Goal: Task Accomplishment & Management: Manage account settings

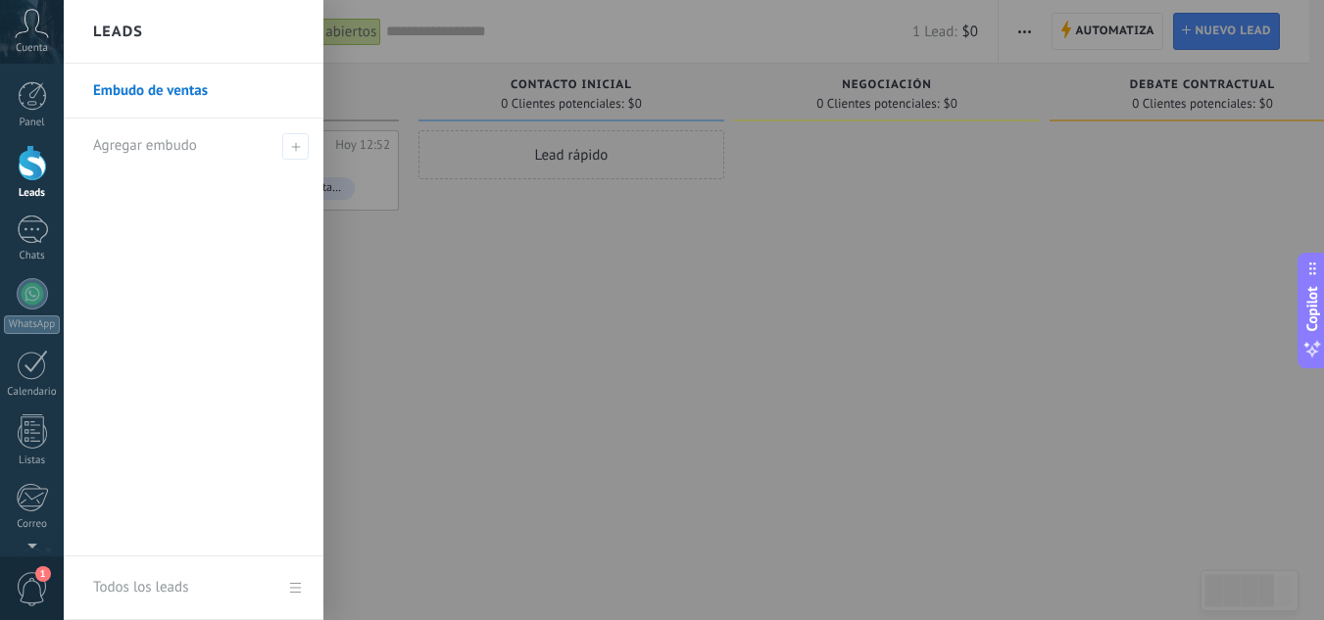
click at [36, 33] on icon at bounding box center [32, 23] width 34 height 29
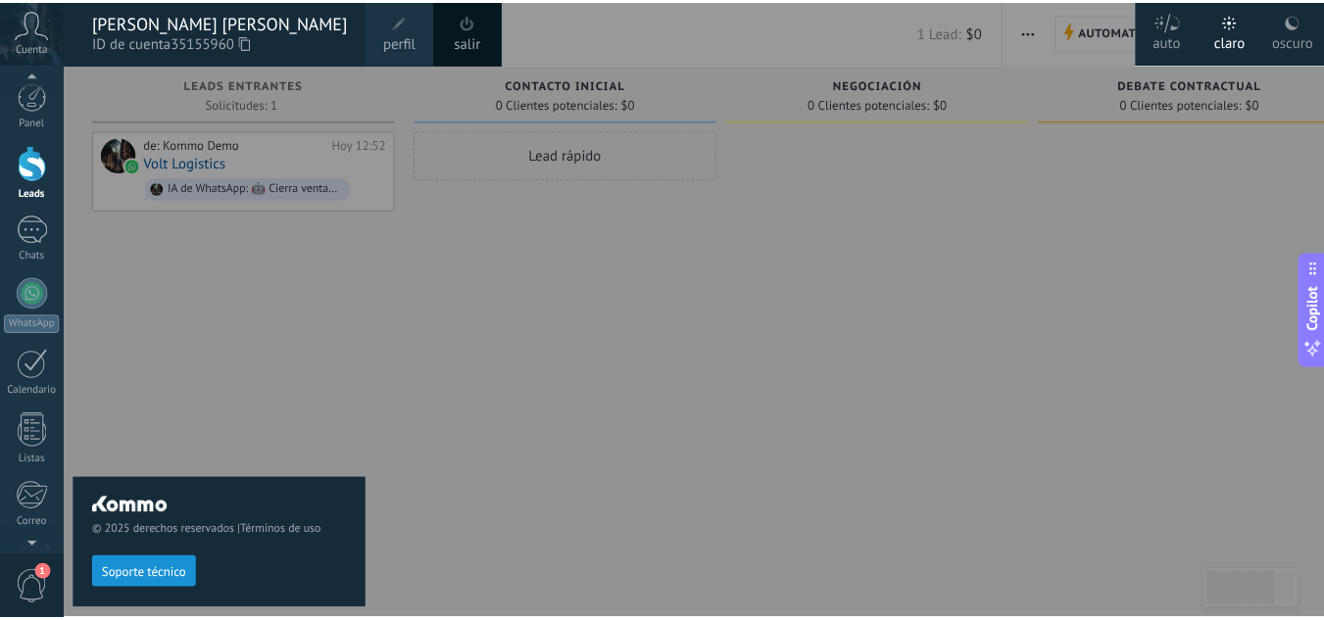
scroll to position [6, 0]
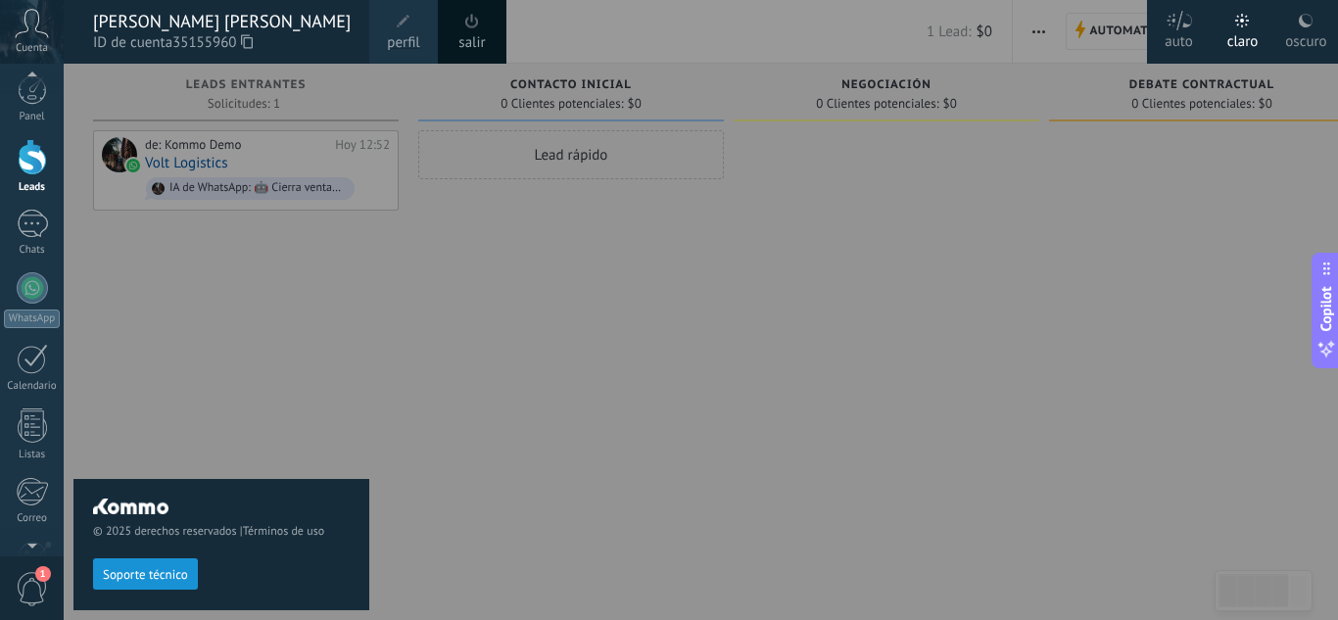
click at [386, 25] on link "perfil" at bounding box center [403, 32] width 69 height 64
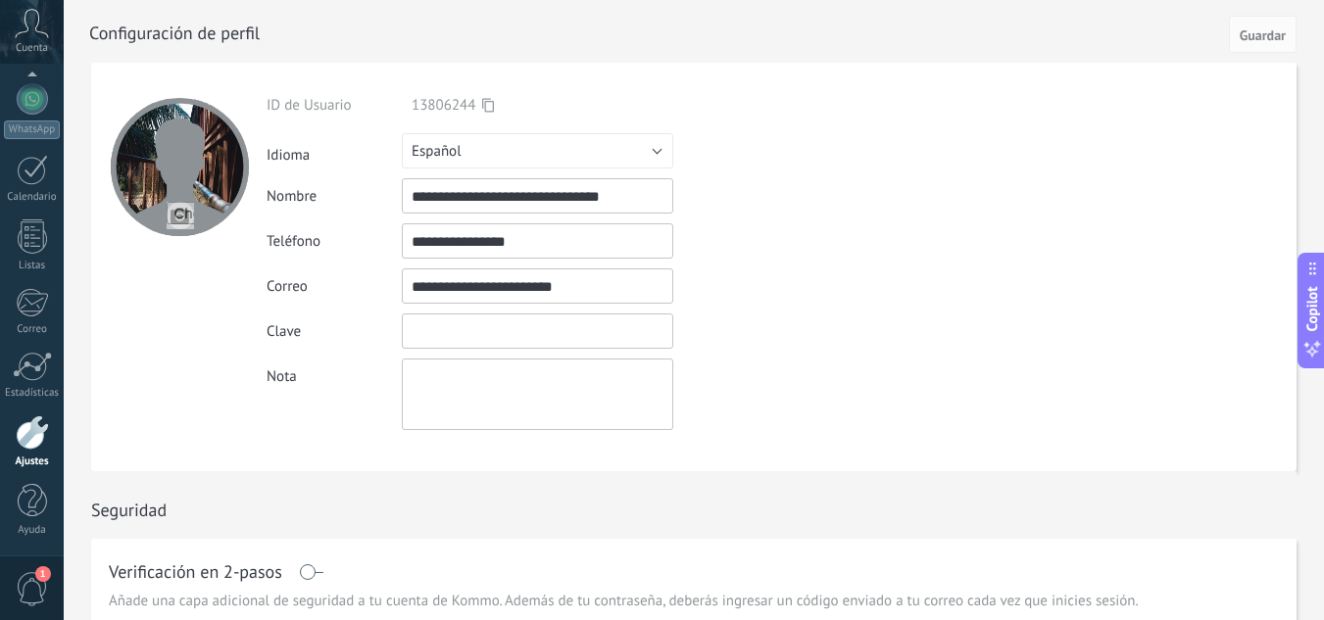
click at [476, 337] on input "textbox" at bounding box center [537, 331] width 271 height 35
click at [459, 343] on input "textbox" at bounding box center [537, 331] width 271 height 35
click at [806, 320] on div "Clave" at bounding box center [582, 331] width 633 height 35
click at [30, 449] on div at bounding box center [32, 432] width 33 height 34
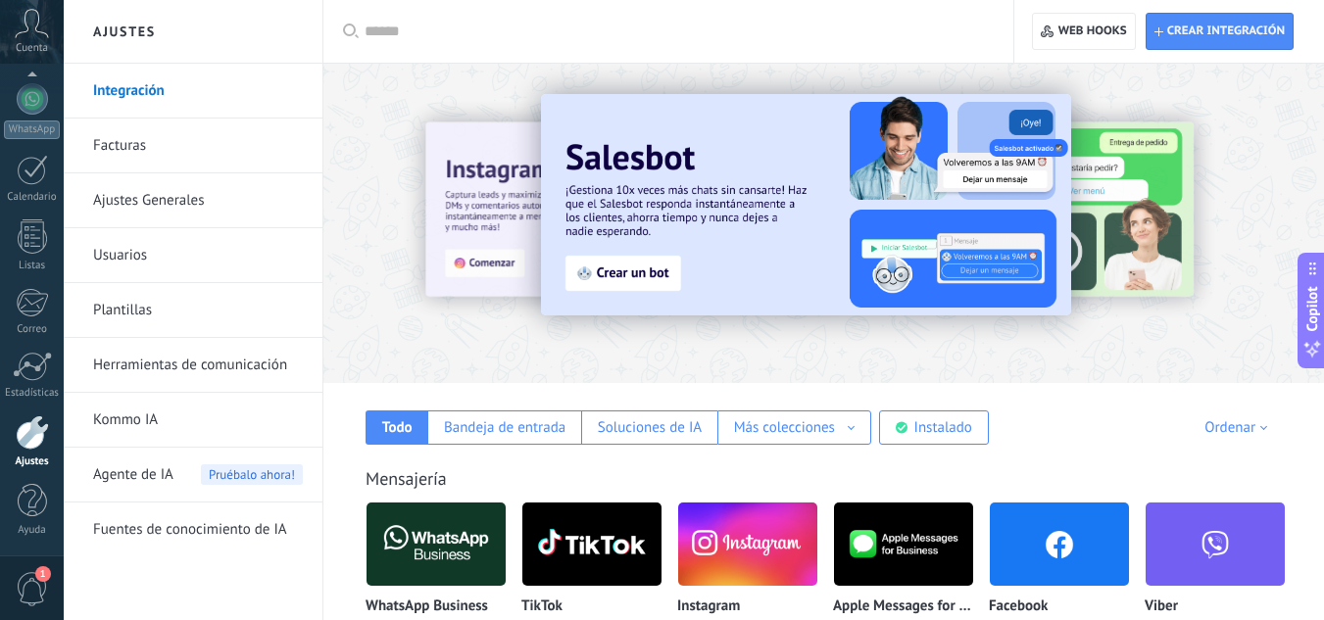
drag, startPoint x: 864, startPoint y: 449, endPoint x: 859, endPoint y: 213, distance: 236.2
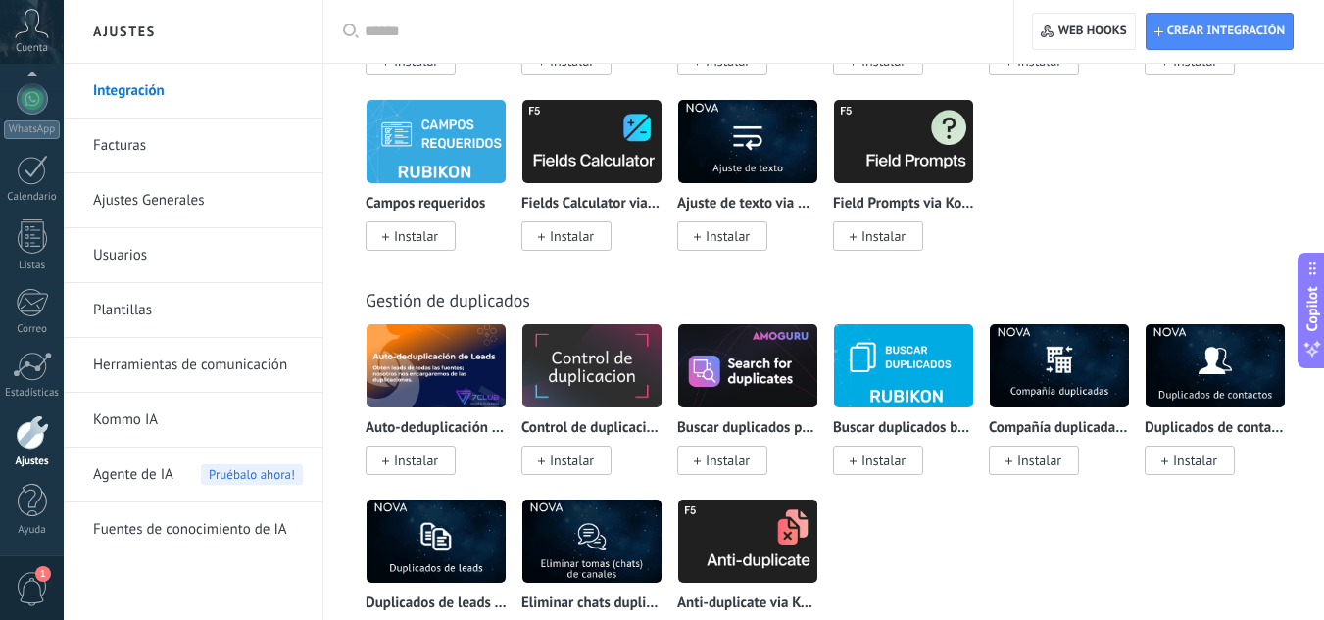
scroll to position [7978, 0]
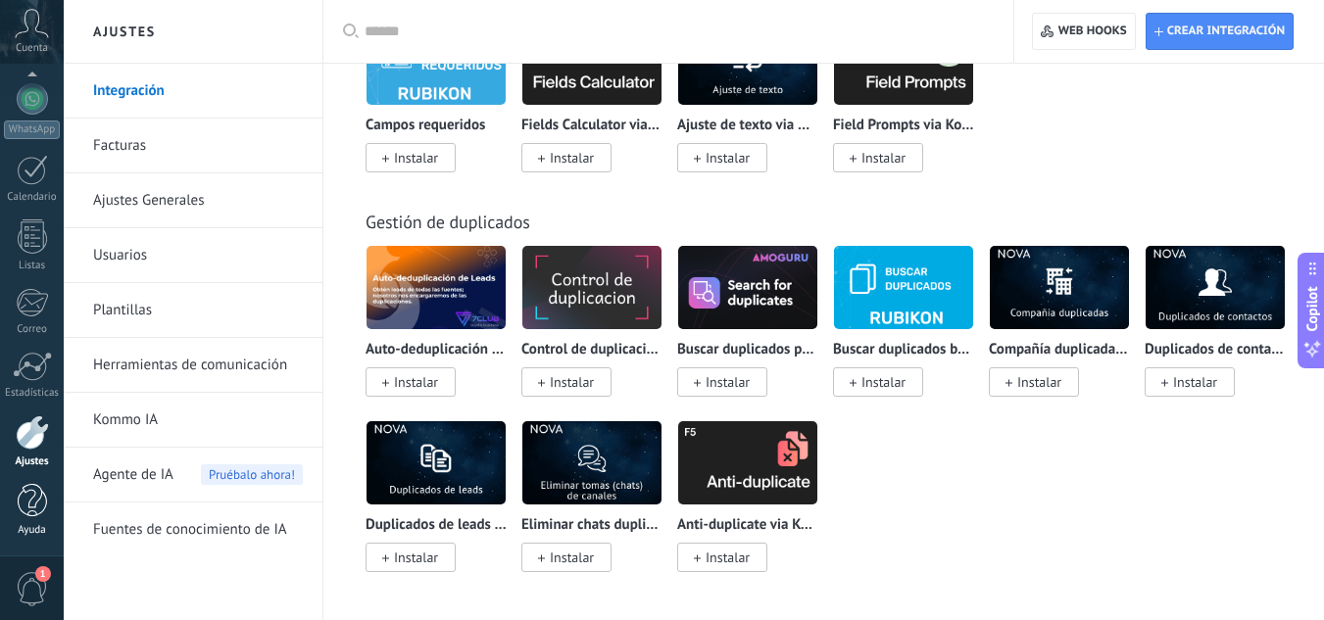
click at [35, 507] on div at bounding box center [32, 501] width 29 height 34
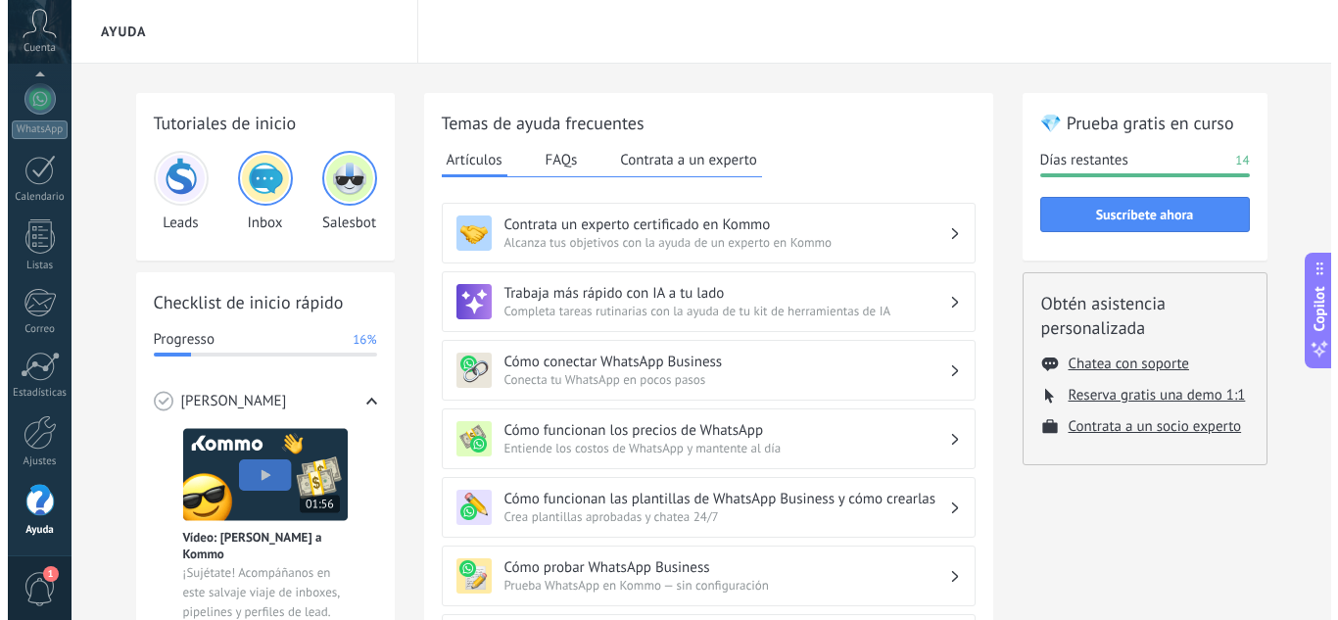
scroll to position [186, 0]
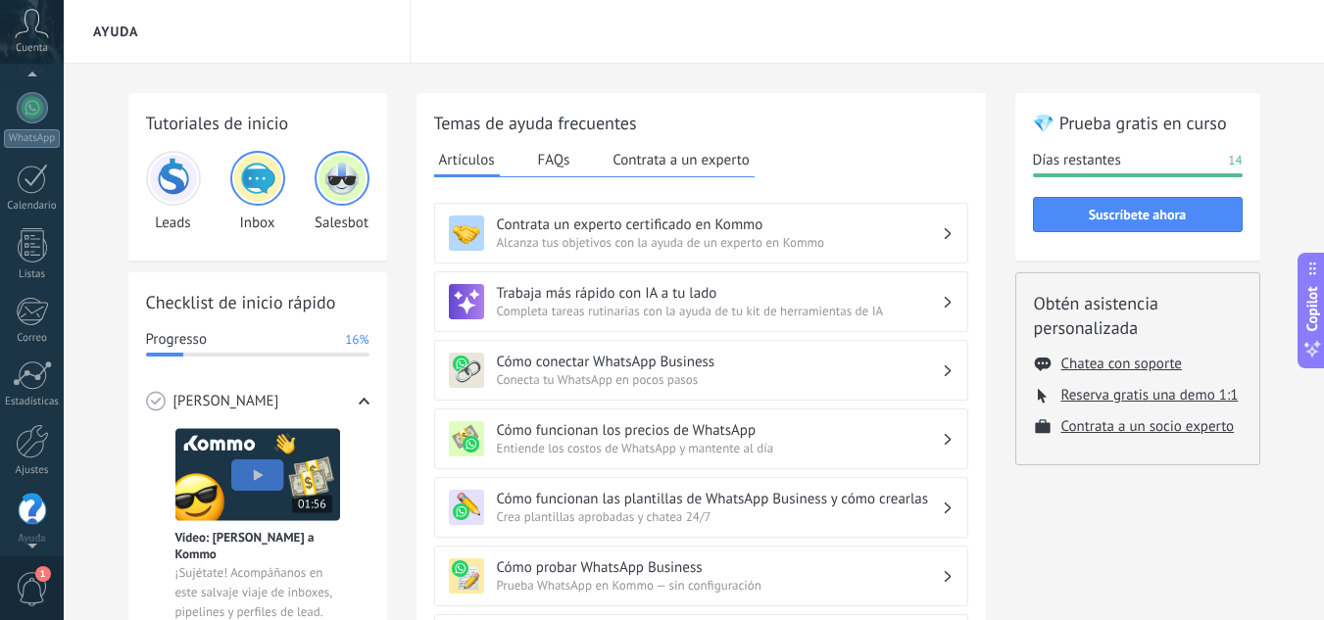
click at [20, 30] on icon at bounding box center [32, 23] width 34 height 29
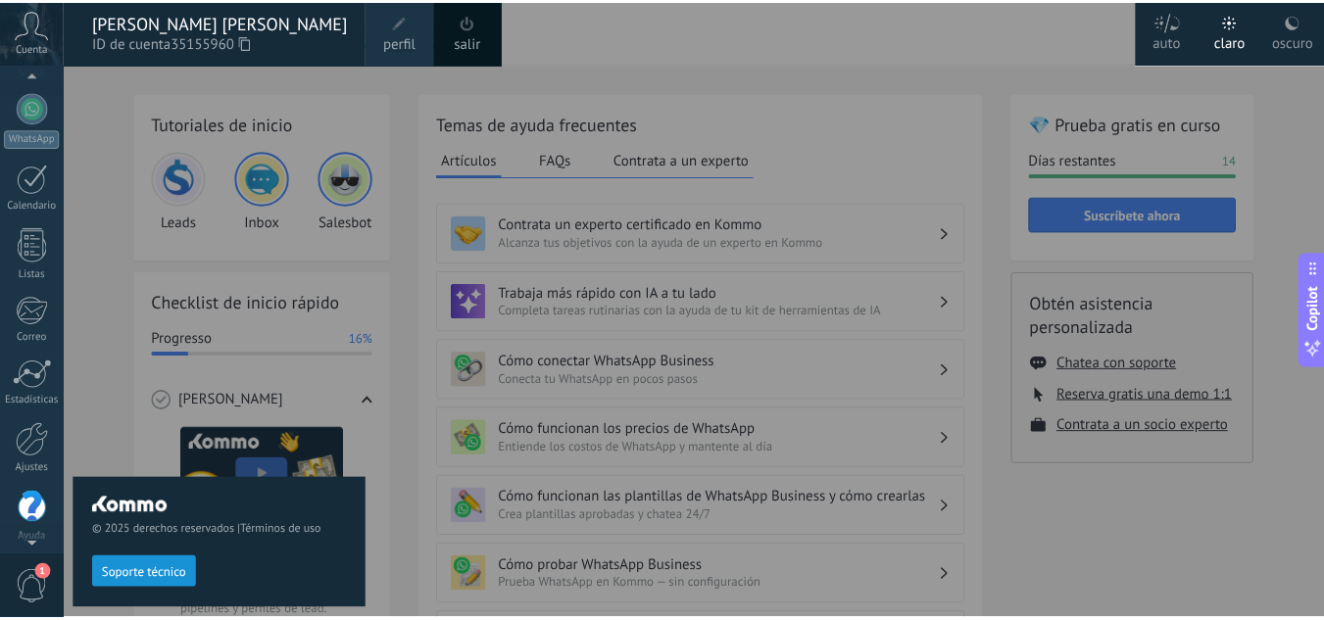
scroll to position [195, 0]
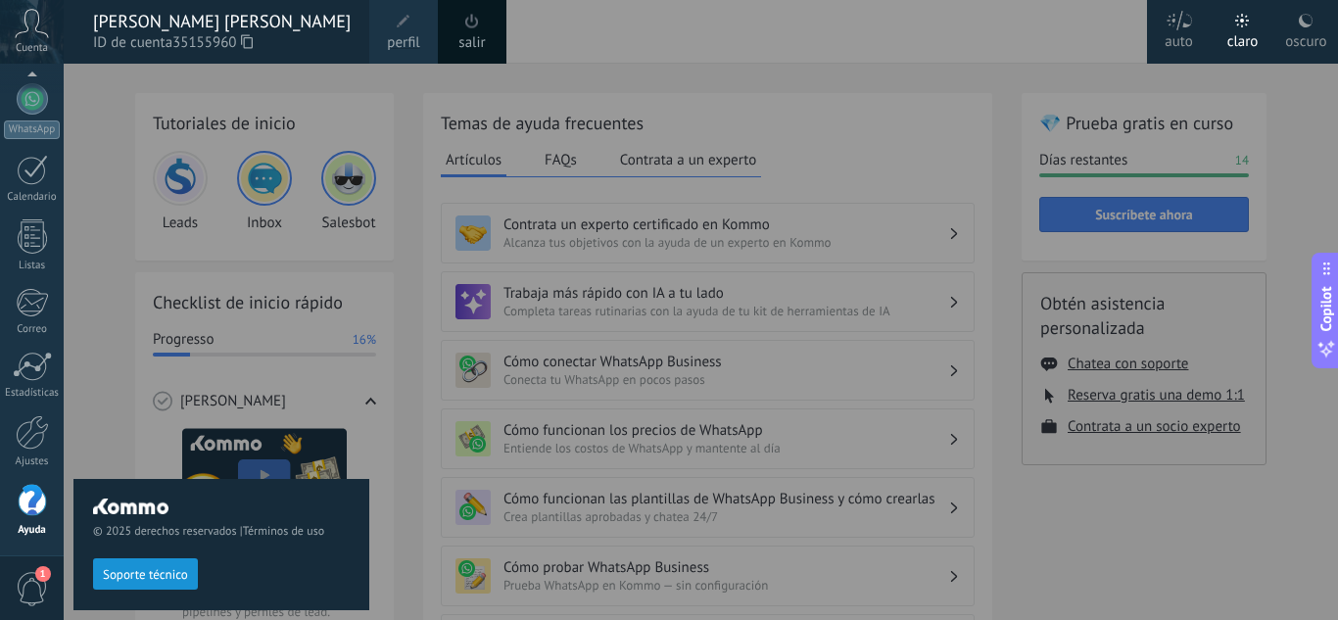
click at [491, 45] on div "salir" at bounding box center [472, 32] width 69 height 64
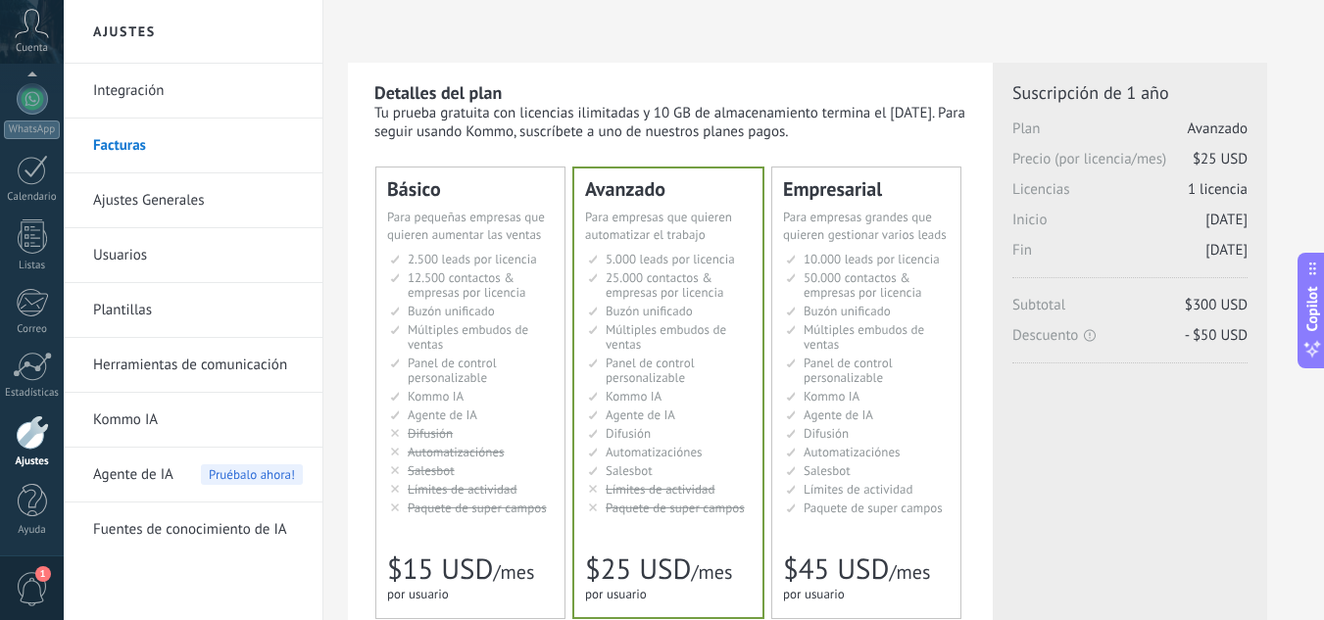
click at [194, 101] on link "Integración" at bounding box center [198, 91] width 210 height 55
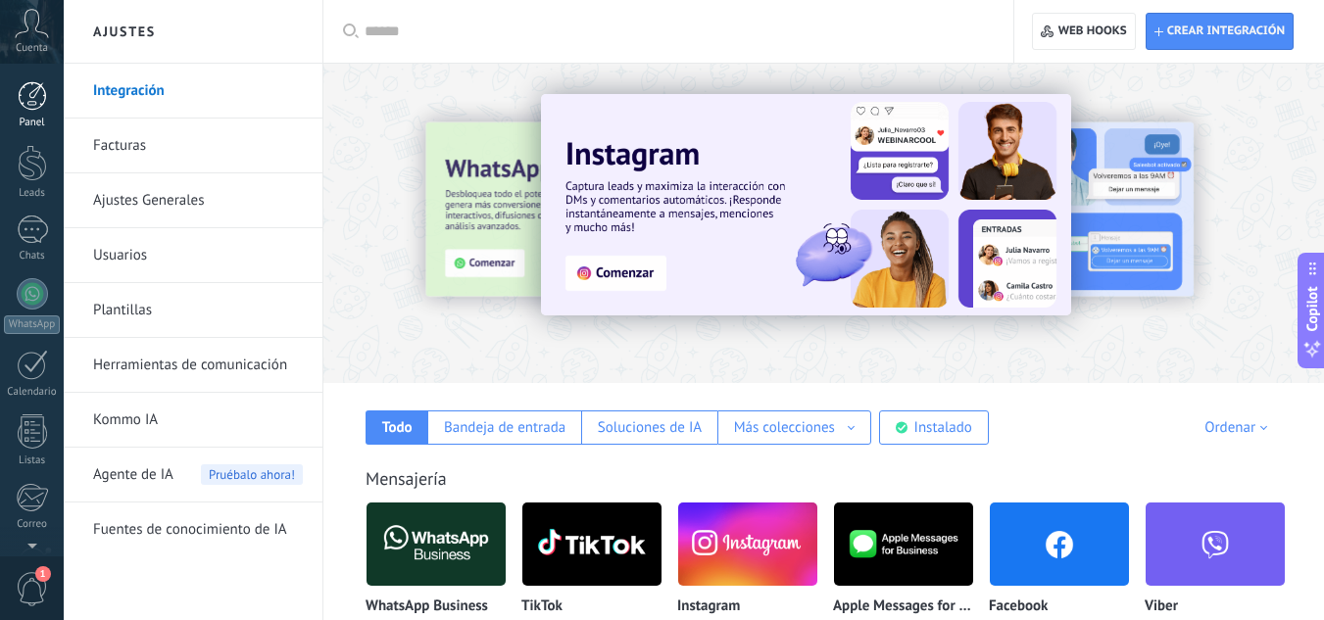
click at [34, 118] on div "Panel" at bounding box center [32, 123] width 57 height 13
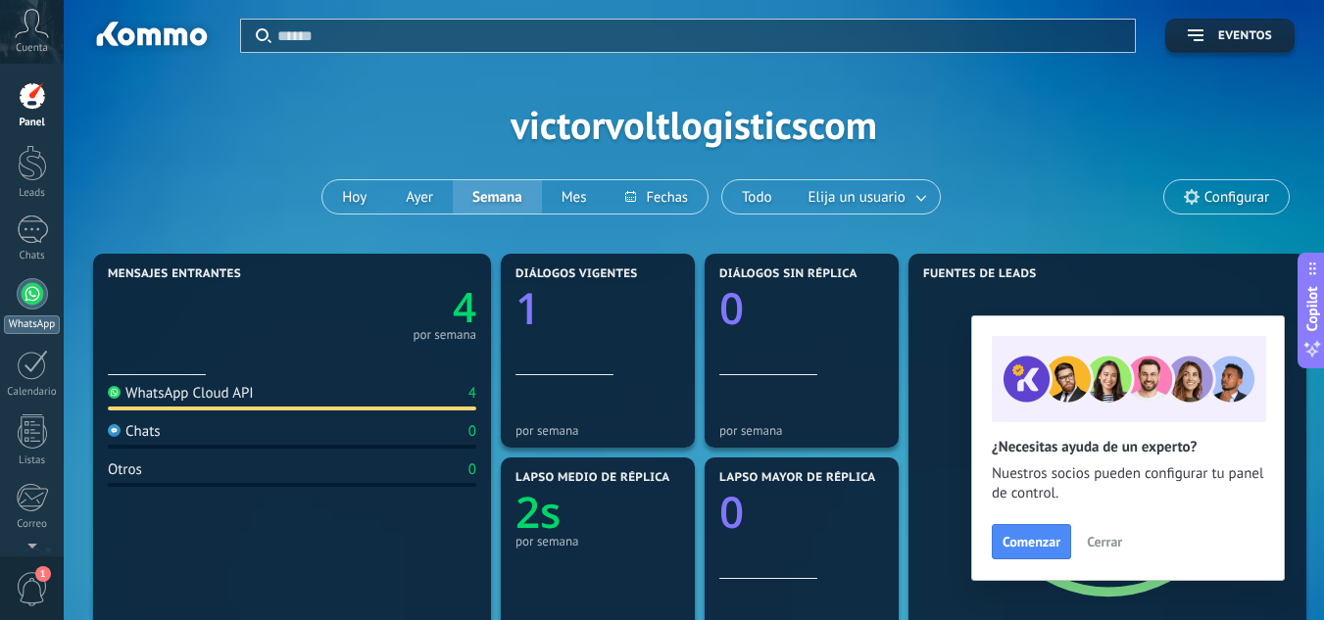
click at [29, 299] on div at bounding box center [32, 293] width 31 height 31
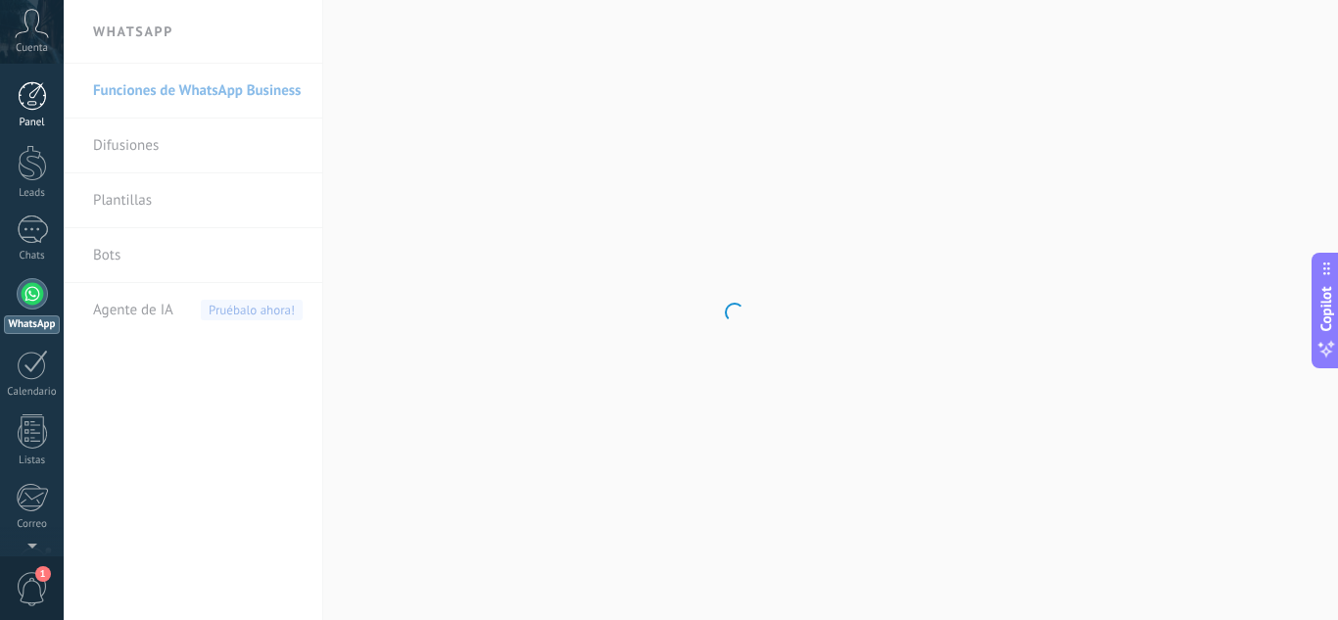
click at [36, 101] on div at bounding box center [32, 95] width 29 height 29
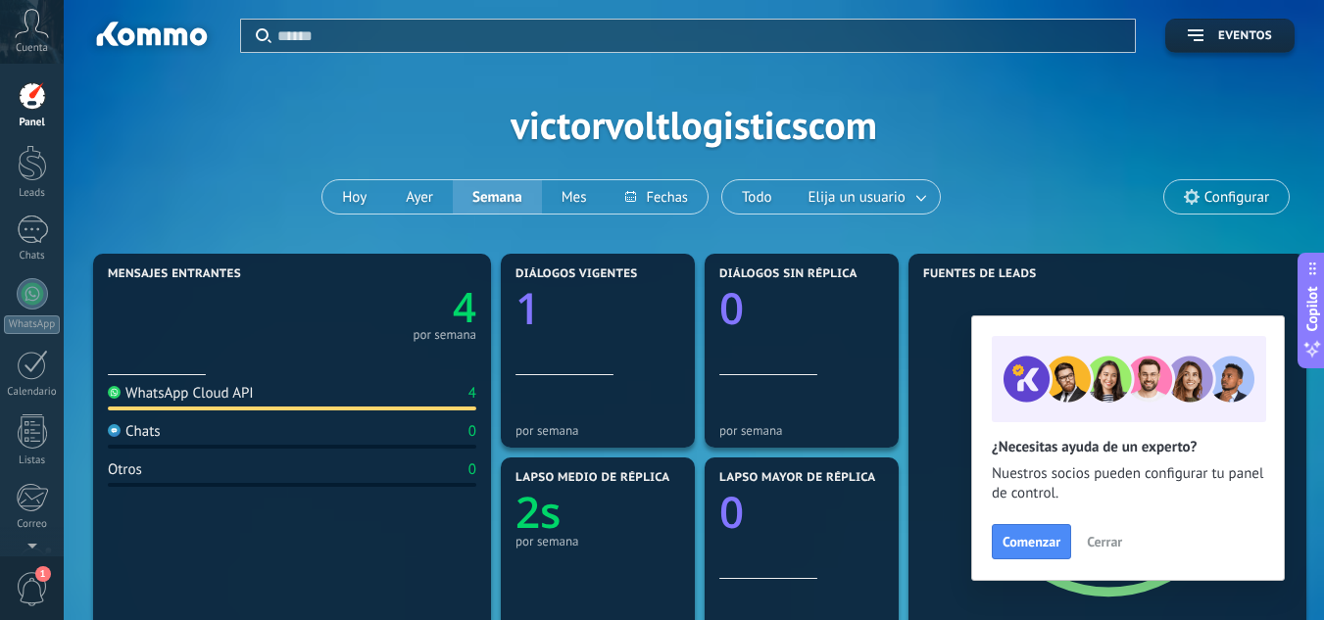
click at [1098, 540] on span "Cerrar" at bounding box center [1104, 542] width 35 height 14
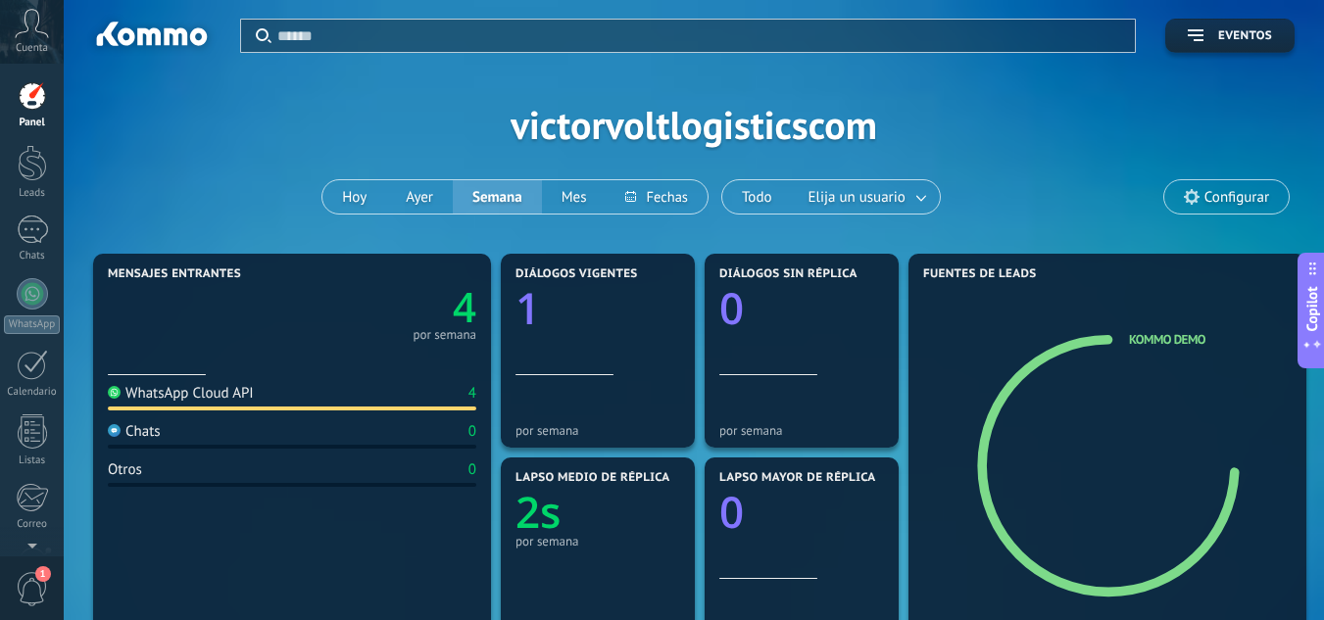
click at [1316, 314] on span "Copilot" at bounding box center [1312, 308] width 20 height 45
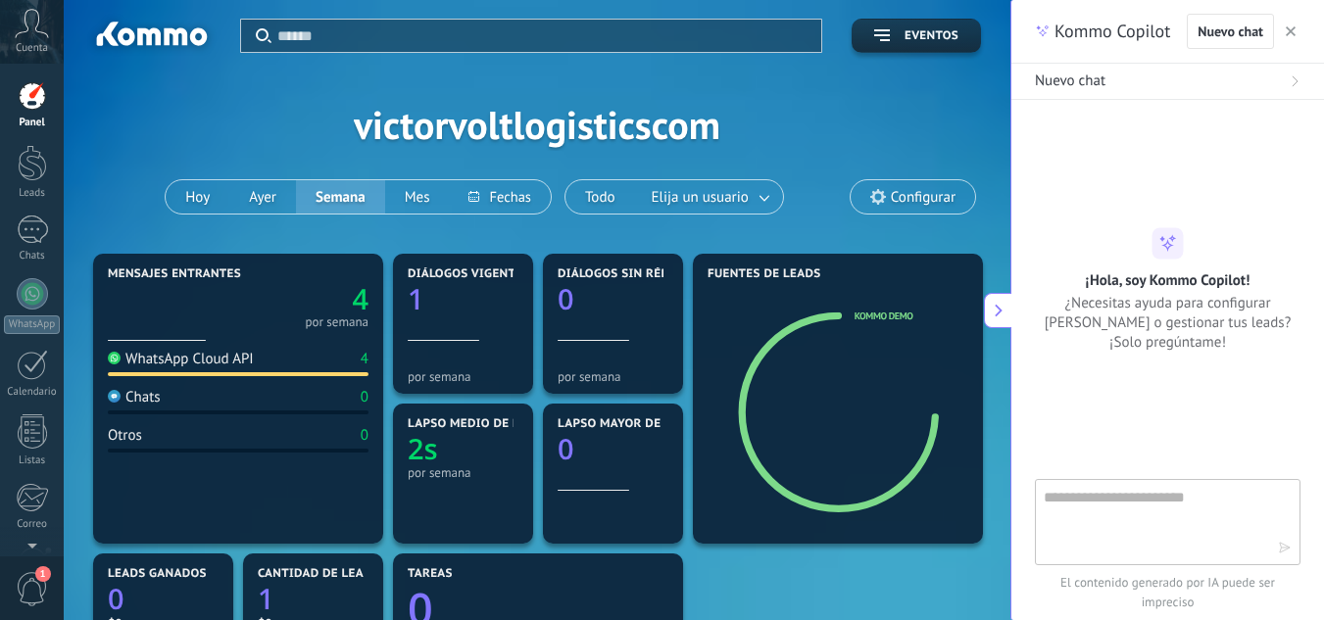
click at [1293, 30] on icon "button" at bounding box center [1290, 31] width 10 height 10
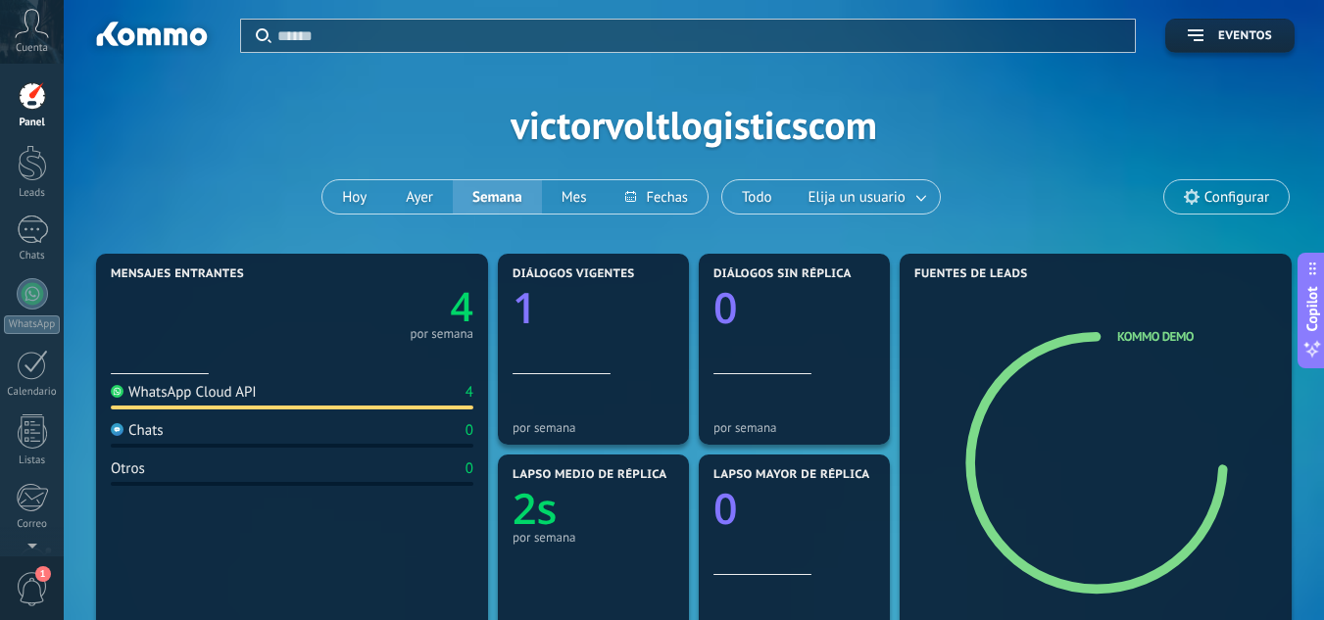
click at [1236, 183] on span "Configurar" at bounding box center [1226, 196] width 124 height 33
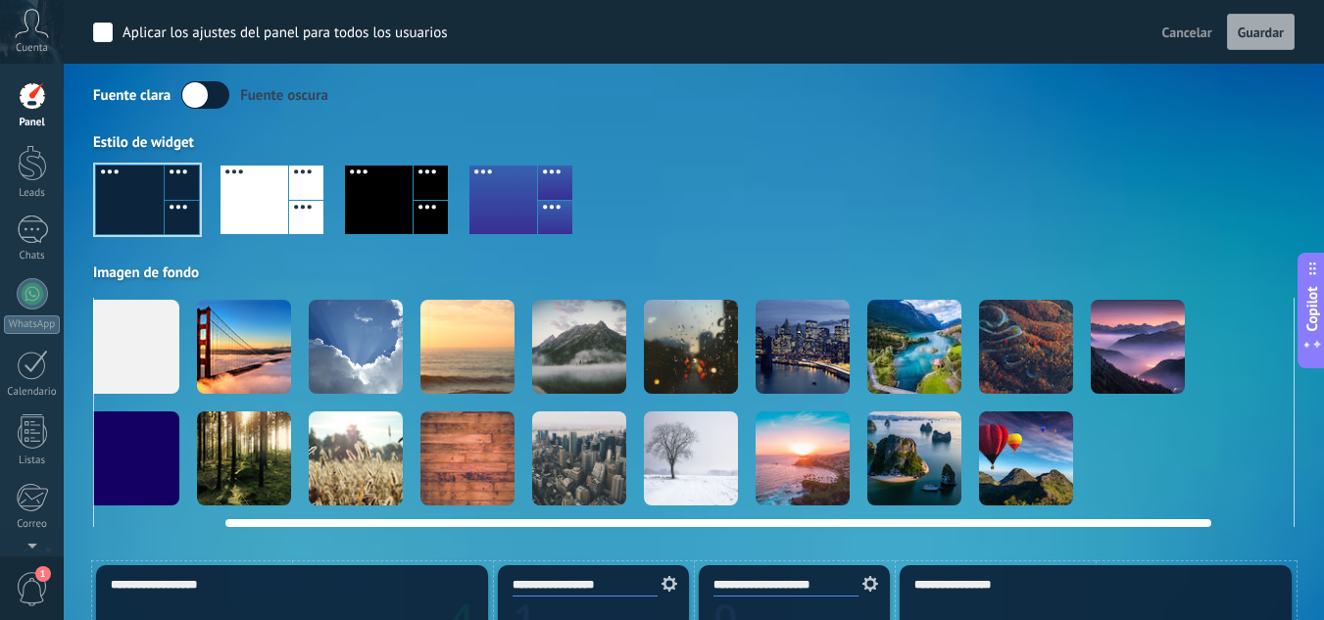
scroll to position [0, 243]
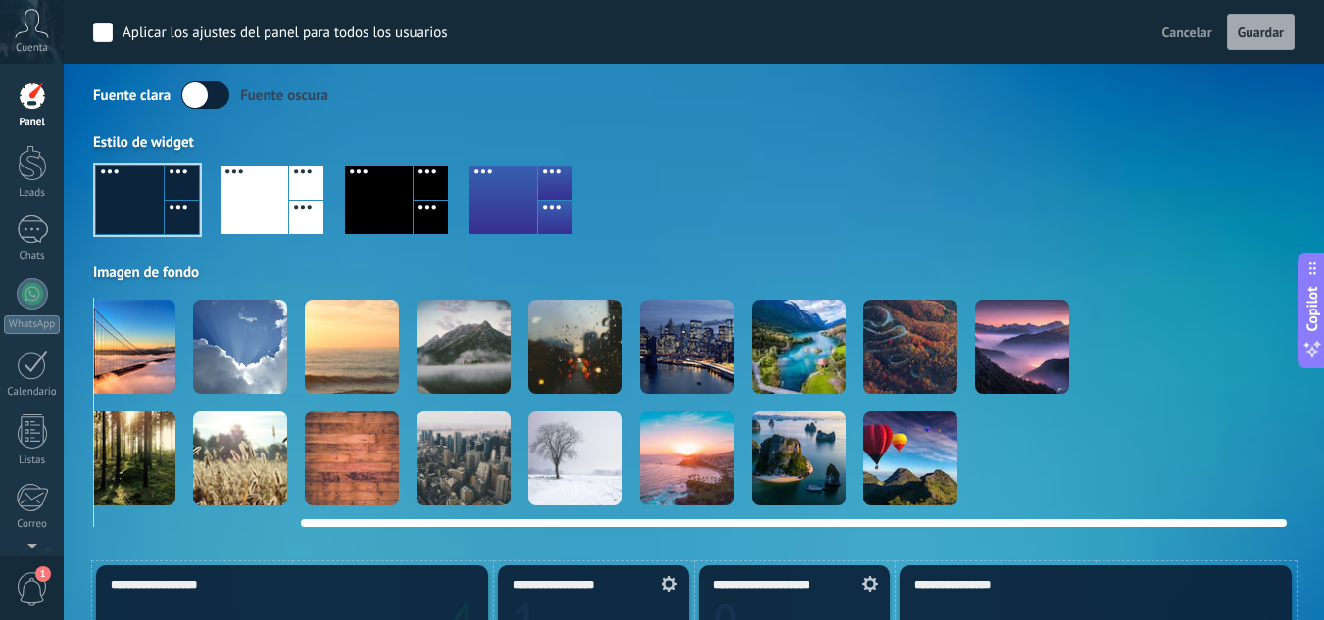
drag, startPoint x: 937, startPoint y: 519, endPoint x: 1242, endPoint y: 512, distance: 305.8
click at [1242, 512] on div at bounding box center [693, 519] width 1185 height 16
click at [1259, 447] on video at bounding box center [1245, 458] width 94 height 94
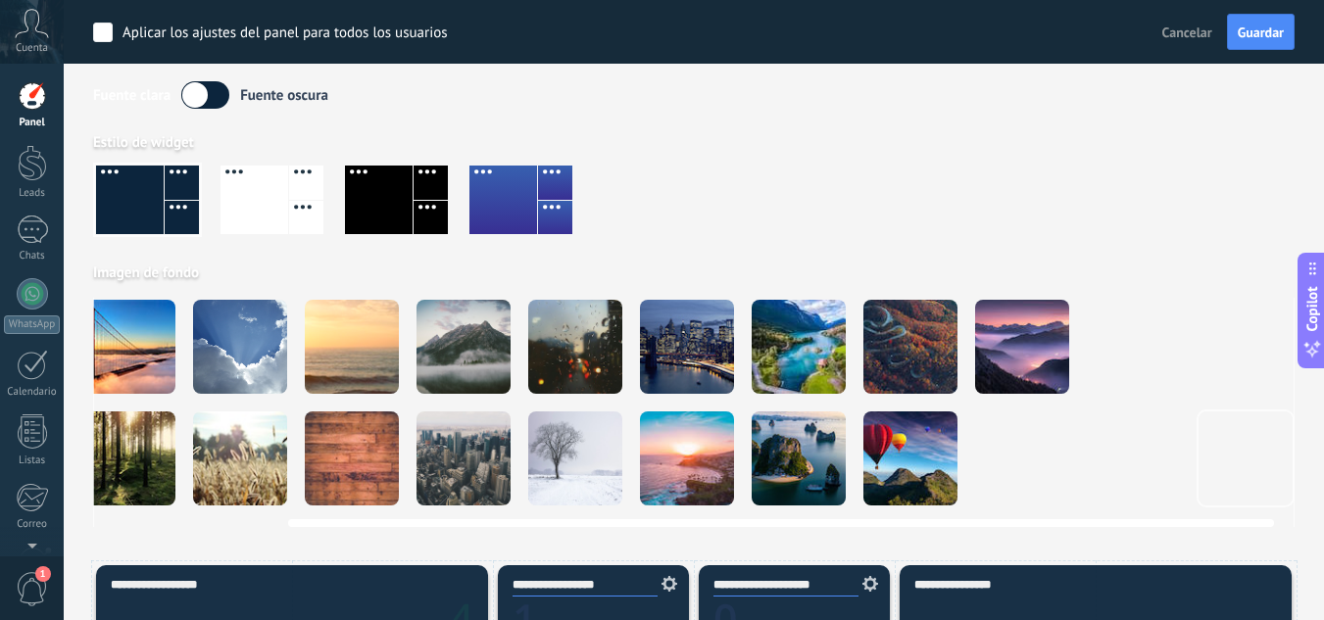
scroll to position [0, 228]
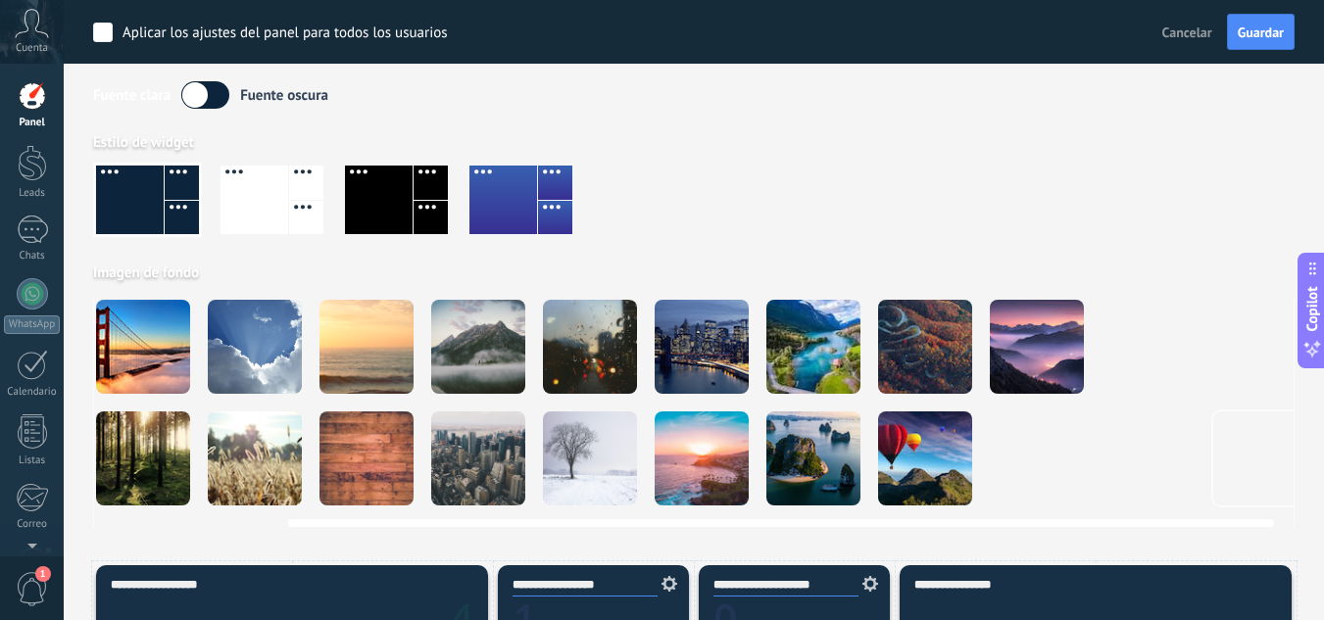
click at [1242, 358] on video at bounding box center [1260, 347] width 94 height 94
click at [248, 349] on div at bounding box center [255, 347] width 94 height 94
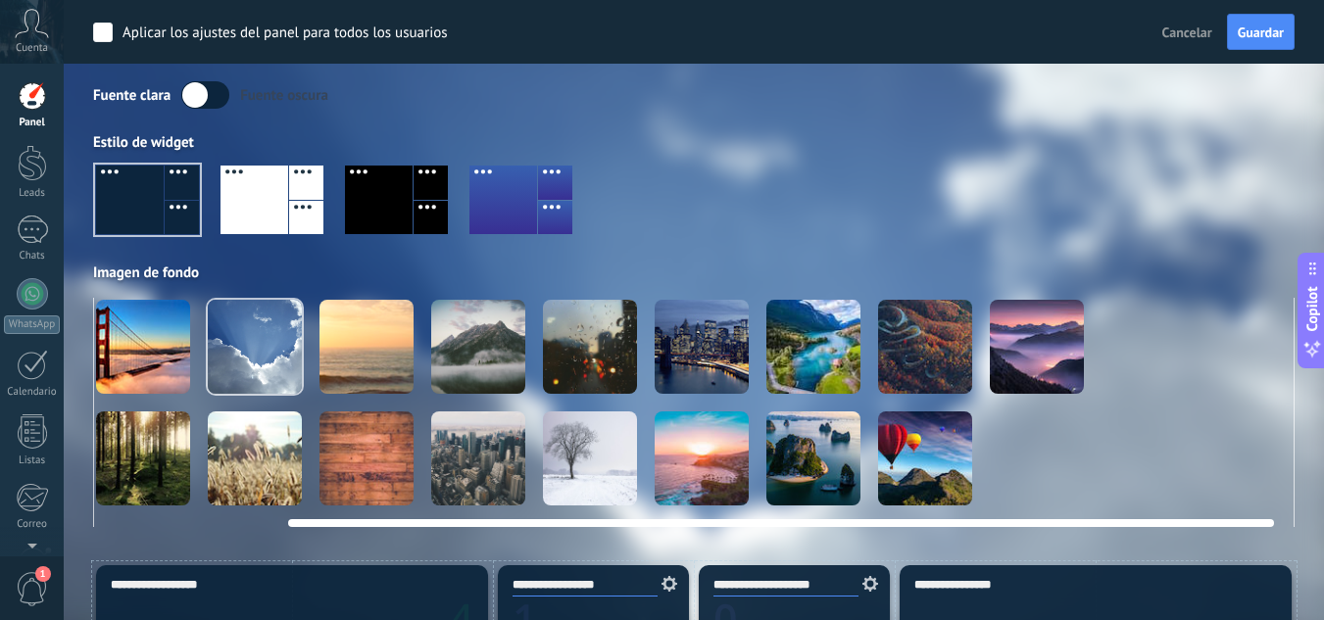
click at [790, 436] on div at bounding box center [813, 458] width 94 height 94
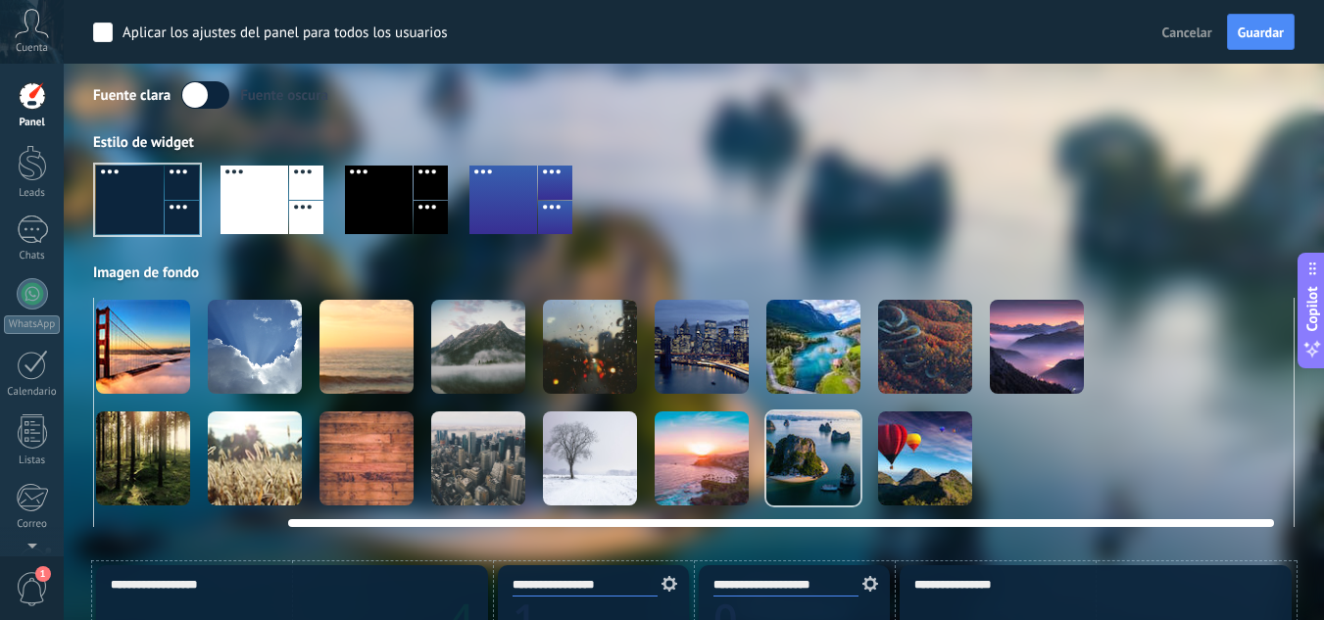
click at [611, 448] on div at bounding box center [590, 458] width 94 height 94
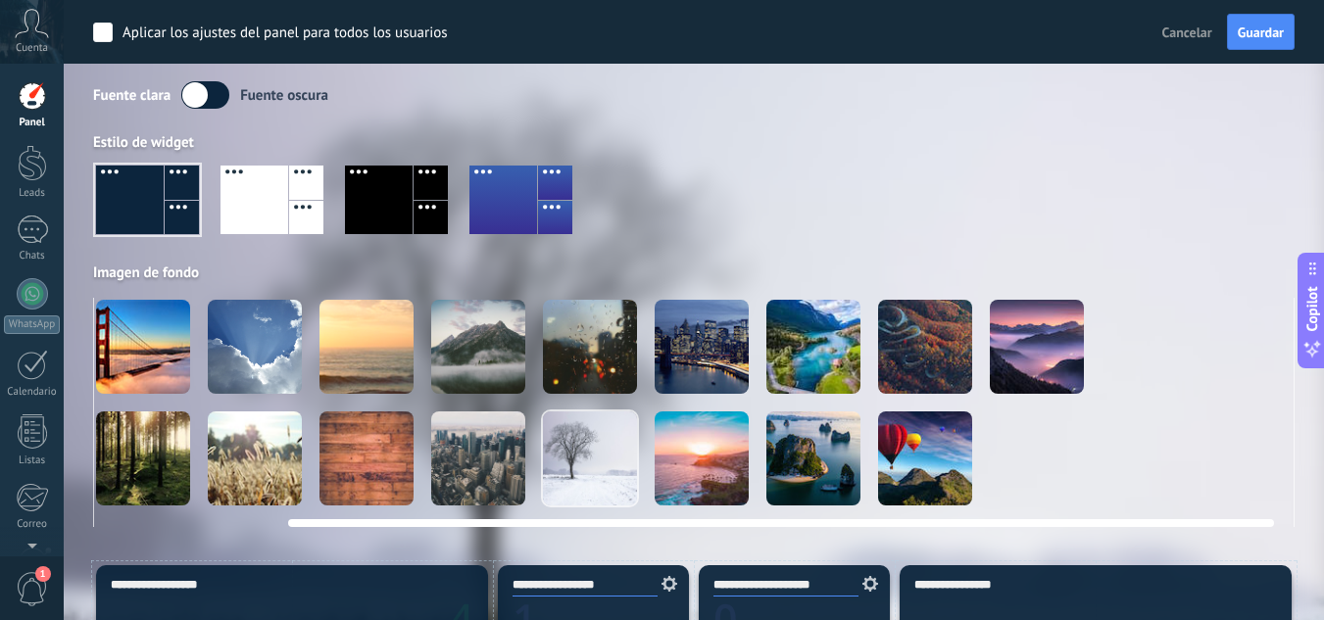
click at [700, 361] on div at bounding box center [701, 347] width 94 height 94
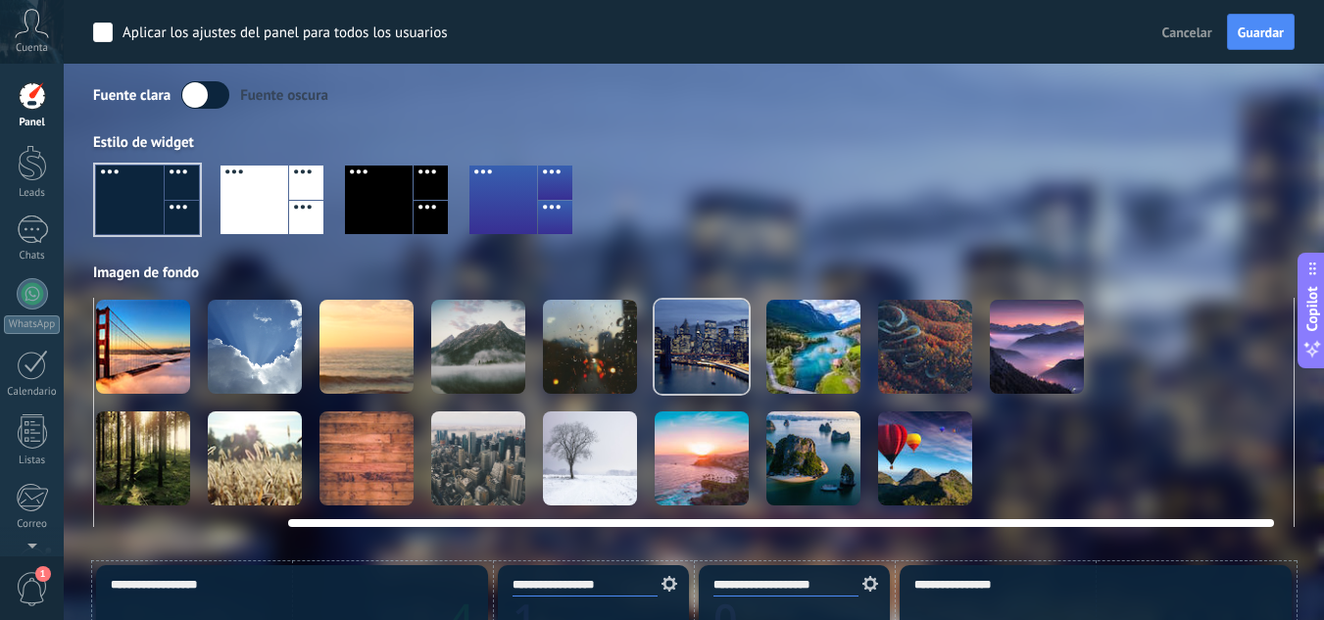
click at [807, 360] on div at bounding box center [813, 347] width 94 height 94
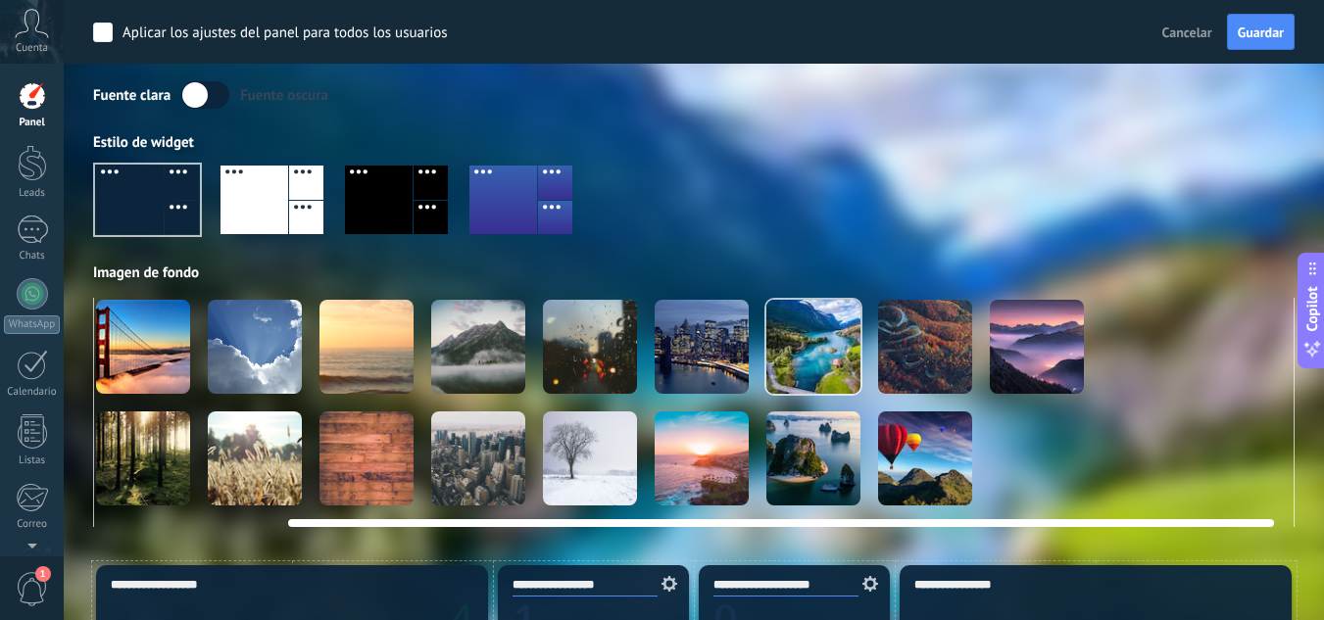
click at [945, 359] on div at bounding box center [925, 347] width 94 height 94
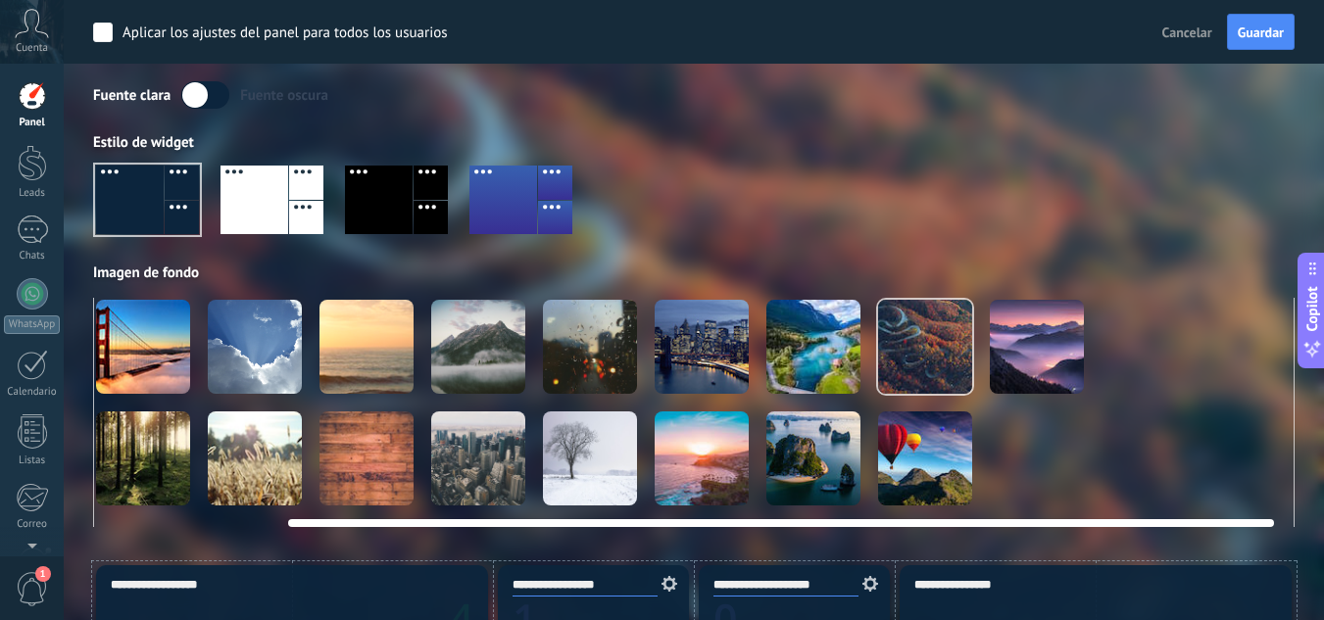
click at [1016, 350] on div at bounding box center [1037, 347] width 94 height 94
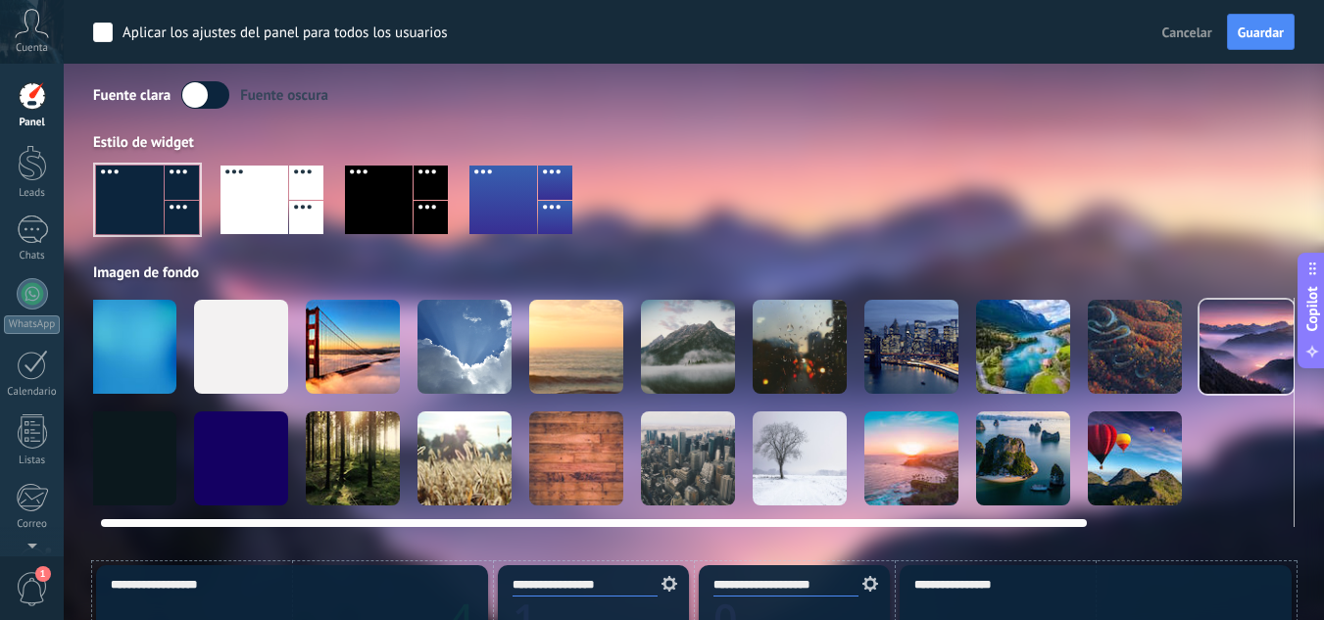
scroll to position [0, 0]
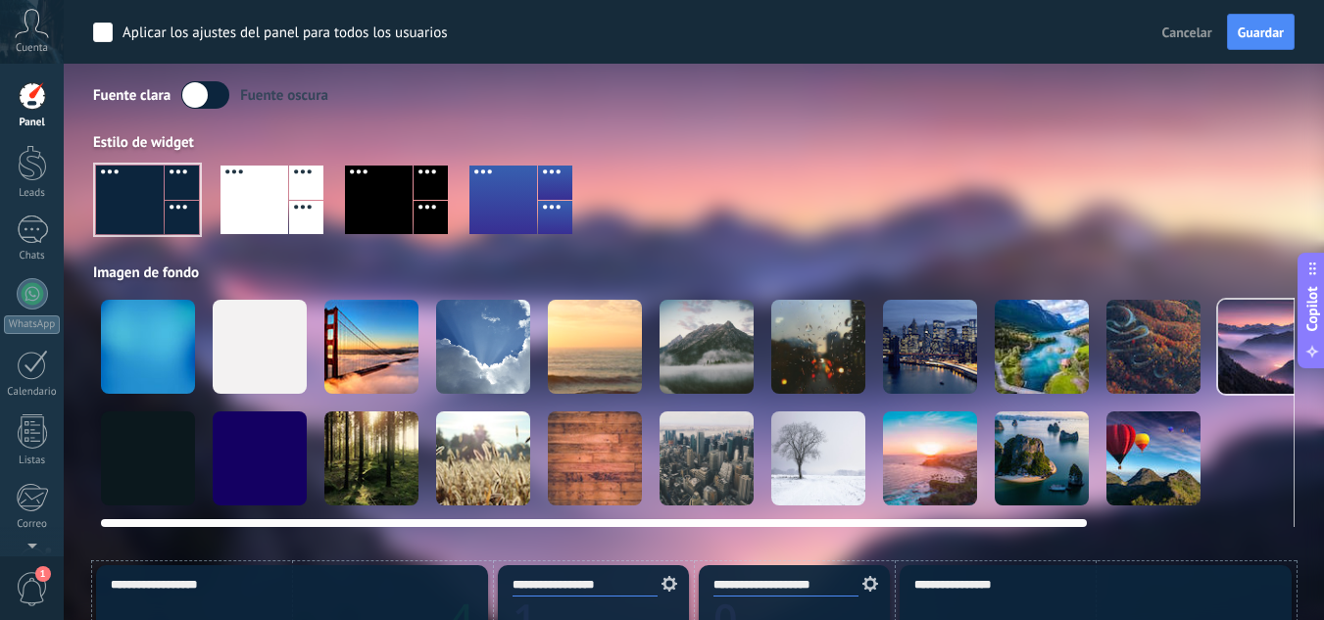
drag, startPoint x: 864, startPoint y: 519, endPoint x: 464, endPoint y: 494, distance: 400.5
click at [486, 502] on div at bounding box center [693, 412] width 1201 height 229
click at [260, 450] on div at bounding box center [260, 458] width 94 height 94
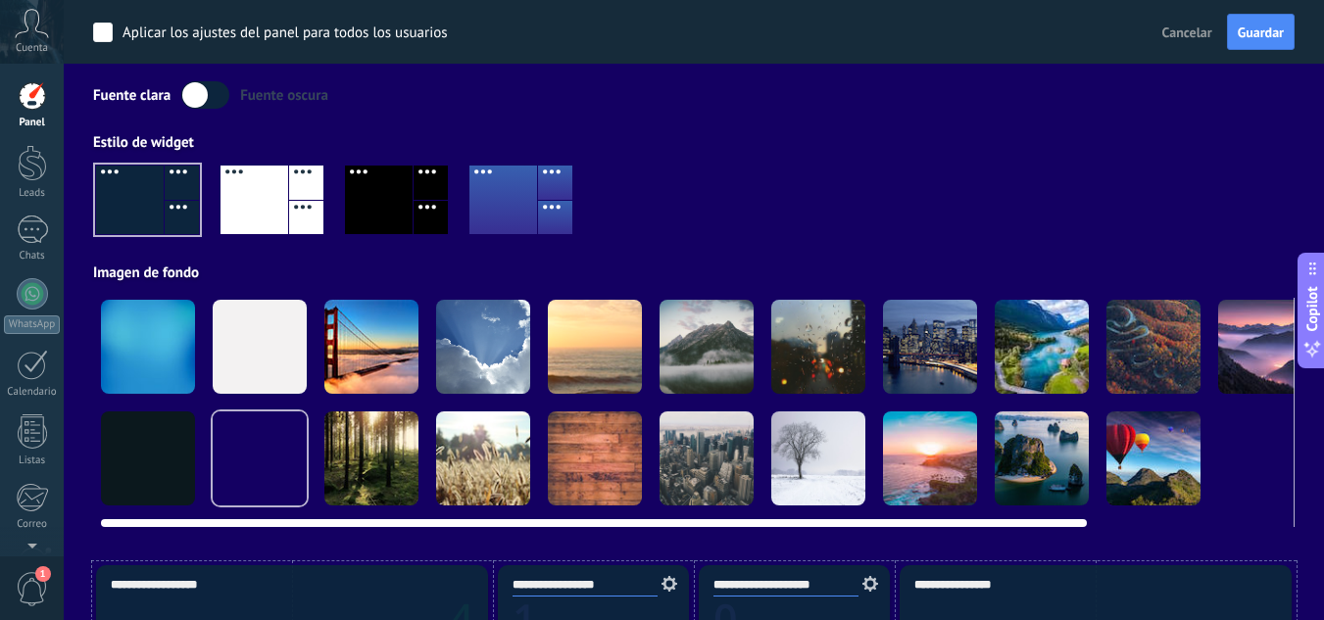
click at [133, 367] on div at bounding box center [148, 347] width 94 height 94
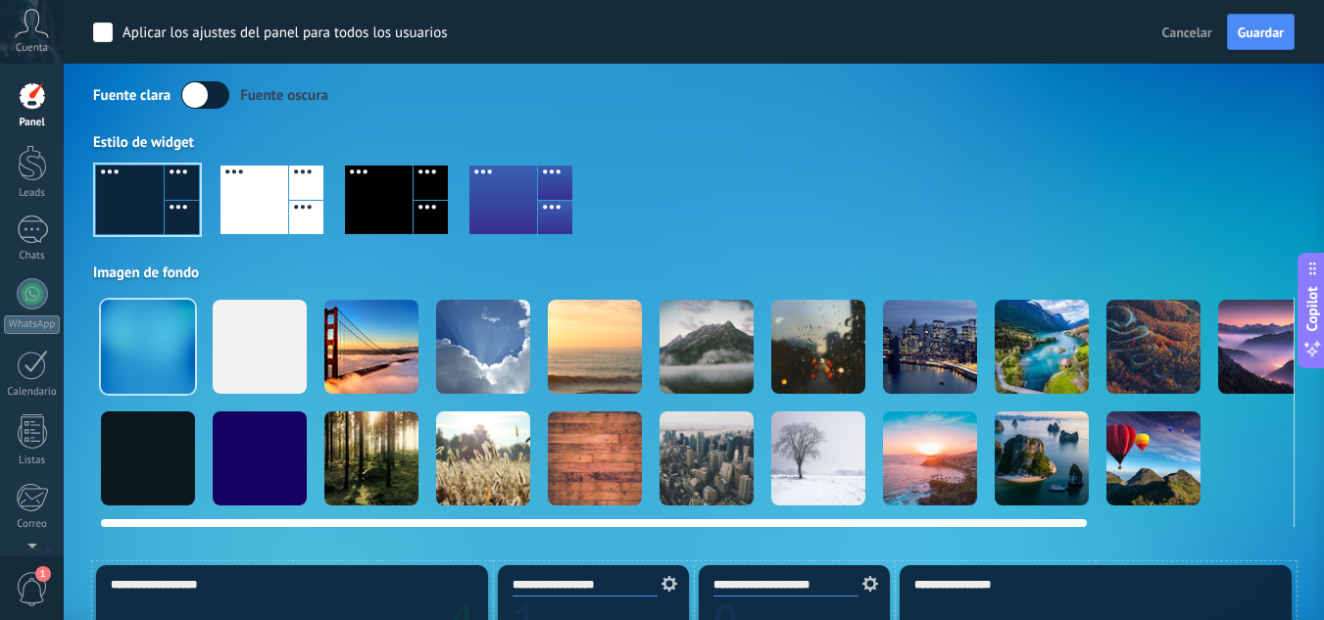
click at [266, 364] on div at bounding box center [260, 347] width 94 height 94
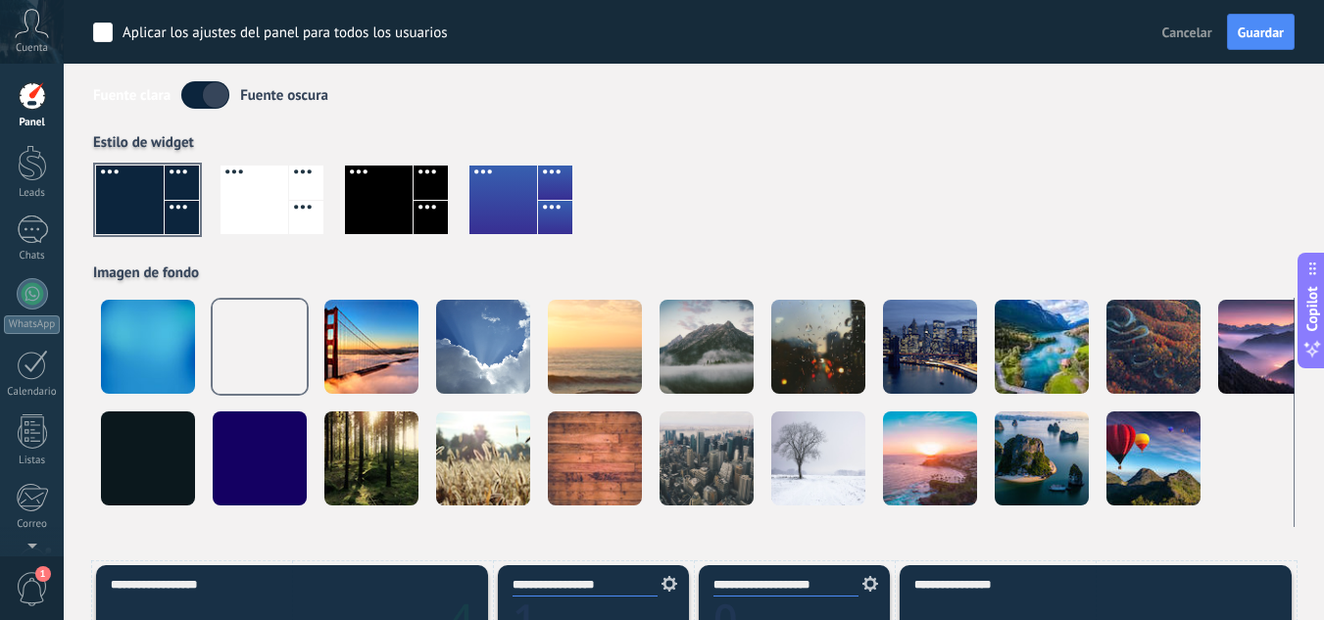
click at [391, 201] on div at bounding box center [379, 200] width 68 height 69
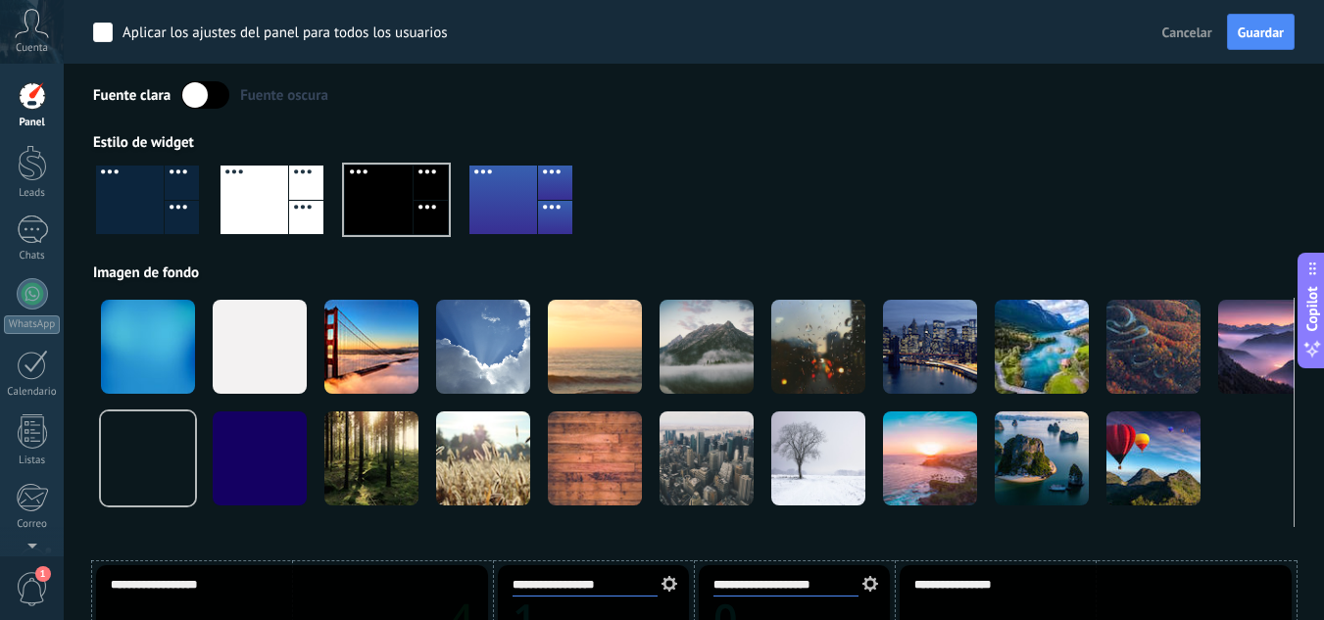
click at [482, 192] on div at bounding box center [503, 200] width 68 height 69
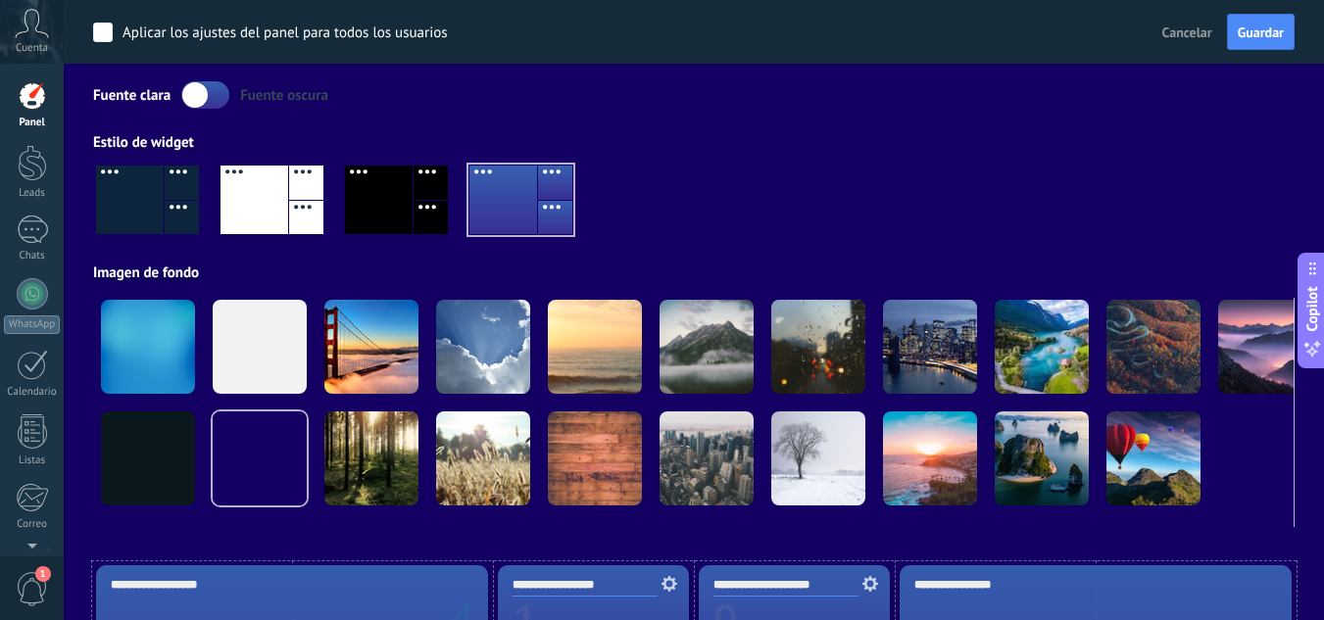
click at [259, 187] on div at bounding box center [254, 200] width 68 height 69
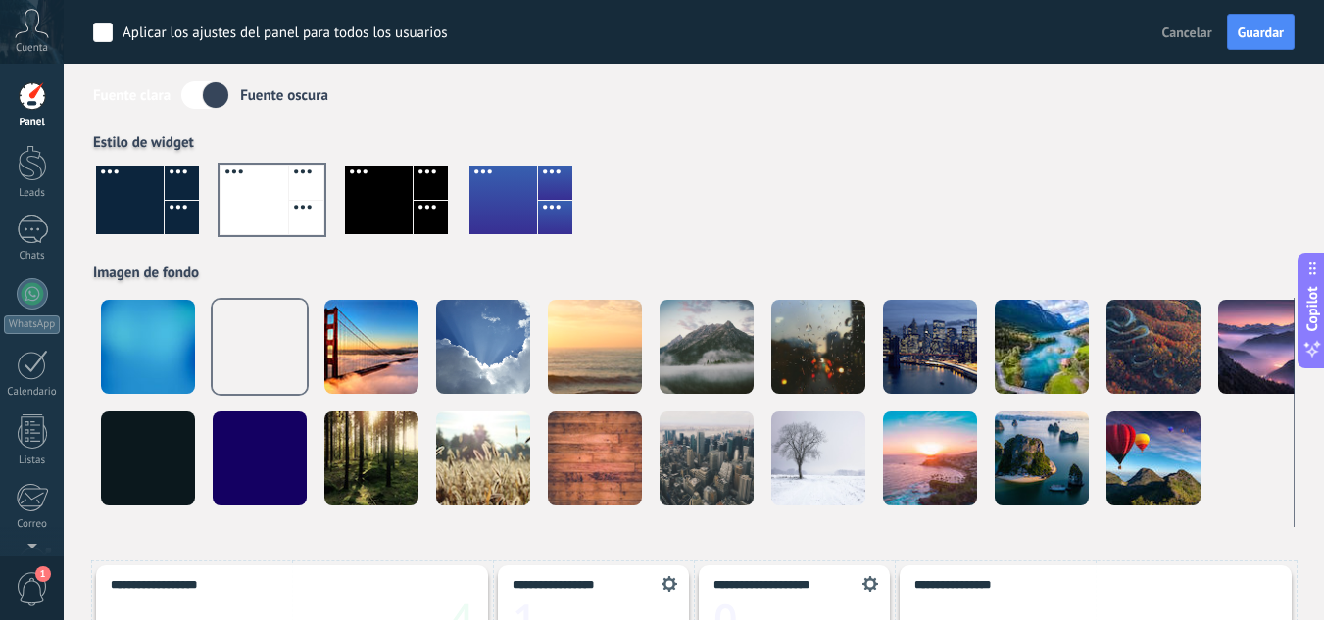
click at [137, 186] on div at bounding box center [130, 200] width 68 height 69
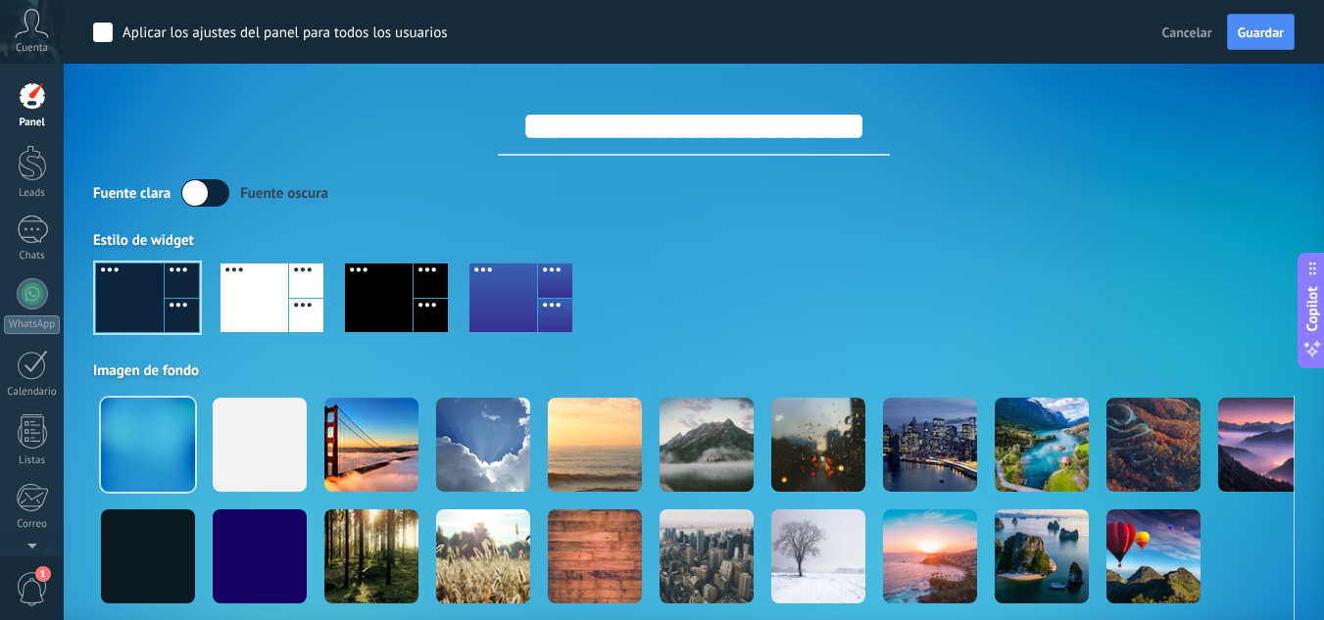
click at [200, 200] on label at bounding box center [205, 192] width 48 height 27
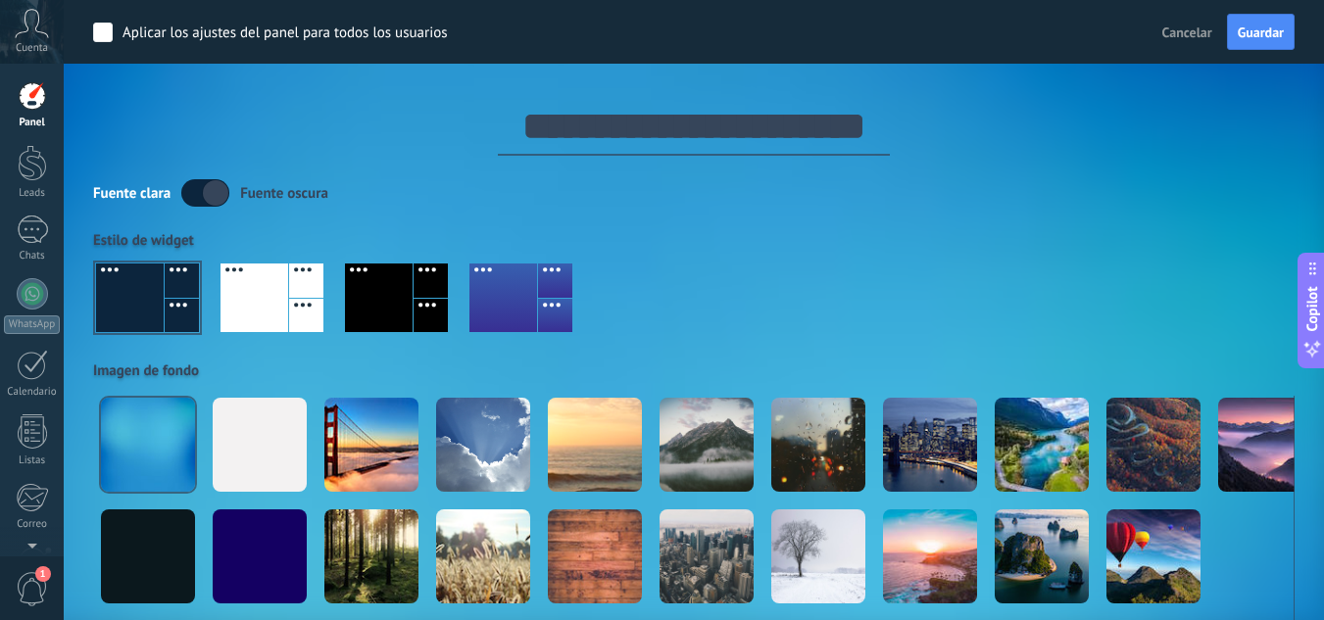
click at [200, 200] on label at bounding box center [205, 192] width 48 height 27
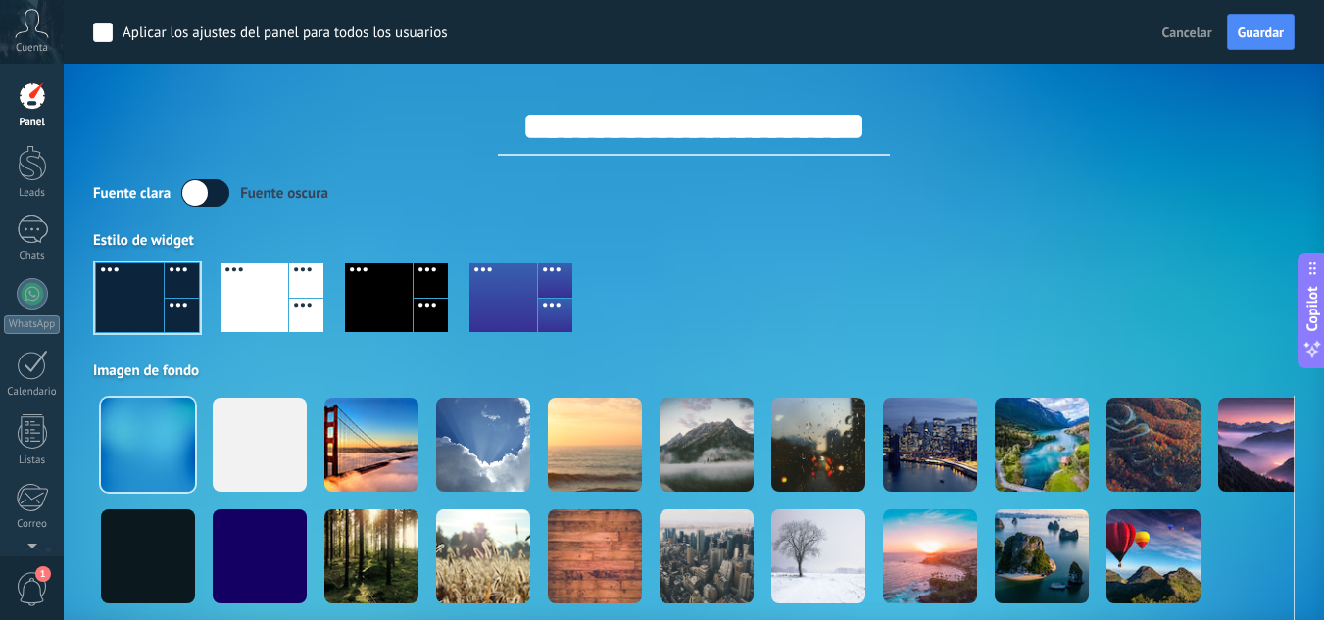
click at [800, 127] on input "**********" at bounding box center [694, 126] width 392 height 59
click at [797, 128] on input "**********" at bounding box center [694, 126] width 392 height 59
click at [835, 146] on input "**********" at bounding box center [694, 126] width 392 height 59
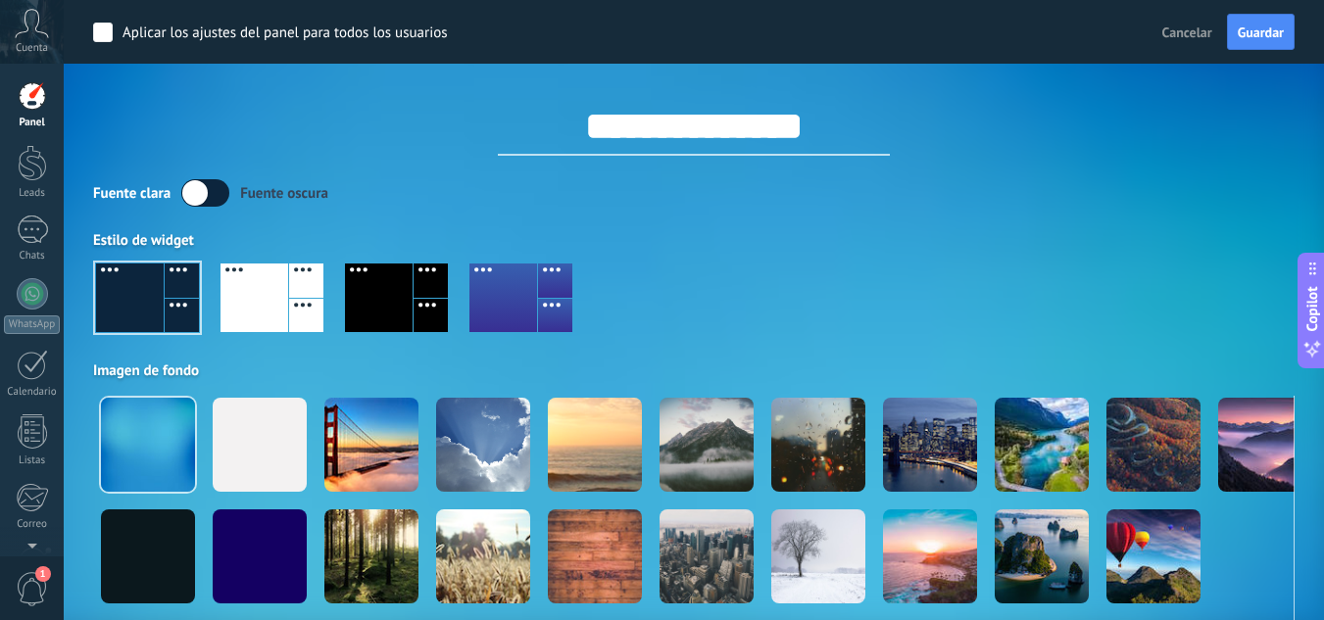
type input "**********"
click at [1023, 218] on div "Fuente [PERSON_NAME] oscura Estilo de widget Imagen de fondo" at bounding box center [693, 402] width 1201 height 446
click at [1273, 34] on span "Guardar" at bounding box center [1260, 32] width 46 height 14
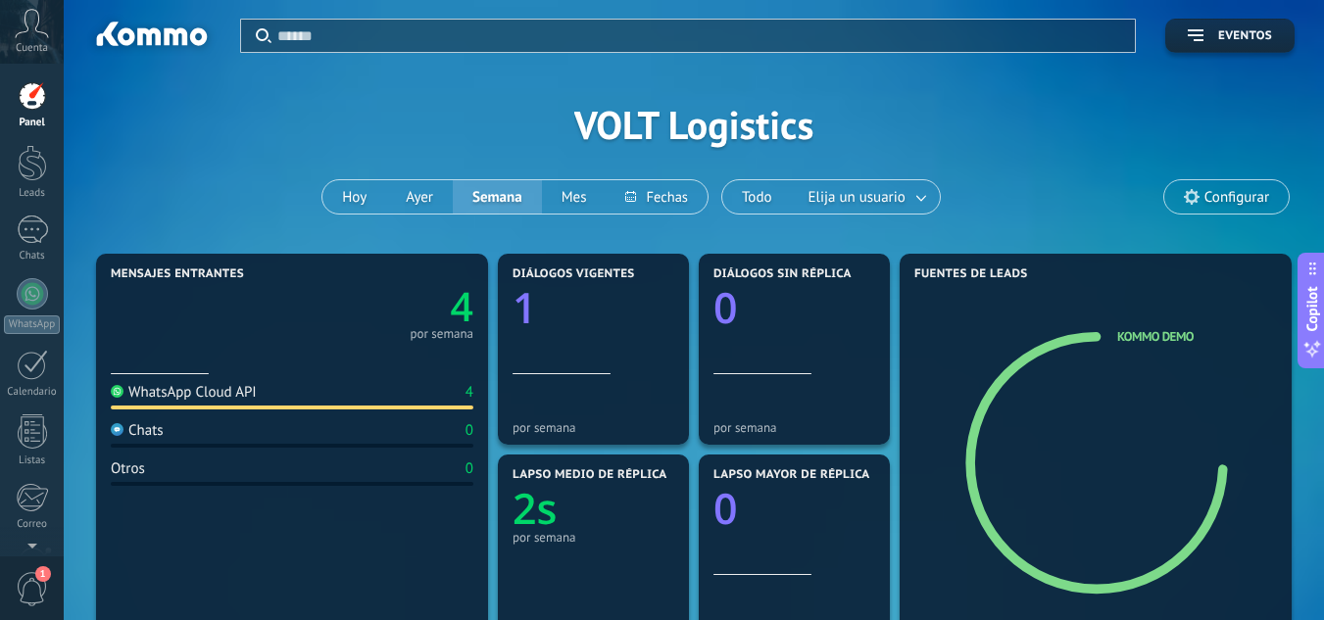
click at [46, 38] on div "Cuenta" at bounding box center [32, 32] width 64 height 64
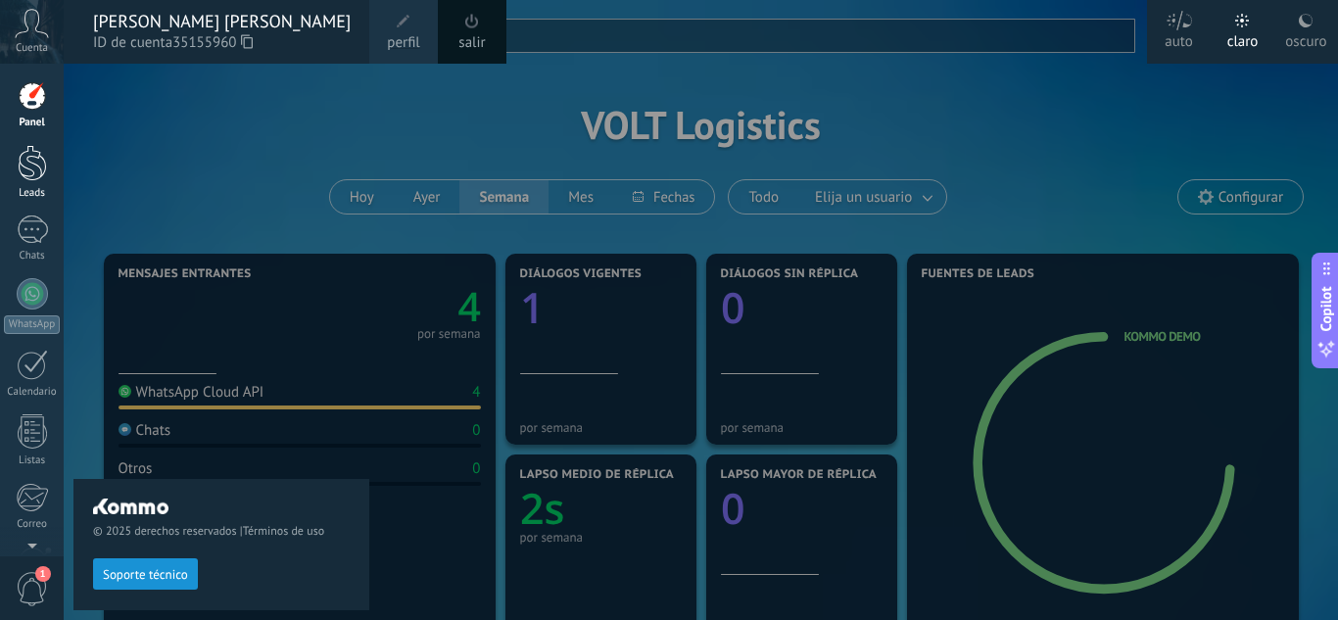
click at [13, 179] on link "Leads" at bounding box center [32, 172] width 64 height 55
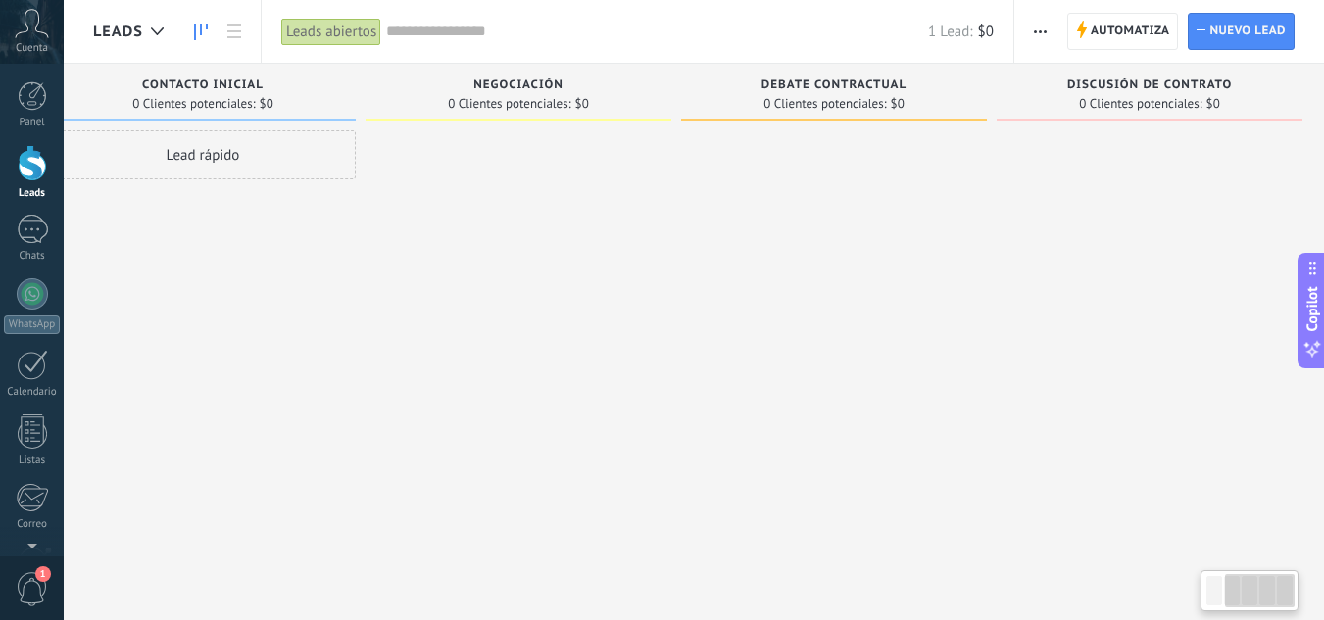
drag, startPoint x: 950, startPoint y: 176, endPoint x: 1049, endPoint y: 177, distance: 99.0
drag, startPoint x: 671, startPoint y: 177, endPoint x: 991, endPoint y: 196, distance: 319.9
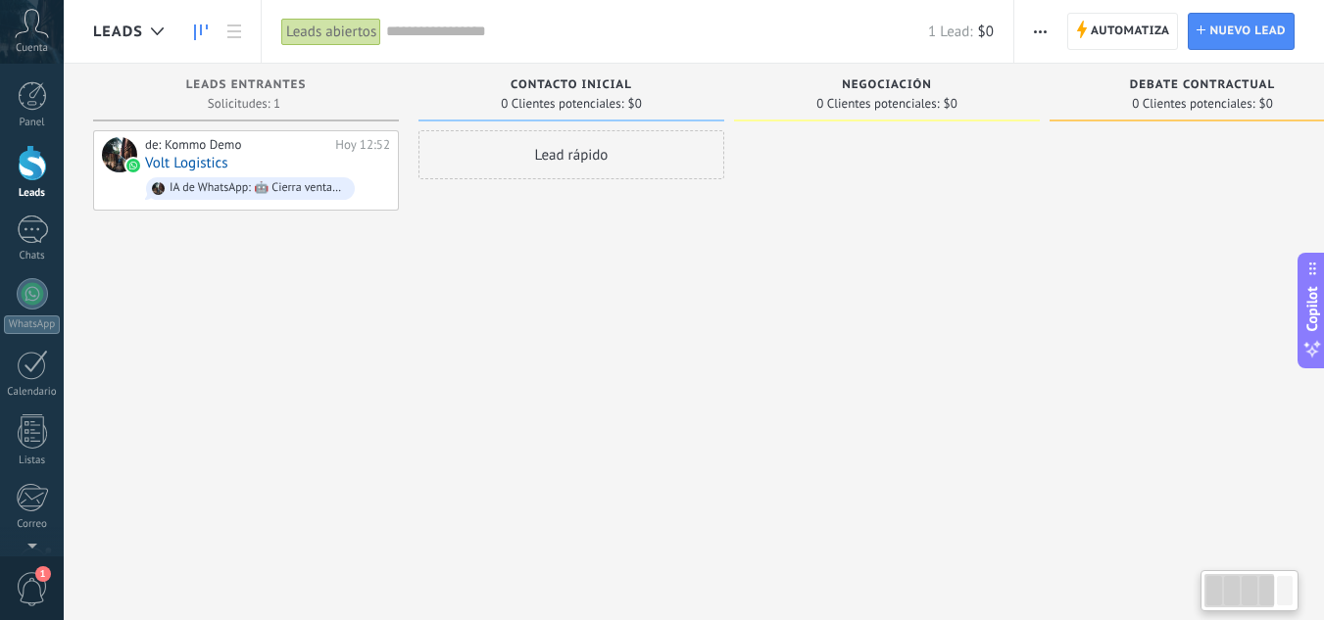
drag, startPoint x: 944, startPoint y: 213, endPoint x: 798, endPoint y: 216, distance: 146.0
drag, startPoint x: 1013, startPoint y: 197, endPoint x: 598, endPoint y: 213, distance: 415.7
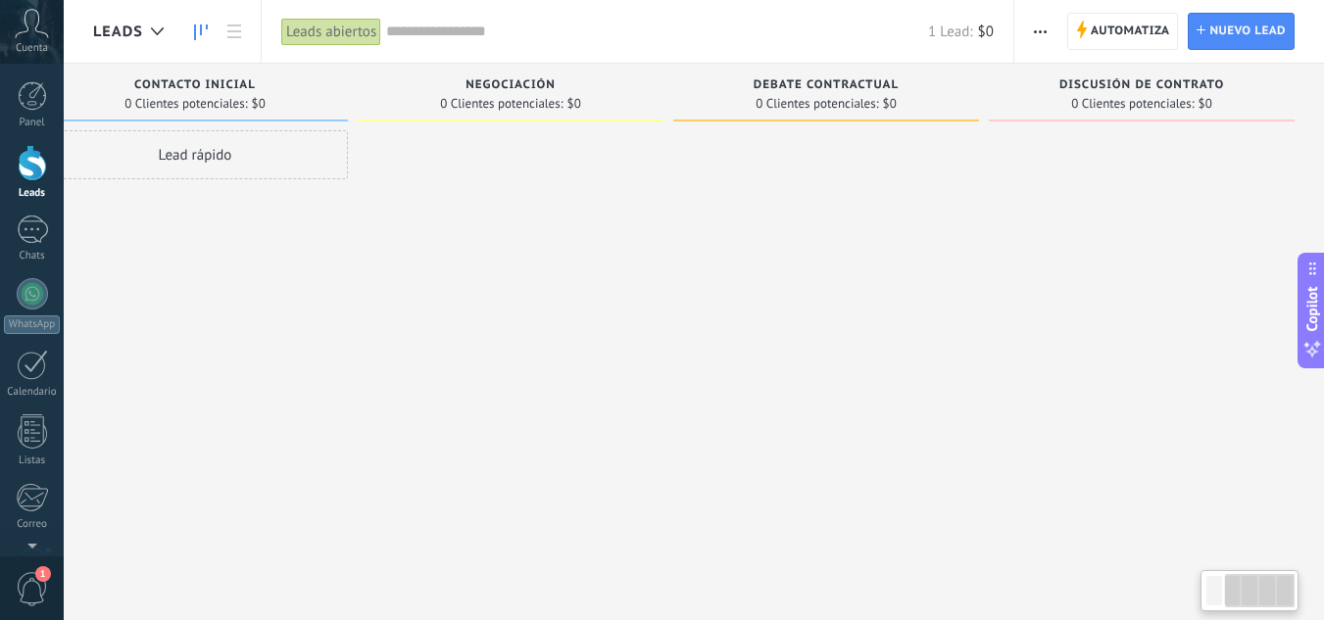
drag, startPoint x: 1041, startPoint y: 220, endPoint x: 394, endPoint y: 274, distance: 649.8
click at [395, 273] on div "Negociación 0 Clientes potenciales: $0" at bounding box center [515, 279] width 315 height 431
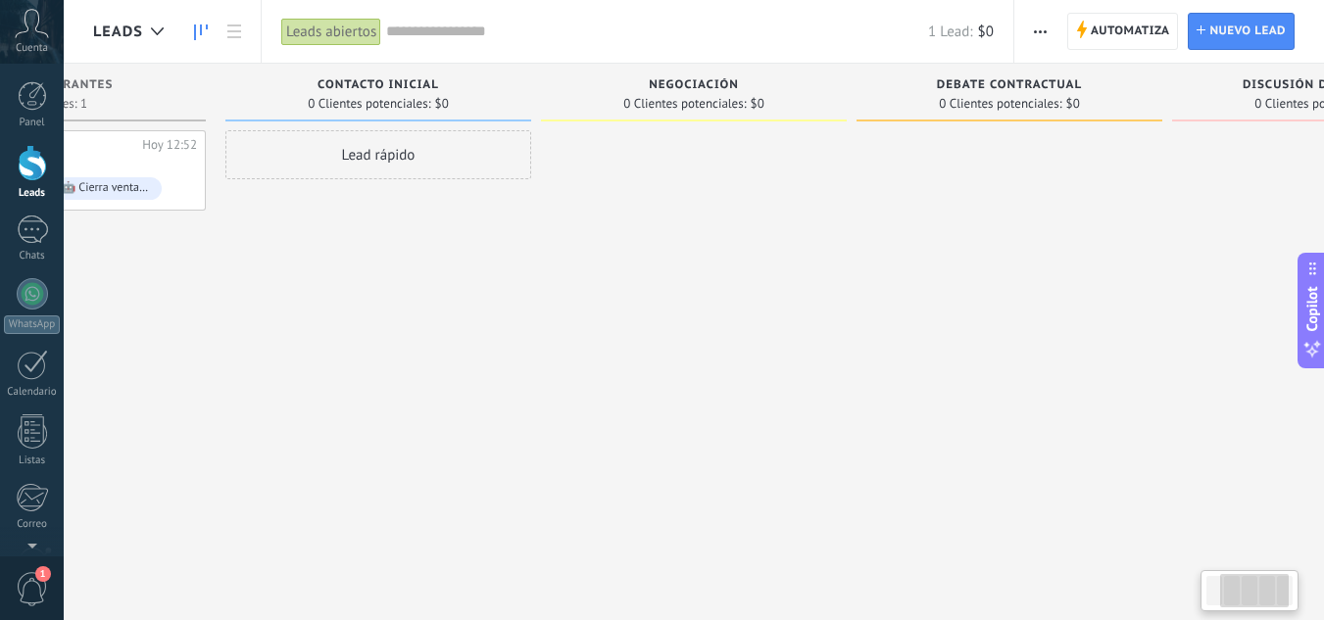
drag, startPoint x: 636, startPoint y: 268, endPoint x: 870, endPoint y: 268, distance: 234.2
click at [820, 268] on div at bounding box center [694, 312] width 306 height 364
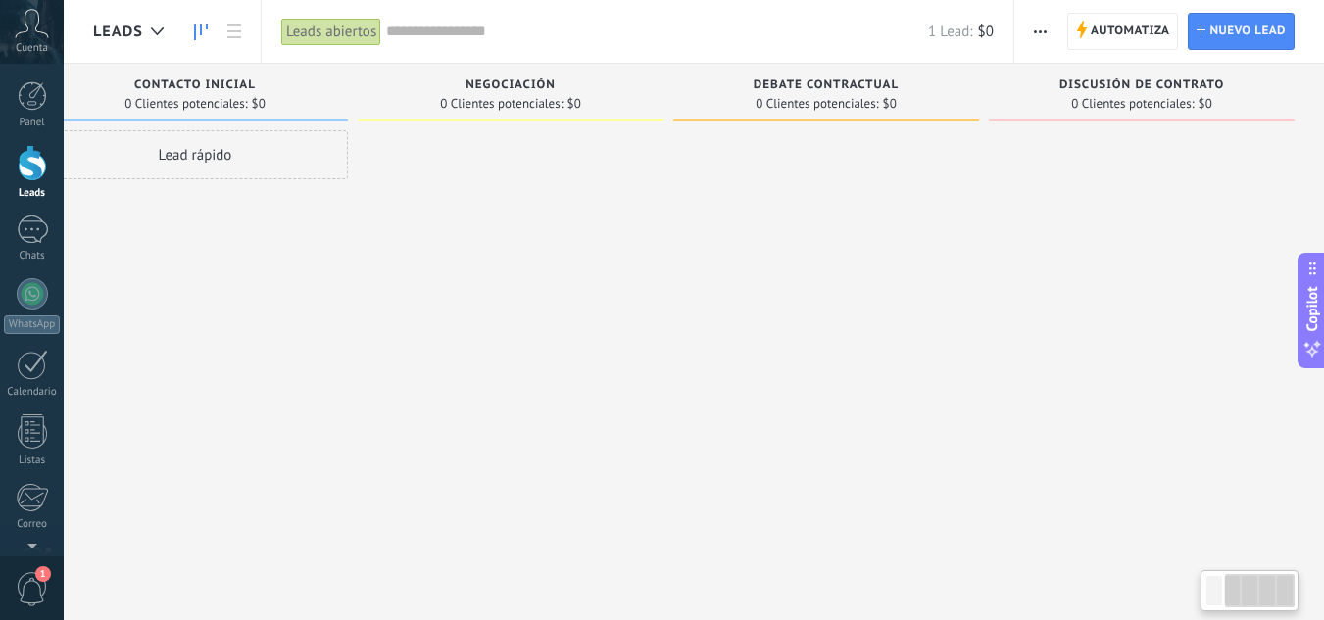
drag, startPoint x: 659, startPoint y: 236, endPoint x: 459, endPoint y: 257, distance: 200.9
click at [461, 257] on div at bounding box center [511, 312] width 306 height 364
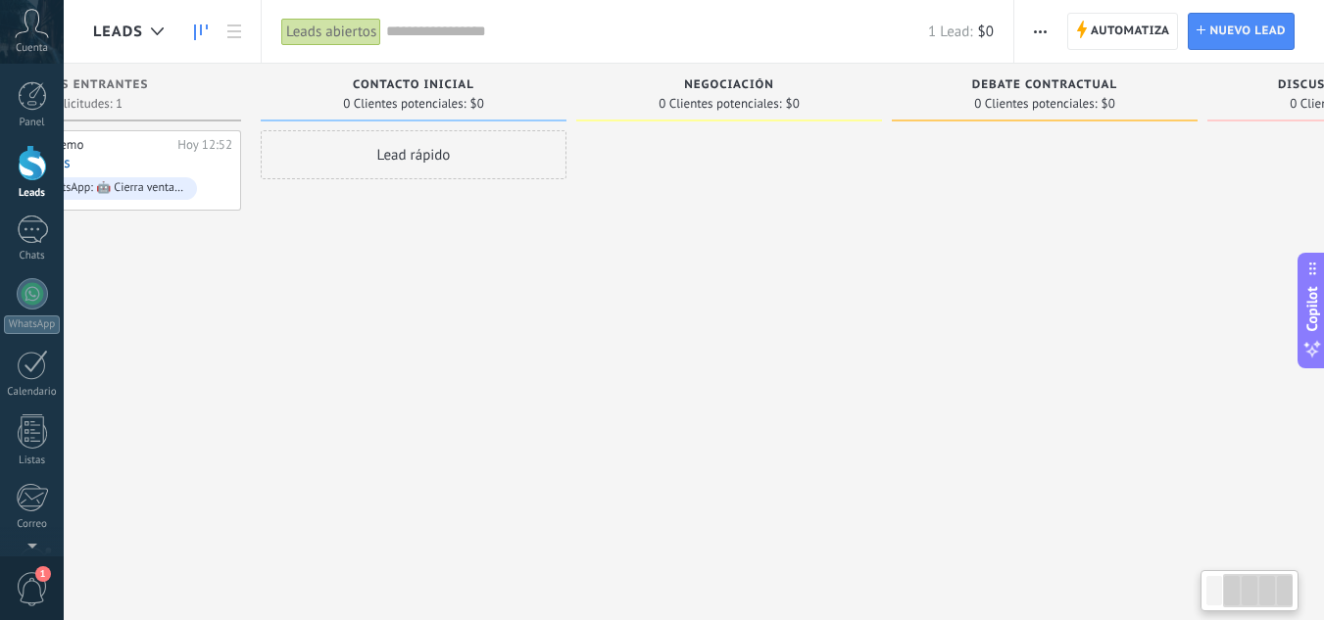
scroll to position [0, 0]
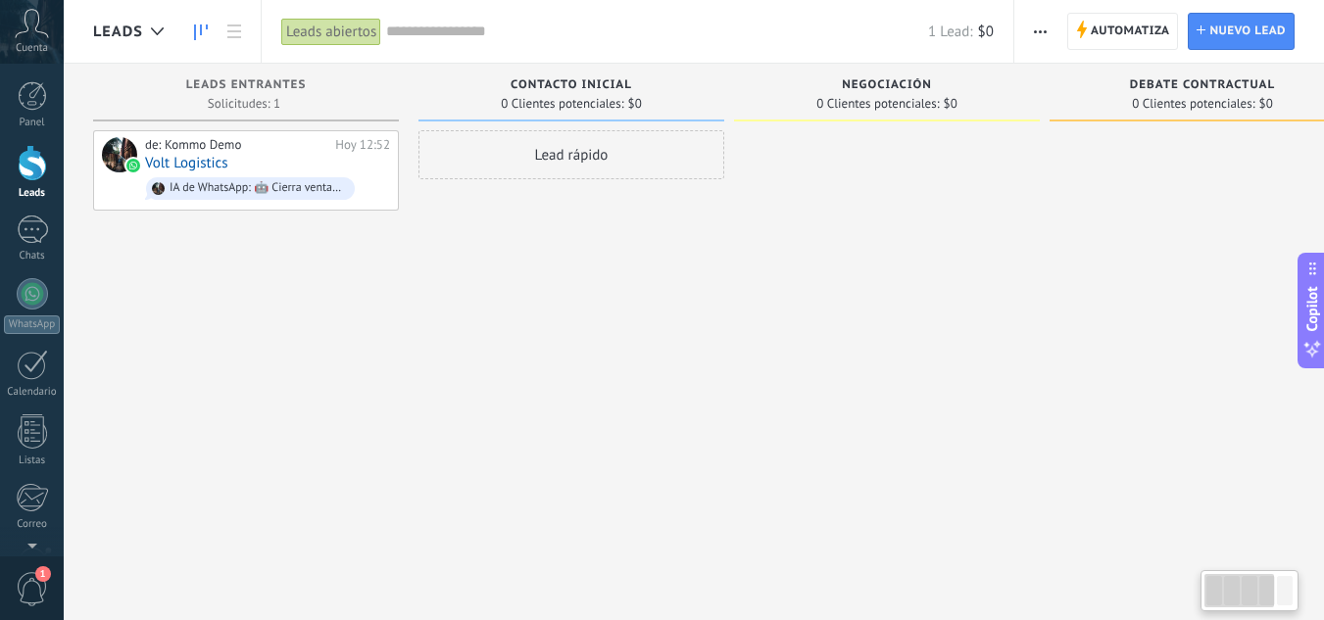
drag, startPoint x: 459, startPoint y: 257, endPoint x: 1126, endPoint y: 263, distance: 666.2
click at [1126, 263] on div "Leads Entrantes Solicitudes: 1 0 0 0 1 0 0 0 1 de: Kommo Demo [DATE] 12:52 Volt…" at bounding box center [896, 279] width 1607 height 431
drag, startPoint x: 1030, startPoint y: 266, endPoint x: 1166, endPoint y: 290, distance: 138.4
click at [1166, 290] on div at bounding box center [1202, 312] width 306 height 364
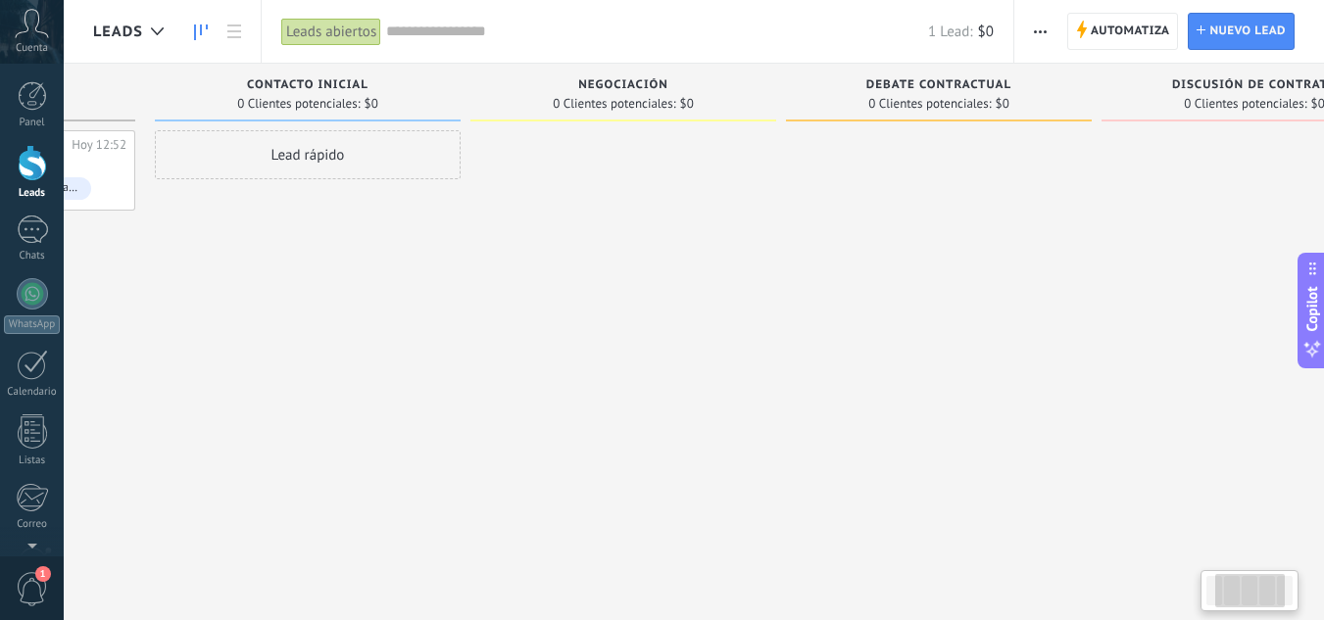
drag, startPoint x: 774, startPoint y: 314, endPoint x: 615, endPoint y: 318, distance: 158.8
click at [615, 318] on div at bounding box center [623, 312] width 306 height 364
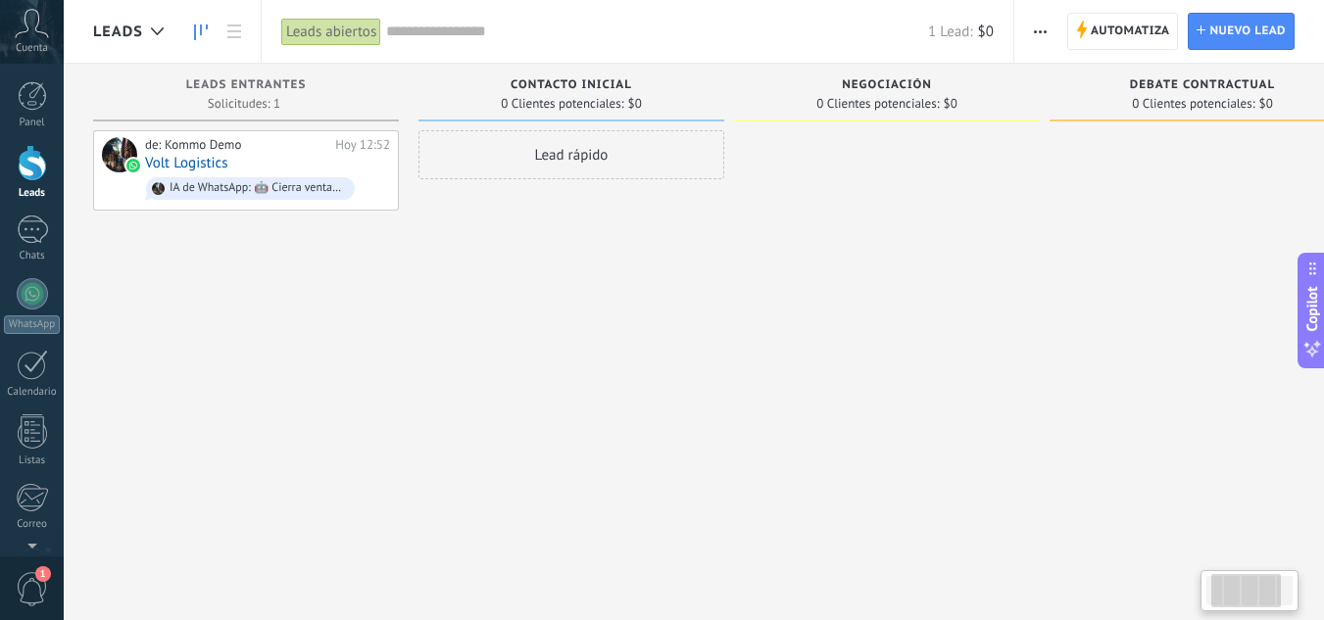
drag, startPoint x: 649, startPoint y: 321, endPoint x: 868, endPoint y: 278, distance: 223.7
click at [874, 282] on div at bounding box center [887, 312] width 306 height 364
click at [235, 25] on use at bounding box center [234, 31] width 14 height 14
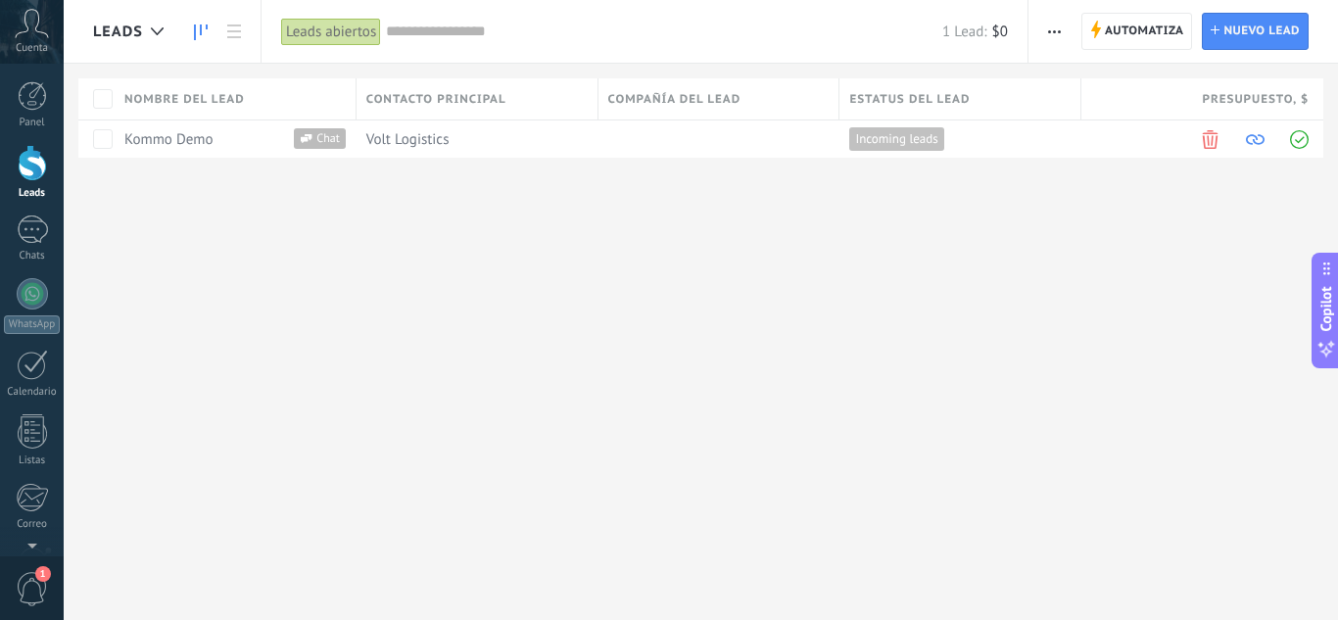
click at [207, 29] on icon at bounding box center [201, 32] width 14 height 16
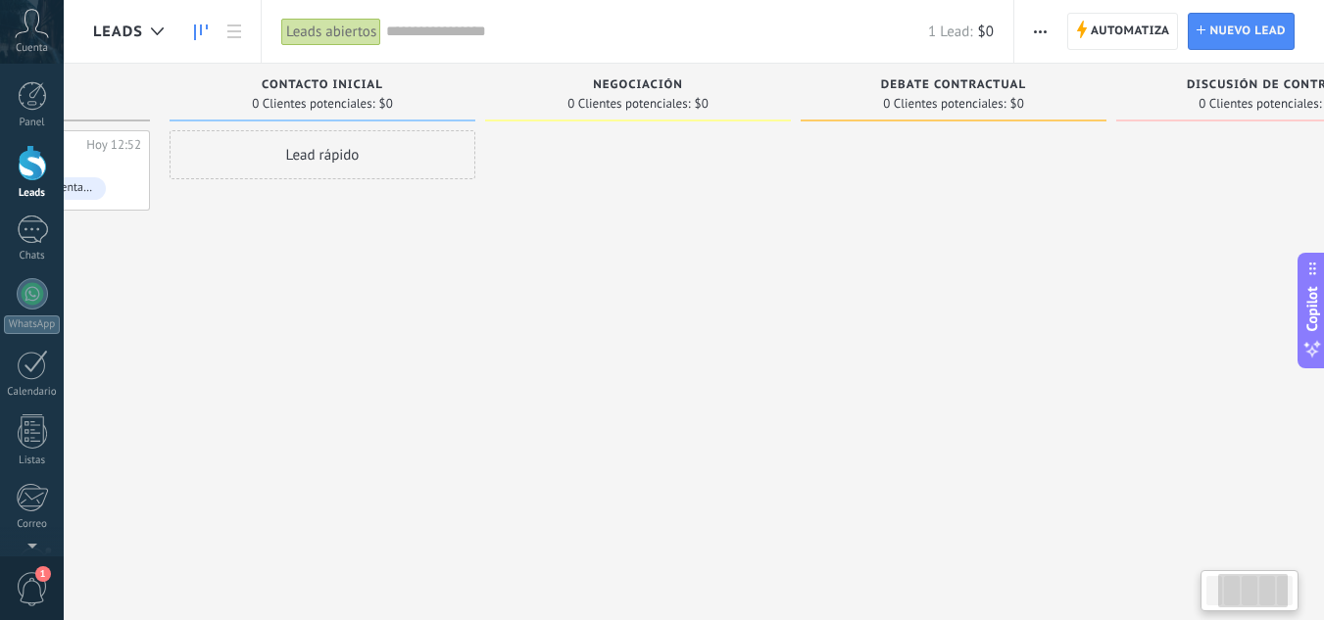
drag, startPoint x: 896, startPoint y: 270, endPoint x: 799, endPoint y: 279, distance: 97.4
click at [799, 279] on div "Negociación 0 Clientes potenciales: $0" at bounding box center [642, 279] width 315 height 431
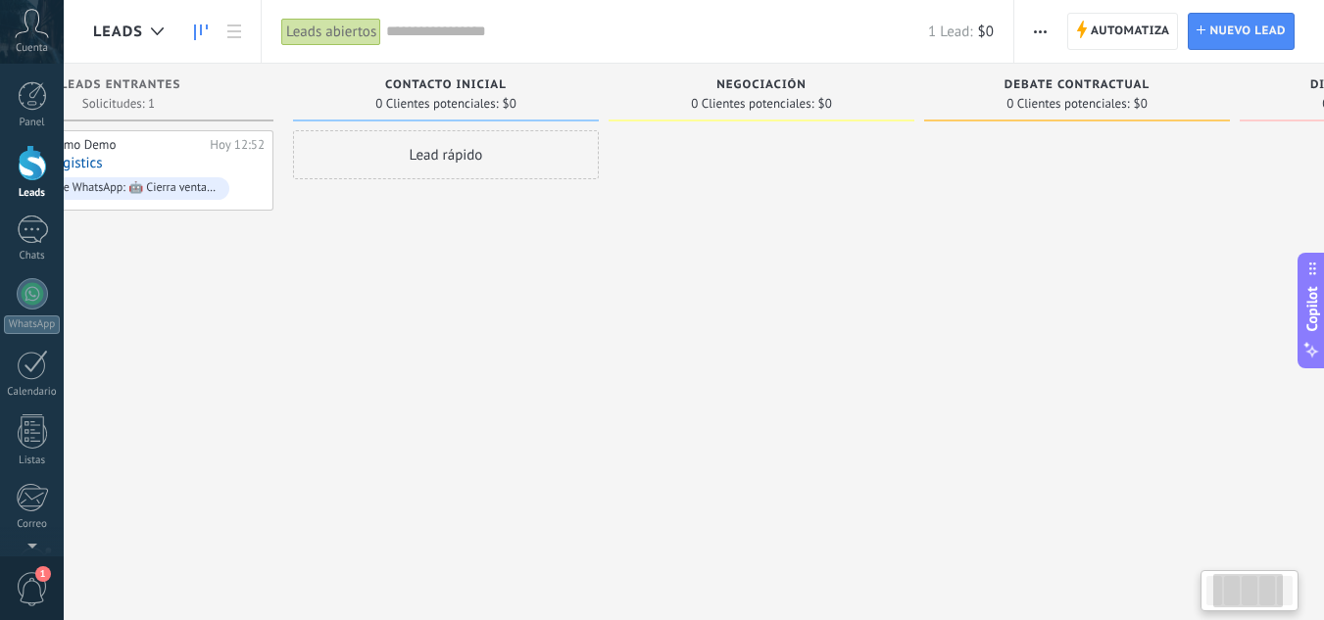
drag, startPoint x: 737, startPoint y: 296, endPoint x: 817, endPoint y: 294, distance: 80.4
click at [817, 294] on div at bounding box center [761, 312] width 306 height 364
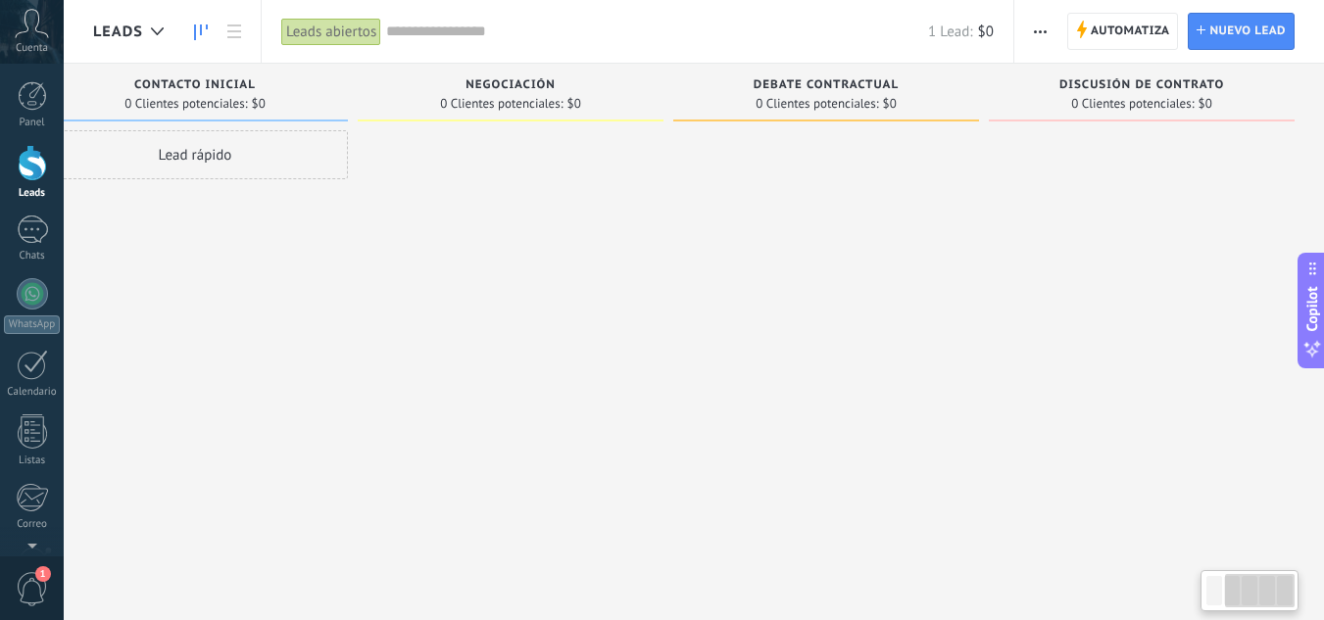
drag, startPoint x: 812, startPoint y: 280, endPoint x: 454, endPoint y: 331, distance: 362.2
click at [454, 331] on div "Leads Entrantes Solicitudes: 1 0 0 0 1 0 0 0 1 de: Kommo Demo [DATE] 12:52 Volt…" at bounding box center [520, 279] width 1607 height 431
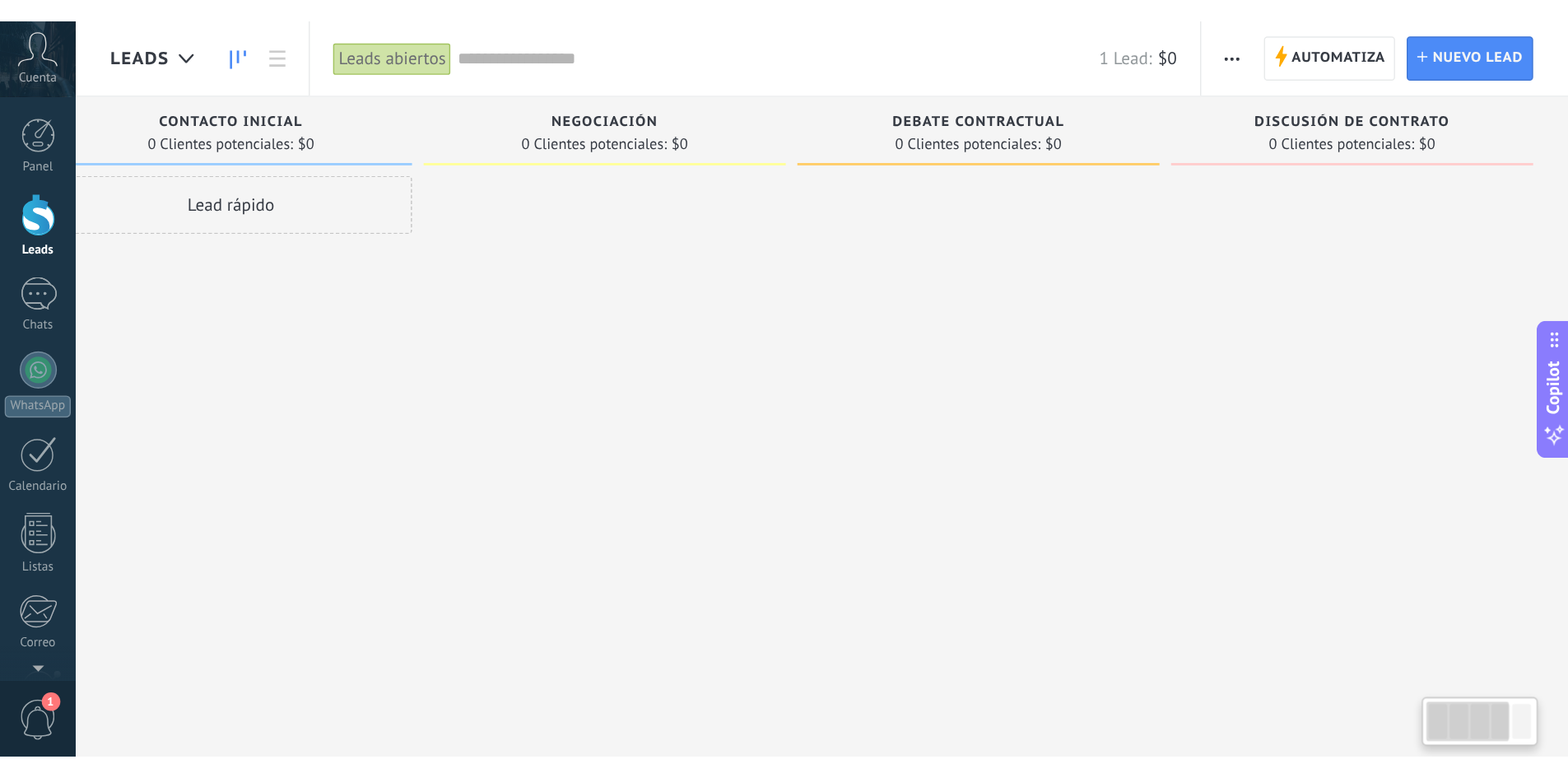
scroll to position [0, 0]
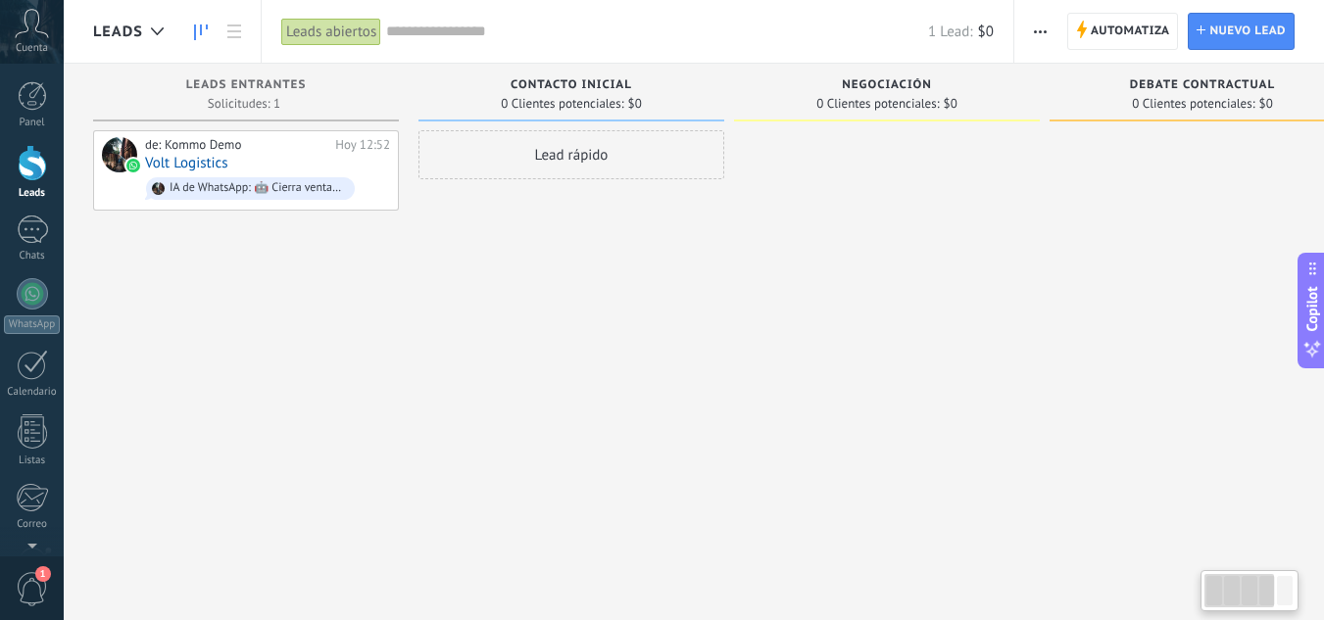
drag, startPoint x: 454, startPoint y: 331, endPoint x: 981, endPoint y: 296, distance: 528.3
click at [948, 307] on div at bounding box center [887, 312] width 306 height 364
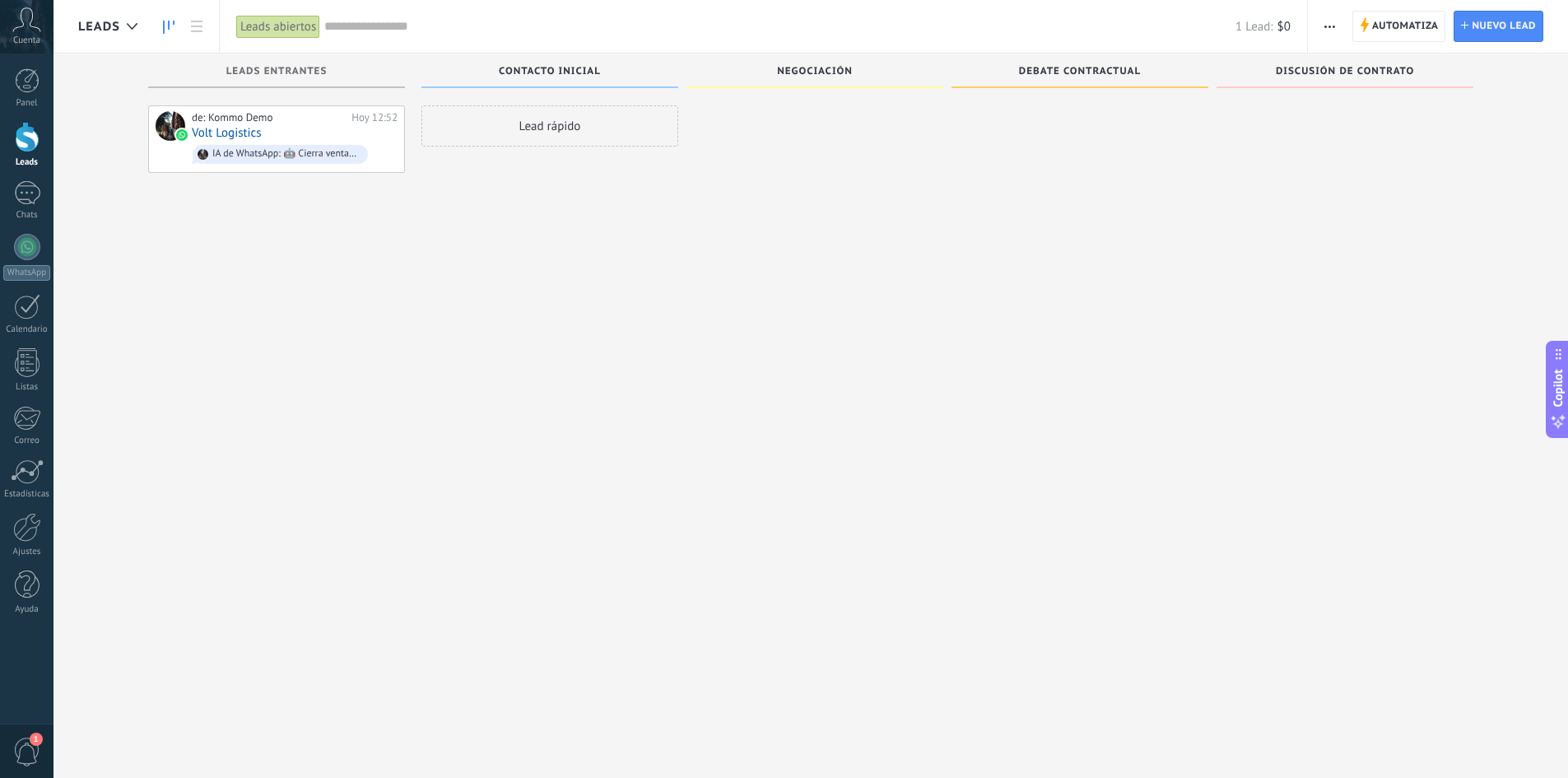
drag, startPoint x: 407, startPoint y: 271, endPoint x: 947, endPoint y: 275, distance: 540.0
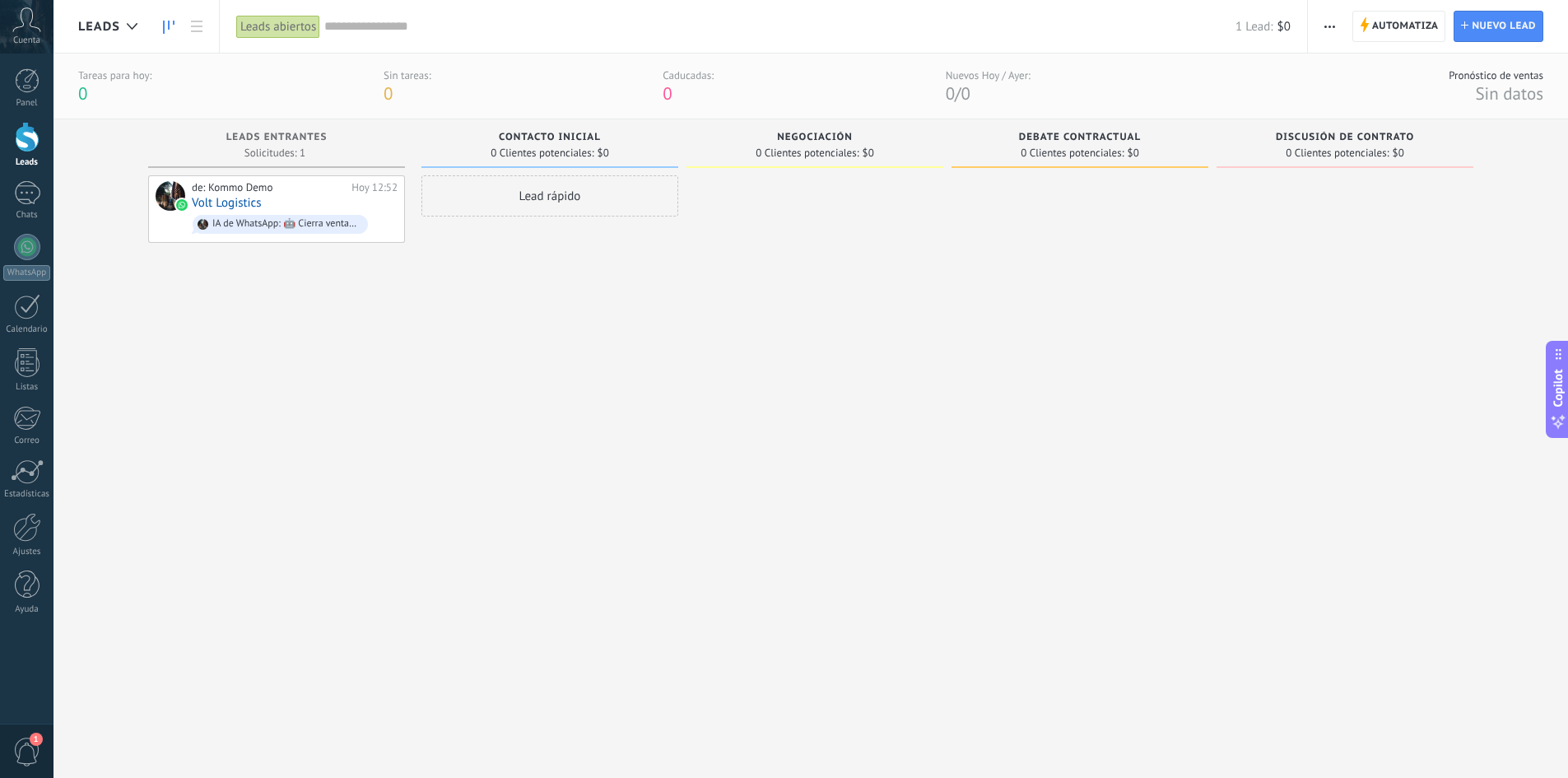
click at [532, 142] on span "Contacto inicial" at bounding box center [550, 138] width 102 height 12
click at [573, 142] on span "Contacto inicial" at bounding box center [550, 138] width 102 height 12
drag, startPoint x: 517, startPoint y: 146, endPoint x: 474, endPoint y: 147, distance: 43.0
click at [474, 147] on div "0 Clientes potenciales: $0" at bounding box center [550, 152] width 240 height 14
click at [831, 166] on span at bounding box center [815, 167] width 257 height 2
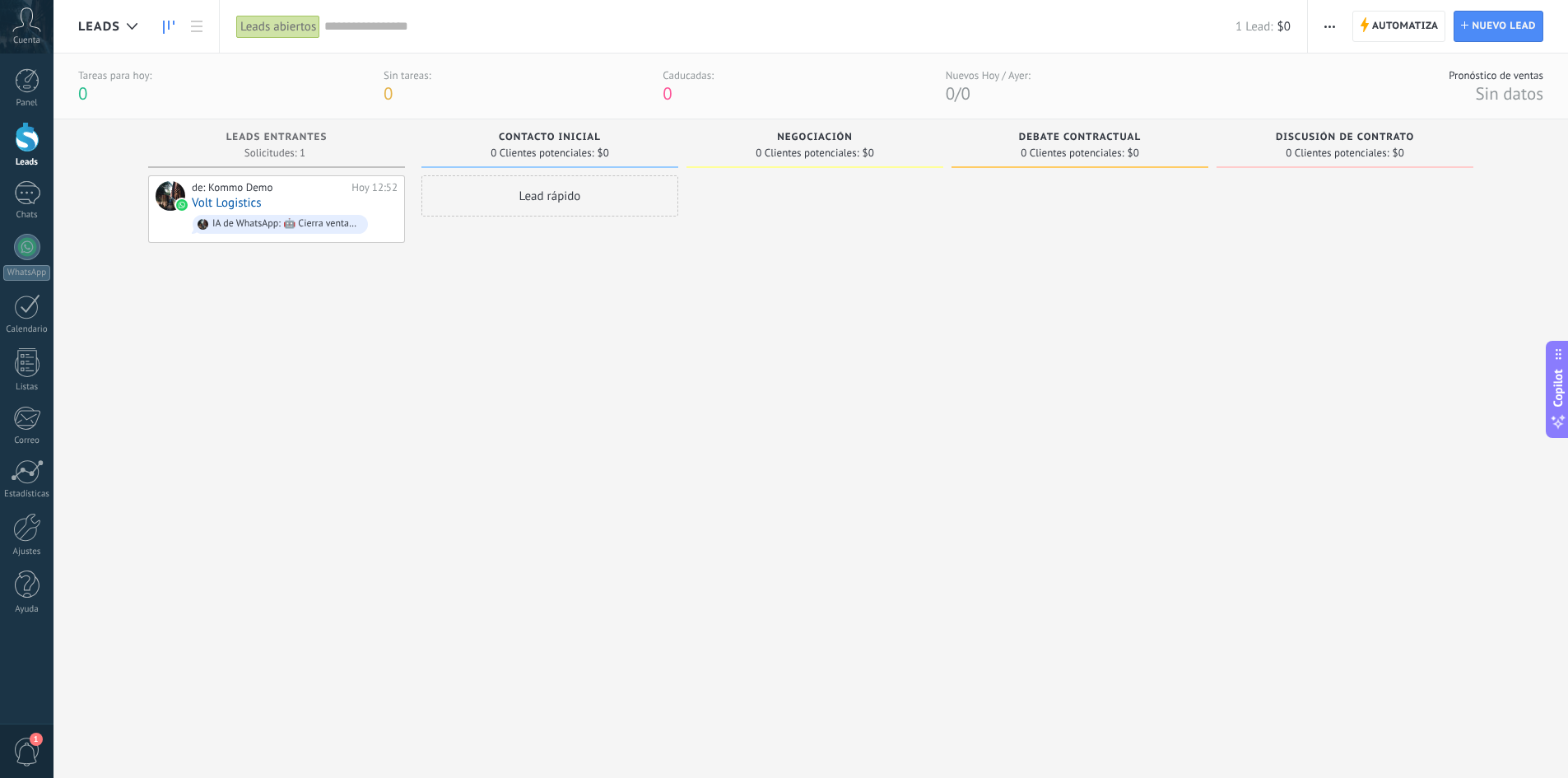
click at [580, 166] on div "Contacto inicial 0 Clientes potenciales: $0" at bounding box center [550, 144] width 257 height 49
click at [581, 129] on div "Contacto inicial 0 Clientes potenciales: $0" at bounding box center [550, 144] width 257 height 49
click at [1112, 29] on span "button" at bounding box center [1329, 26] width 11 height 31
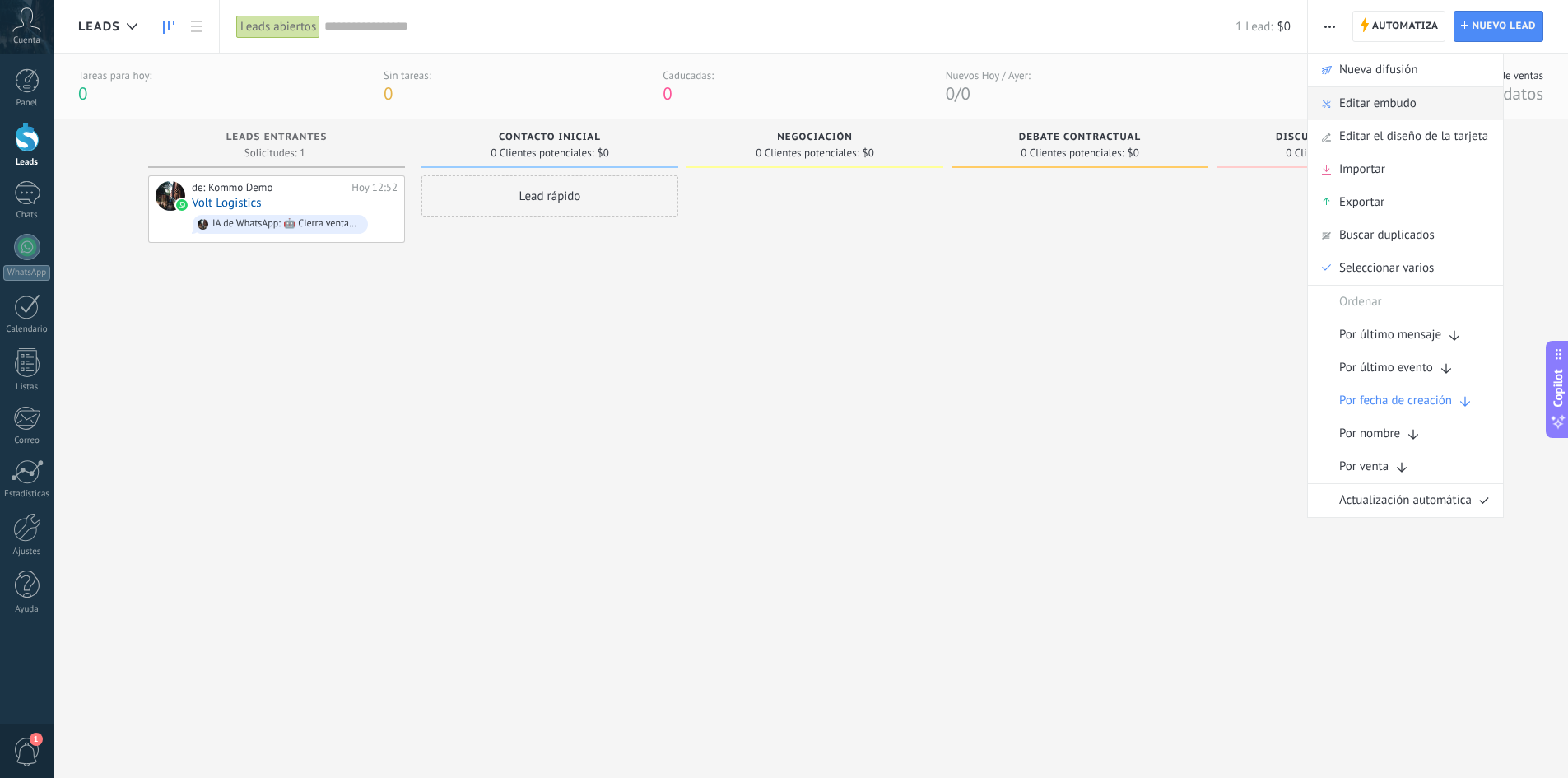
click at [1112, 110] on span "Editar embudo" at bounding box center [1378, 103] width 77 height 33
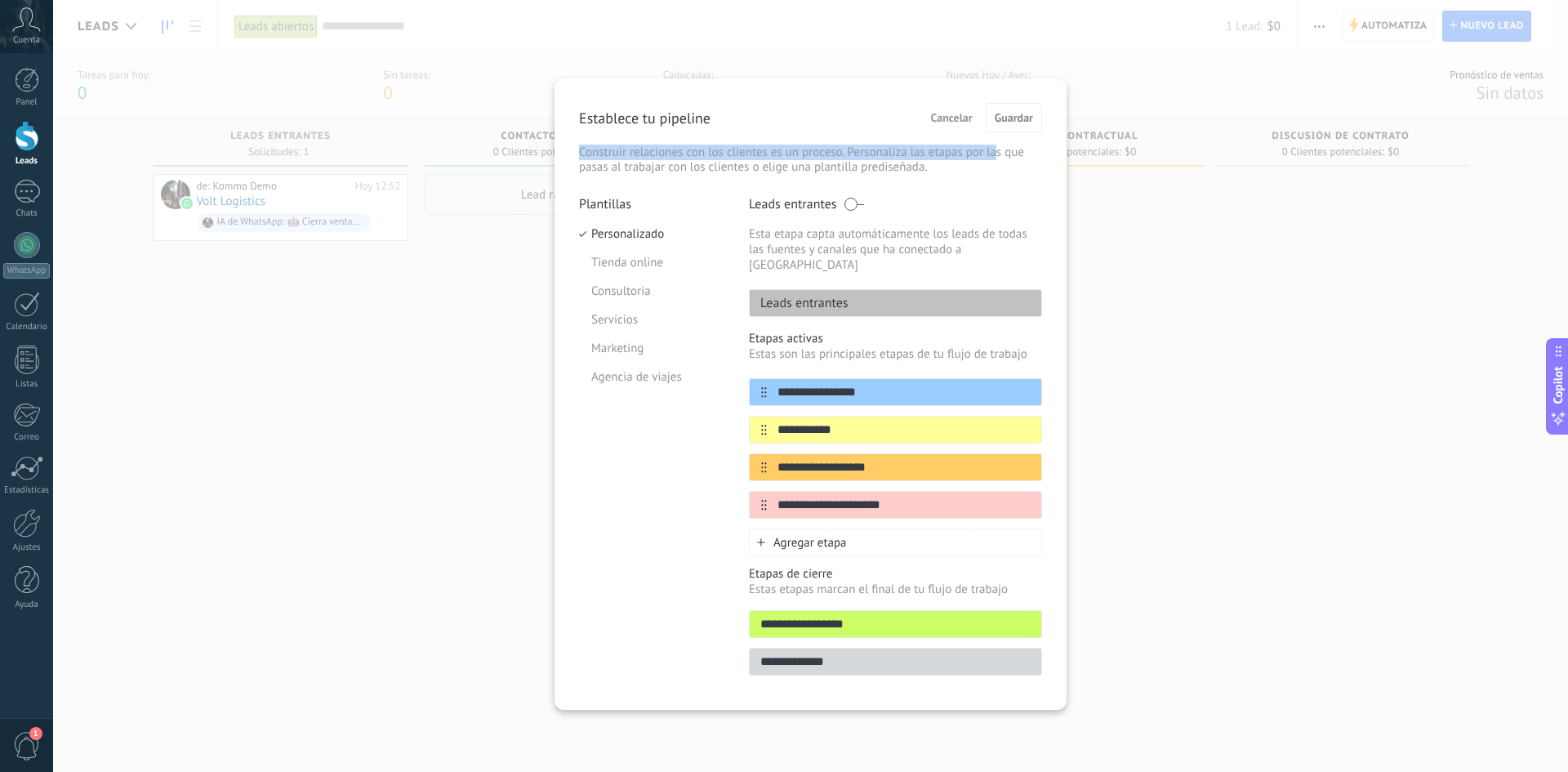
drag, startPoint x: 796, startPoint y: 89, endPoint x: 991, endPoint y: 133, distance: 199.9
click at [999, 133] on div "**********" at bounding box center [810, 394] width 512 height 631
click at [779, 114] on div "Establece tu pipeline Cancelar Guardar" at bounding box center [811, 117] width 463 height 29
click at [1005, 379] on div at bounding box center [1018, 392] width 28 height 26
click at [1008, 386] on icon at bounding box center [1010, 391] width 9 height 10
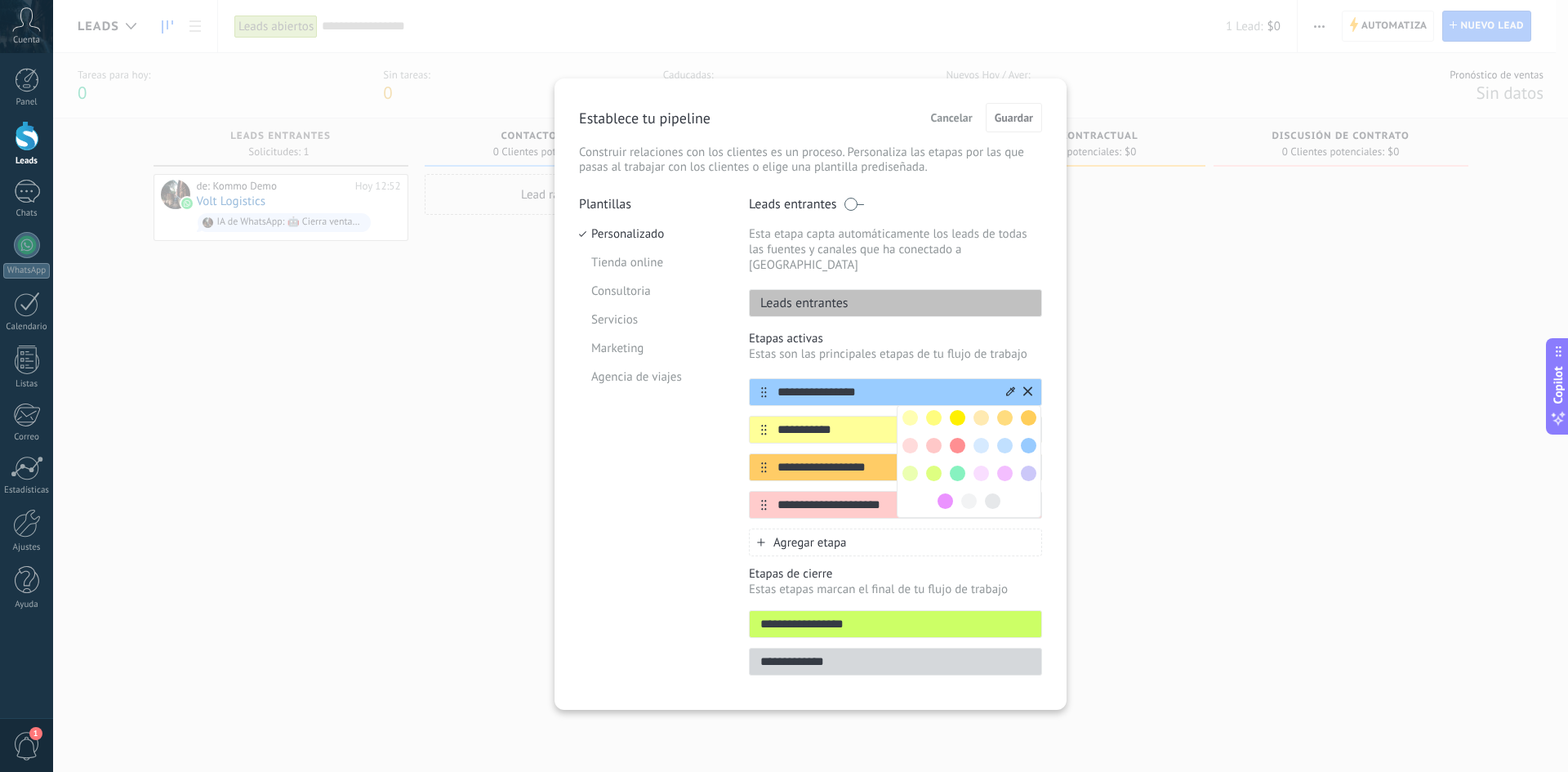
click at [861, 383] on input "**********" at bounding box center [885, 392] width 237 height 18
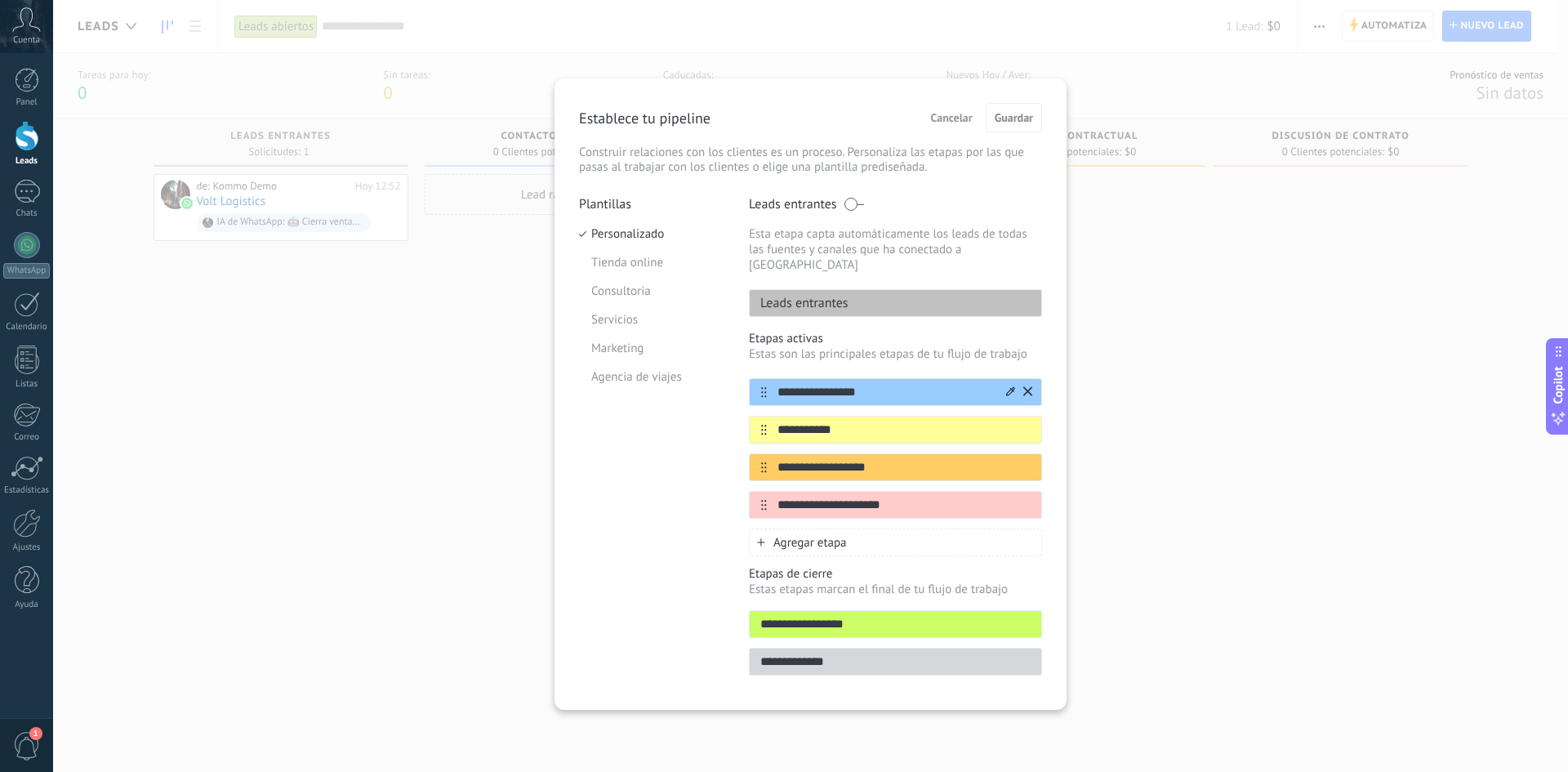
drag, startPoint x: 868, startPoint y: 380, endPoint x: 779, endPoint y: 376, distance: 89.1
click at [779, 383] on input "**********" at bounding box center [885, 392] width 237 height 18
type input "**********"
click at [1006, 386] on icon at bounding box center [1010, 390] width 9 height 9
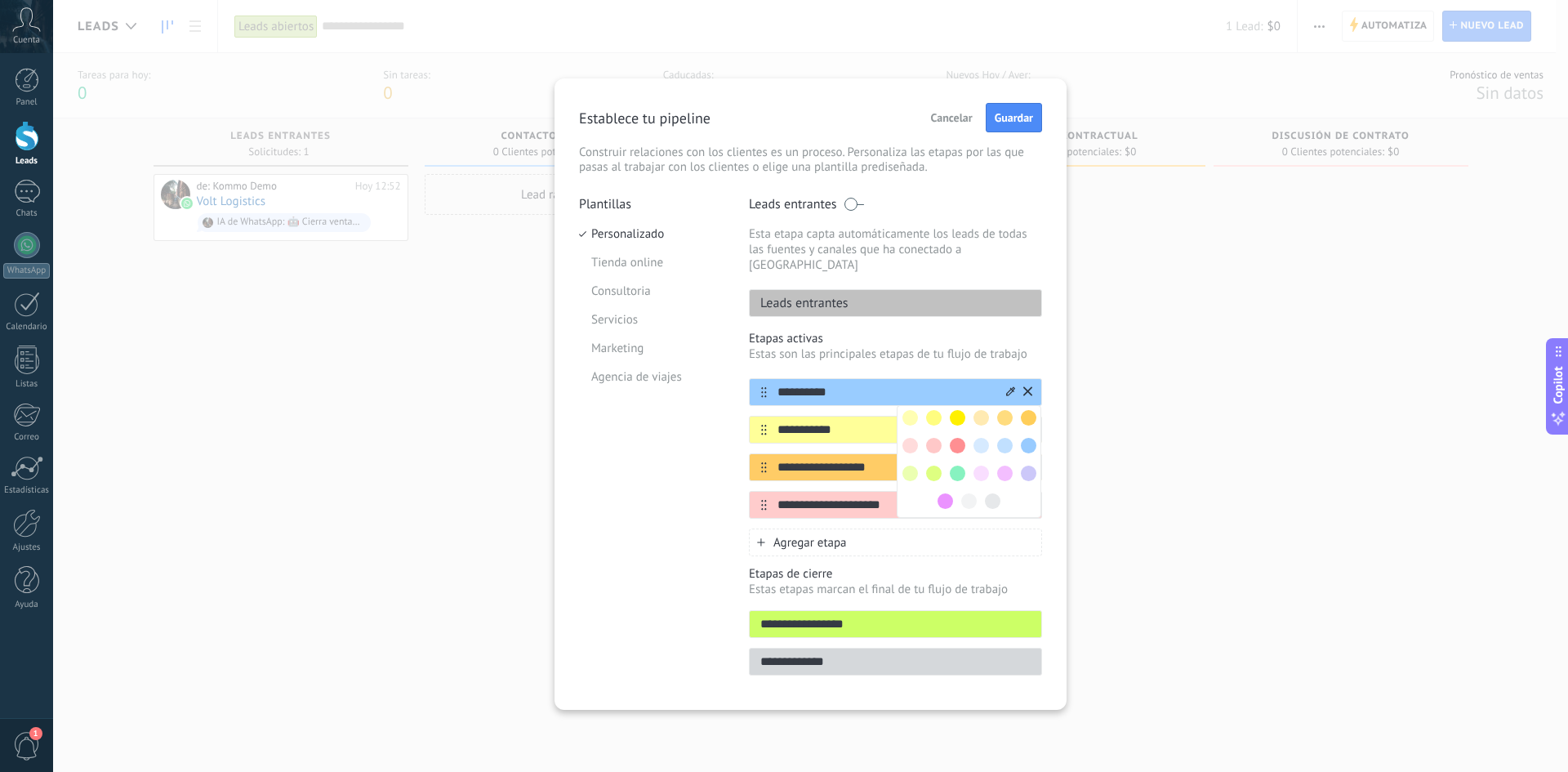
click at [962, 410] on span at bounding box center [957, 418] width 16 height 16
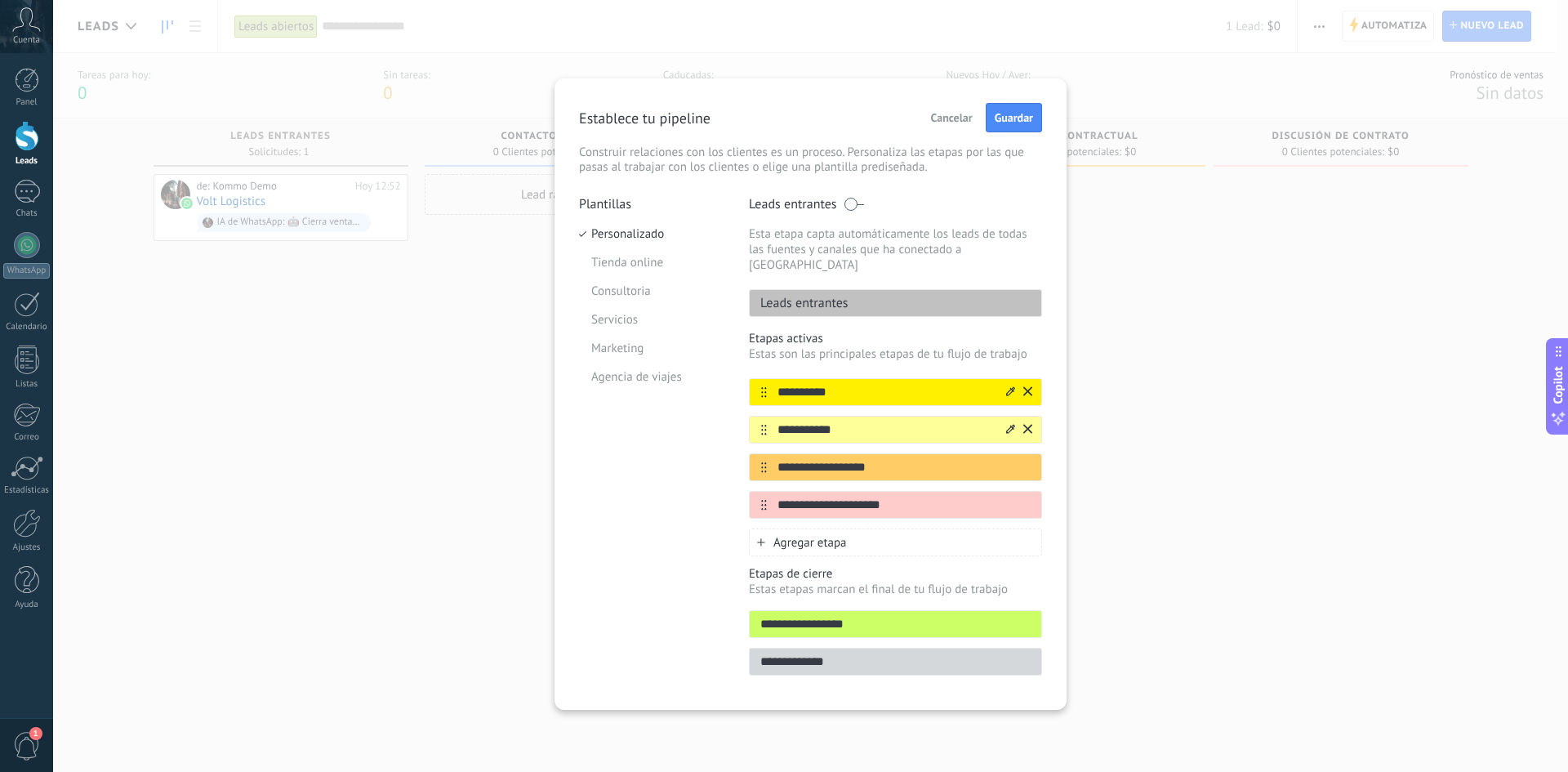
click at [876, 422] on input "**********" at bounding box center [885, 430] width 237 height 18
type input "*******"
click at [1006, 424] on icon at bounding box center [1010, 429] width 9 height 10
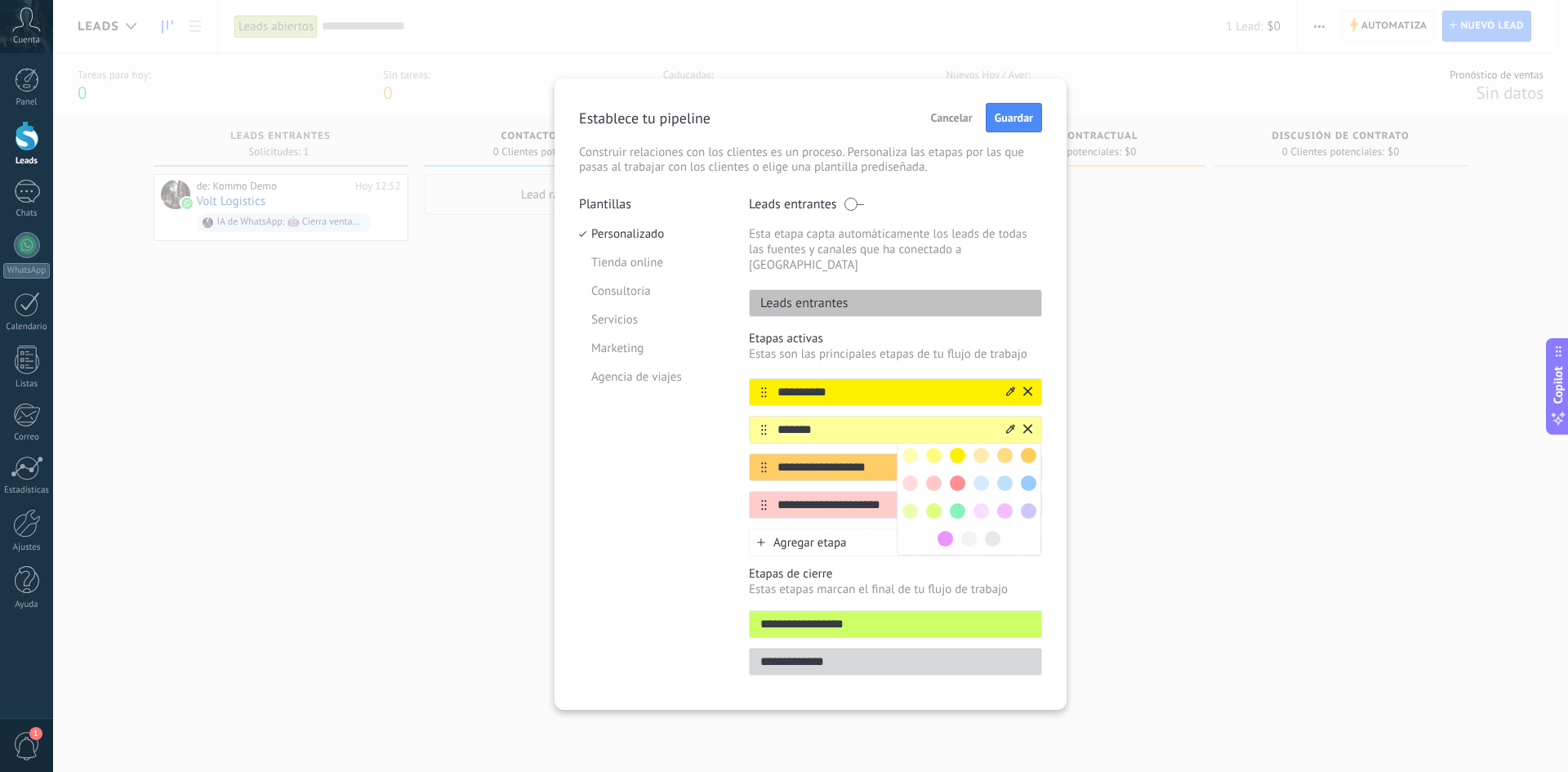
click at [1009, 448] on span at bounding box center [1004, 455] width 16 height 16
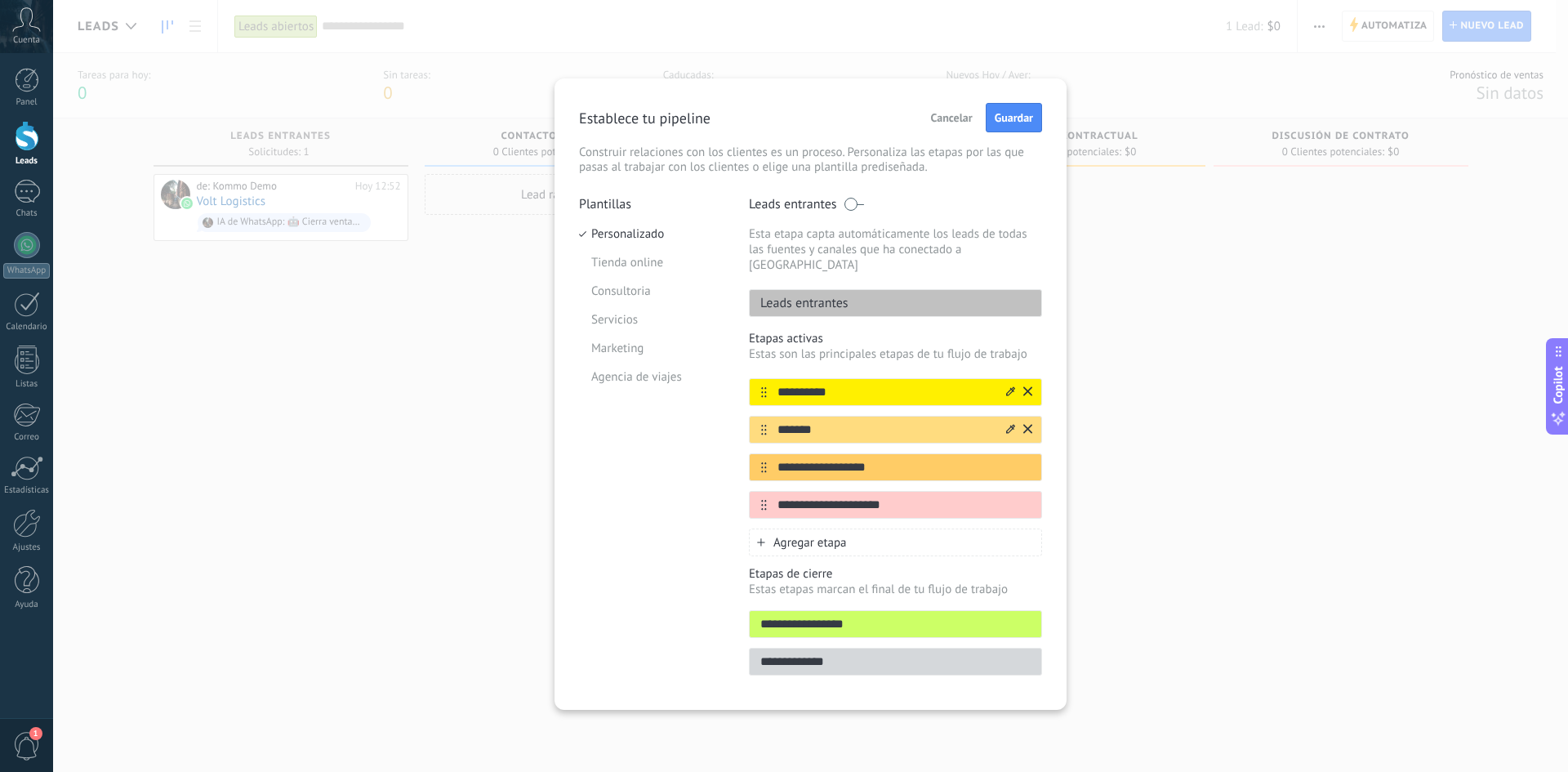
click at [1014, 424] on icon at bounding box center [1010, 428] width 9 height 9
click at [1024, 448] on span at bounding box center [1029, 455] width 16 height 16
click at [1011, 462] on icon at bounding box center [1010, 467] width 9 height 10
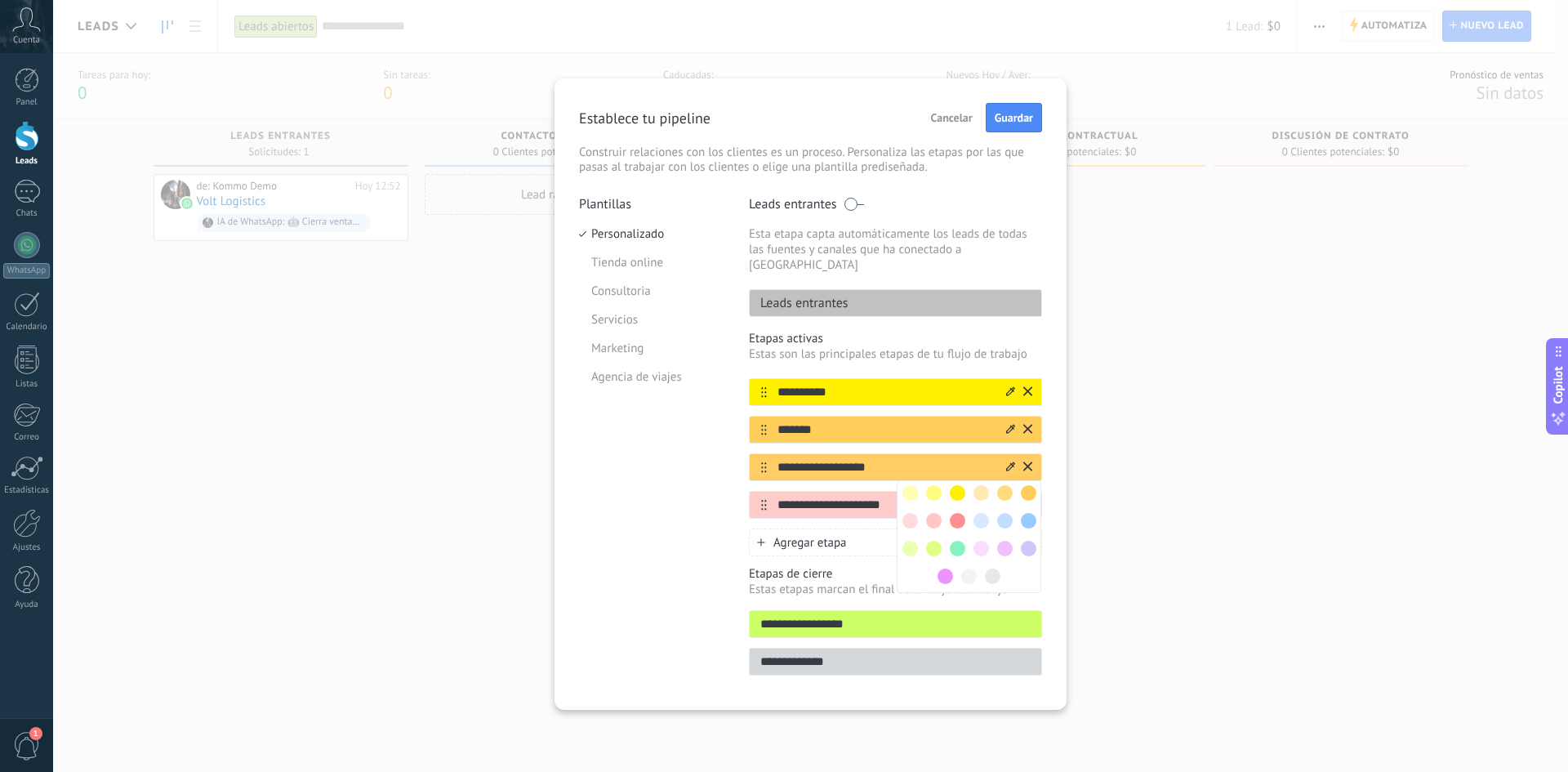
click at [901, 459] on input "**********" at bounding box center [885, 468] width 237 height 18
type input "*********"
click at [1013, 462] on icon at bounding box center [1010, 466] width 9 height 9
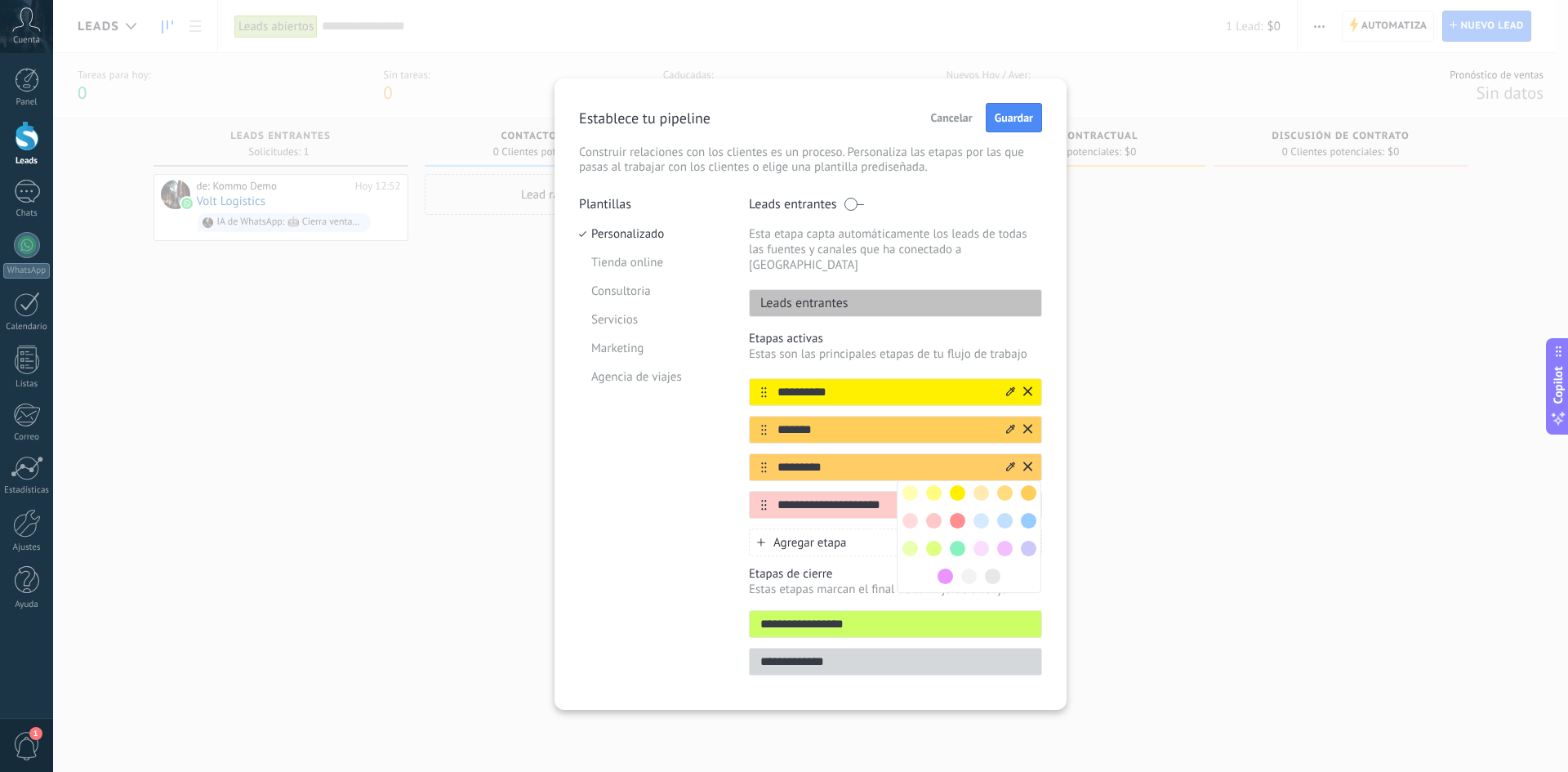
click at [957, 513] on span at bounding box center [957, 520] width 16 height 16
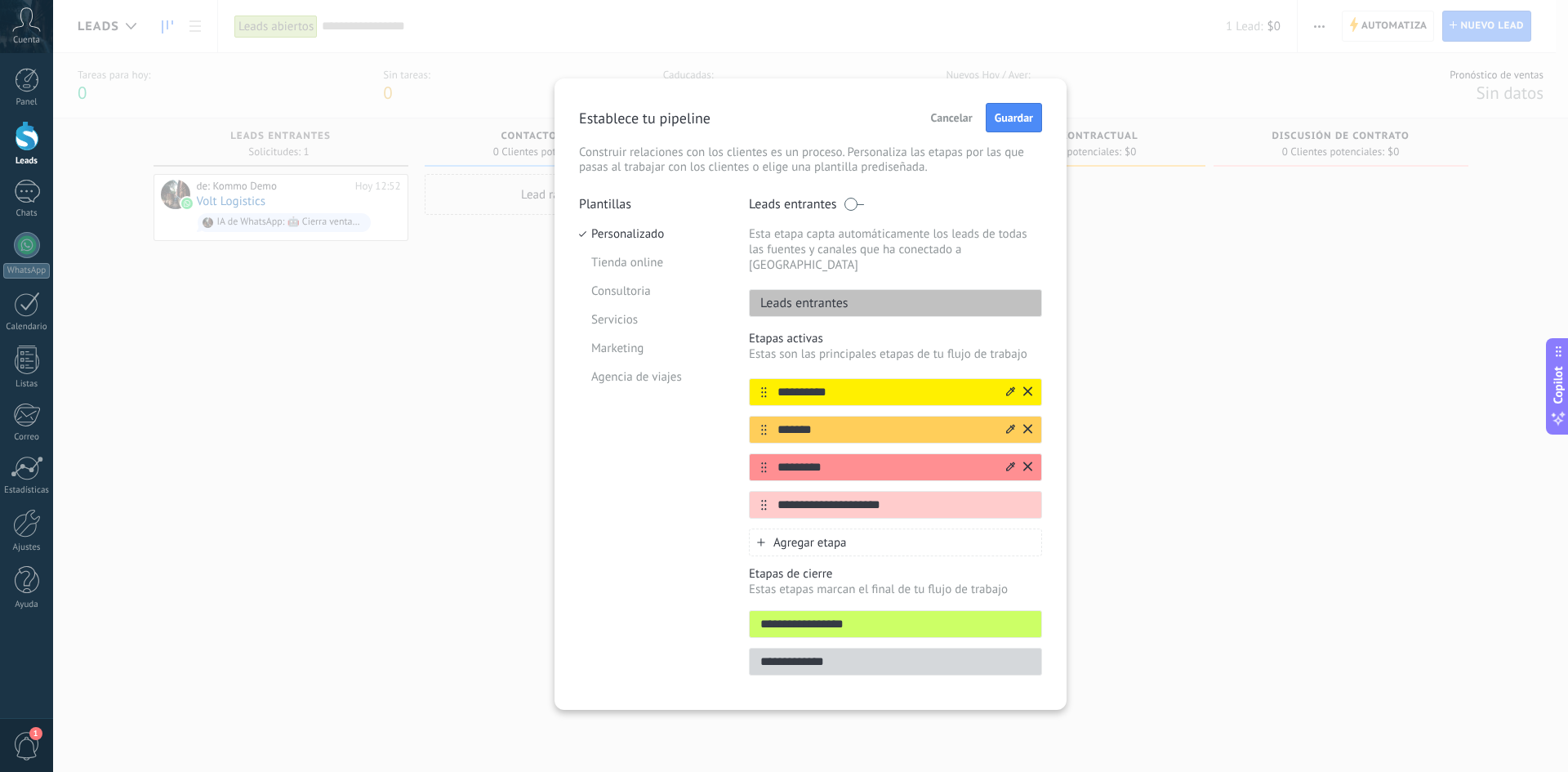
click at [1009, 462] on icon at bounding box center [1010, 467] width 9 height 10
click at [982, 513] on span at bounding box center [981, 520] width 16 height 16
click at [1009, 462] on icon at bounding box center [1010, 467] width 9 height 10
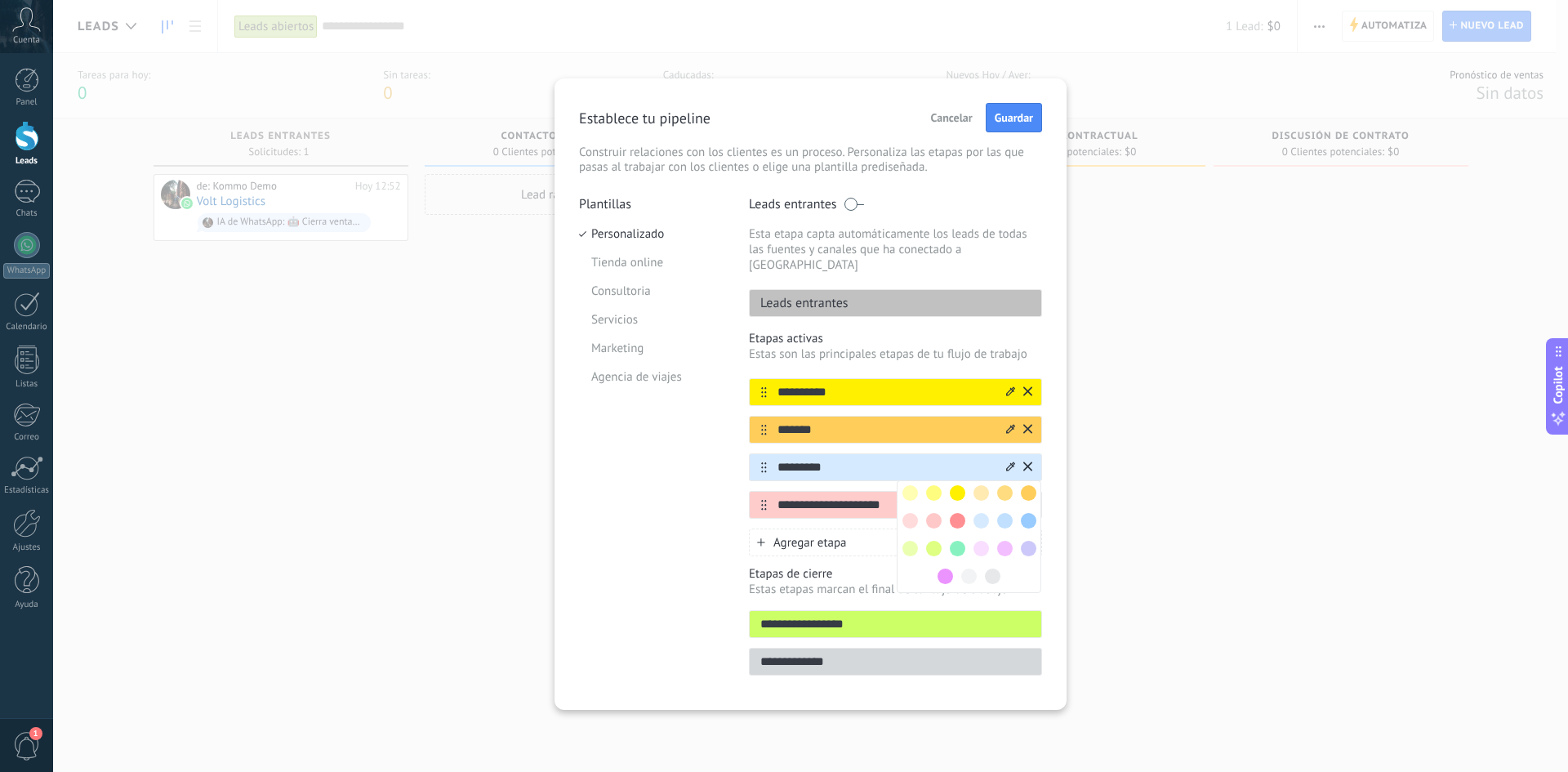
click at [1022, 513] on span at bounding box center [1029, 520] width 16 height 16
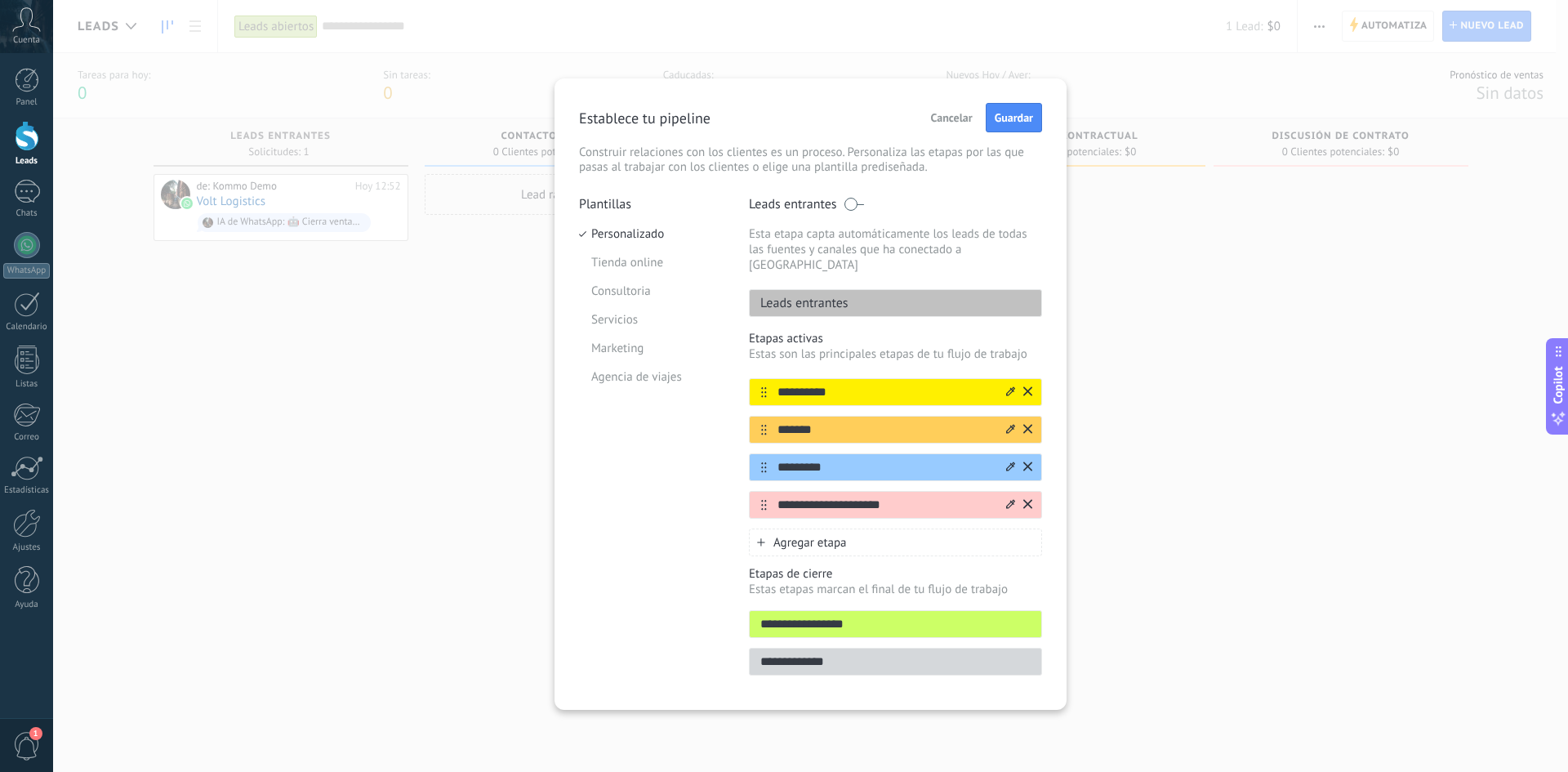
click at [928, 497] on input "**********" at bounding box center [885, 505] width 237 height 18
type input "*******"
click at [1009, 499] on icon at bounding box center [1010, 504] width 9 height 10
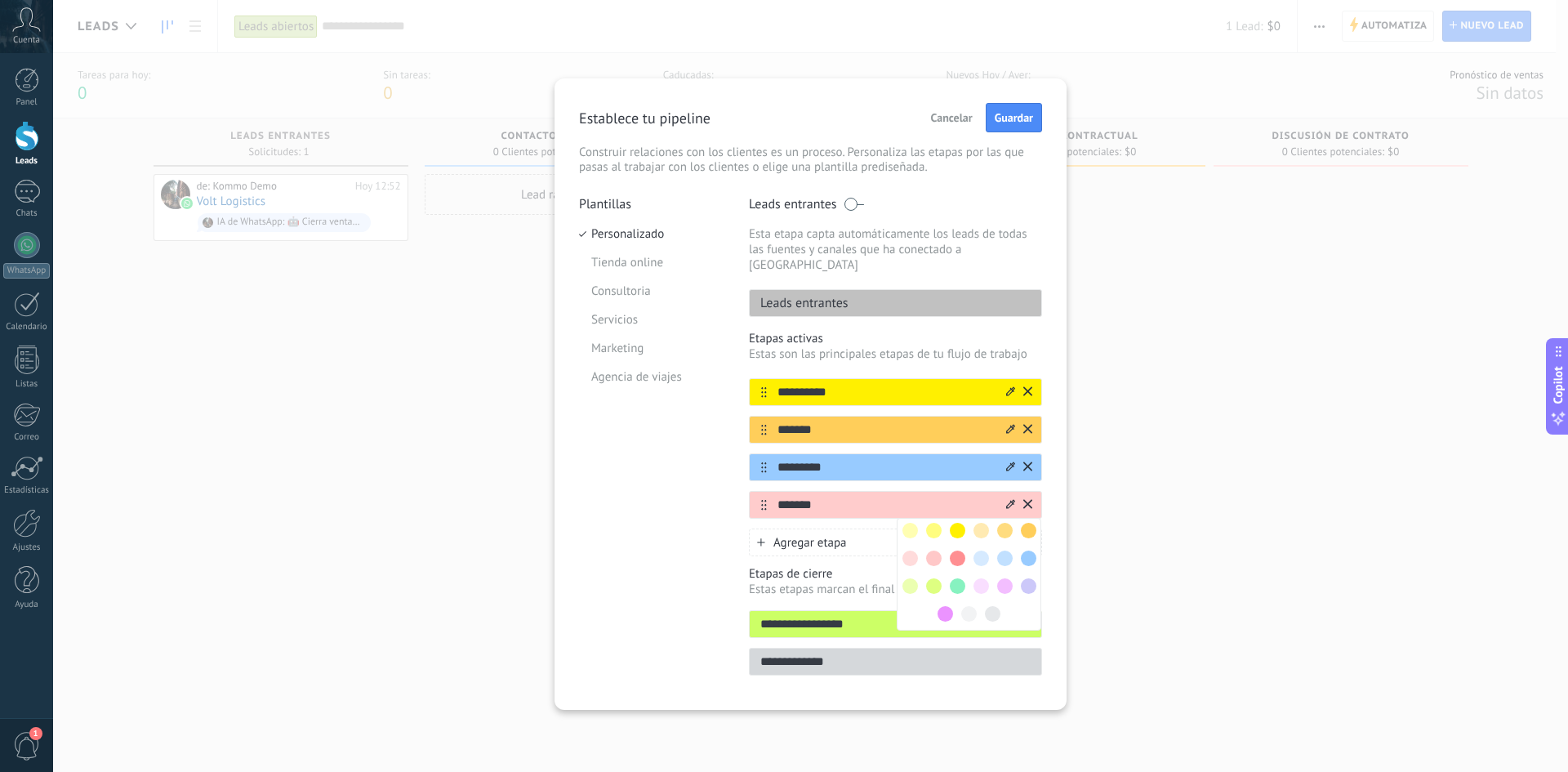
click at [909, 516] on span at bounding box center [910, 586] width 16 height 16
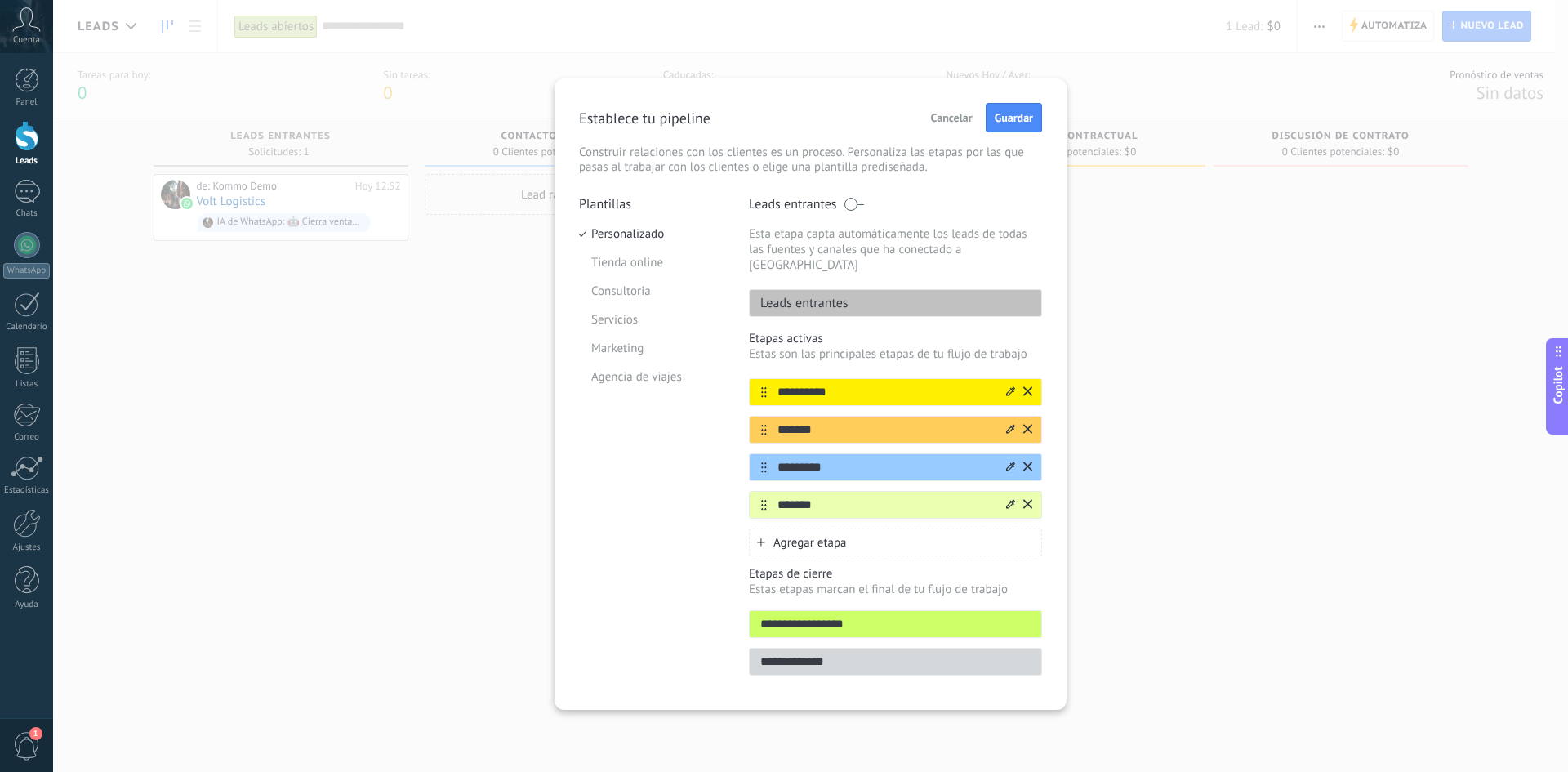
click at [1014, 499] on icon at bounding box center [1010, 504] width 9 height 9
click at [941, 516] on span at bounding box center [934, 586] width 16 height 16
click at [854, 293] on div "Leads entrantes" at bounding box center [895, 303] width 293 height 28
click at [851, 289] on div "Leads entrantes" at bounding box center [895, 303] width 293 height 28
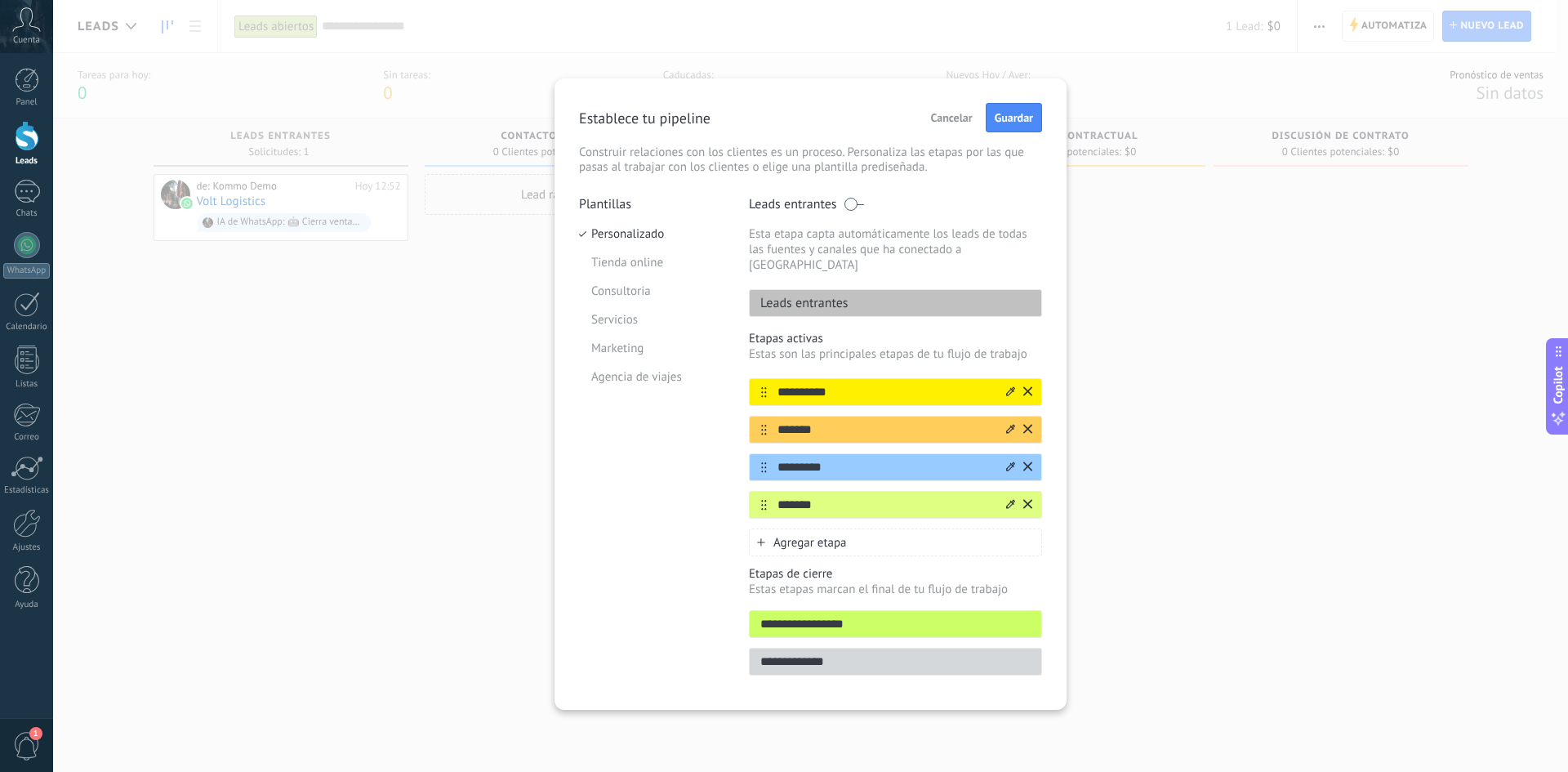
click at [843, 297] on div "Leads entrantes" at bounding box center [895, 303] width 293 height 28
click at [814, 516] on span "Agregar etapa" at bounding box center [810, 543] width 73 height 16
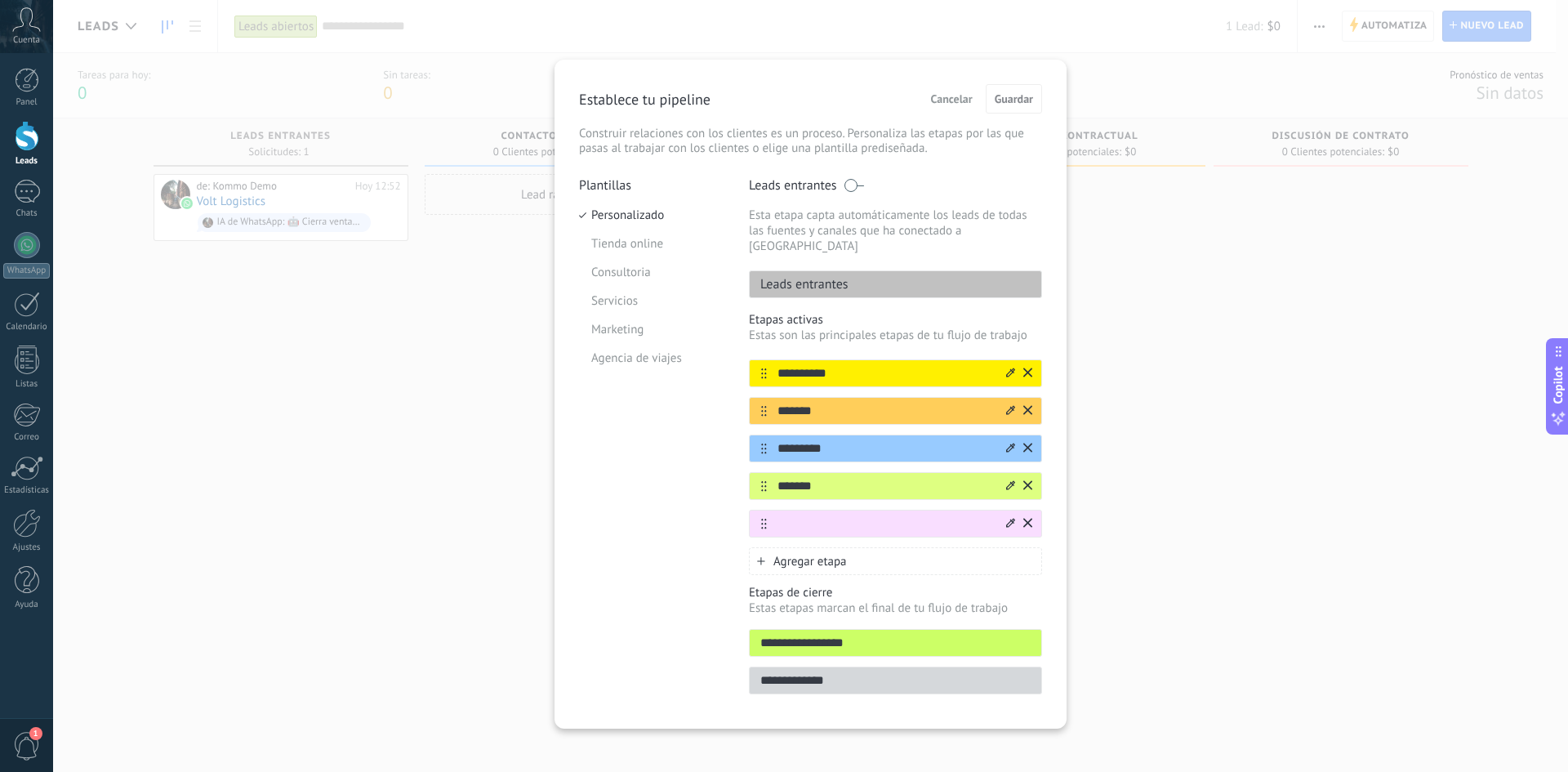
click at [826, 515] on input "text" at bounding box center [885, 524] width 237 height 18
type input "*****"
click at [1010, 516] on icon at bounding box center [1010, 523] width 9 height 10
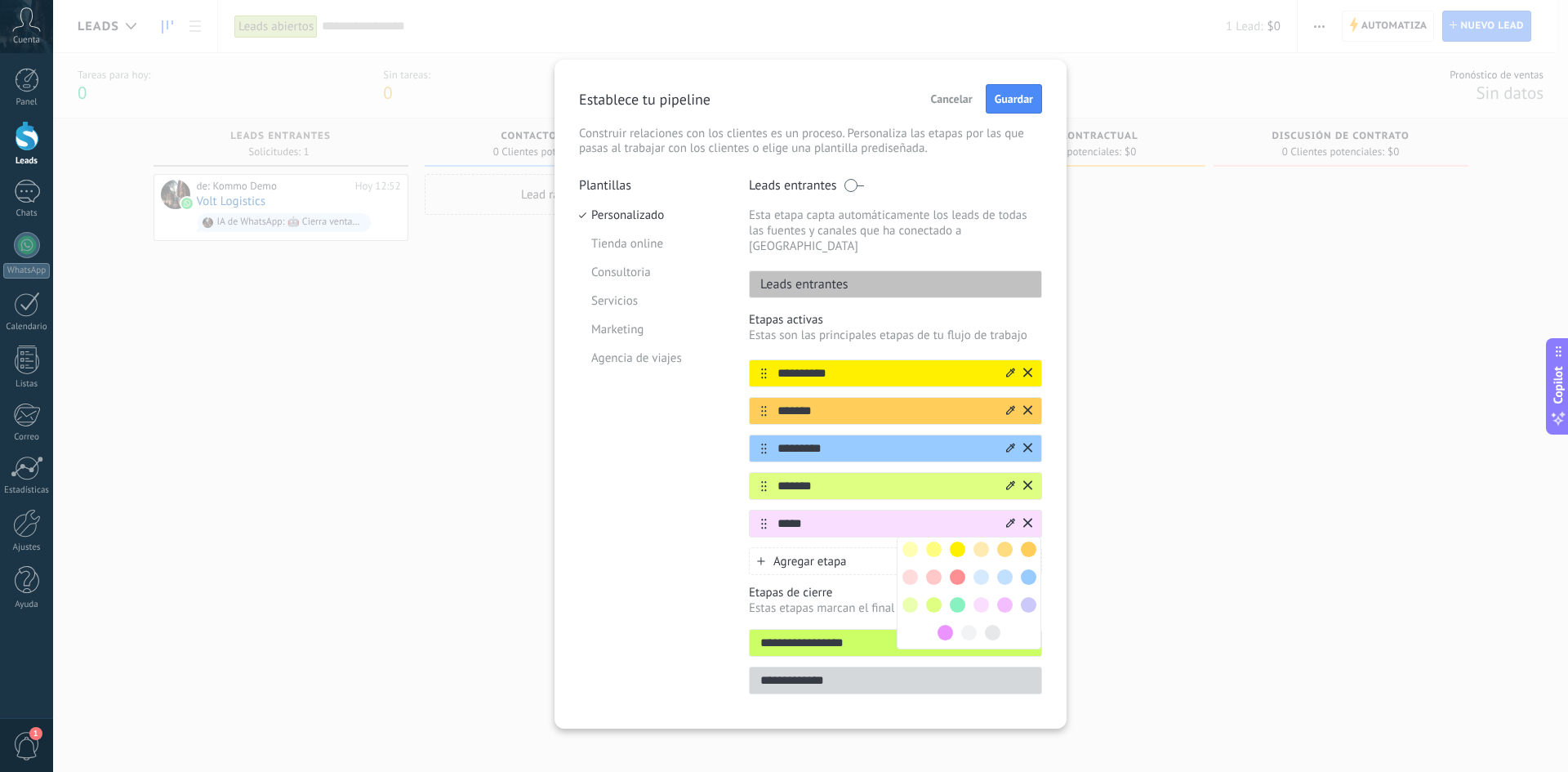
click at [991, 516] on span at bounding box center [993, 632] width 16 height 16
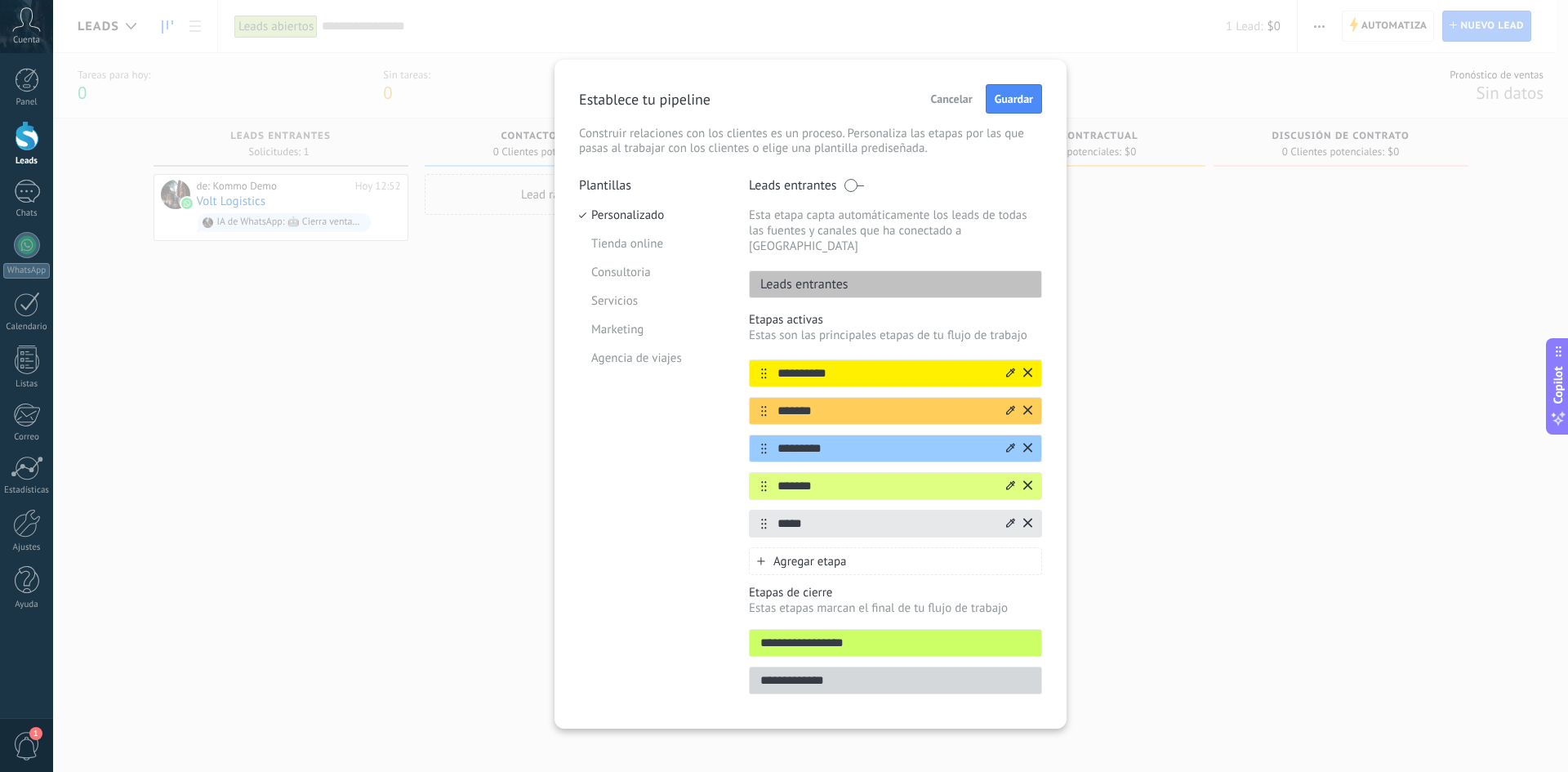
click at [1008, 368] on icon at bounding box center [1010, 372] width 9 height 9
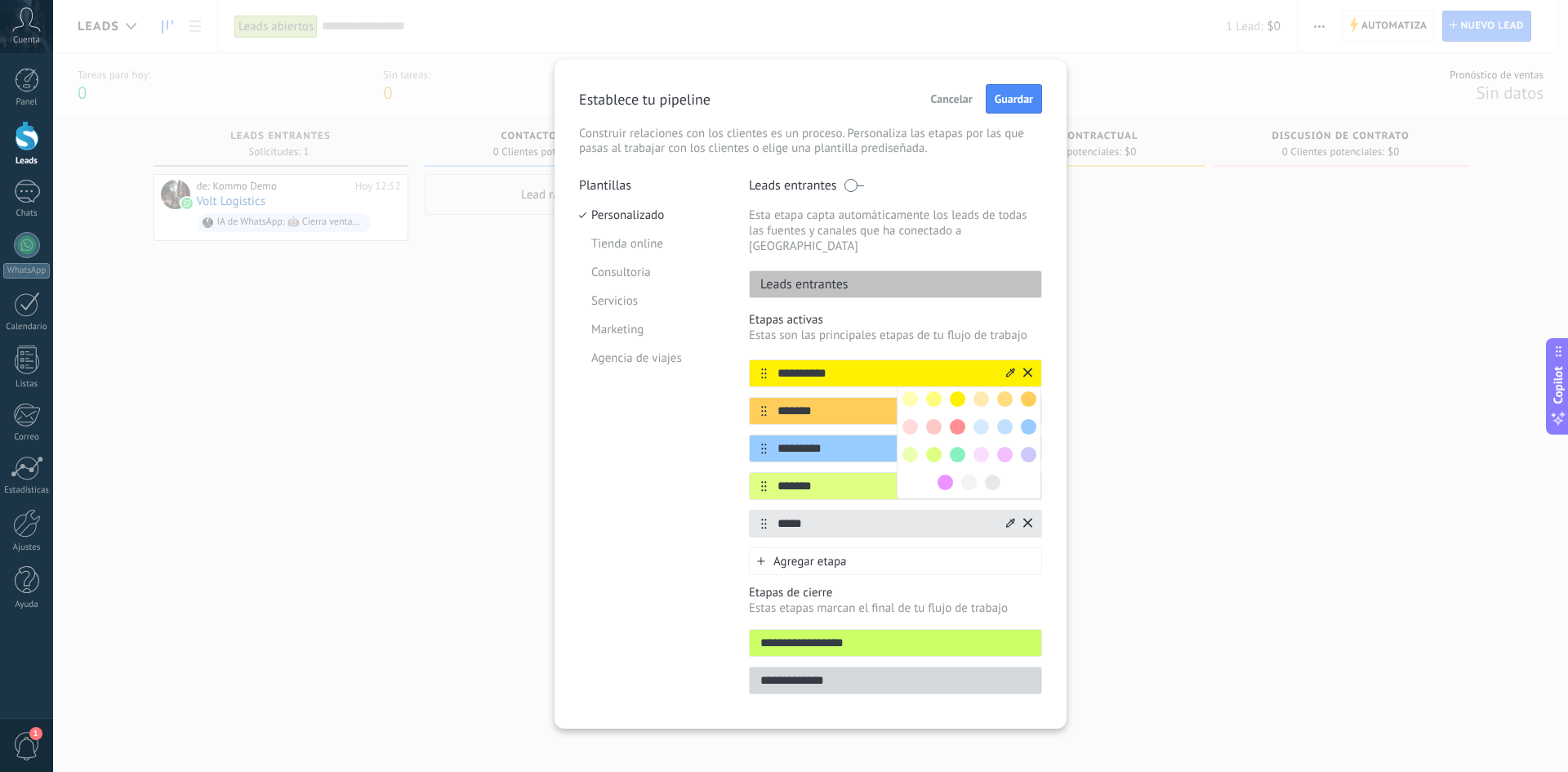
click at [909, 391] on span at bounding box center [910, 399] width 16 height 16
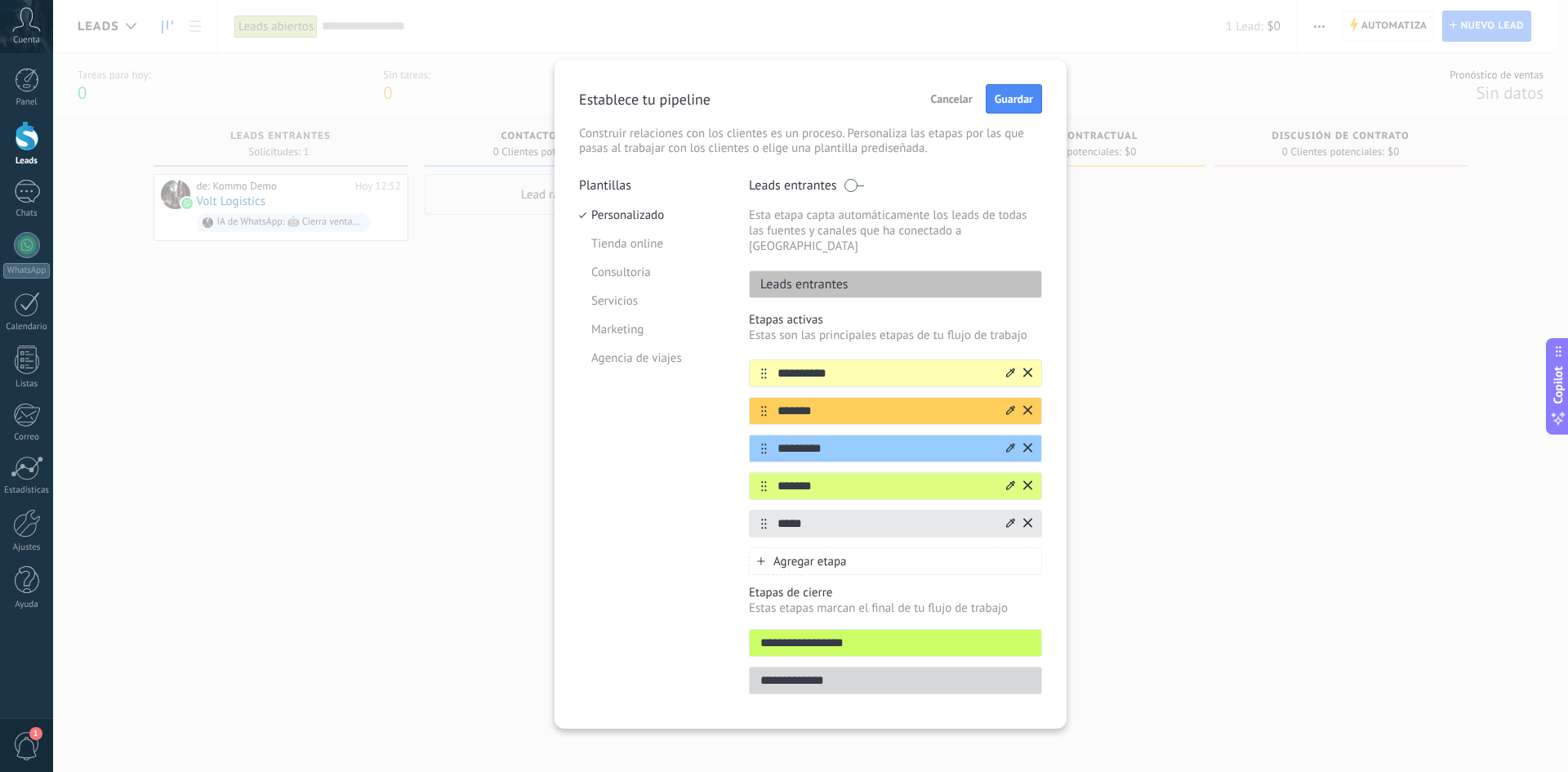
click at [1008, 405] on icon at bounding box center [1010, 410] width 9 height 10
click at [936, 429] on span at bounding box center [934, 436] width 16 height 16
click at [1009, 443] on icon at bounding box center [1010, 448] width 9 height 10
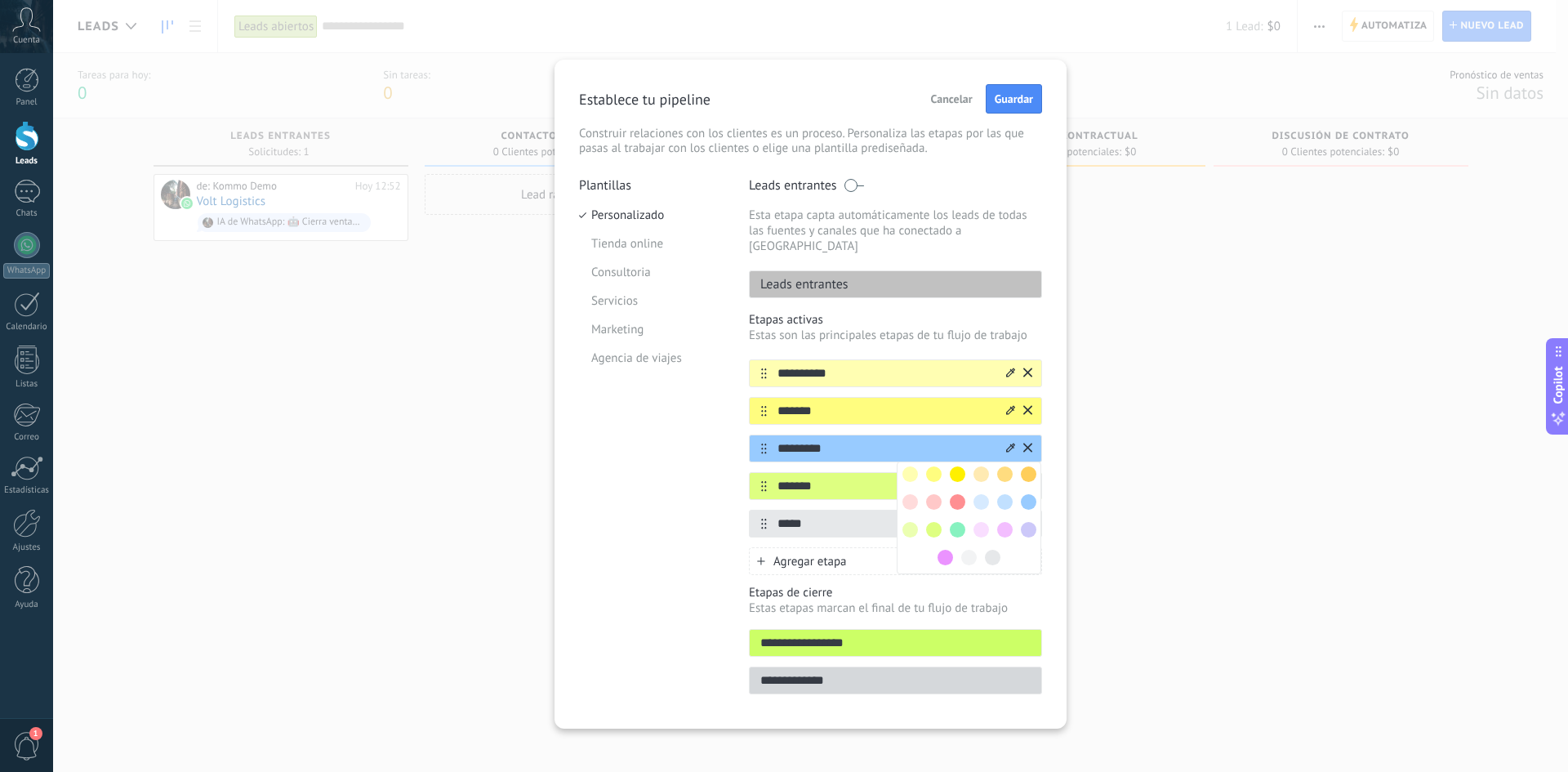
click at [956, 466] on span at bounding box center [957, 474] width 16 height 16
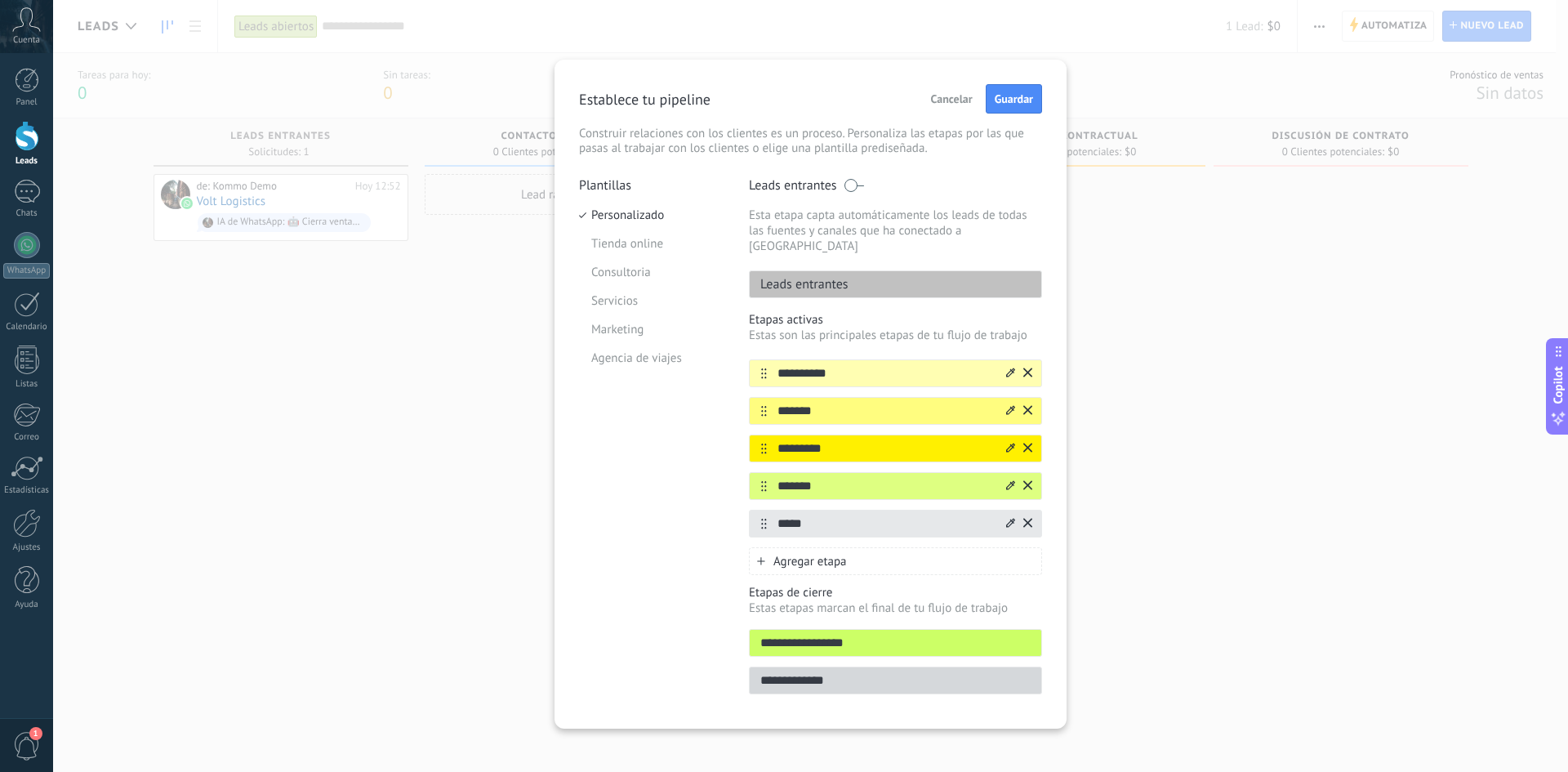
click at [1004, 473] on div at bounding box center [1018, 485] width 28 height 26
click at [0, 0] on icon at bounding box center [0, 0] width 0 height 0
click at [978, 504] on span at bounding box center [981, 511] width 16 height 16
click at [1007, 516] on icon at bounding box center [1010, 523] width 9 height 10
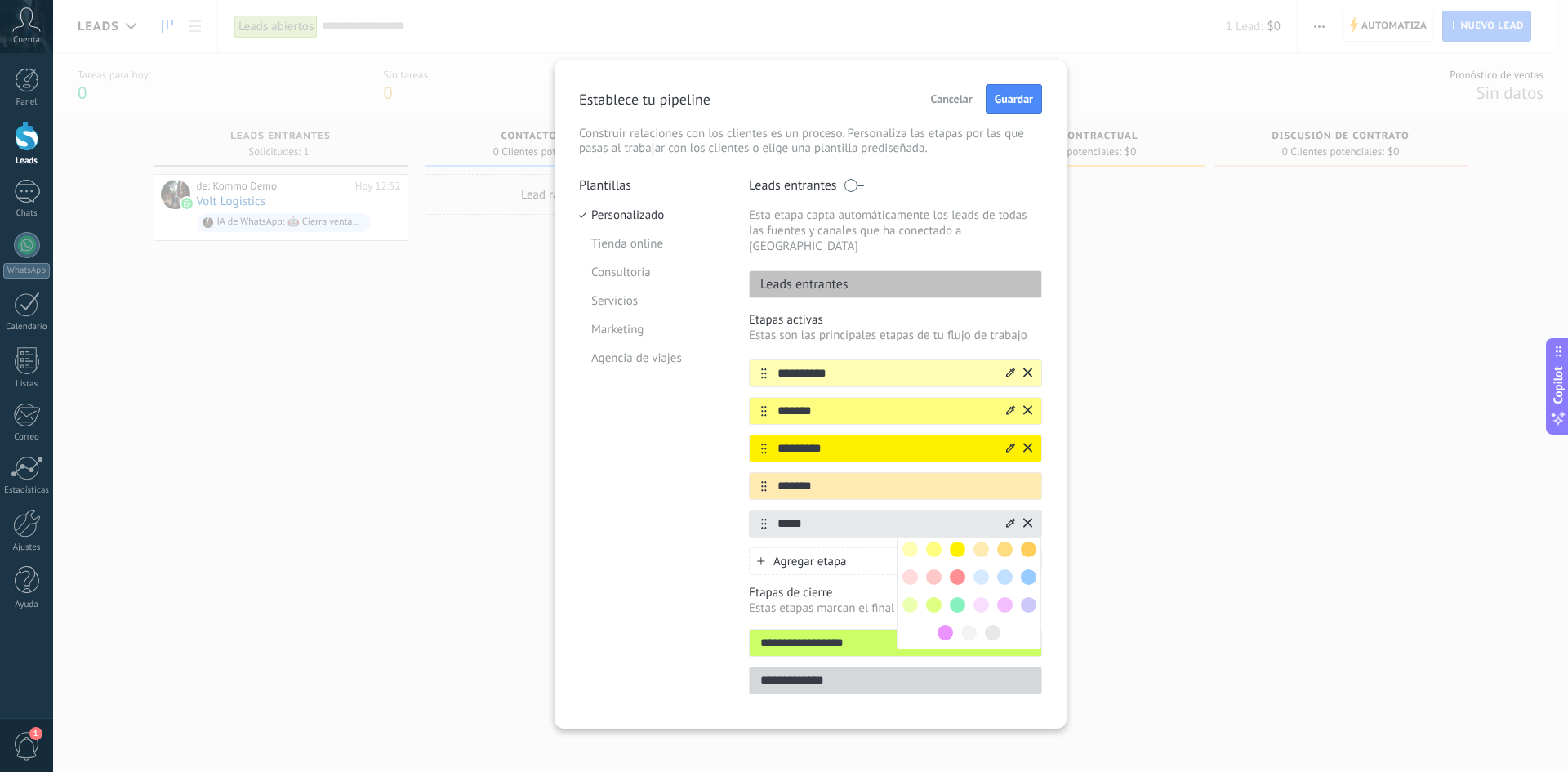
click at [1012, 516] on span at bounding box center [1004, 549] width 16 height 16
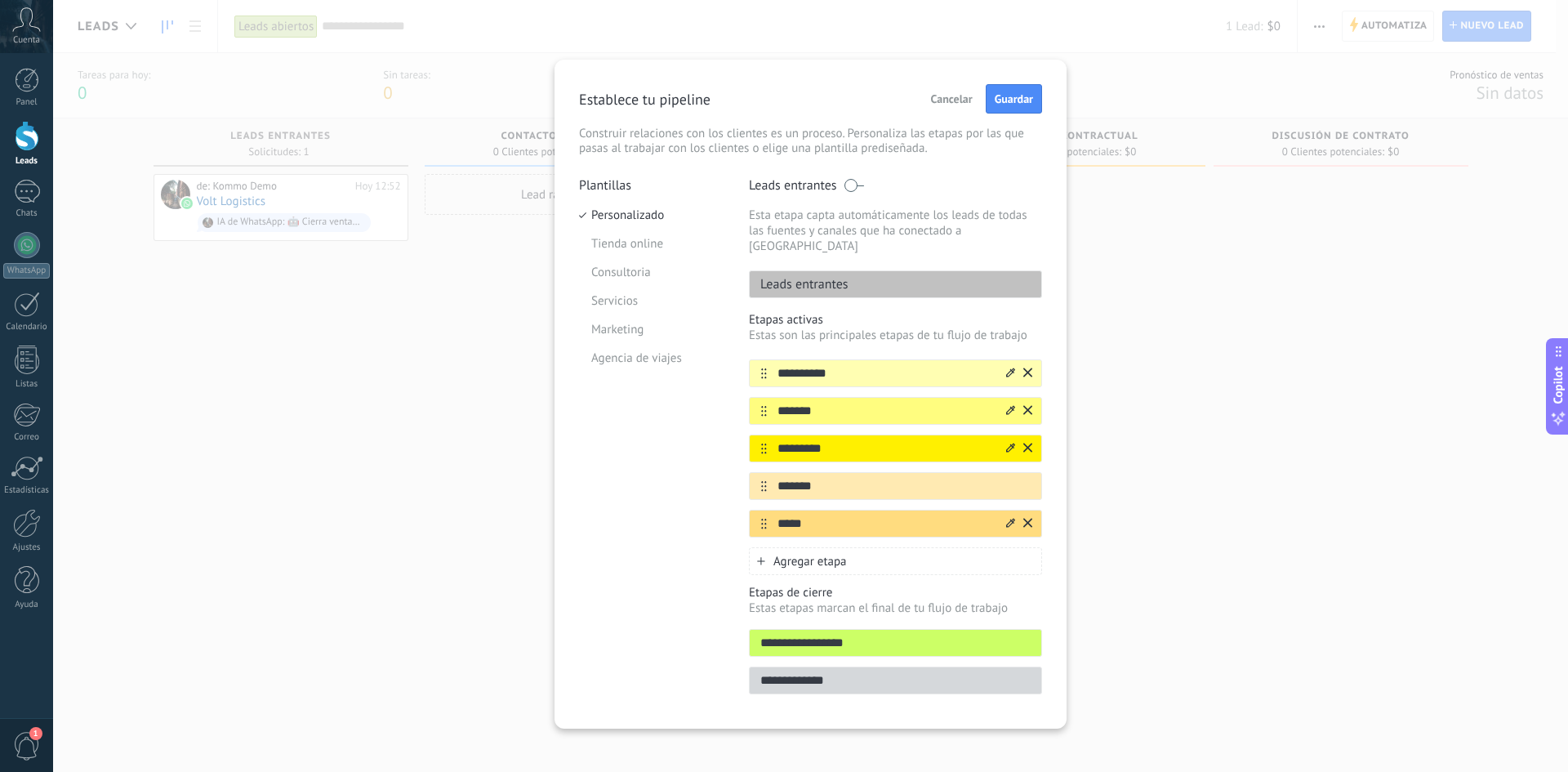
click at [916, 516] on input "**********" at bounding box center [895, 643] width 292 height 18
click at [904, 516] on input "**********" at bounding box center [895, 680] width 292 height 18
click at [917, 516] on input "**********" at bounding box center [895, 643] width 292 height 18
click at [709, 516] on div "Plantillas Personalizado Tienda online Consultoria Servicios Marketing Agencia …" at bounding box center [652, 441] width 145 height 527
click at [652, 240] on li "Tienda online" at bounding box center [652, 243] width 145 height 28
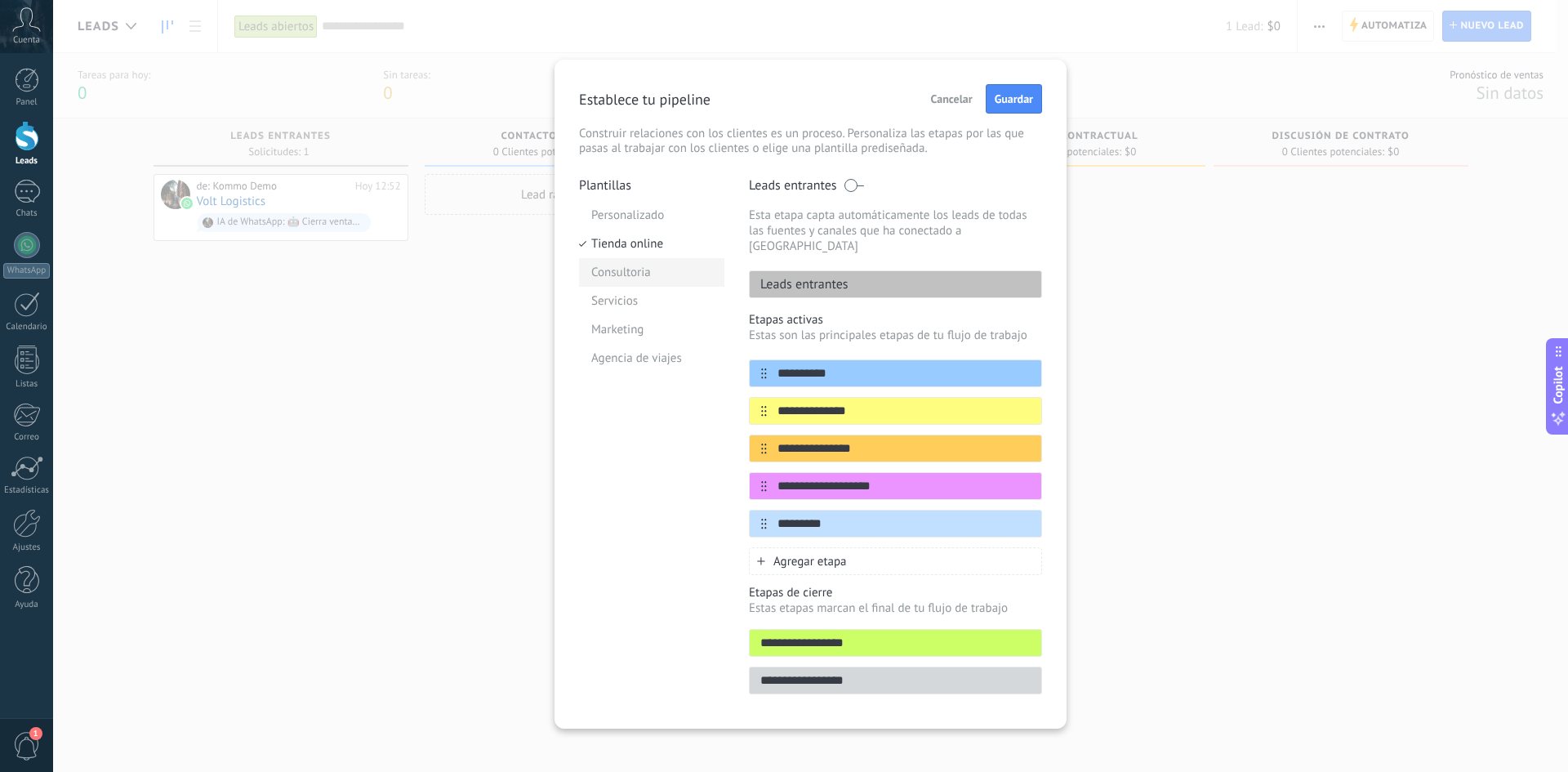
click at [652, 267] on li "Consultoria" at bounding box center [652, 273] width 145 height 28
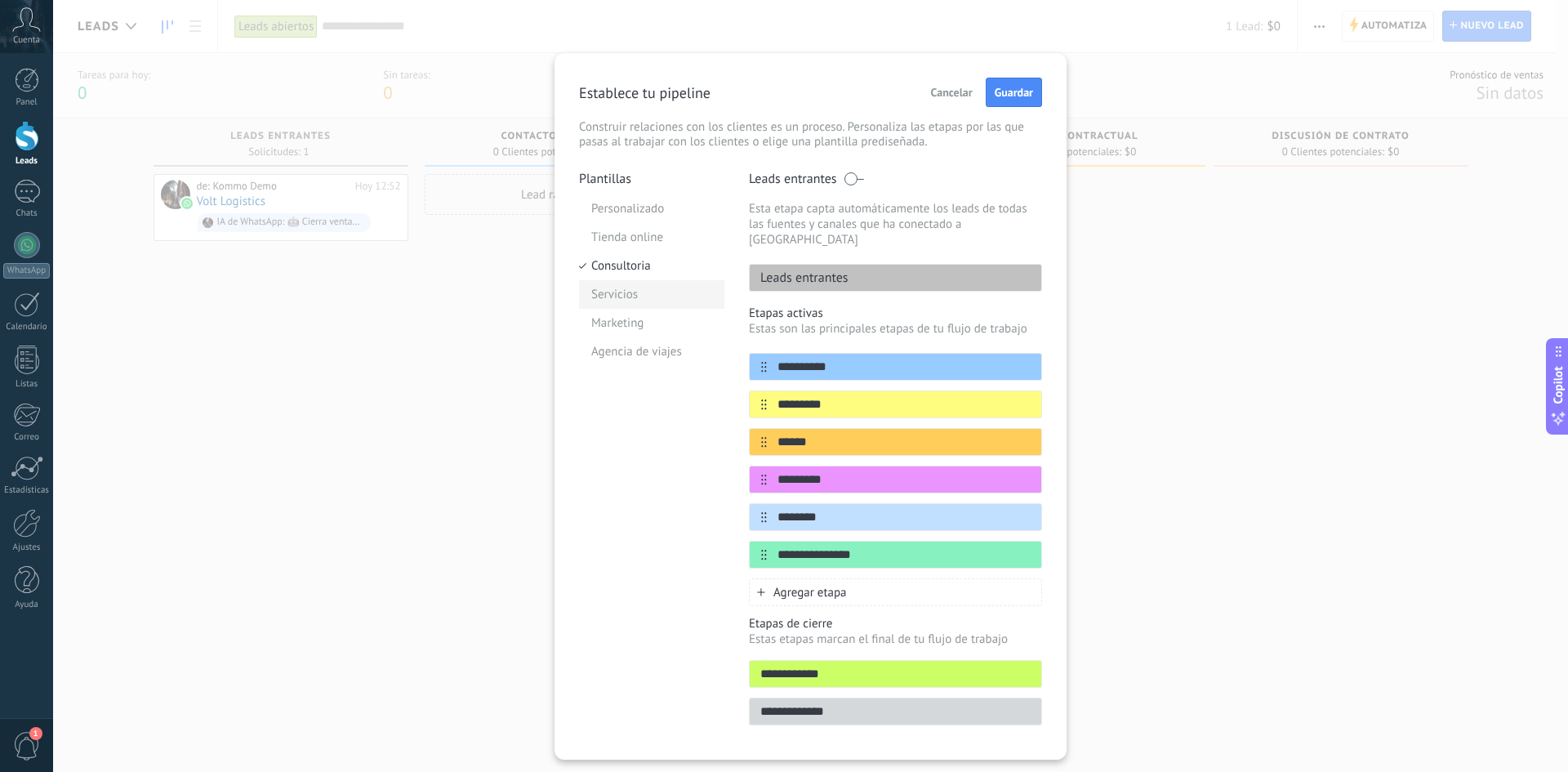
click at [655, 296] on li "Servicios" at bounding box center [652, 294] width 145 height 28
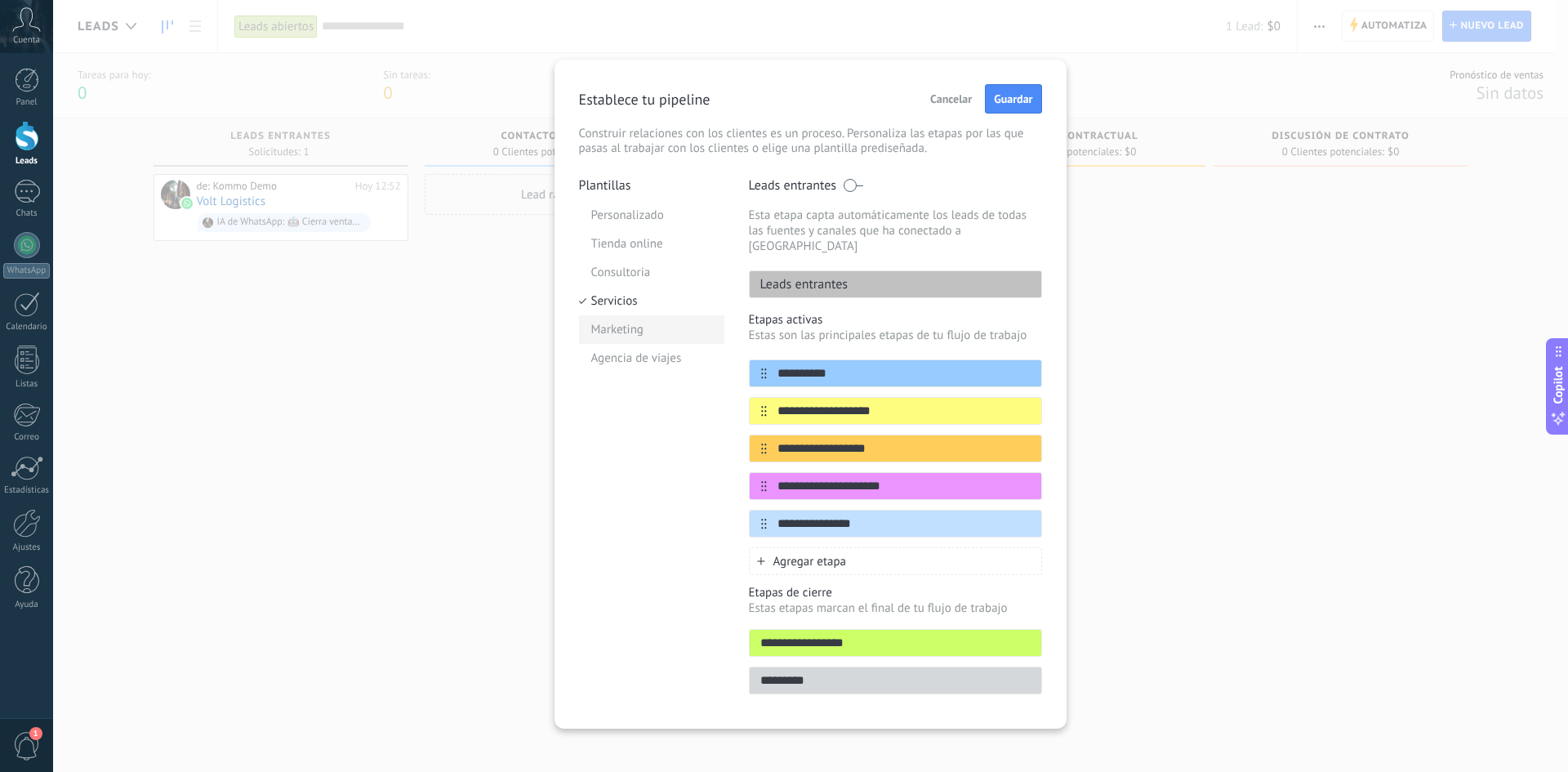
click at [653, 323] on li "Marketing" at bounding box center [652, 329] width 145 height 28
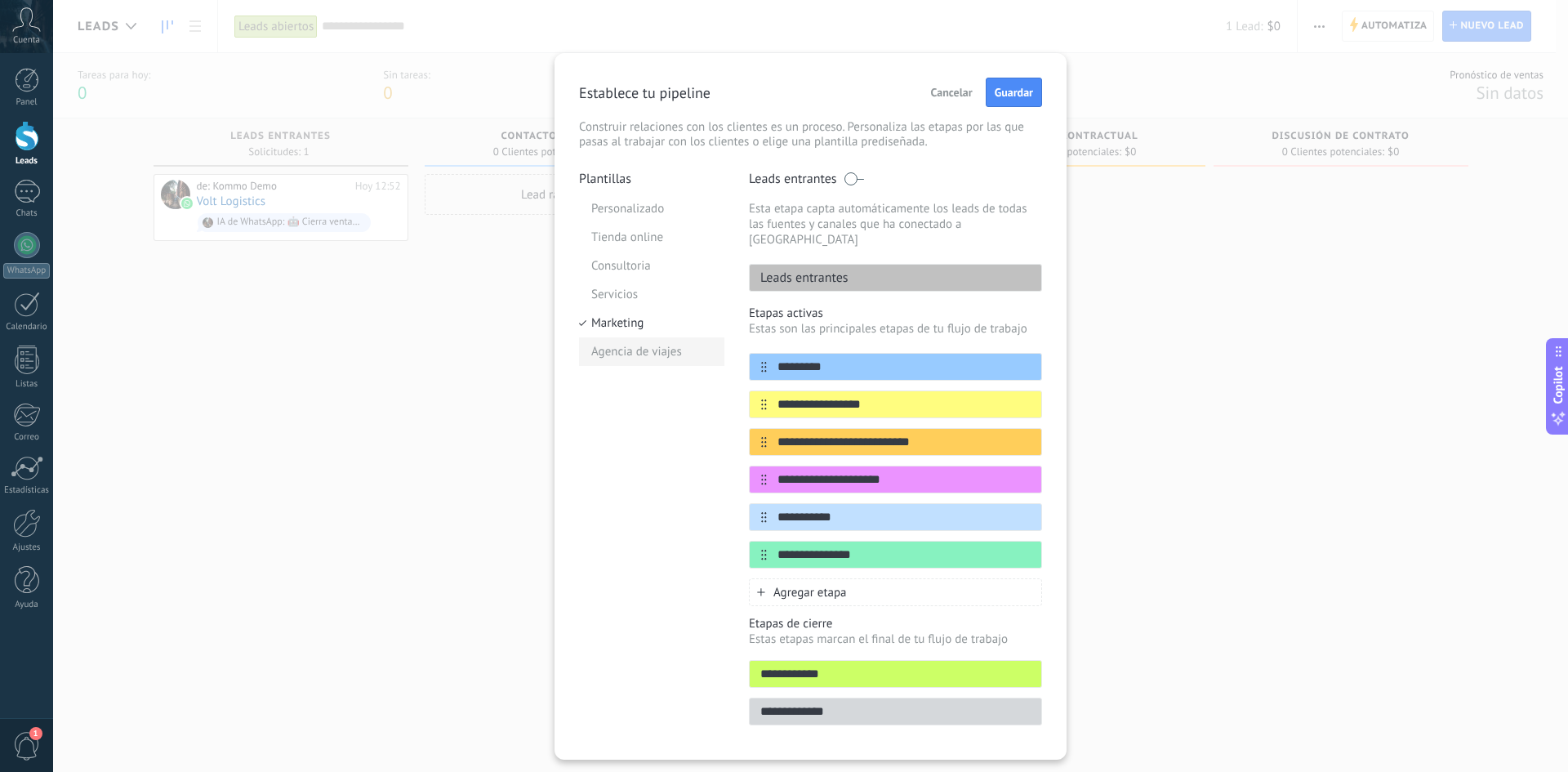
click at [654, 353] on li "Agencia de viajes" at bounding box center [652, 352] width 145 height 28
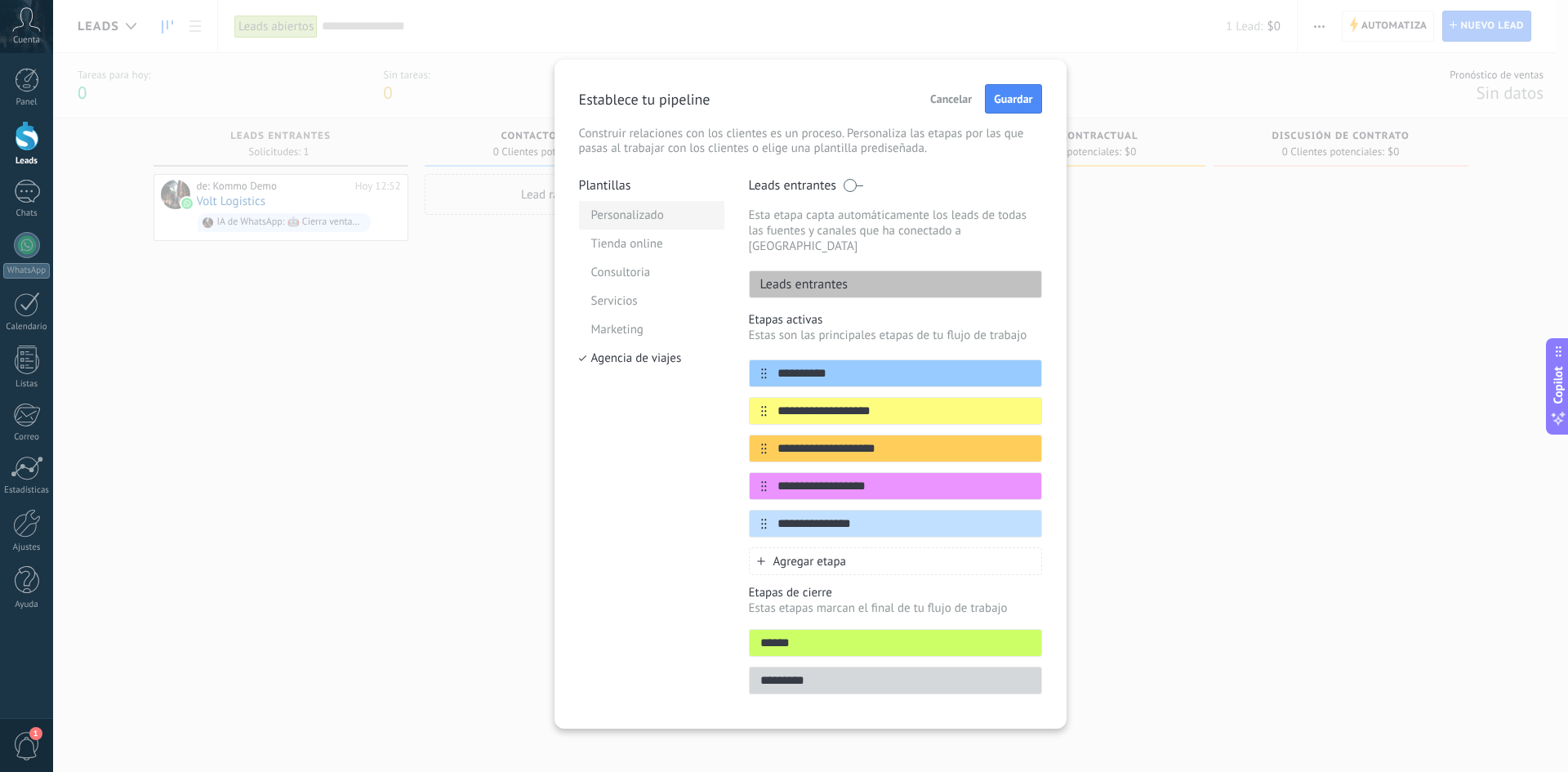
click at [654, 208] on li "Personalizado" at bounding box center [652, 215] width 145 height 28
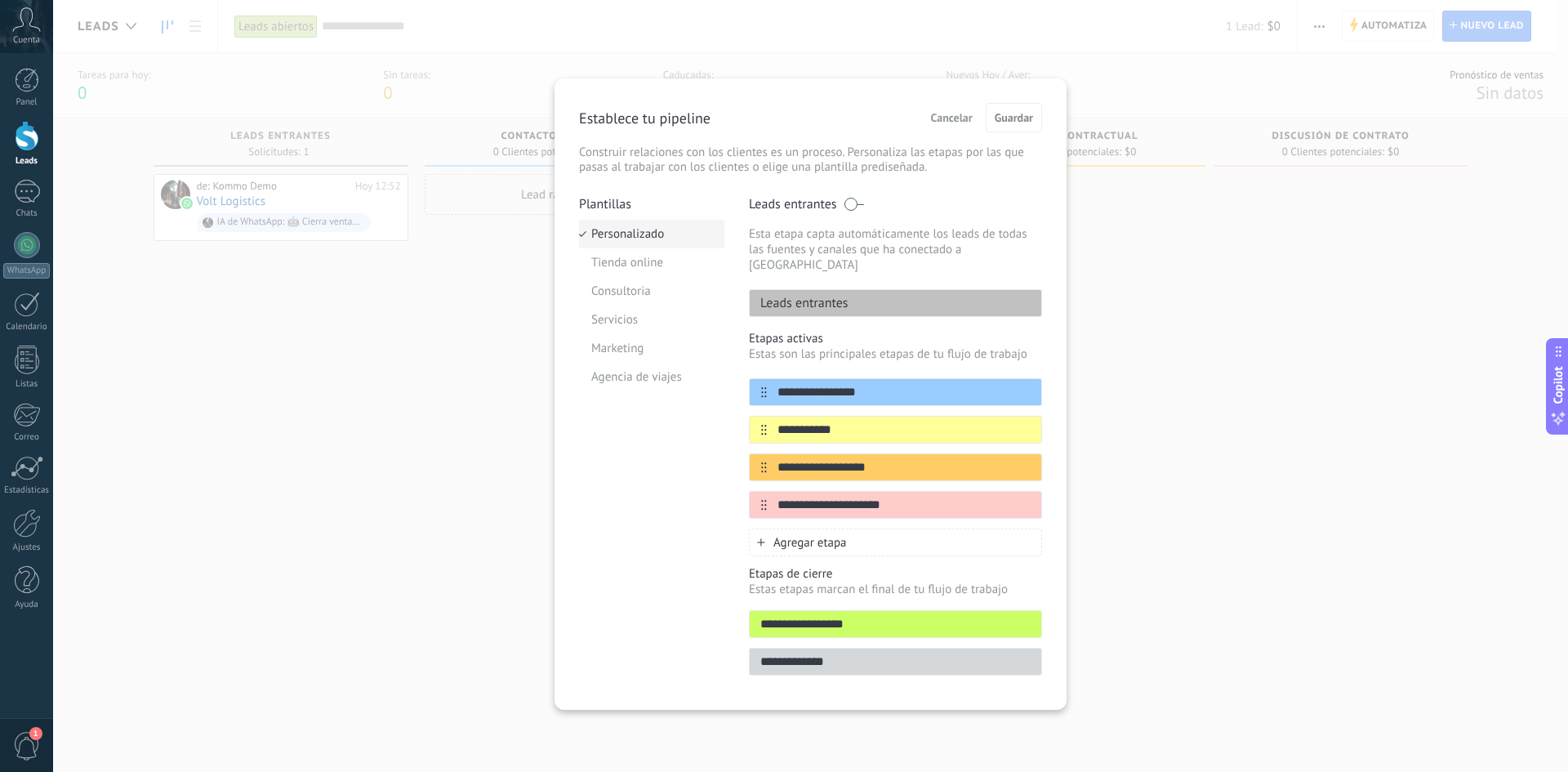
click at [629, 228] on li "Personalizado" at bounding box center [652, 234] width 145 height 28
click at [922, 383] on input "**********" at bounding box center [885, 392] width 237 height 18
click at [968, 118] on span "Cancelar" at bounding box center [952, 118] width 42 height 12
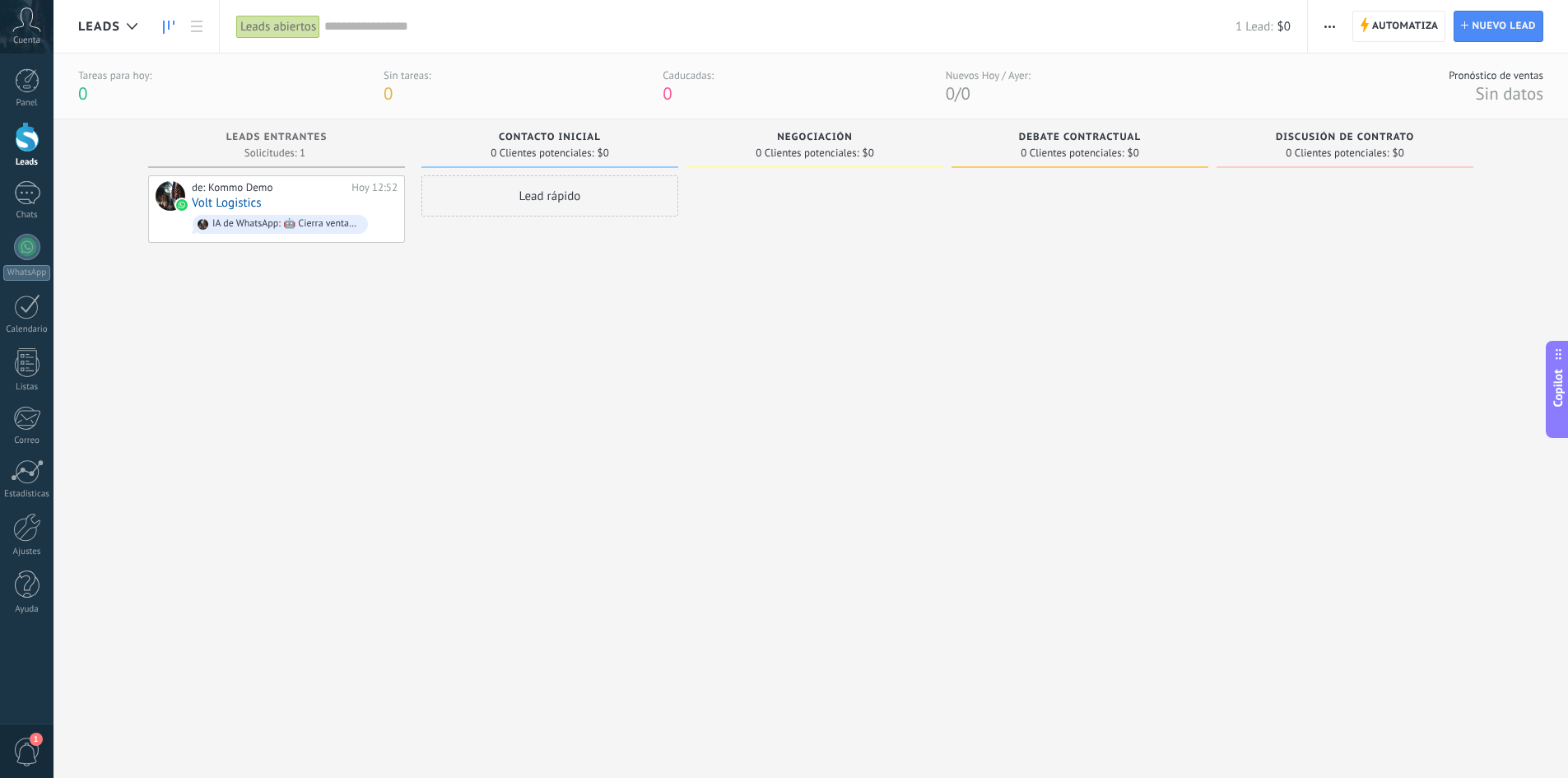
click at [1112, 20] on button "button" at bounding box center [1330, 26] width 24 height 31
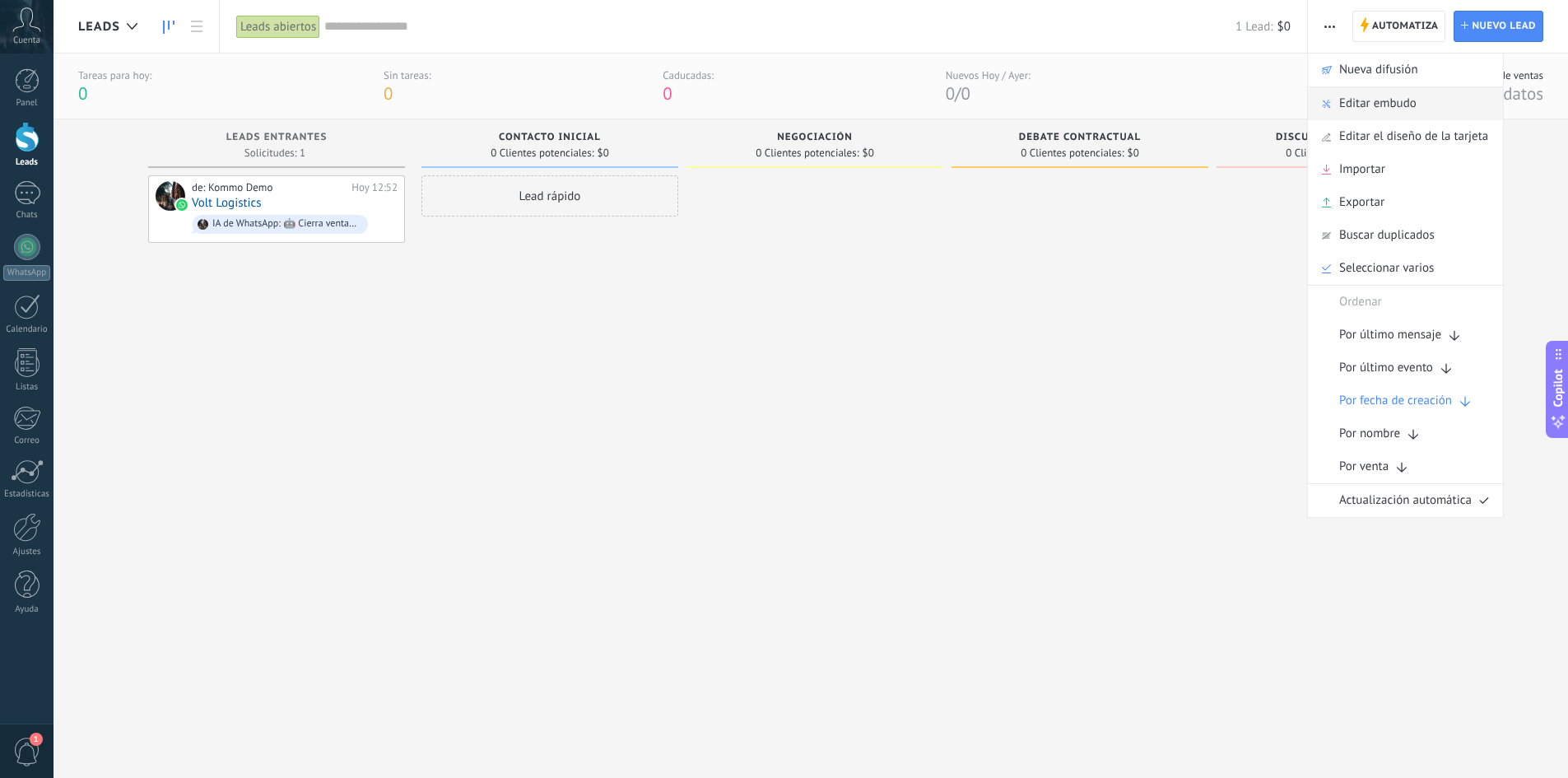
click at [1112, 107] on span "Editar embudo" at bounding box center [1378, 103] width 77 height 33
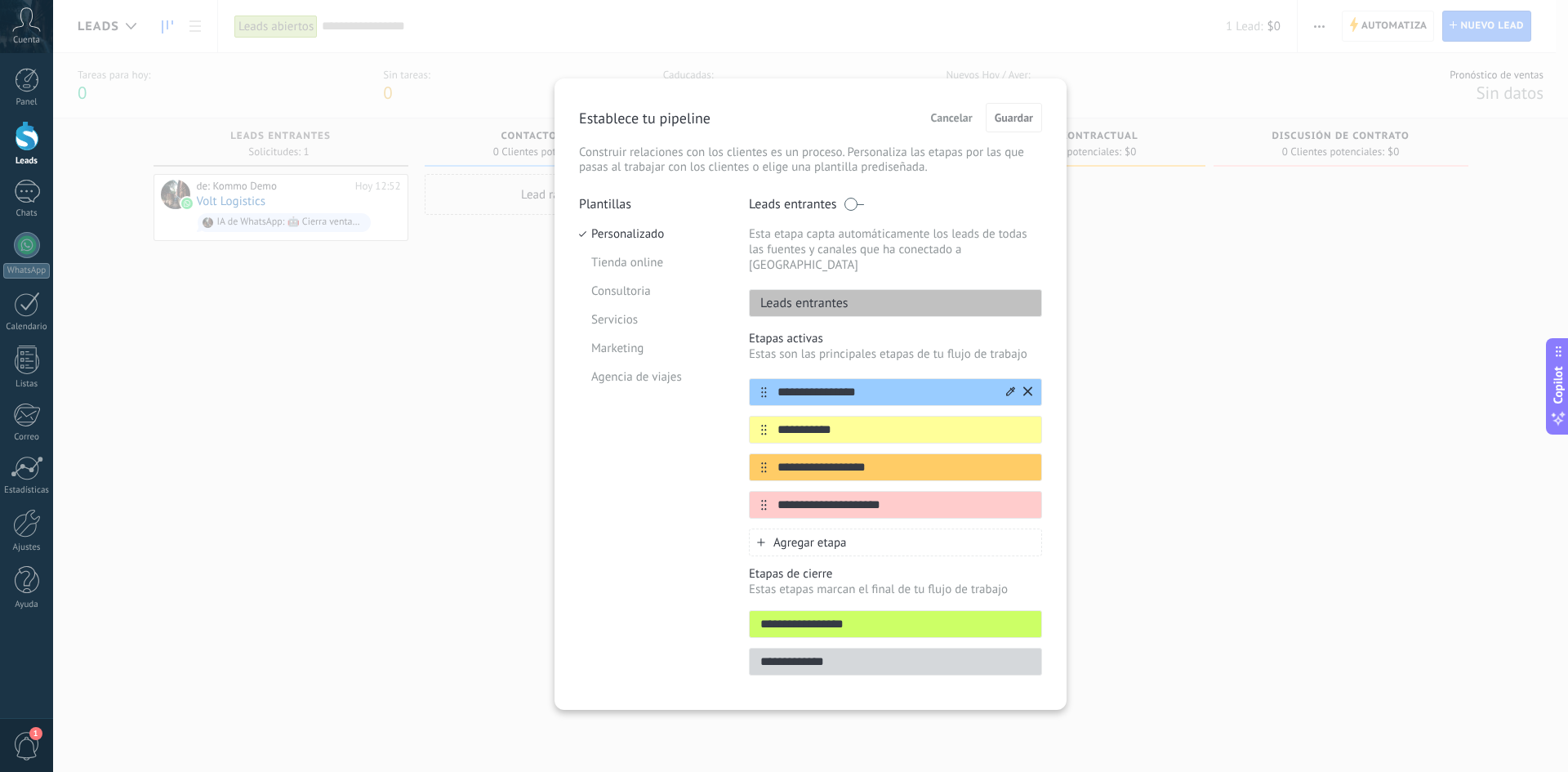
click at [1008, 386] on icon at bounding box center [1010, 391] width 9 height 10
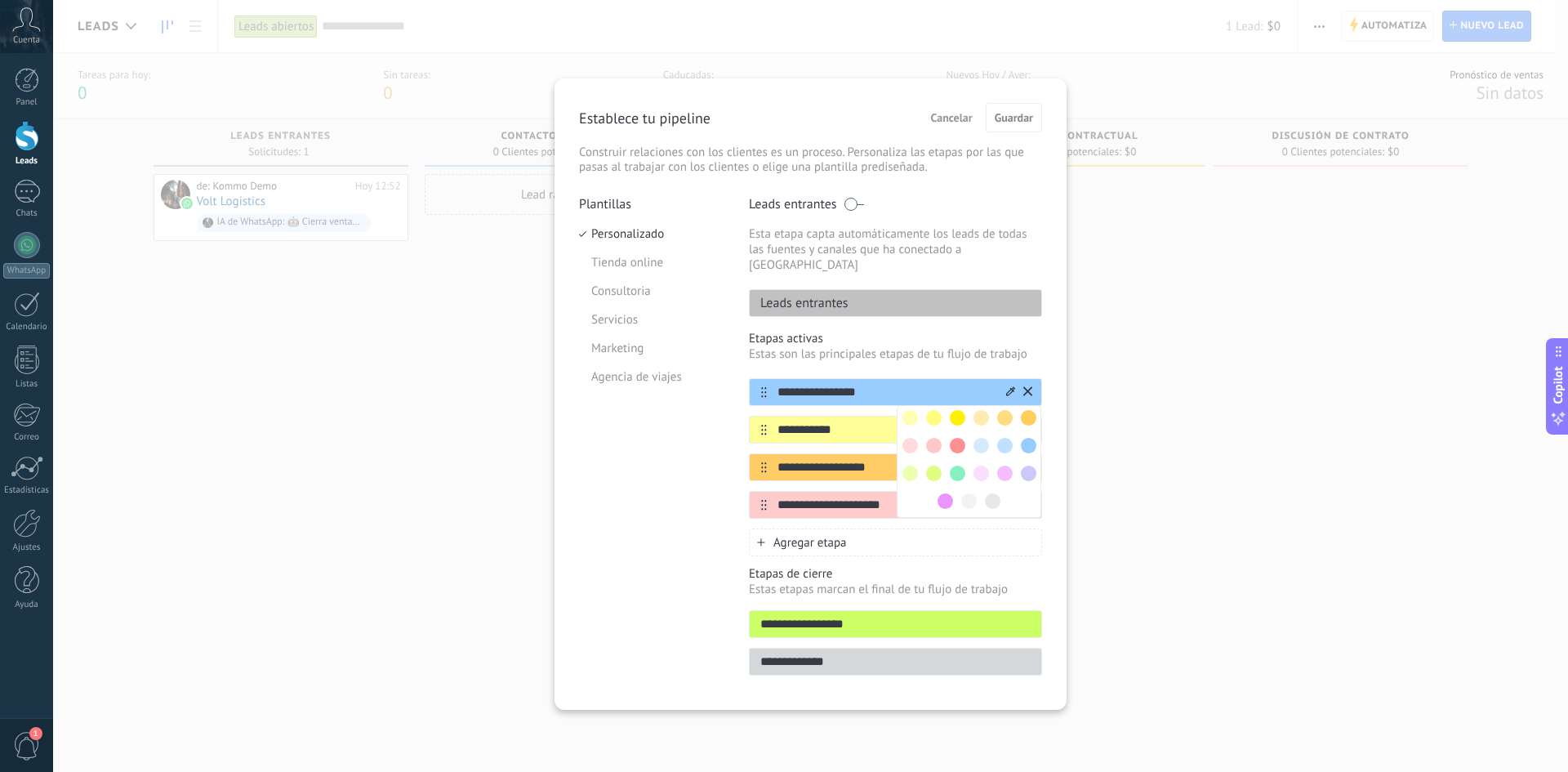
click at [915, 410] on span at bounding box center [910, 418] width 16 height 16
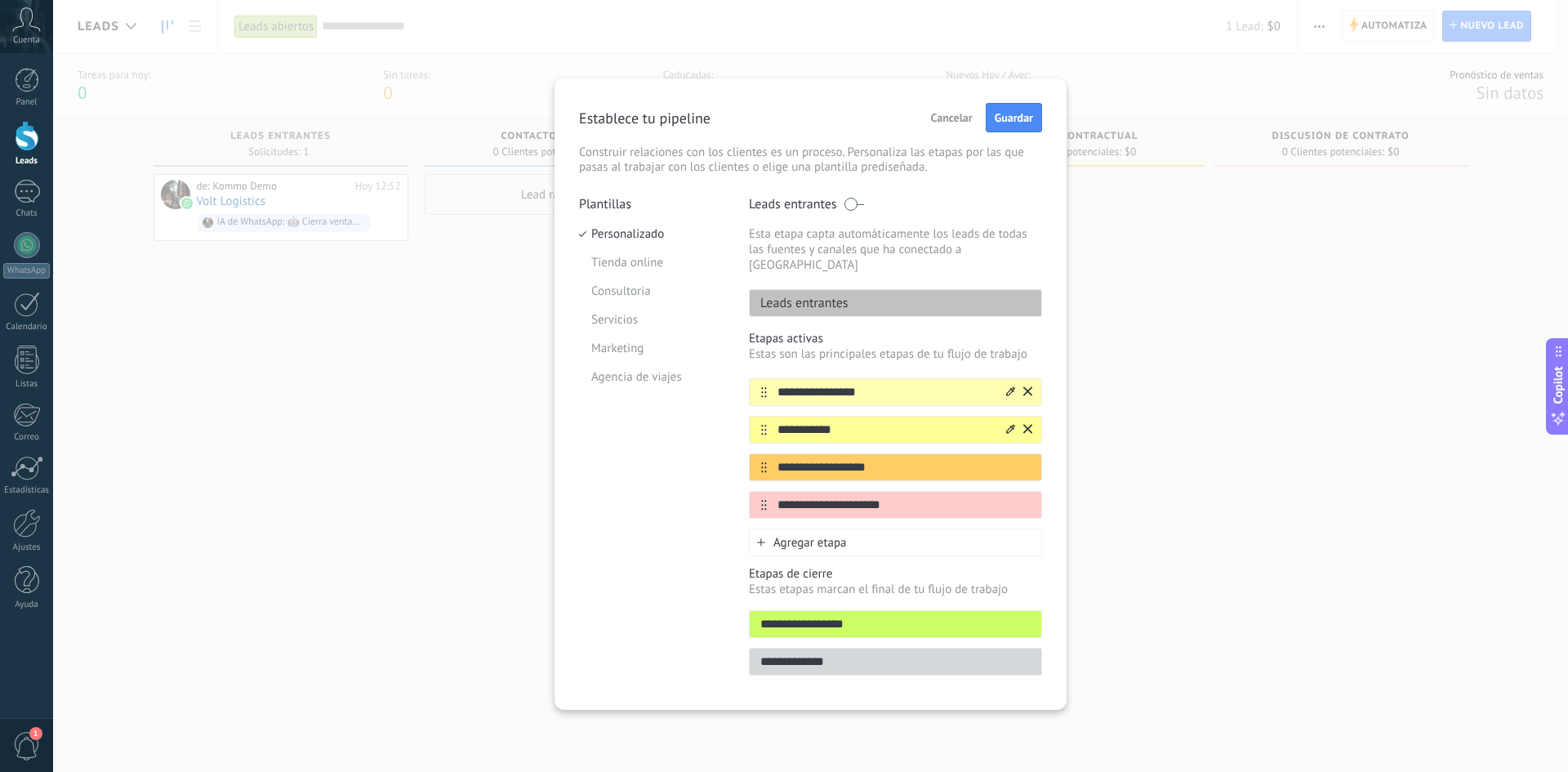
click at [1008, 424] on icon at bounding box center [1010, 429] width 9 height 10
click at [926, 448] on span at bounding box center [934, 455] width 16 height 16
click at [1004, 454] on div at bounding box center [1018, 467] width 28 height 26
click at [1006, 462] on icon at bounding box center [1010, 467] width 9 height 10
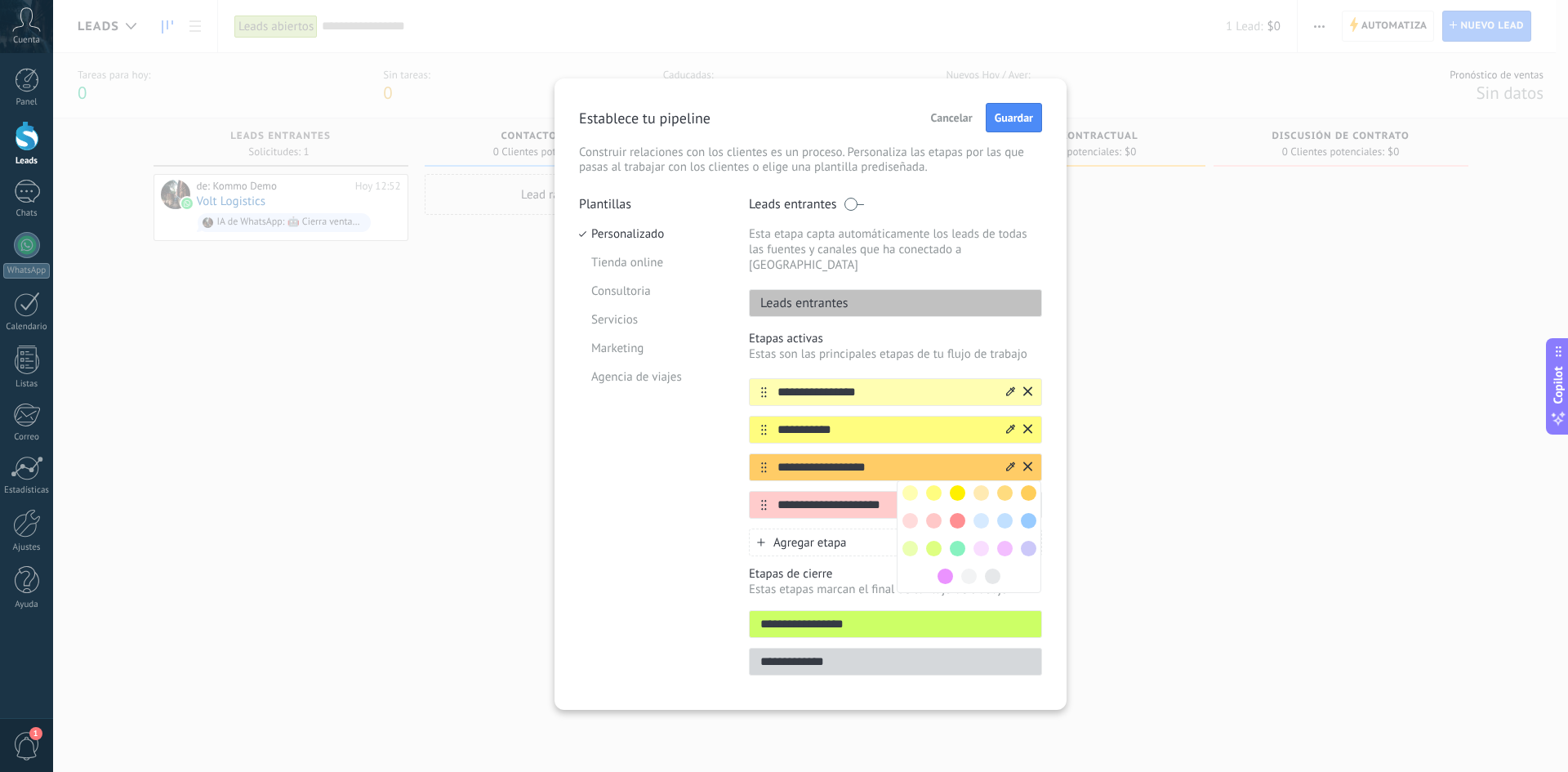
click at [960, 485] on span at bounding box center [957, 493] width 16 height 16
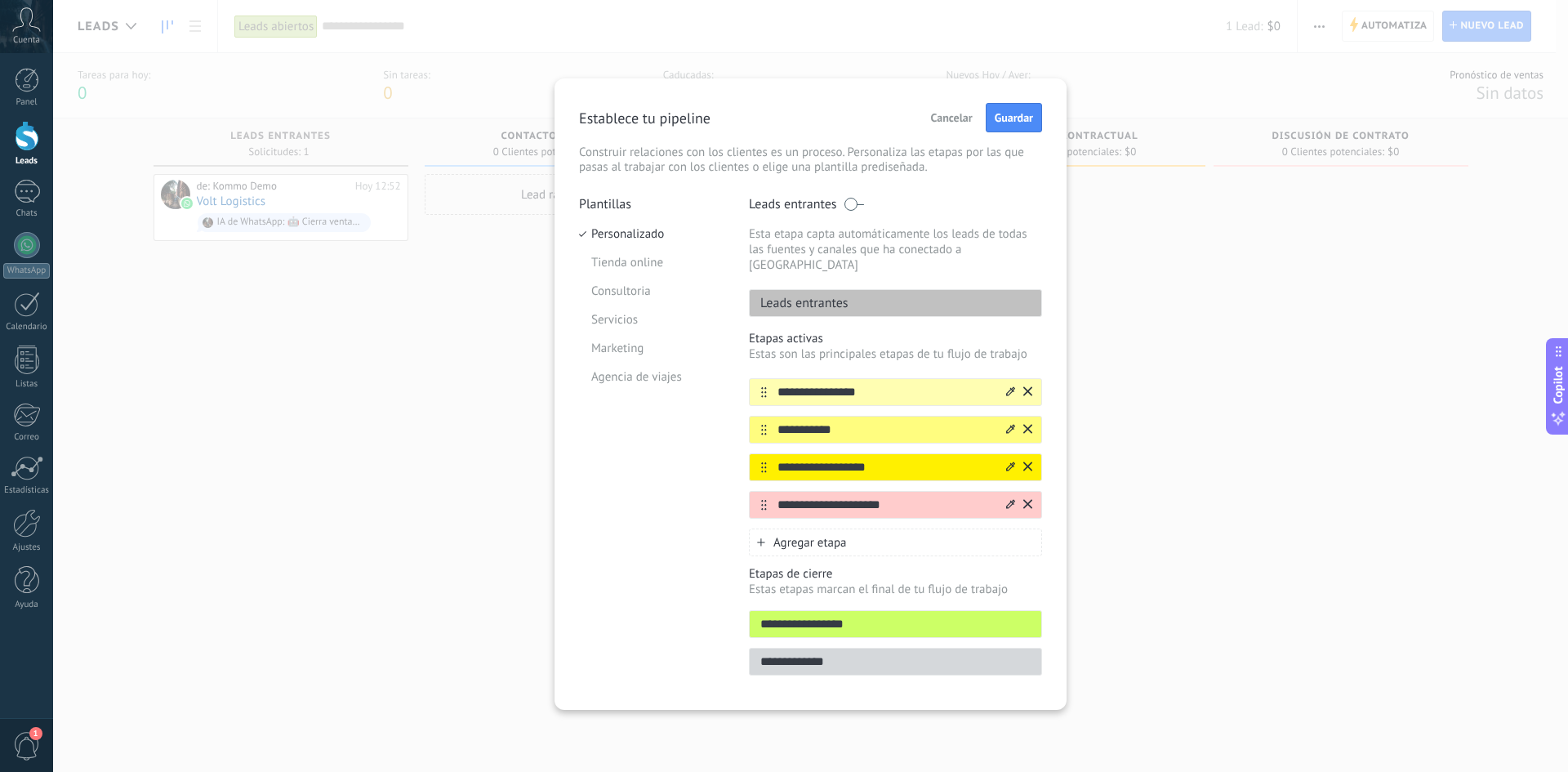
click at [1009, 499] on icon at bounding box center [1010, 504] width 9 height 10
click at [984, 516] on span at bounding box center [981, 530] width 16 height 16
click at [936, 516] on div "Agregar etapa" at bounding box center [895, 542] width 293 height 28
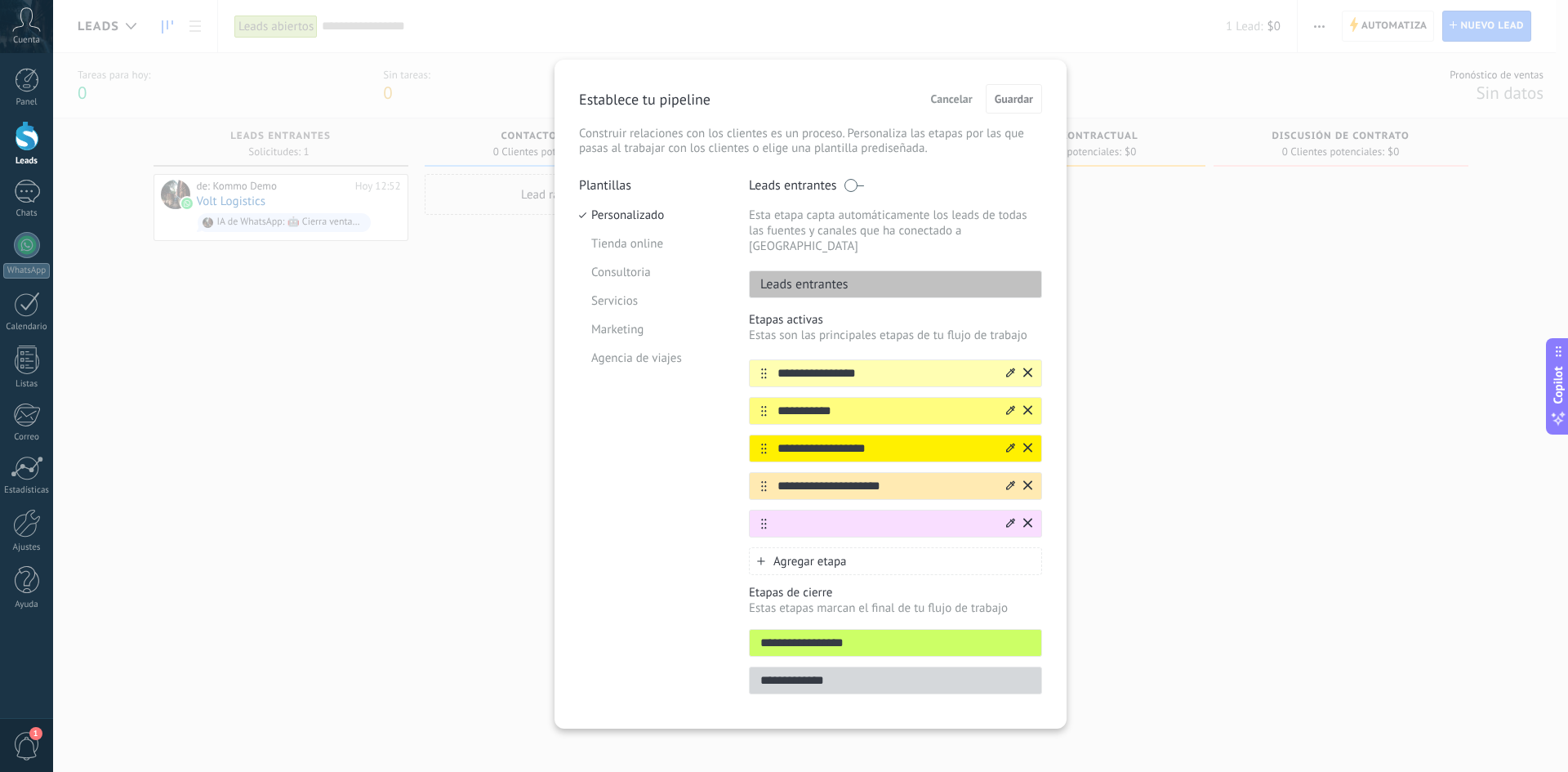
click at [1011, 516] on icon at bounding box center [1010, 522] width 9 height 9
click at [1002, 516] on span at bounding box center [1004, 549] width 16 height 16
click at [885, 515] on input "text" at bounding box center [885, 524] width 237 height 18
click at [879, 365] on input "**********" at bounding box center [885, 373] width 237 height 18
click at [880, 365] on input "**********" at bounding box center [885, 373] width 237 height 18
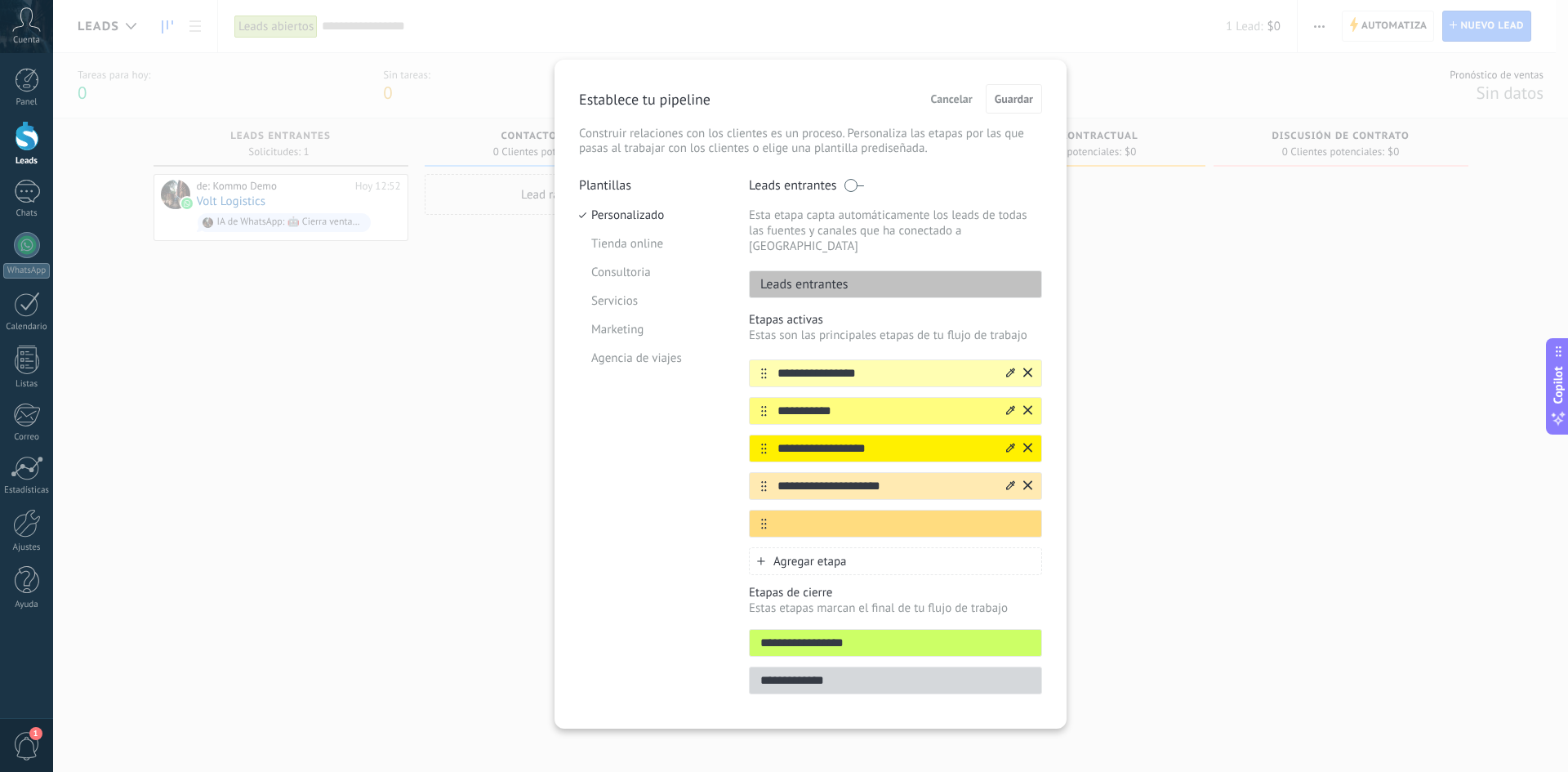
click at [880, 365] on input "**********" at bounding box center [885, 373] width 237 height 18
type input "**********"
click at [840, 405] on div "**********" at bounding box center [895, 410] width 293 height 28
click at [841, 403] on input "**********" at bounding box center [885, 411] width 237 height 18
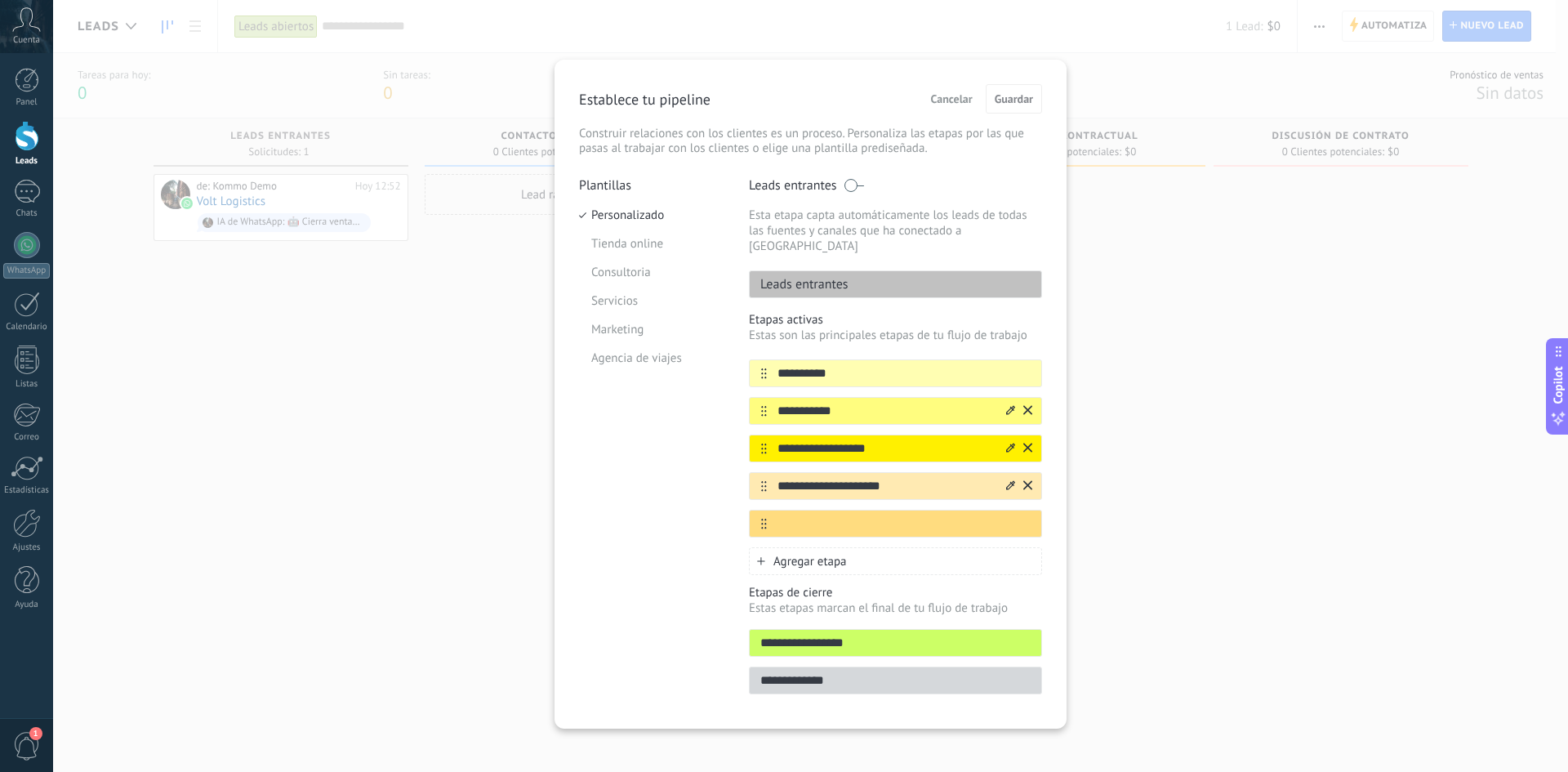
click at [841, 403] on input "**********" at bounding box center [885, 411] width 237 height 18
type input "*******"
click at [854, 440] on input "**********" at bounding box center [885, 449] width 237 height 18
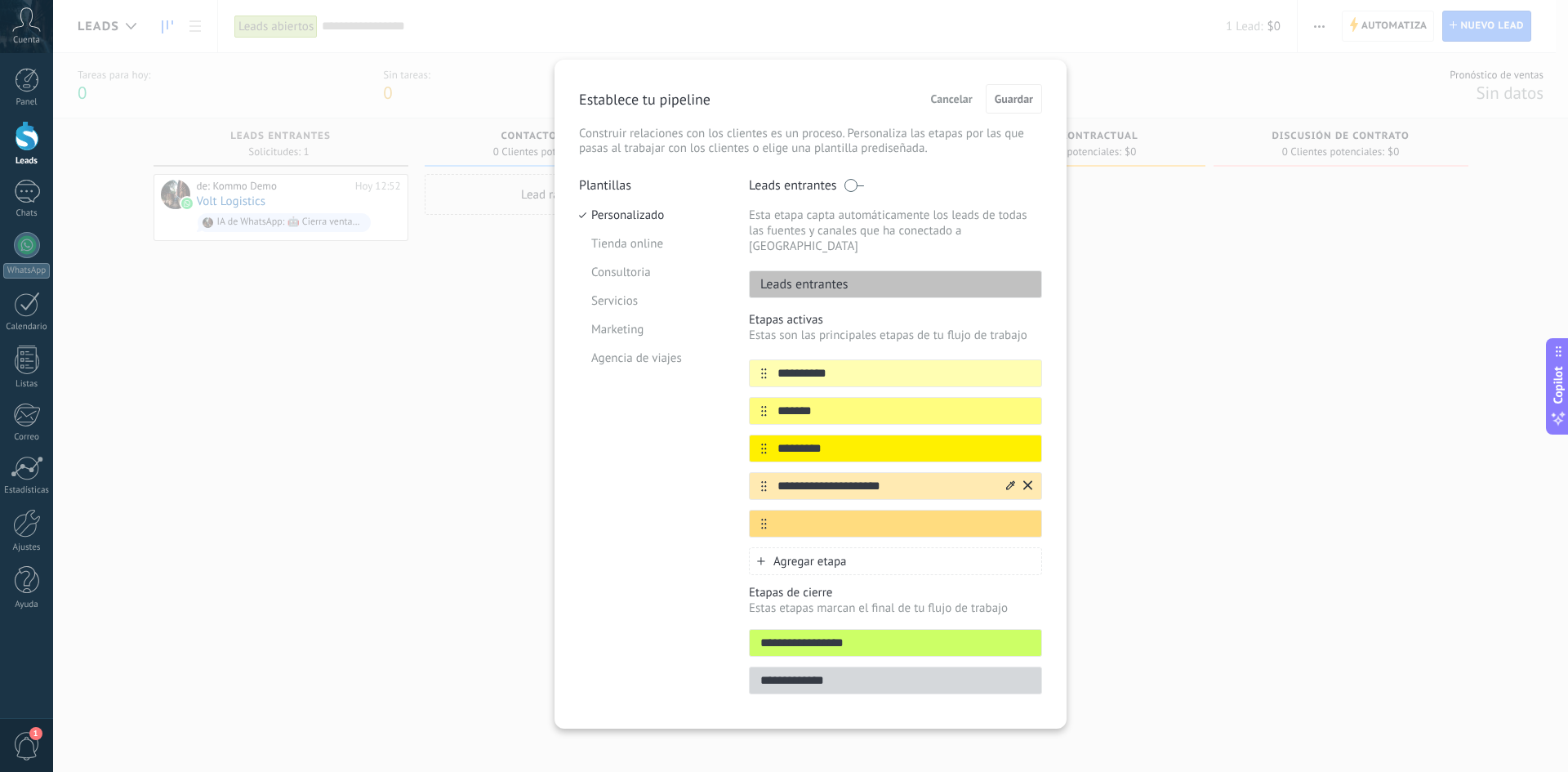
type input "*********"
click at [864, 478] on input "**********" at bounding box center [885, 486] width 237 height 18
type input "*******"
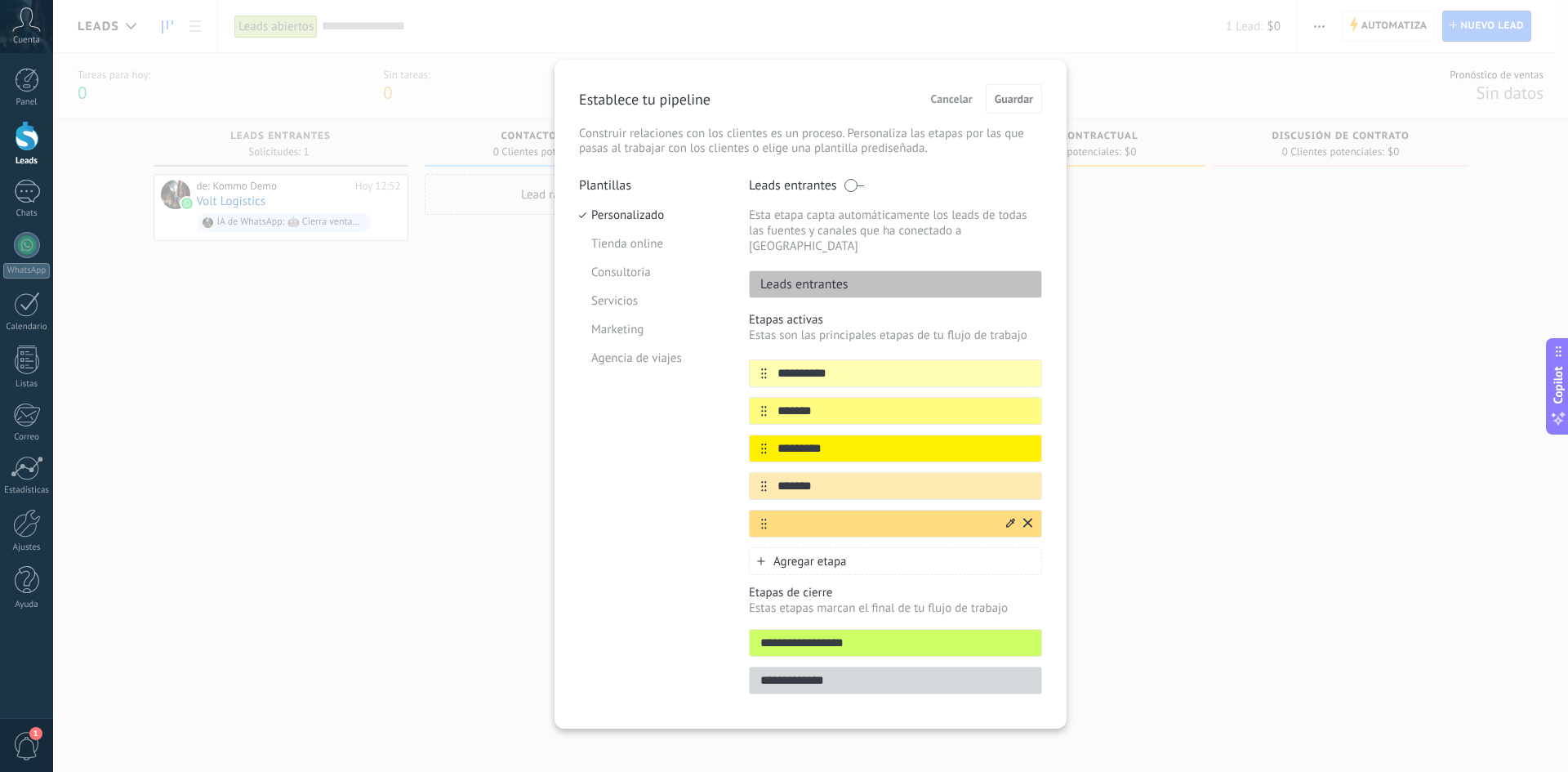
click at [866, 515] on input "text" at bounding box center [885, 524] width 237 height 18
type input "*****"
click at [644, 475] on div "Plantillas Personalizado Tienda online Consultoria Servicios Marketing Agencia …" at bounding box center [652, 441] width 145 height 527
click at [0, 0] on icon at bounding box center [0, 0] width 0 height 0
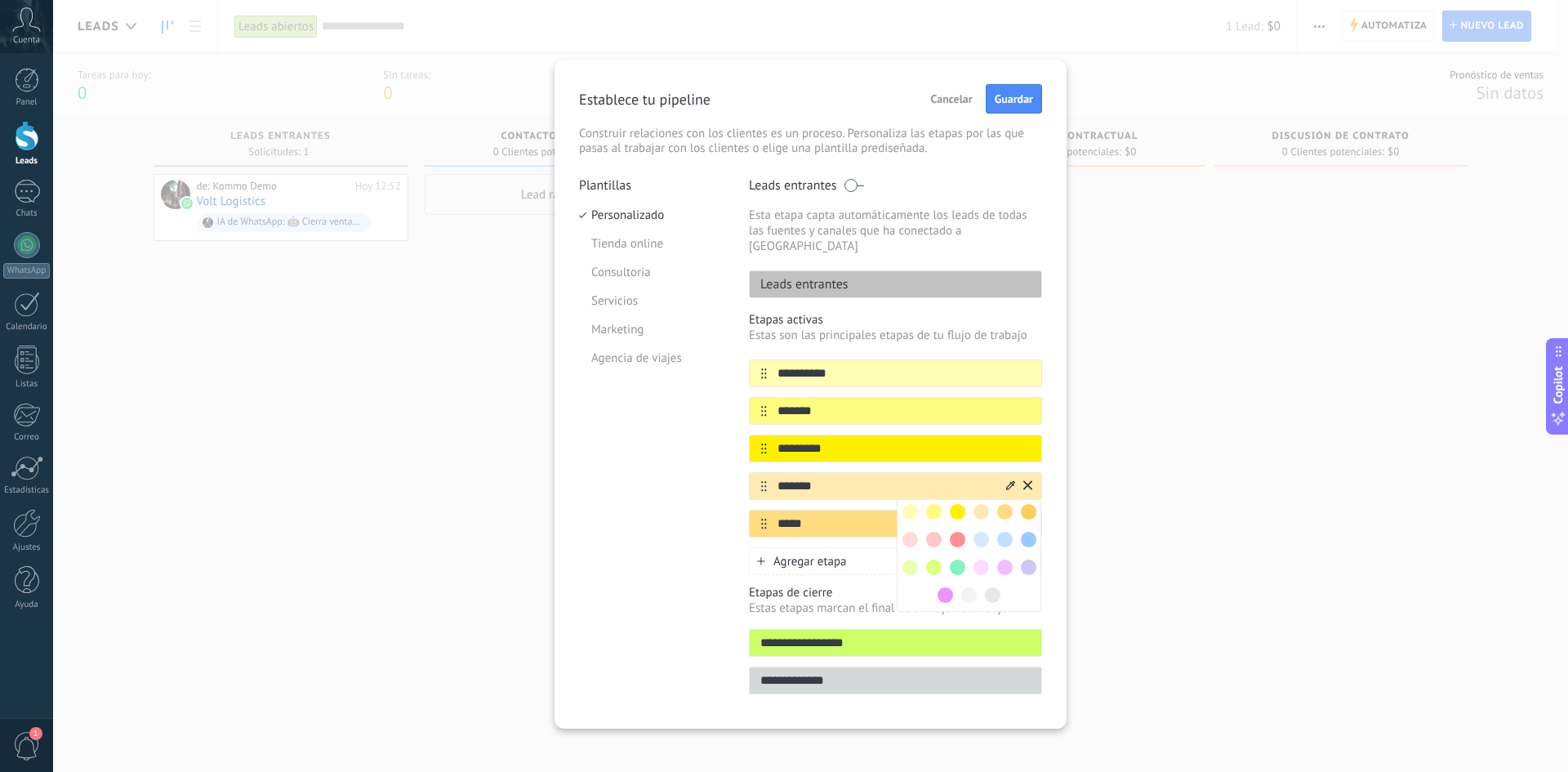
click at [0, 0] on icon at bounding box center [0, 0] width 0 height 0
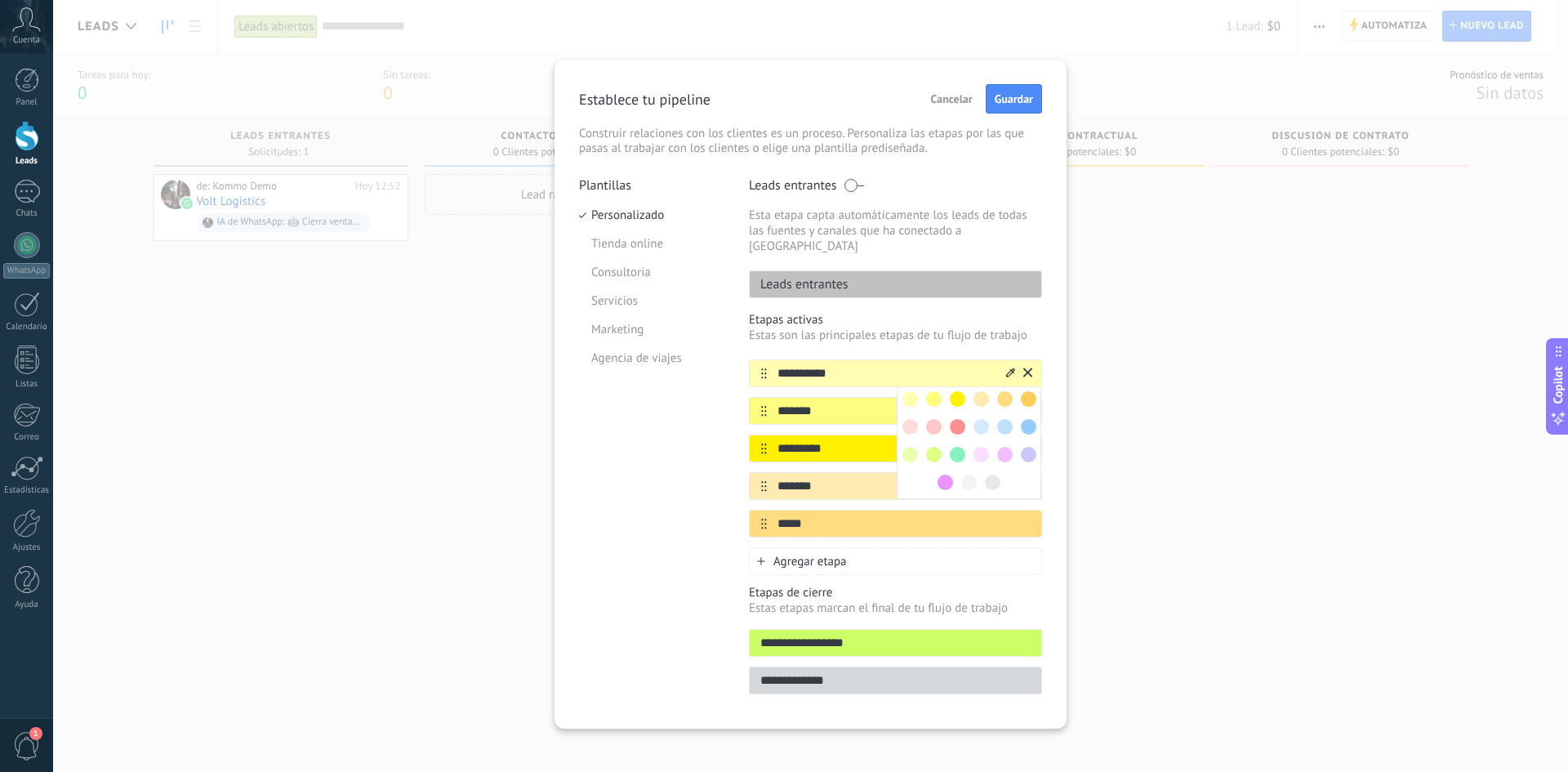
click at [980, 447] on span at bounding box center [981, 454] width 16 height 16
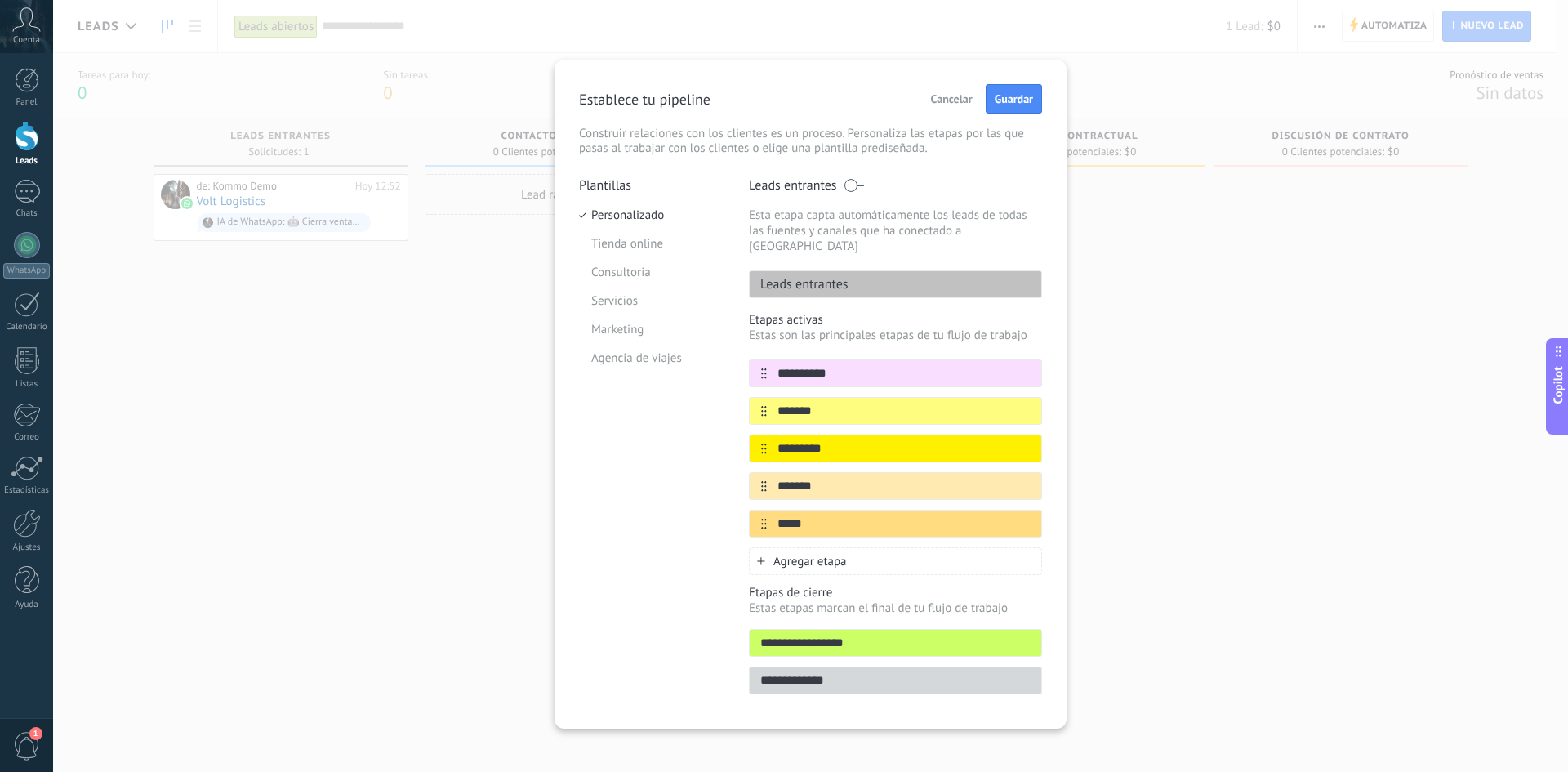
click at [0, 0] on icon at bounding box center [0, 0] width 0 height 0
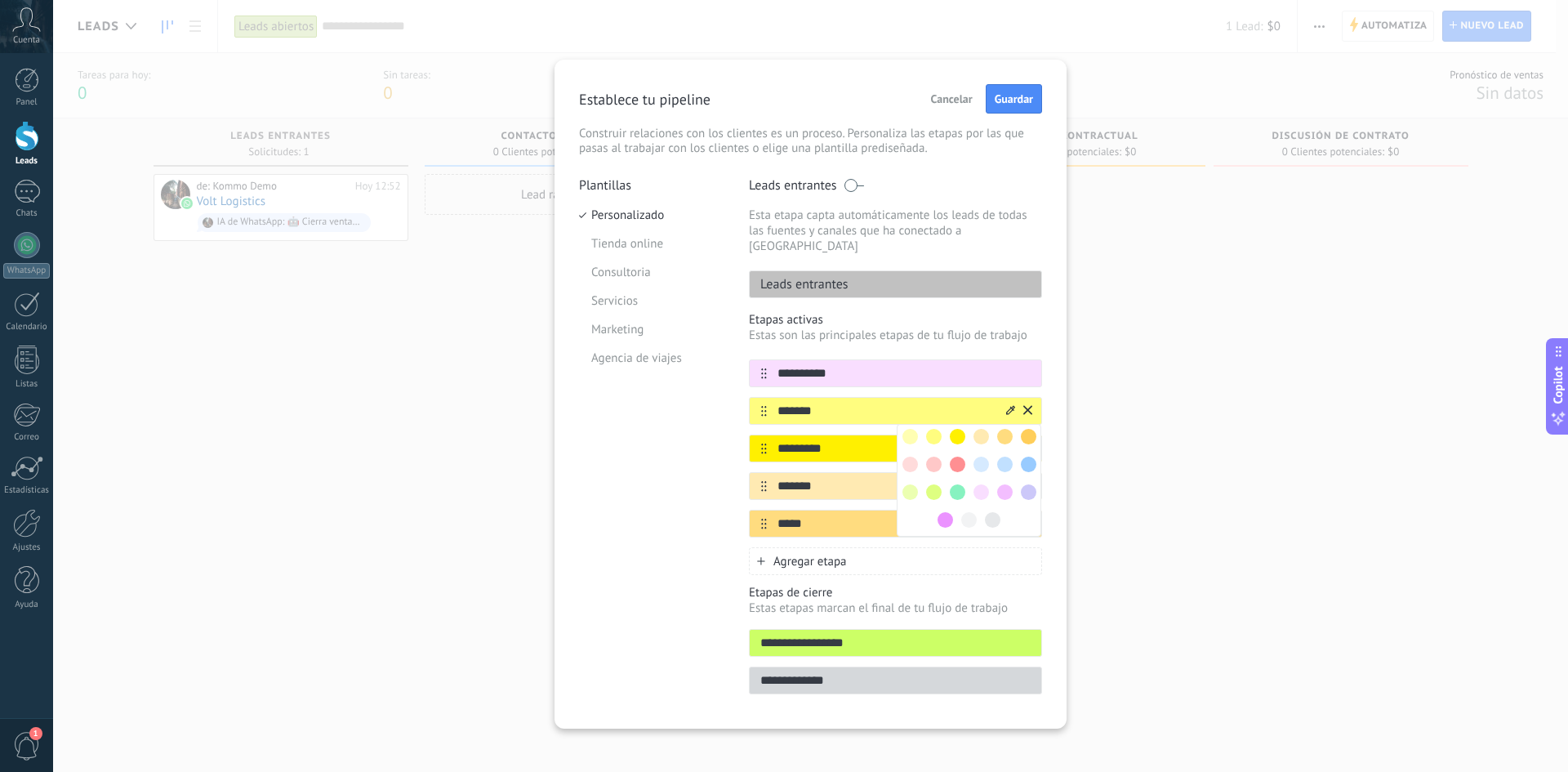
click at [1008, 484] on span at bounding box center [1004, 492] width 16 height 16
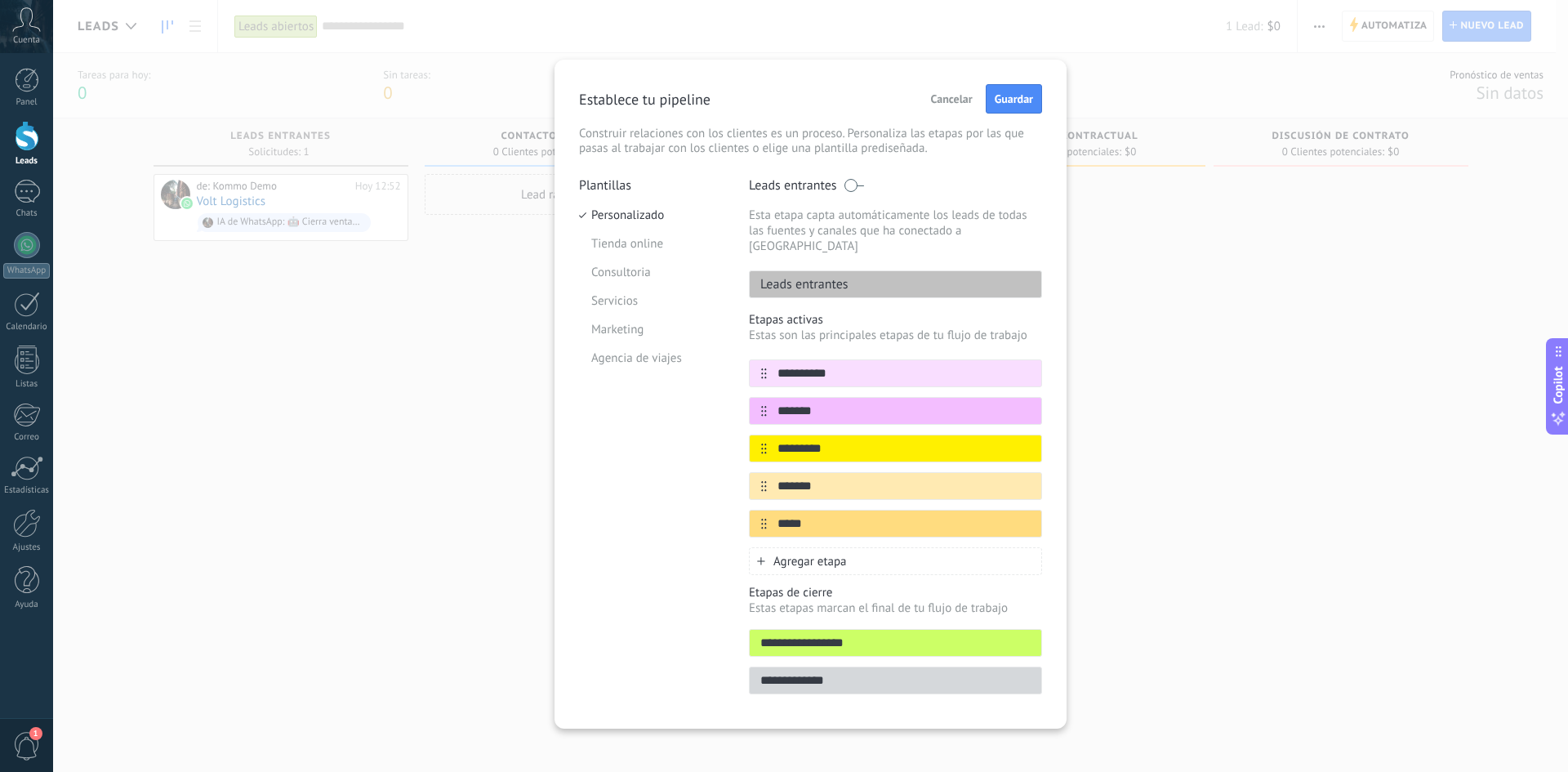
click at [0, 0] on icon at bounding box center [0, 0] width 0 height 0
click at [1027, 516] on span at bounding box center [1029, 529] width 16 height 16
click at [0, 0] on icon at bounding box center [0, 0] width 0 height 0
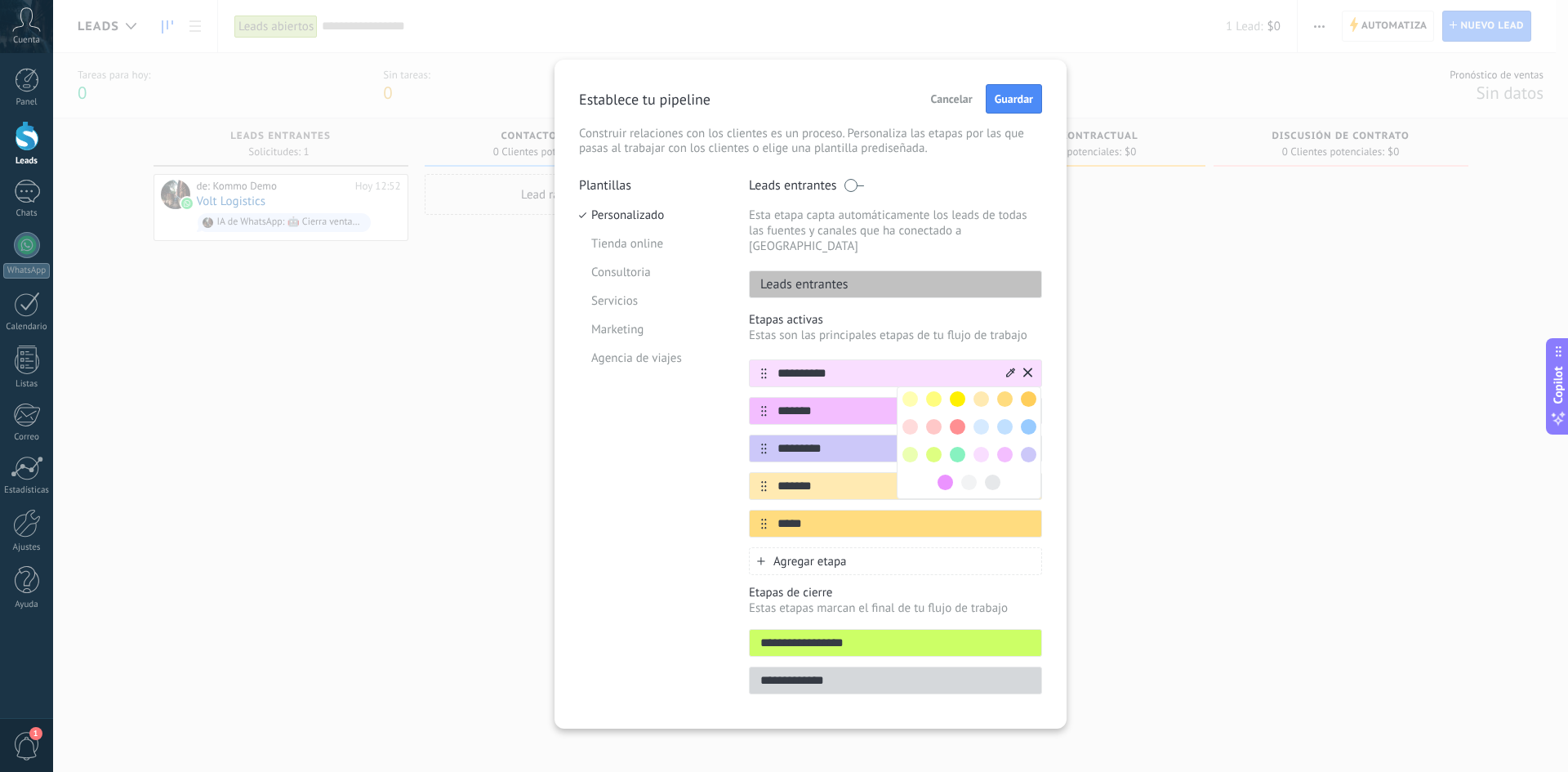
click at [912, 447] on span at bounding box center [910, 454] width 16 height 16
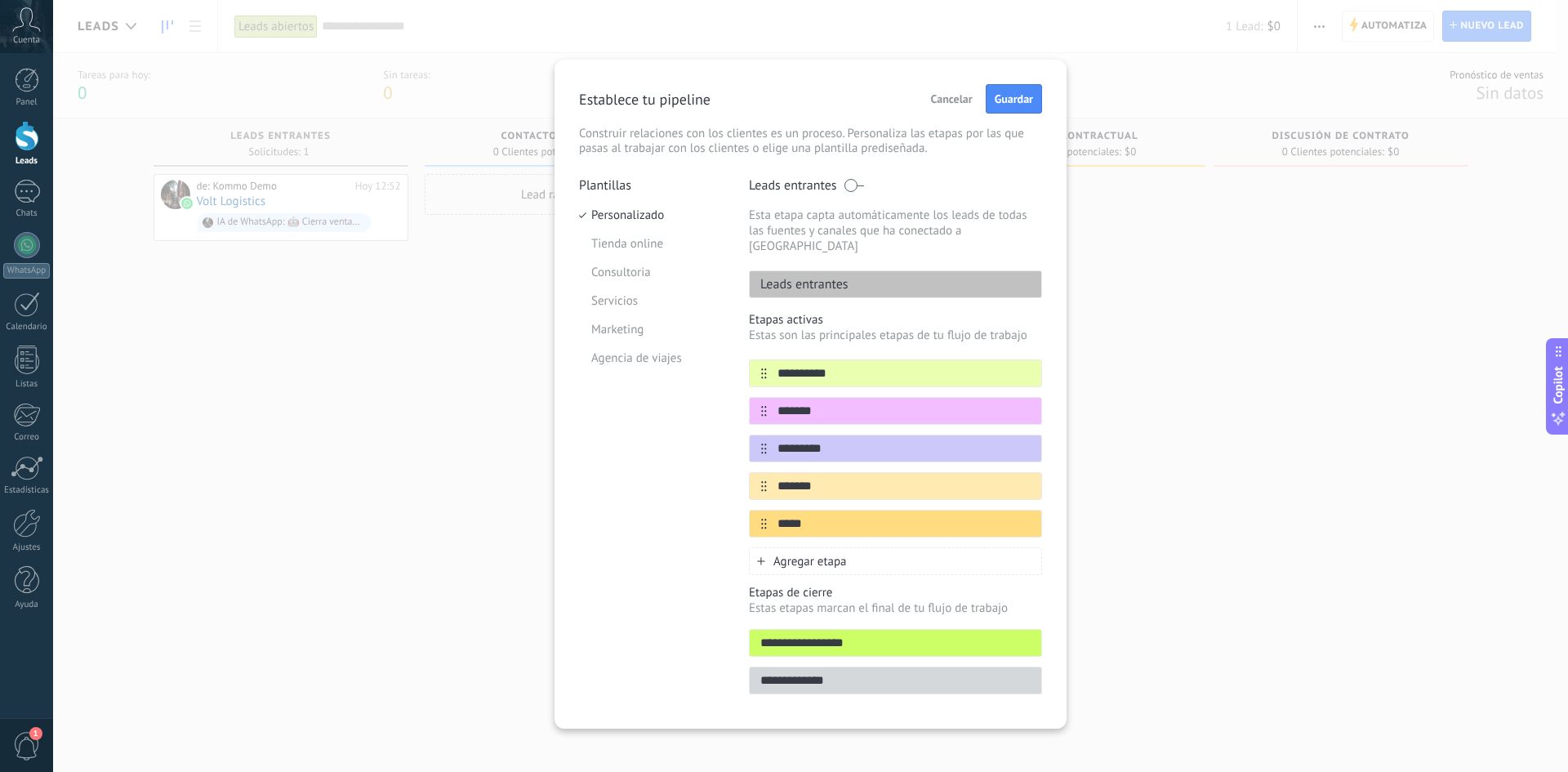
click at [0, 0] on icon at bounding box center [0, 0] width 0 height 0
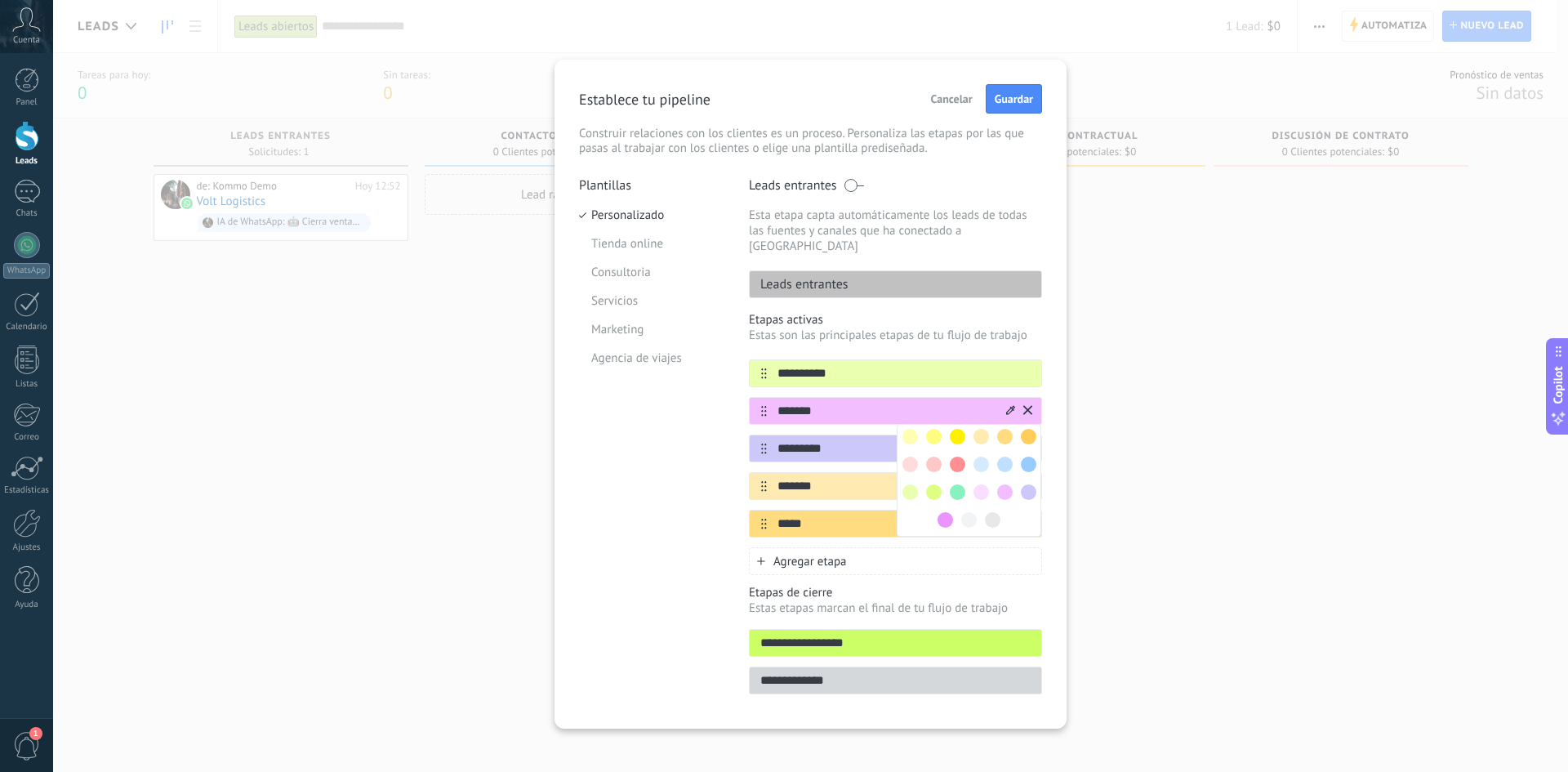
click at [933, 484] on span at bounding box center [934, 492] width 16 height 16
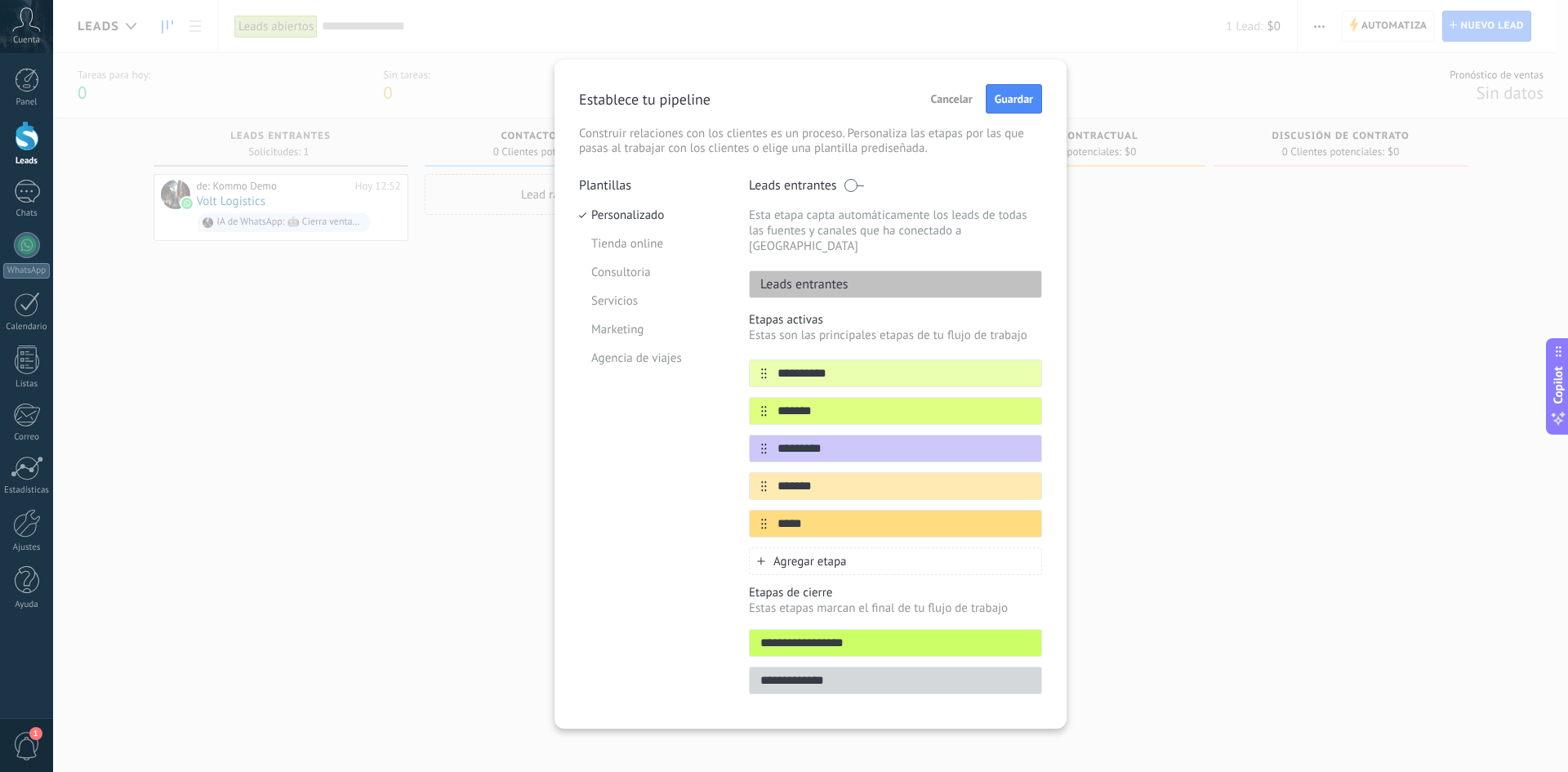
click at [0, 0] on div at bounding box center [0, 0] width 0 height 0
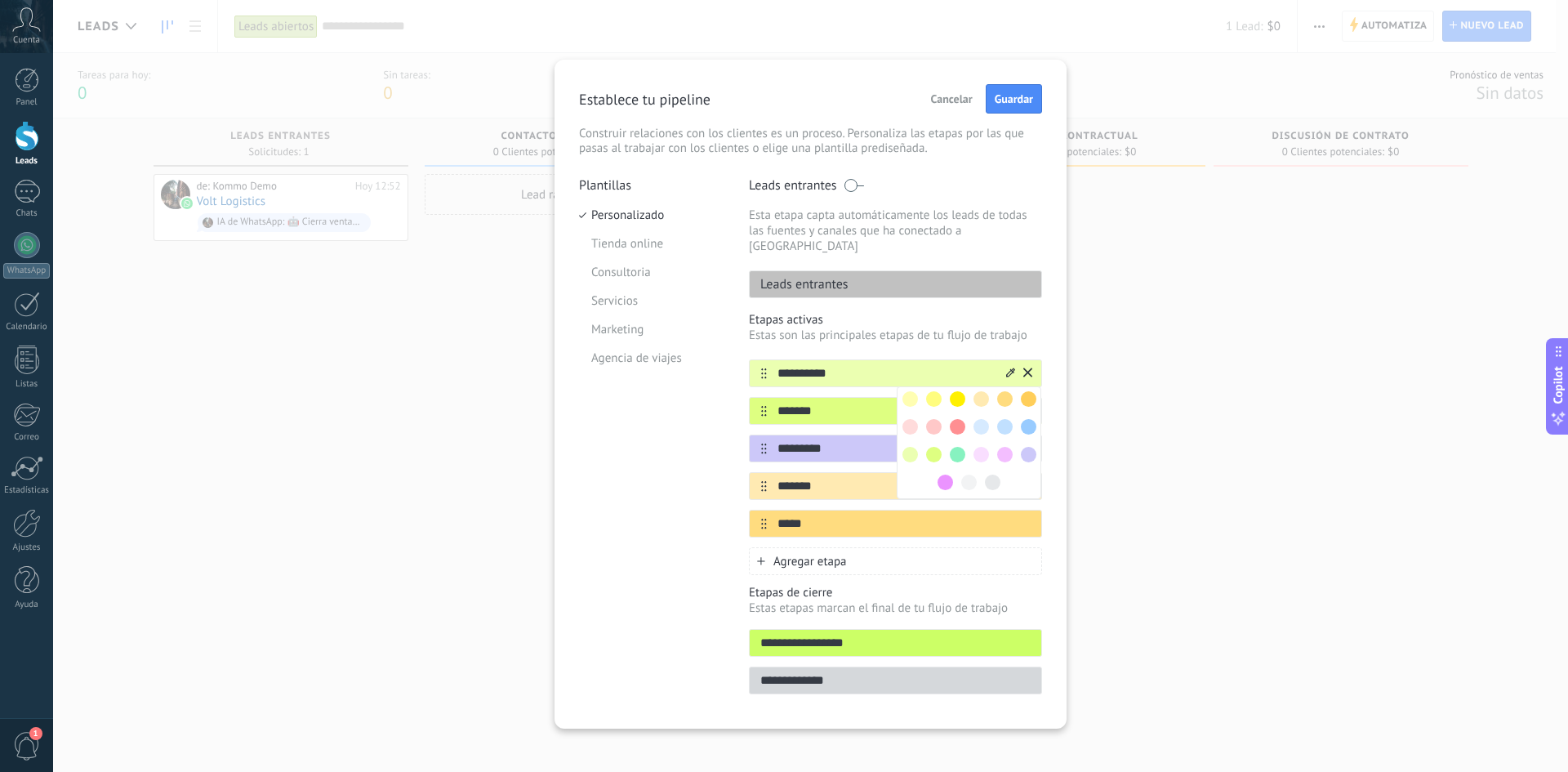
click at [914, 391] on span at bounding box center [910, 399] width 16 height 16
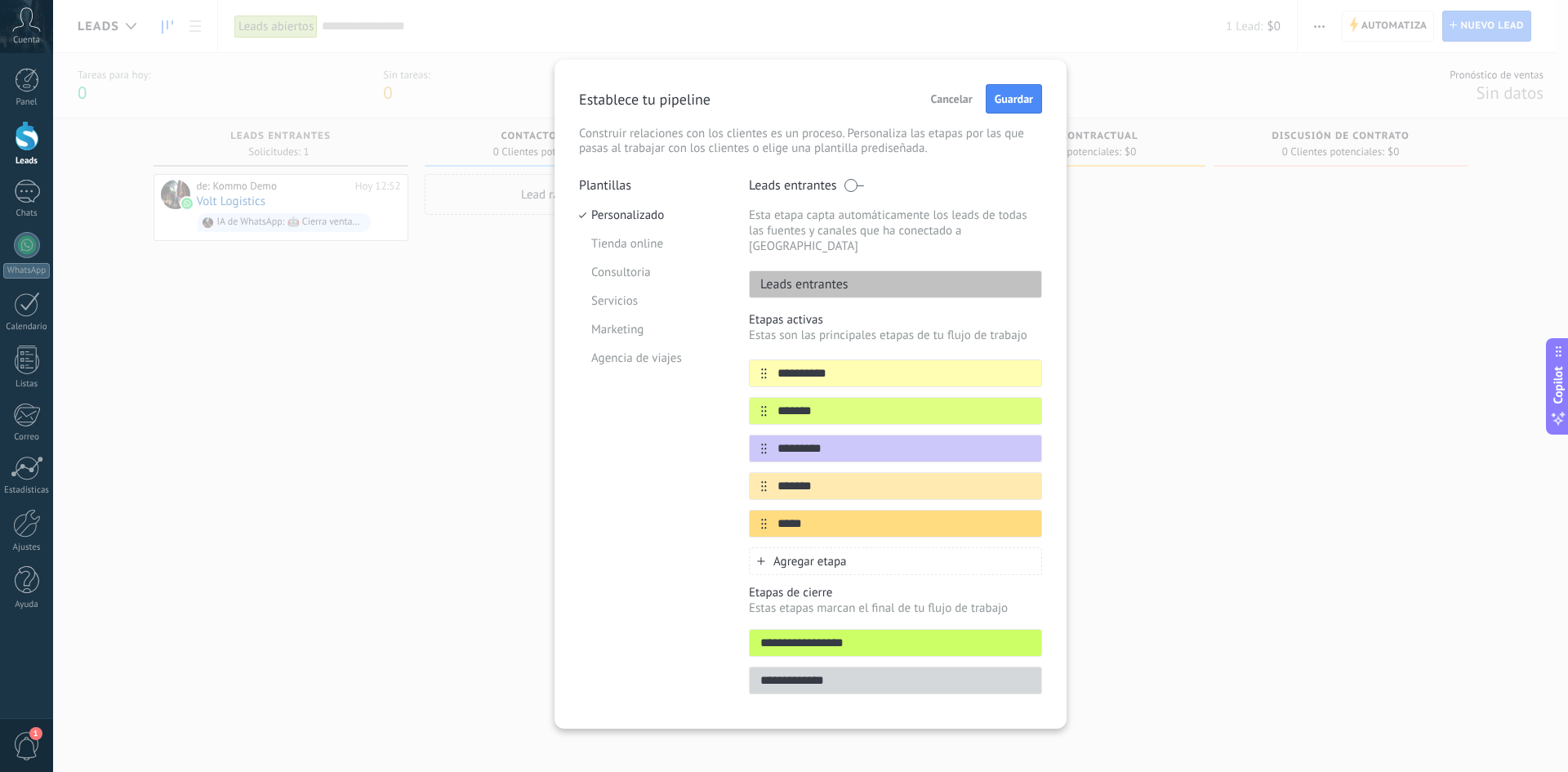
click at [0, 0] on div at bounding box center [0, 0] width 0 height 0
click at [0, 0] on icon at bounding box center [0, 0] width 0 height 0
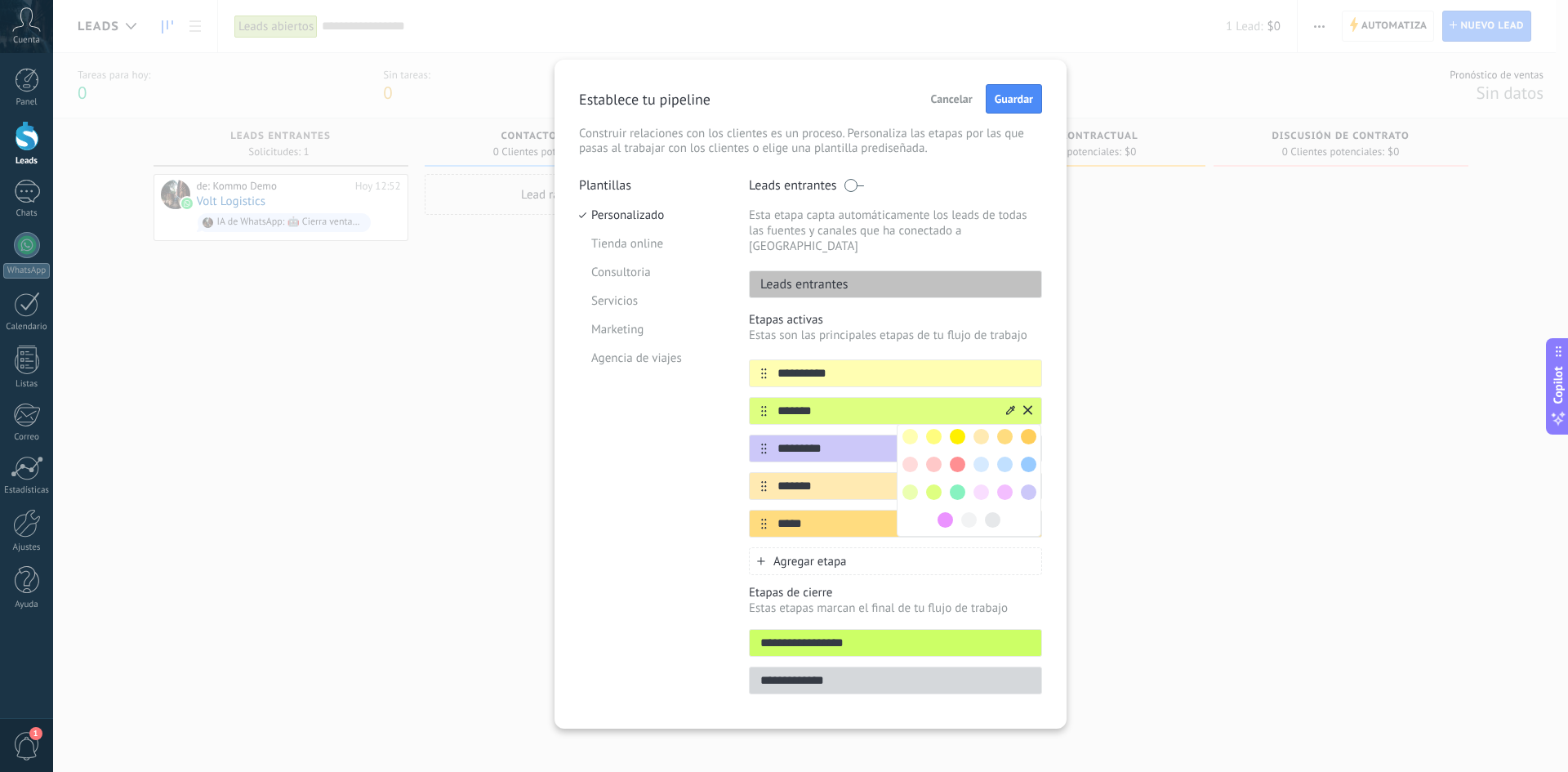
click at [908, 484] on span at bounding box center [910, 492] width 16 height 16
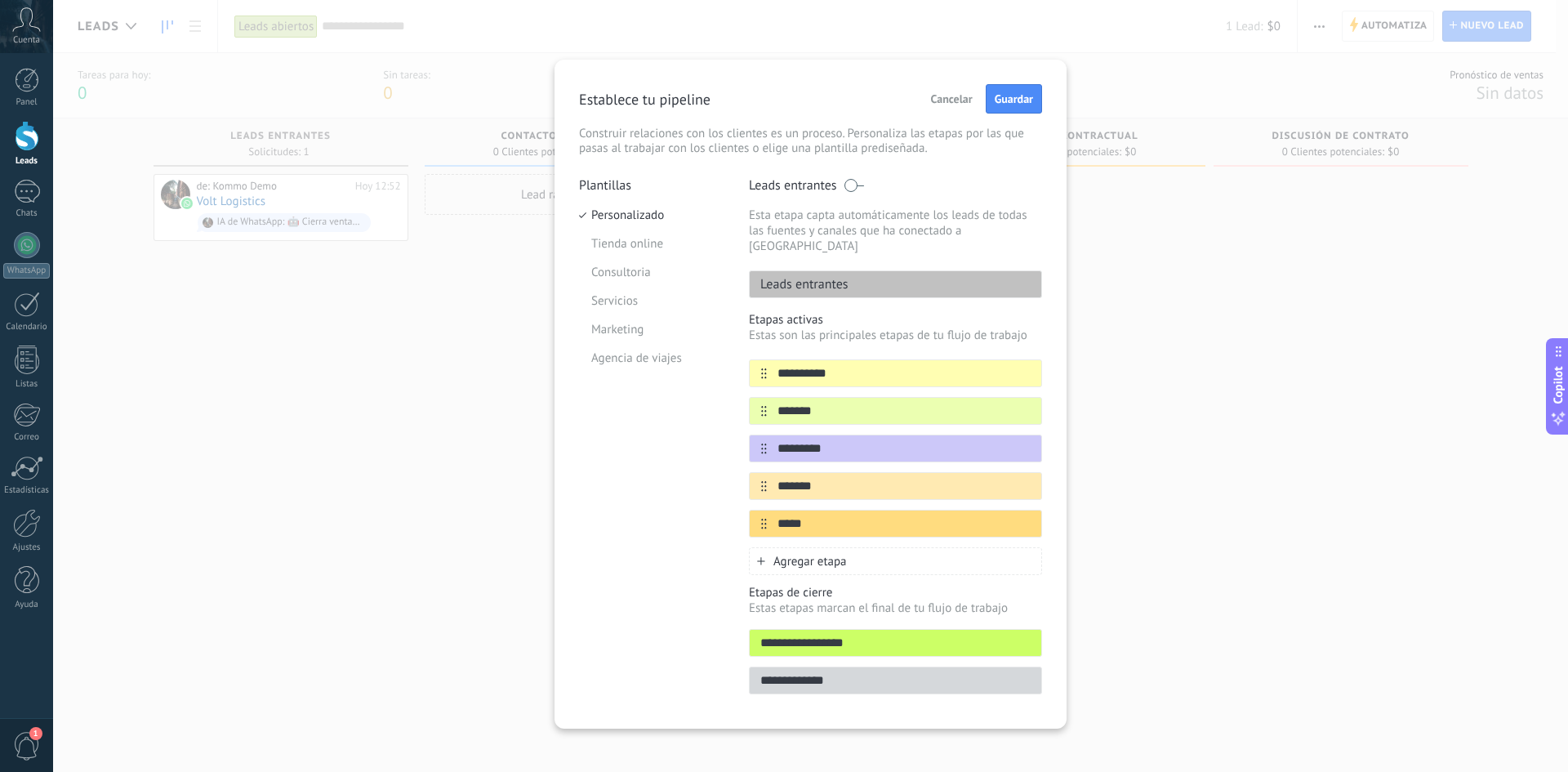
click at [0, 0] on icon at bounding box center [0, 0] width 0 height 0
click at [933, 516] on span at bounding box center [934, 529] width 16 height 16
click at [1009, 480] on icon at bounding box center [1010, 484] width 9 height 9
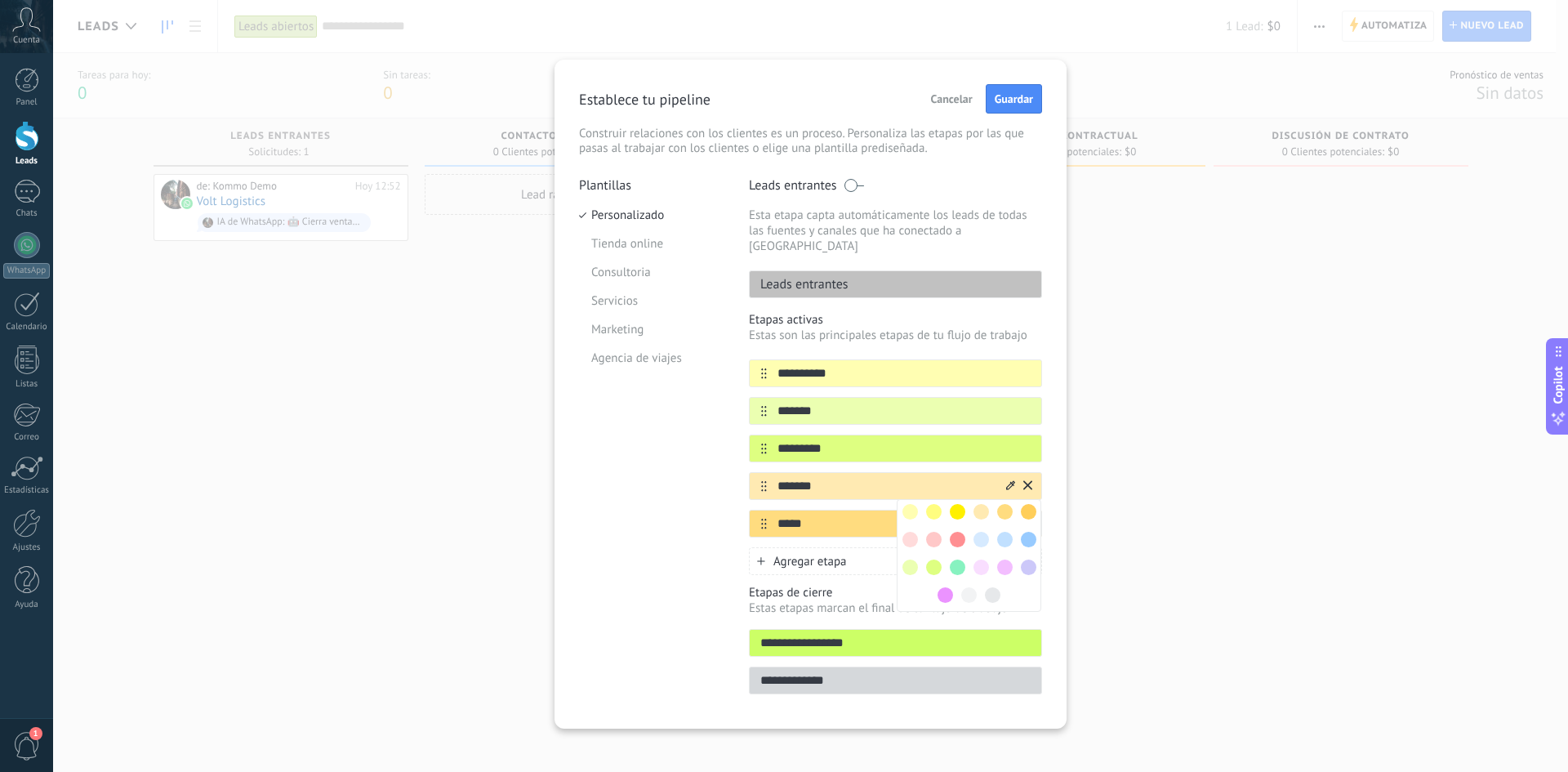
click at [957, 516] on span at bounding box center [957, 567] width 16 height 16
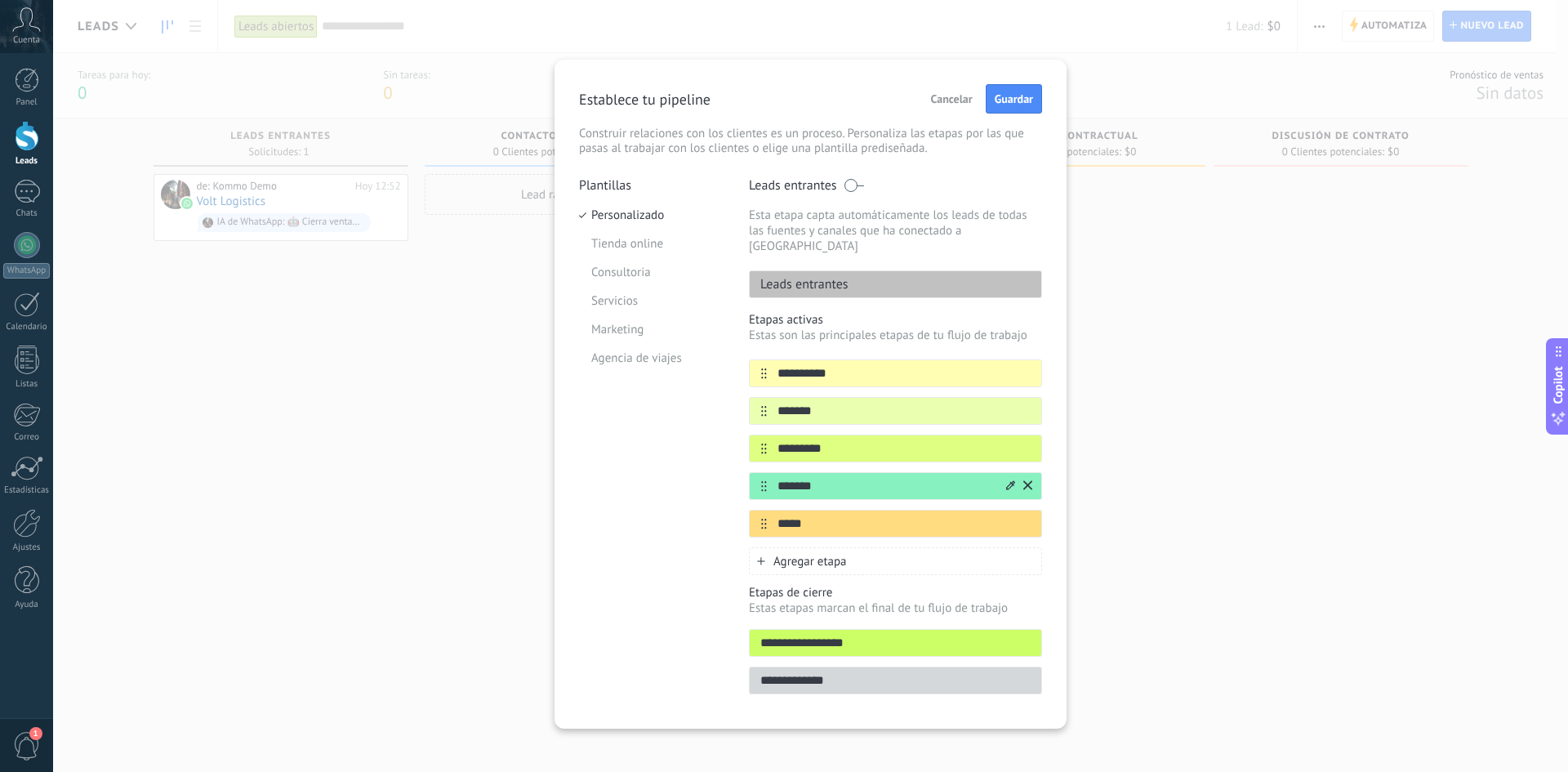
click at [0, 0] on div at bounding box center [0, 0] width 0 height 0
click at [0, 0] on icon at bounding box center [0, 0] width 0 height 0
click at [993, 516] on span at bounding box center [993, 632] width 16 height 16
click at [668, 508] on div "Plantillas Personalizado Tienda online Consultoria Servicios Marketing Agencia …" at bounding box center [652, 441] width 145 height 527
click at [0, 0] on icon at bounding box center [0, 0] width 0 height 0
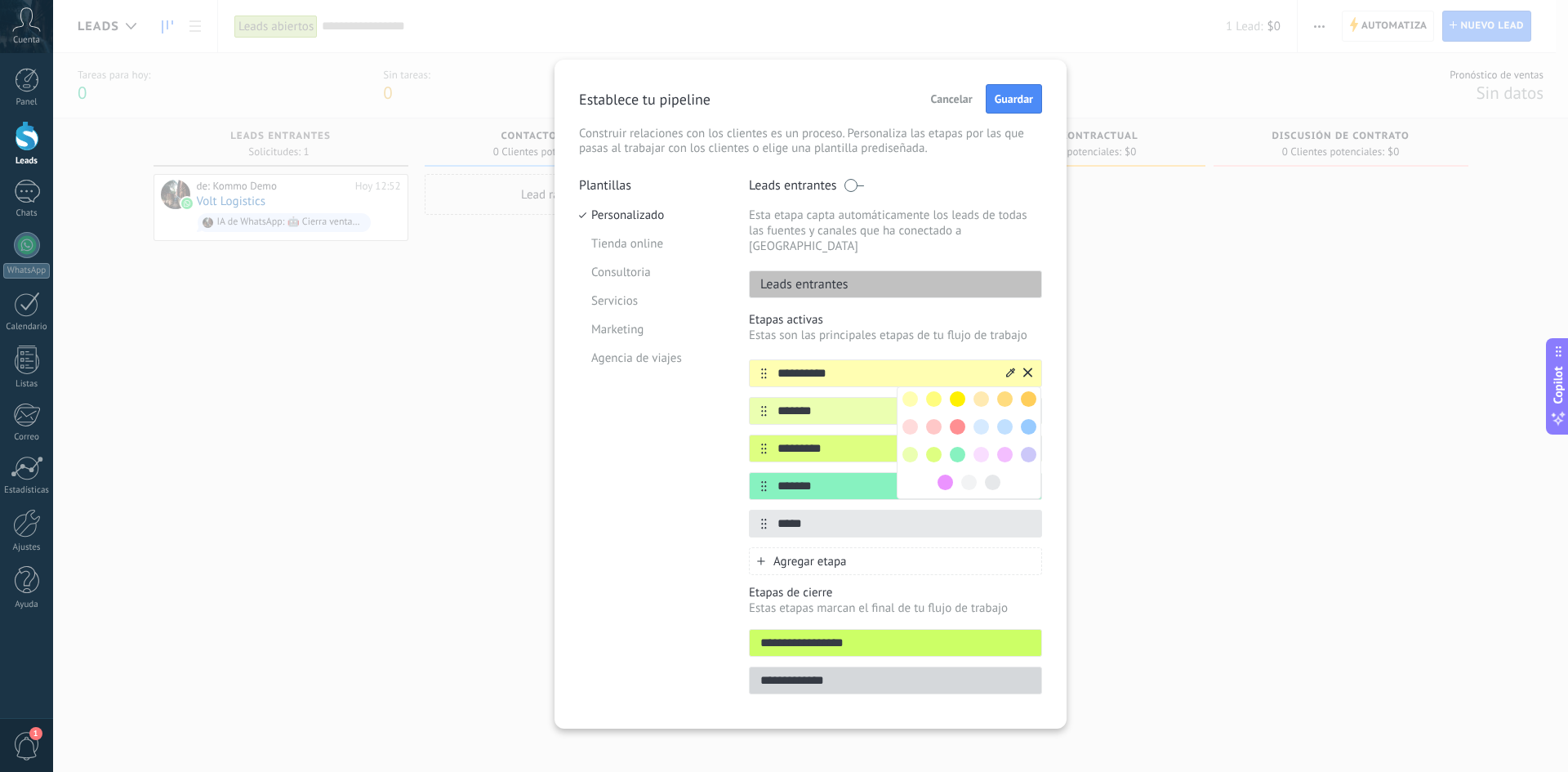
click at [998, 474] on span at bounding box center [993, 482] width 16 height 16
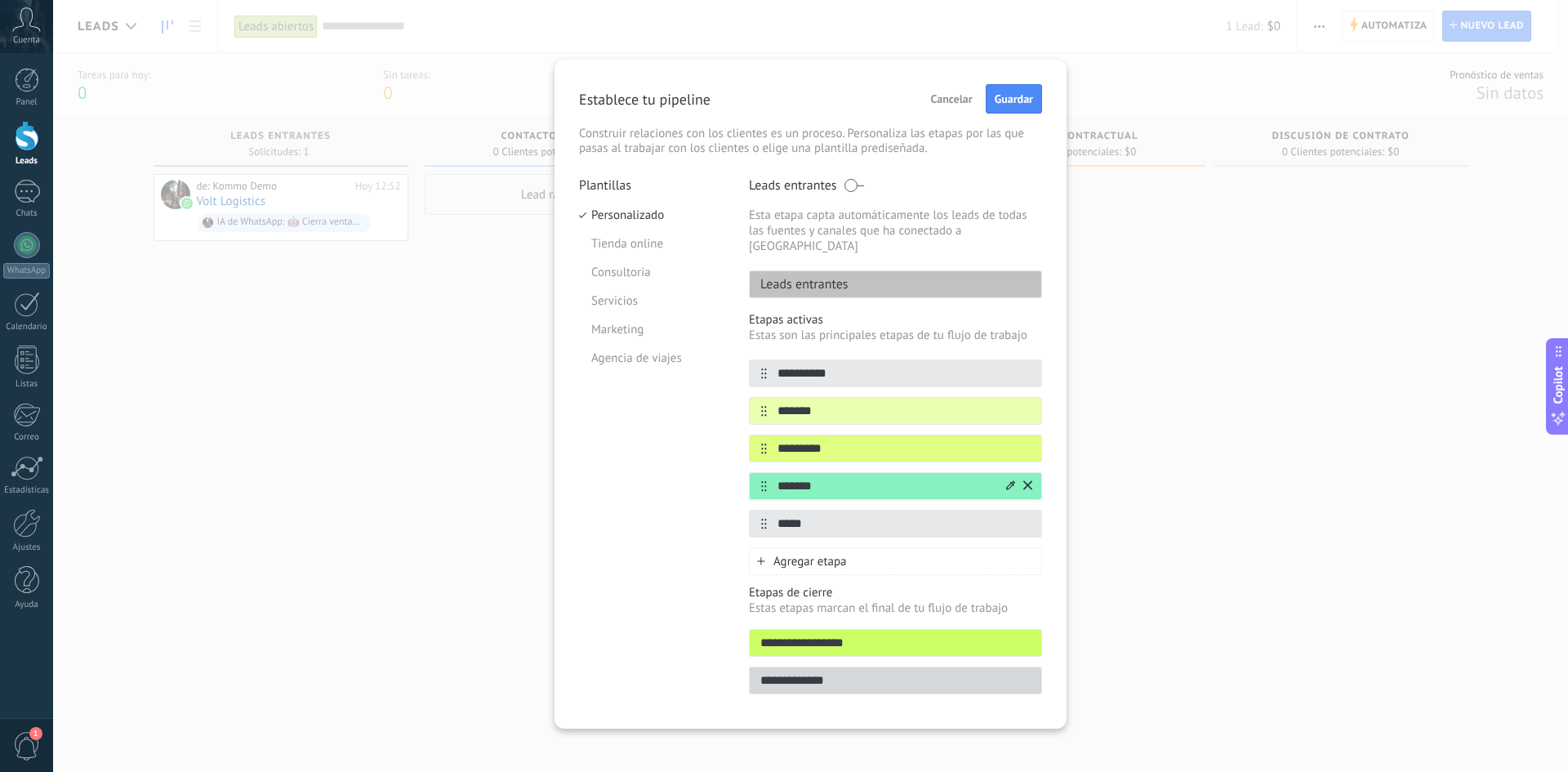
click at [0, 0] on icon at bounding box center [0, 0] width 0 height 0
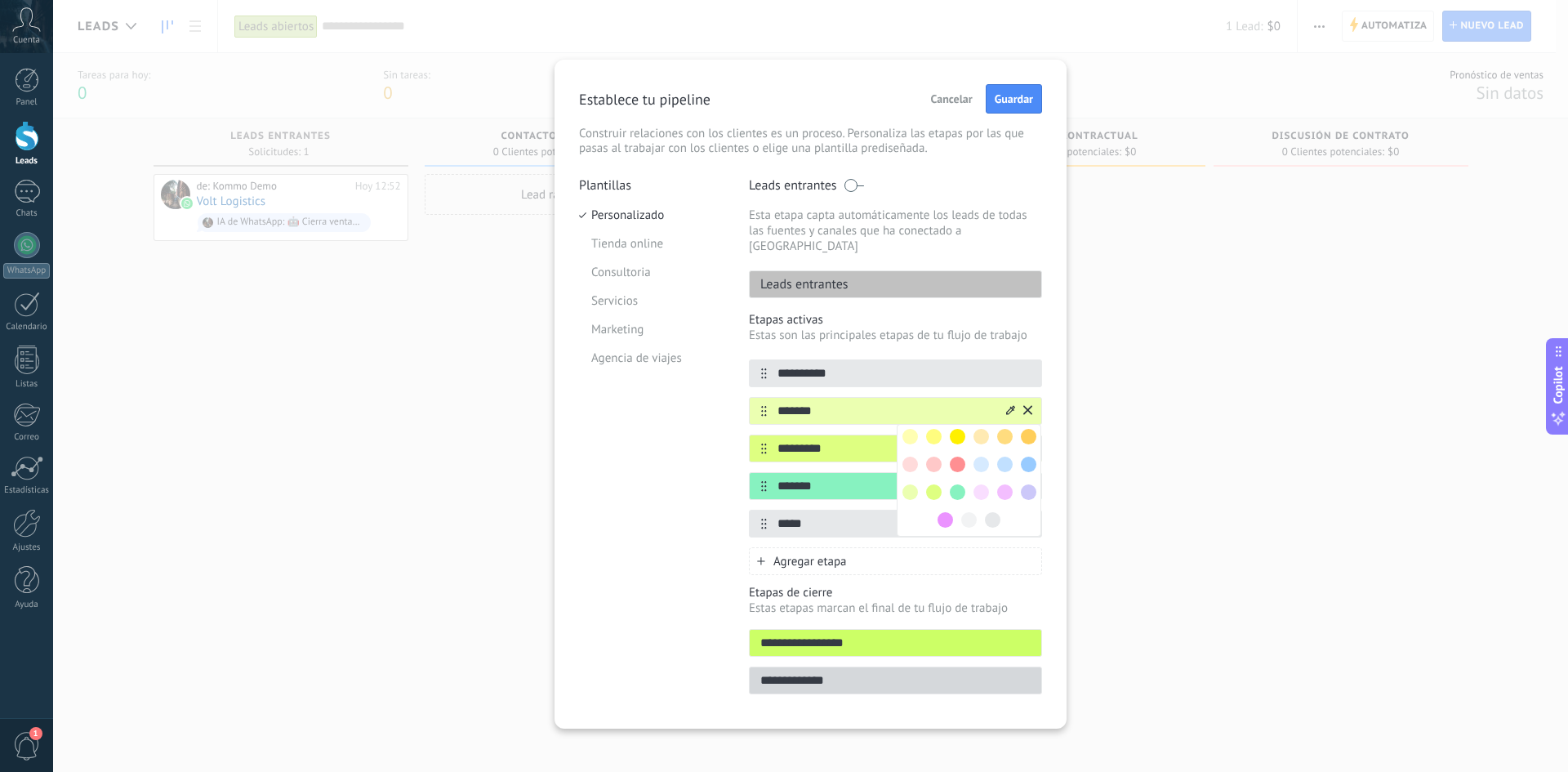
click at [909, 429] on span at bounding box center [910, 436] width 16 height 16
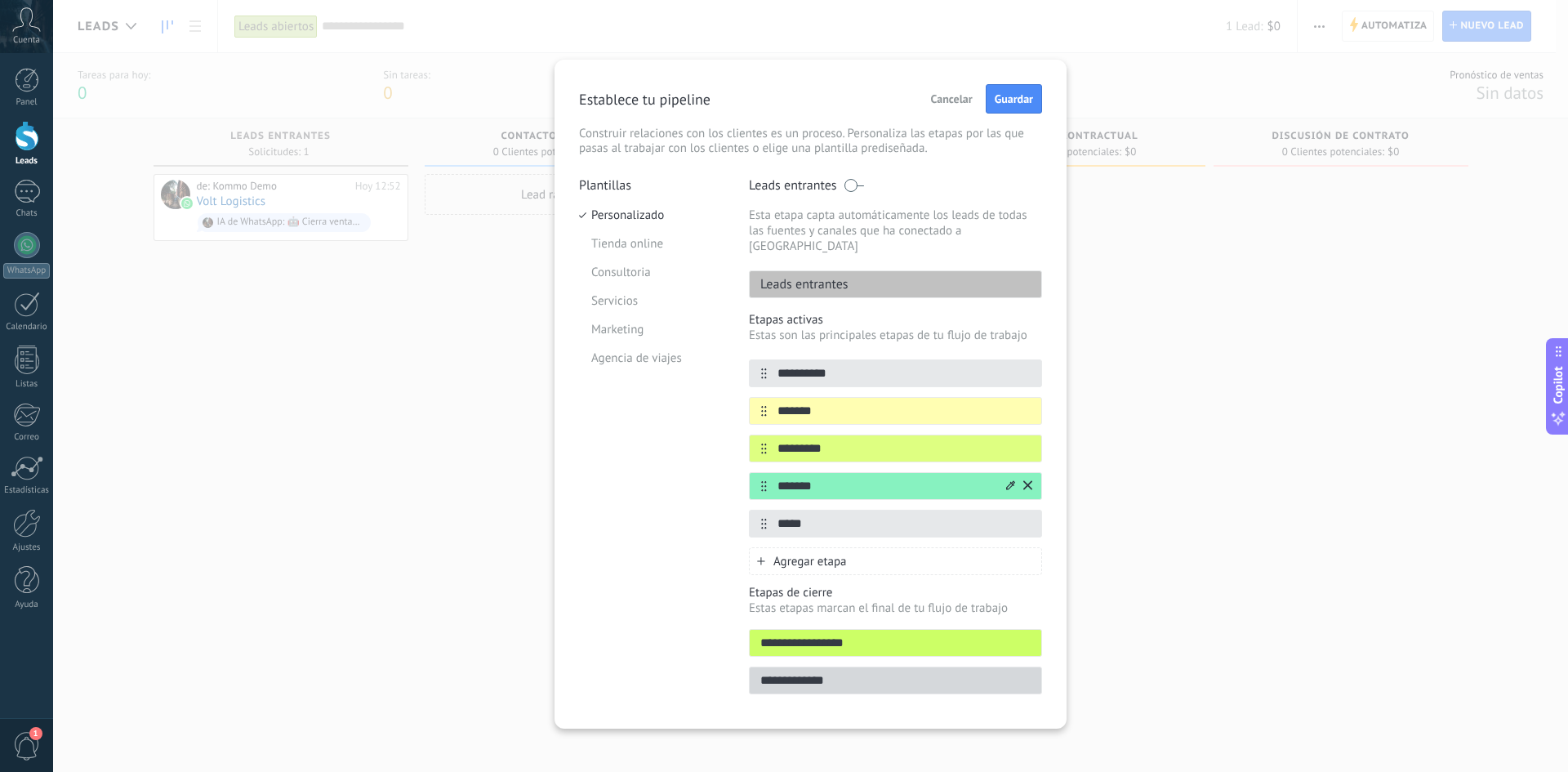
click at [0, 0] on icon at bounding box center [0, 0] width 0 height 0
click at [910, 516] on span at bounding box center [910, 529] width 16 height 16
click at [1011, 480] on icon at bounding box center [1010, 485] width 9 height 10
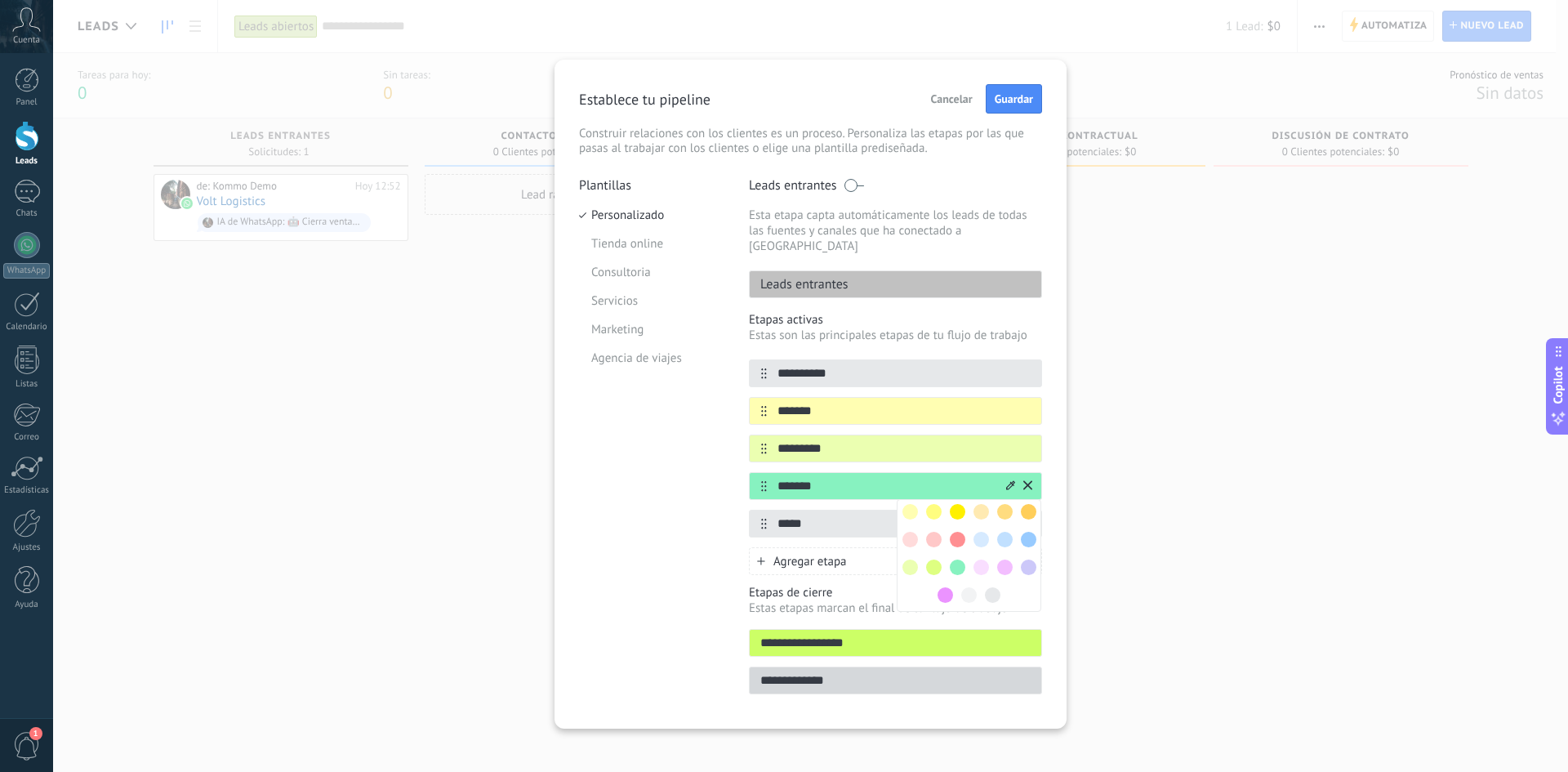
click at [931, 516] on span at bounding box center [934, 567] width 16 height 16
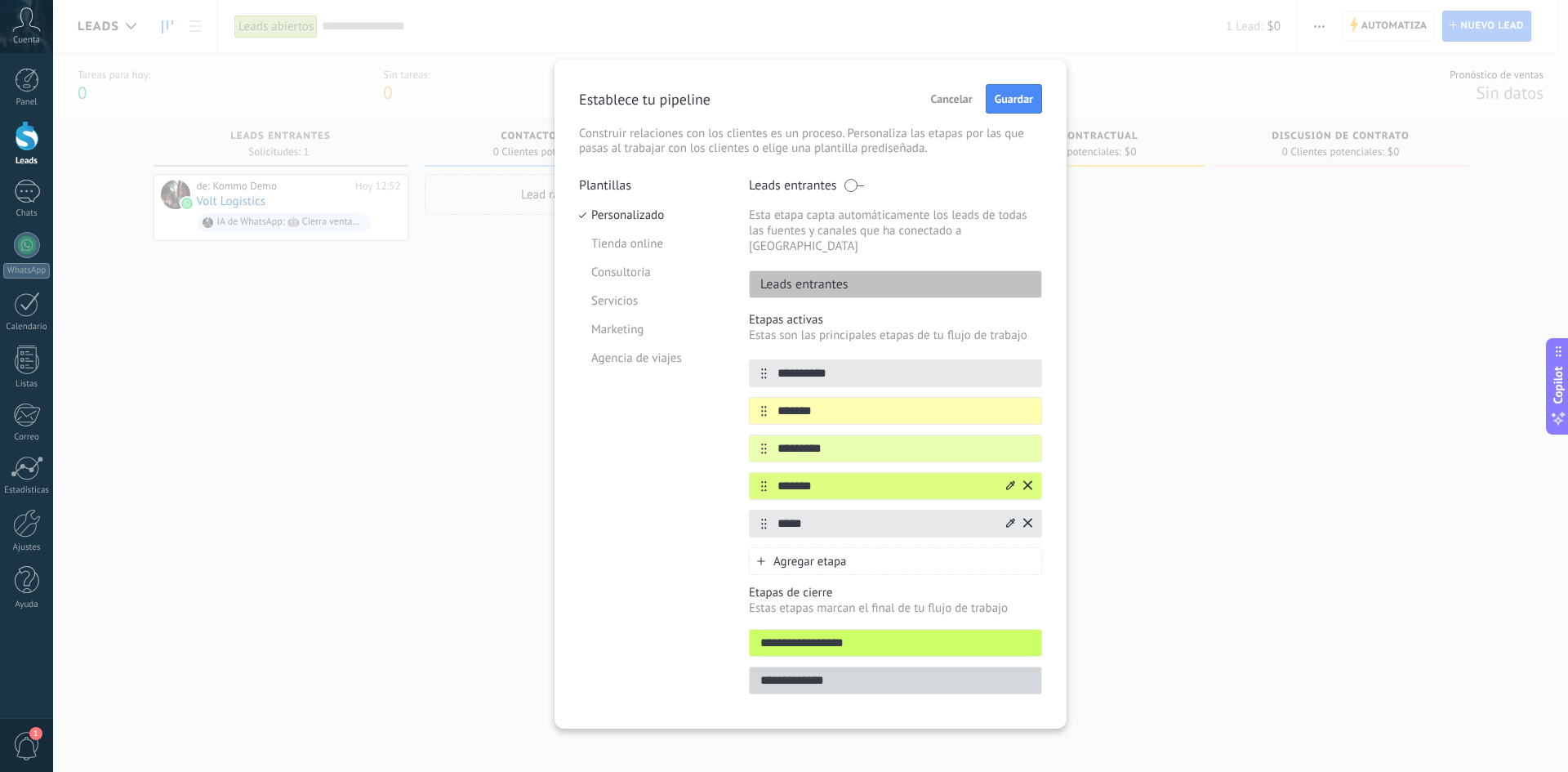
click at [1004, 510] on div at bounding box center [1018, 523] width 28 height 26
click at [0, 0] on icon at bounding box center [0, 0] width 0 height 0
click at [955, 516] on span at bounding box center [957, 604] width 16 height 16
click at [673, 500] on div "Plantillas Personalizado Tienda online Consultoria Servicios Marketing Agencia …" at bounding box center [652, 441] width 145 height 527
click at [1024, 100] on span "Guardar" at bounding box center [1014, 99] width 38 height 12
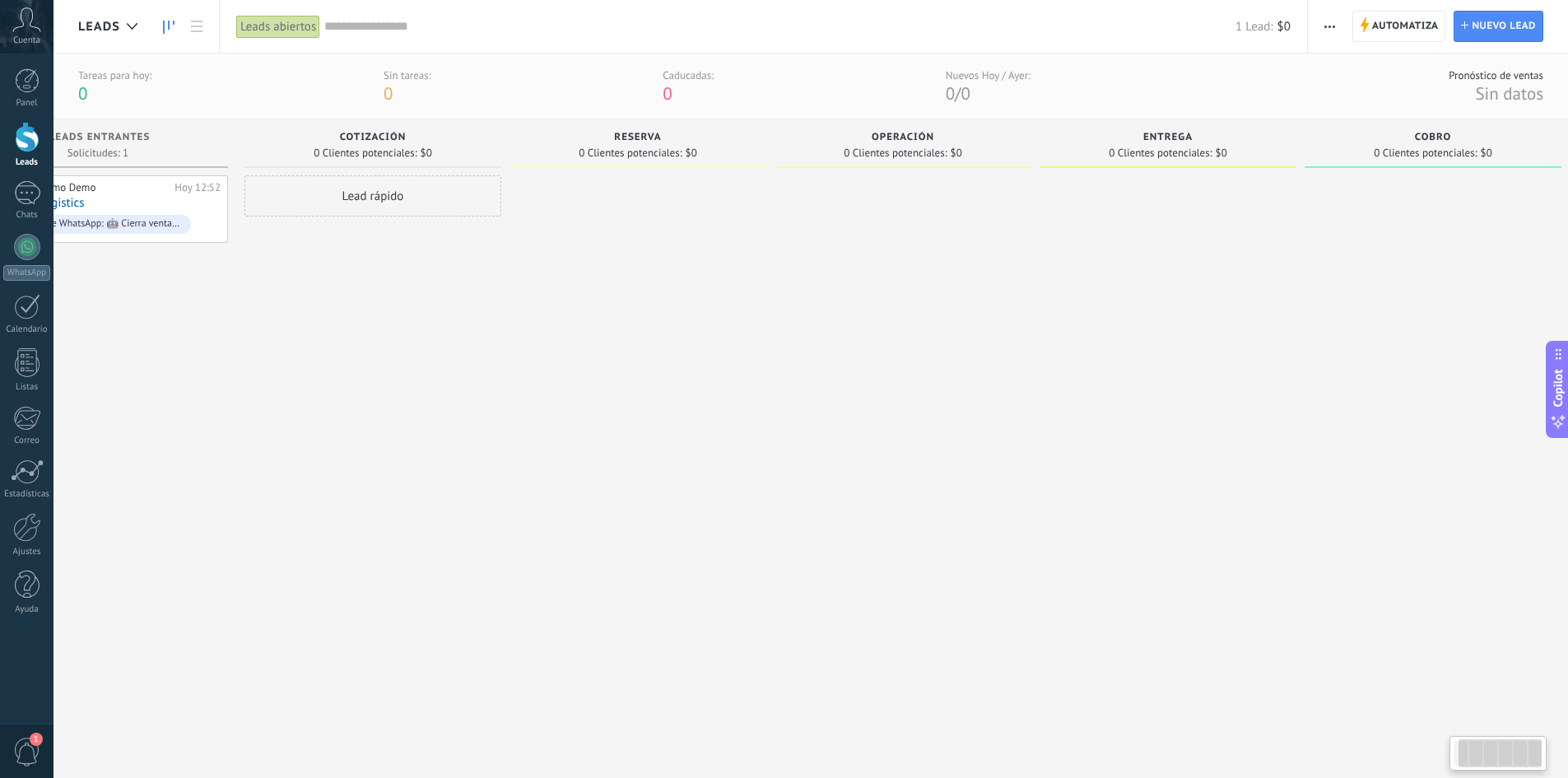
drag, startPoint x: 742, startPoint y: 276, endPoint x: 965, endPoint y: 275, distance: 223.0
drag, startPoint x: 1050, startPoint y: 292, endPoint x: 1252, endPoint y: 271, distance: 203.1
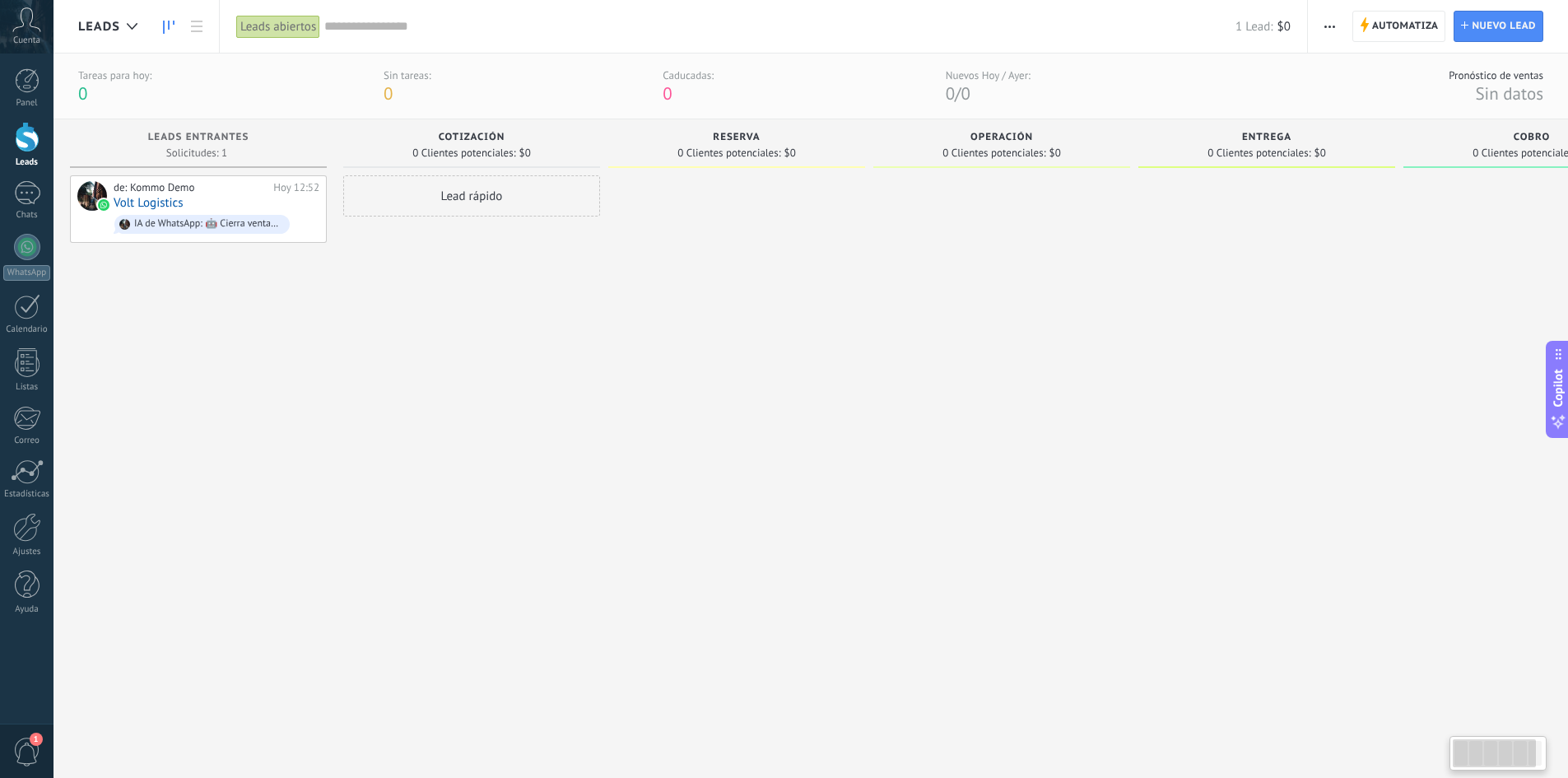
scroll to position [0, 6]
drag, startPoint x: 1307, startPoint y: 281, endPoint x: 733, endPoint y: 273, distance: 574.1
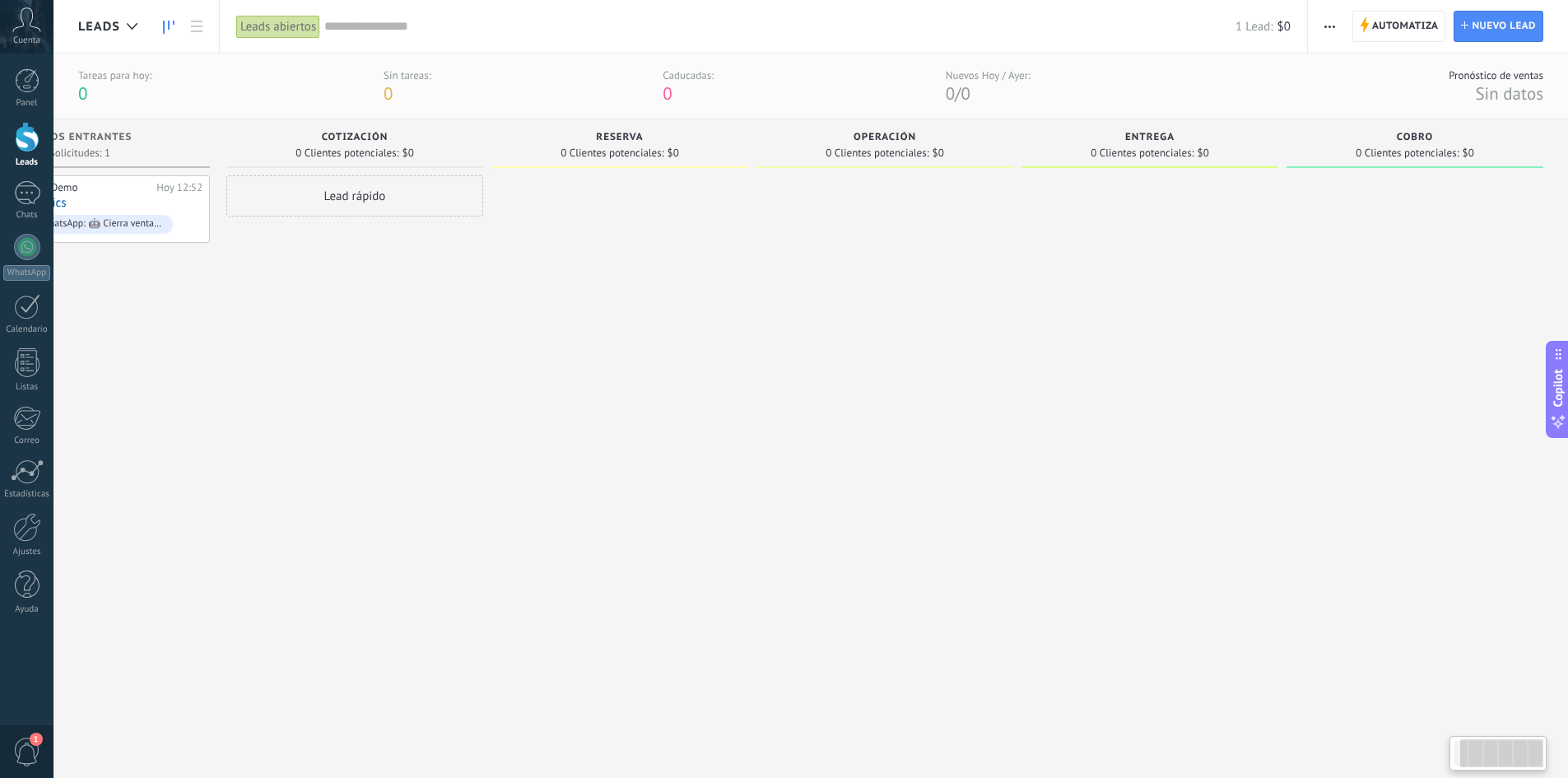
drag, startPoint x: 1076, startPoint y: 237, endPoint x: 464, endPoint y: 216, distance: 612.4
click at [469, 214] on div "Leads Entrantes Solicitudes: 1 0 0 0 1 0 0 0 1 de: Kommo Demo [DATE] 12:52 Volt…" at bounding box center [760, 428] width 1615 height 619
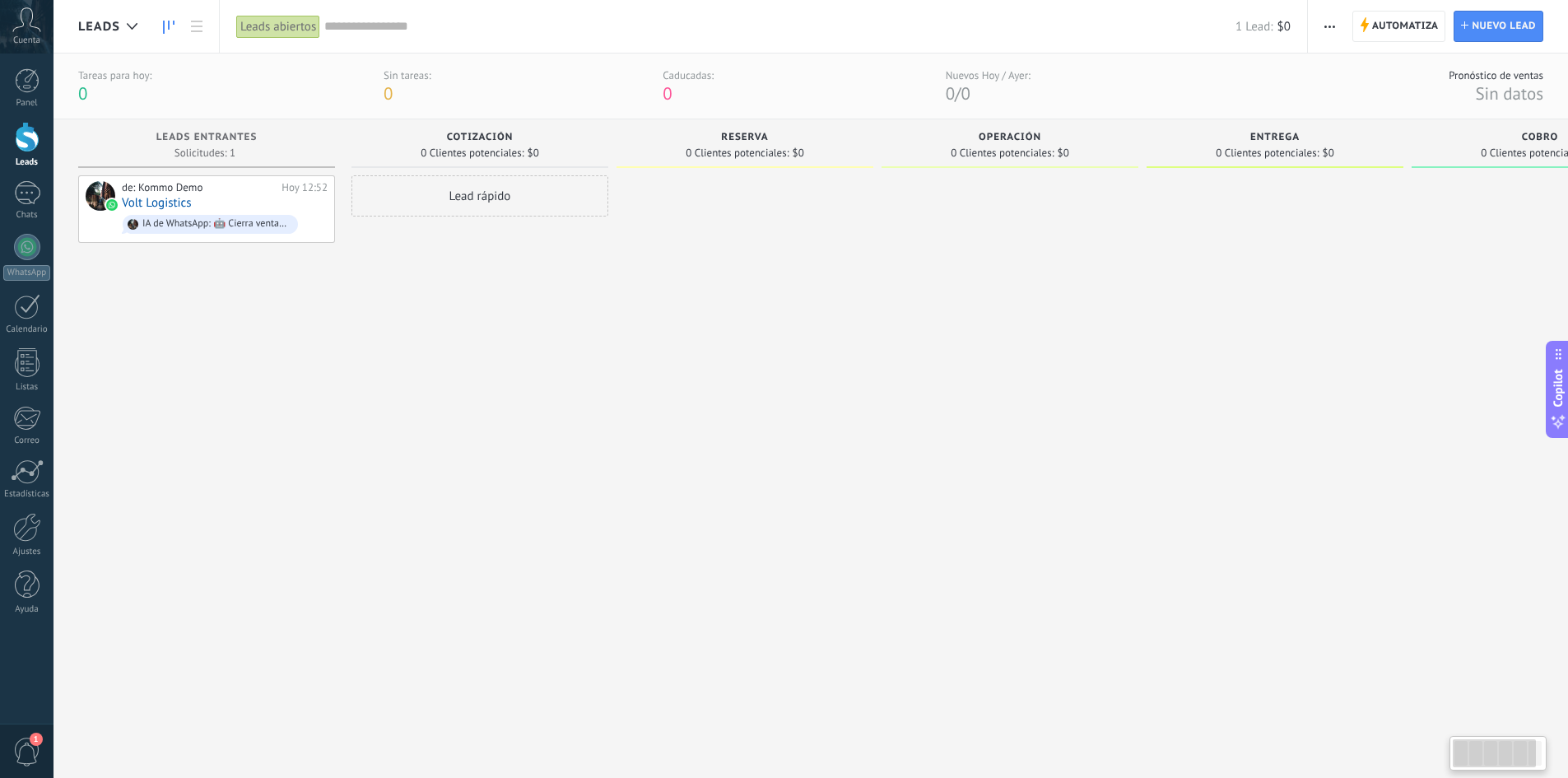
drag, startPoint x: 472, startPoint y: 229, endPoint x: 1372, endPoint y: 299, distance: 902.7
click at [1112, 290] on div "Leads Entrantes Solicitudes: 1 0 0 0 1 0 0 0 1 de: Kommo Demo [DATE] 12:52 Volt…" at bounding box center [886, 428] width 1615 height 619
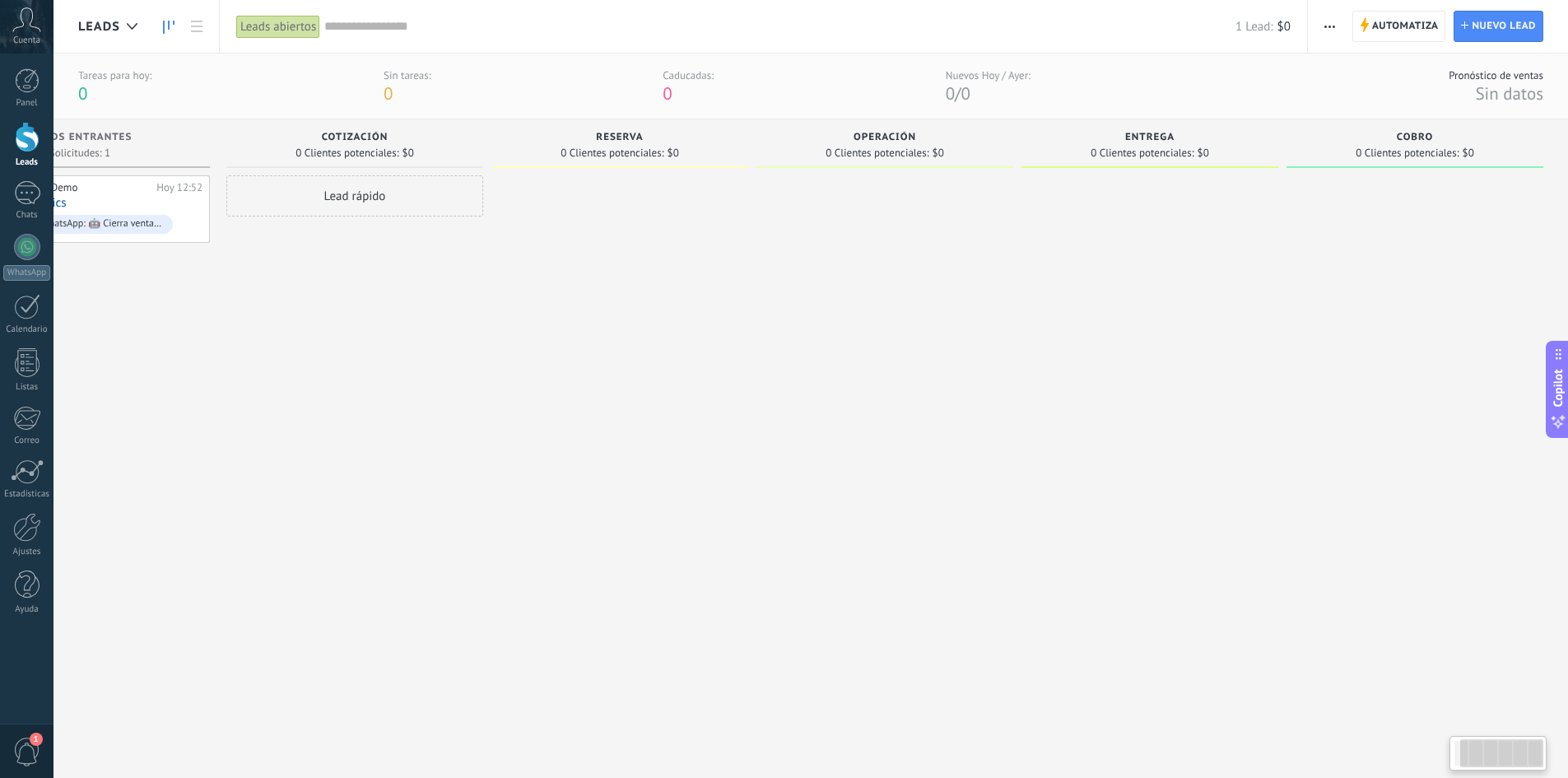
drag, startPoint x: 1325, startPoint y: 209, endPoint x: 799, endPoint y: 183, distance: 526.6
click at [802, 213] on div "Leads Entrantes Solicitudes: 1 0 0 0 1 0 0 0 1 de: Kommo Demo [DATE] 12:52 Volt…" at bounding box center [760, 428] width 1615 height 619
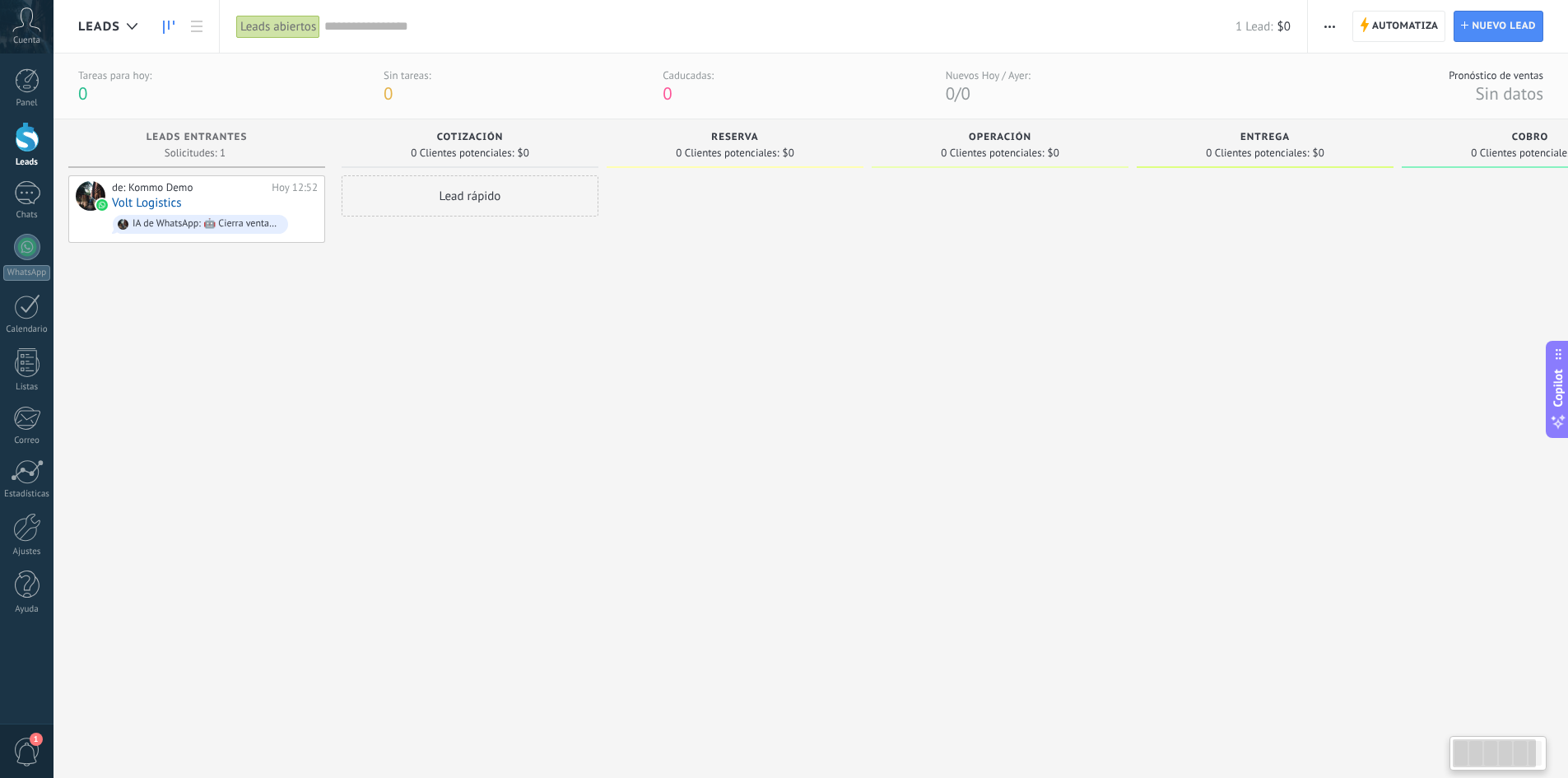
scroll to position [0, 0]
drag, startPoint x: 782, startPoint y: 147, endPoint x: 1358, endPoint y: 324, distance: 602.6
click at [1112, 340] on div "Leads Entrantes Solicitudes: 1 0 0 0 1 0 0 0 1 de: Kommo Demo [DATE] 12:52 Volt…" at bounding box center [886, 428] width 1615 height 619
click at [421, 382] on div "Lead rápido" at bounding box center [480, 457] width 257 height 563
drag, startPoint x: 305, startPoint y: 329, endPoint x: 924, endPoint y: 367, distance: 620.2
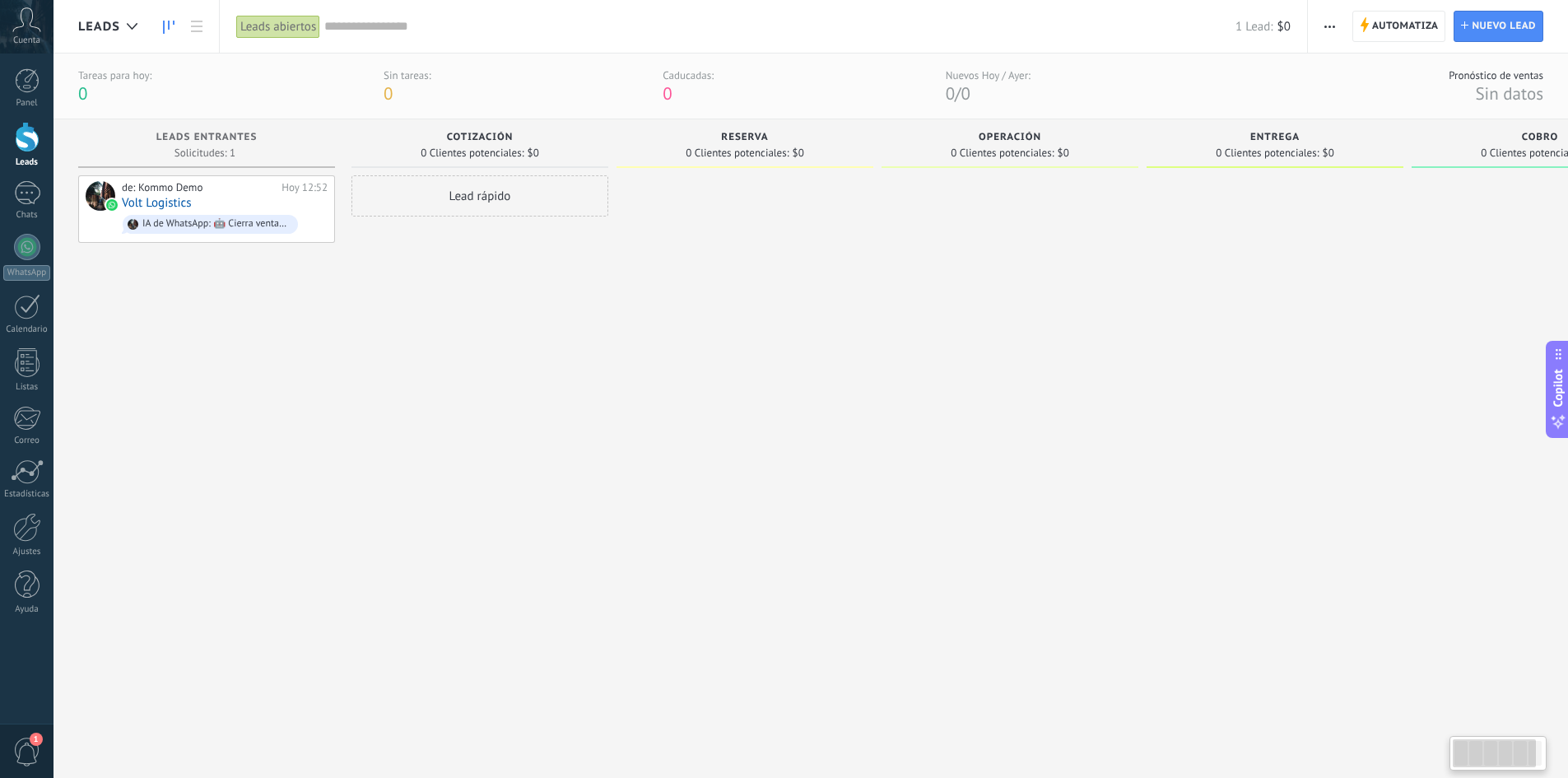
click at [921, 367] on div "Leads Entrantes Solicitudes: 1 0 0 0 1 0 0 0 1 de: Kommo Demo [DATE] 12:52 Volt…" at bounding box center [886, 428] width 1615 height 619
click at [27, 199] on div at bounding box center [27, 193] width 26 height 24
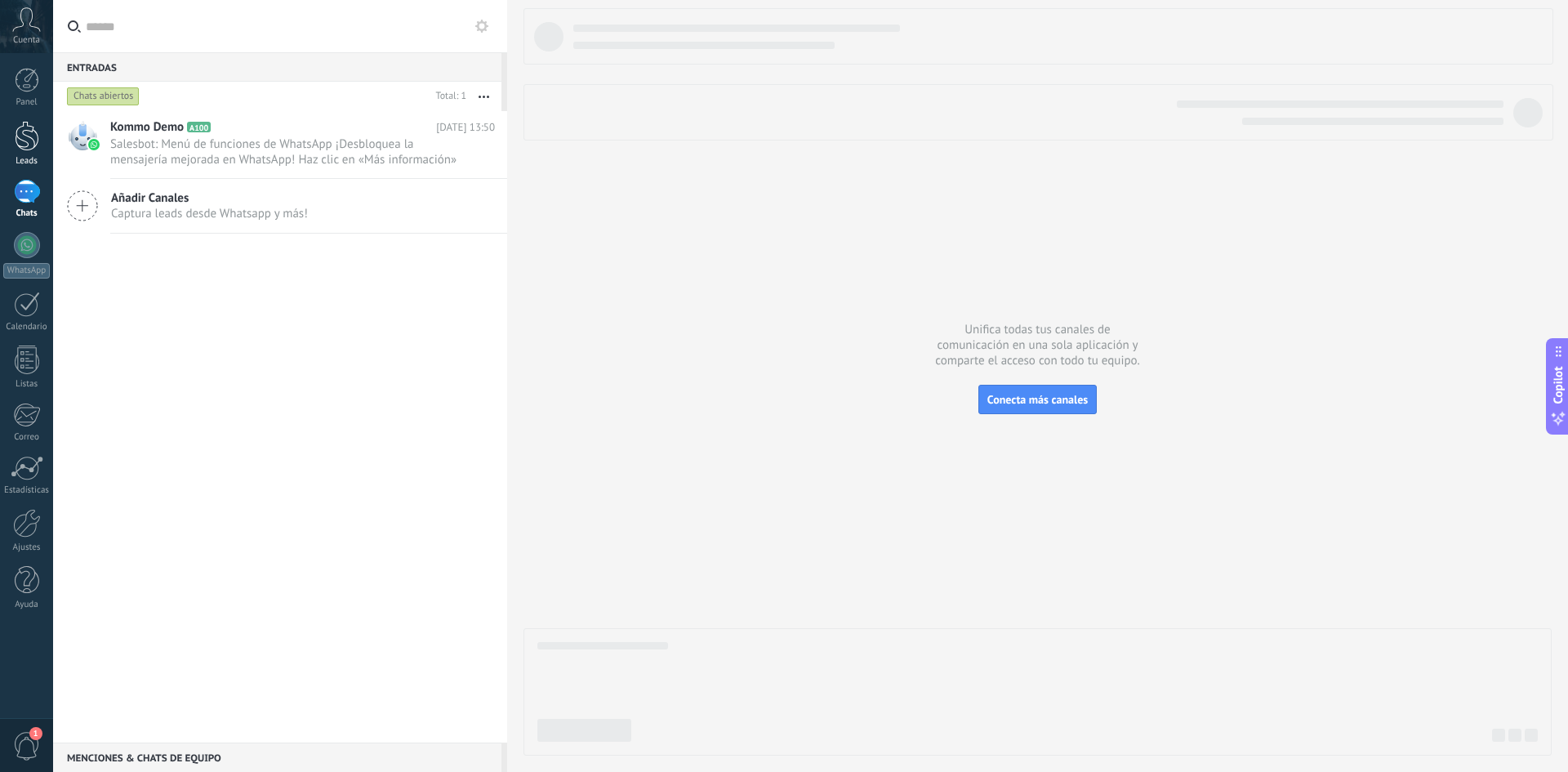
click at [32, 143] on div at bounding box center [27, 136] width 24 height 30
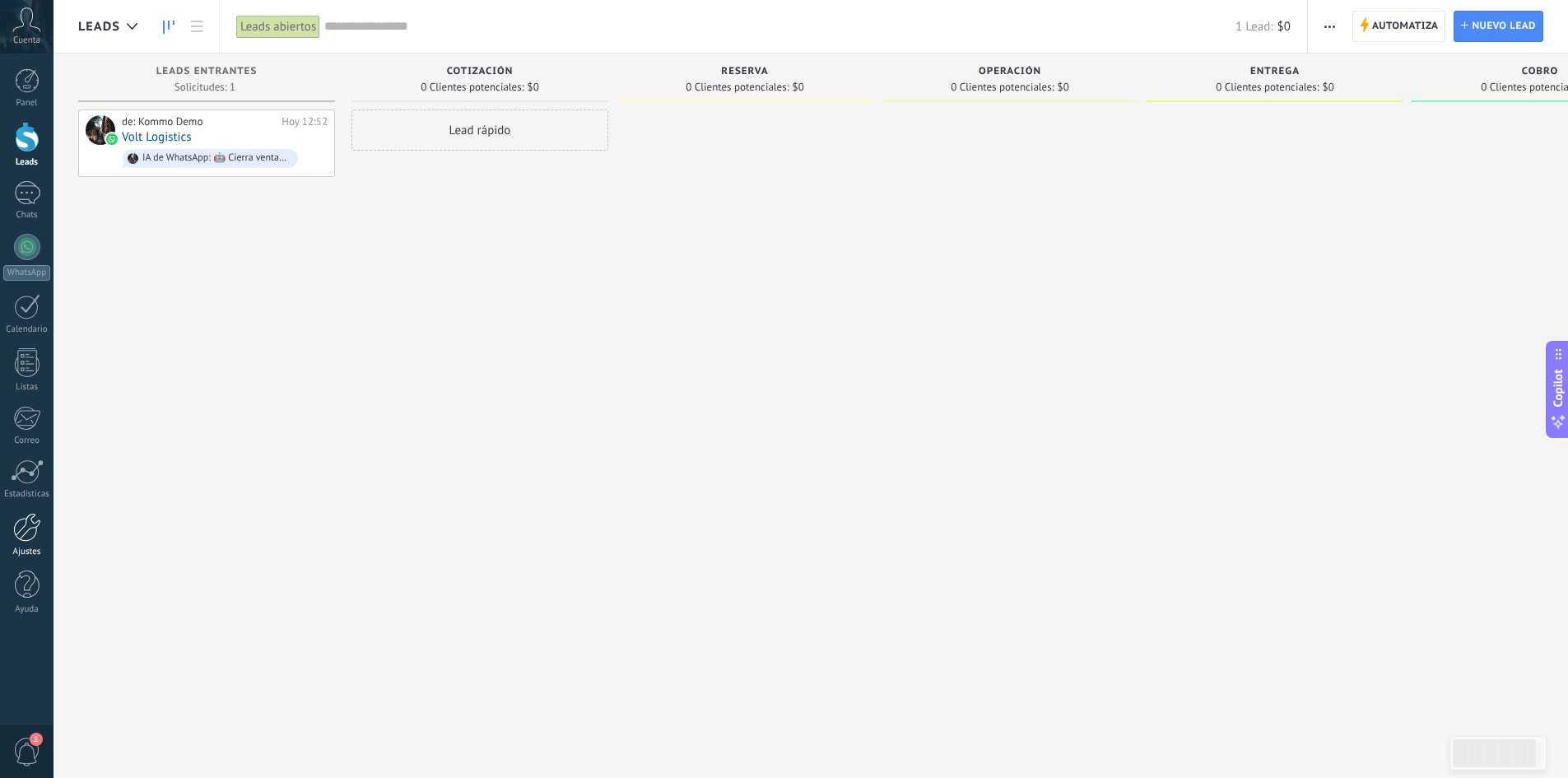
click at [20, 520] on div at bounding box center [27, 527] width 28 height 29
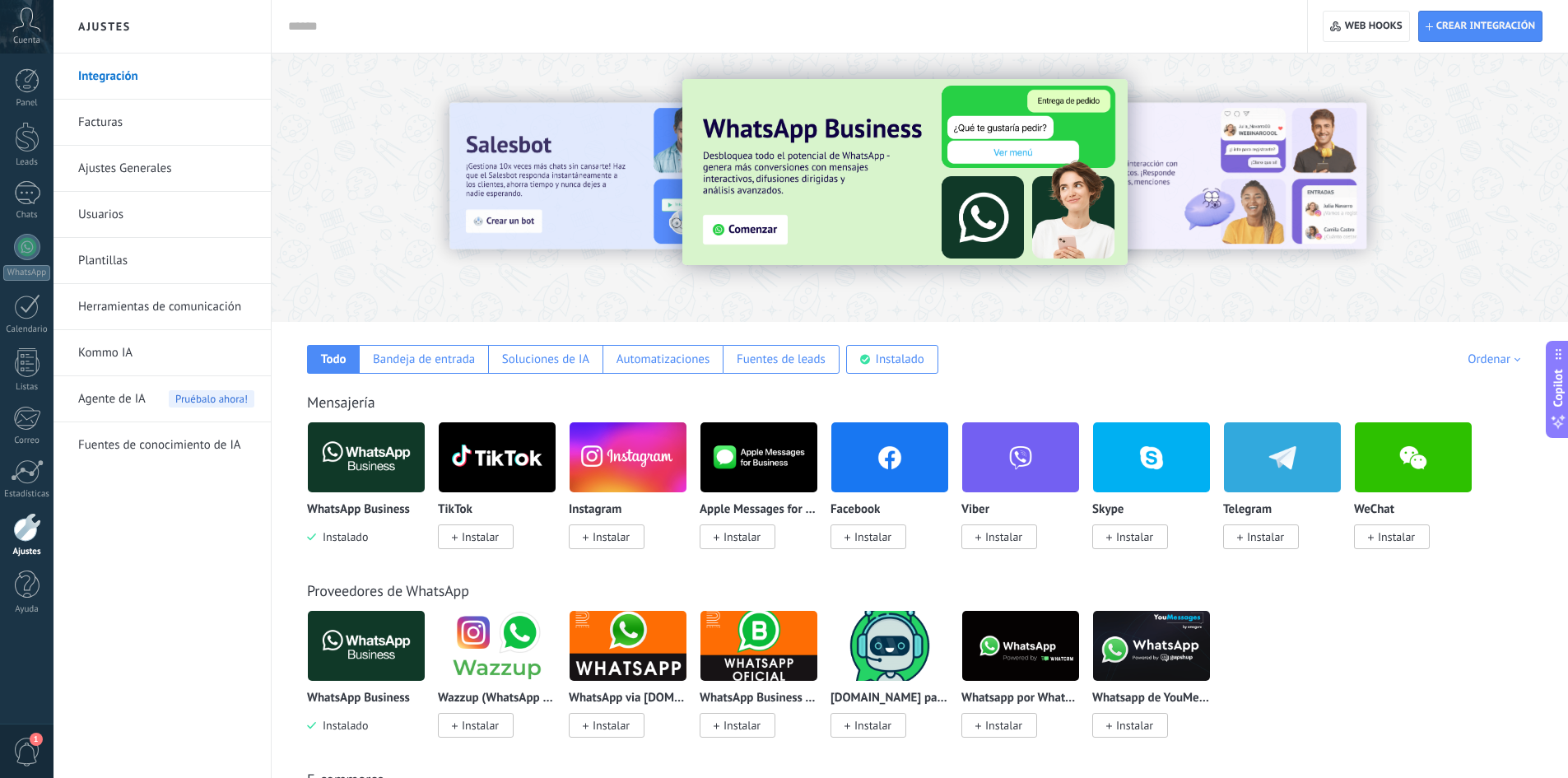
drag, startPoint x: 1347, startPoint y: 385, endPoint x: 1087, endPoint y: 394, distance: 260.2
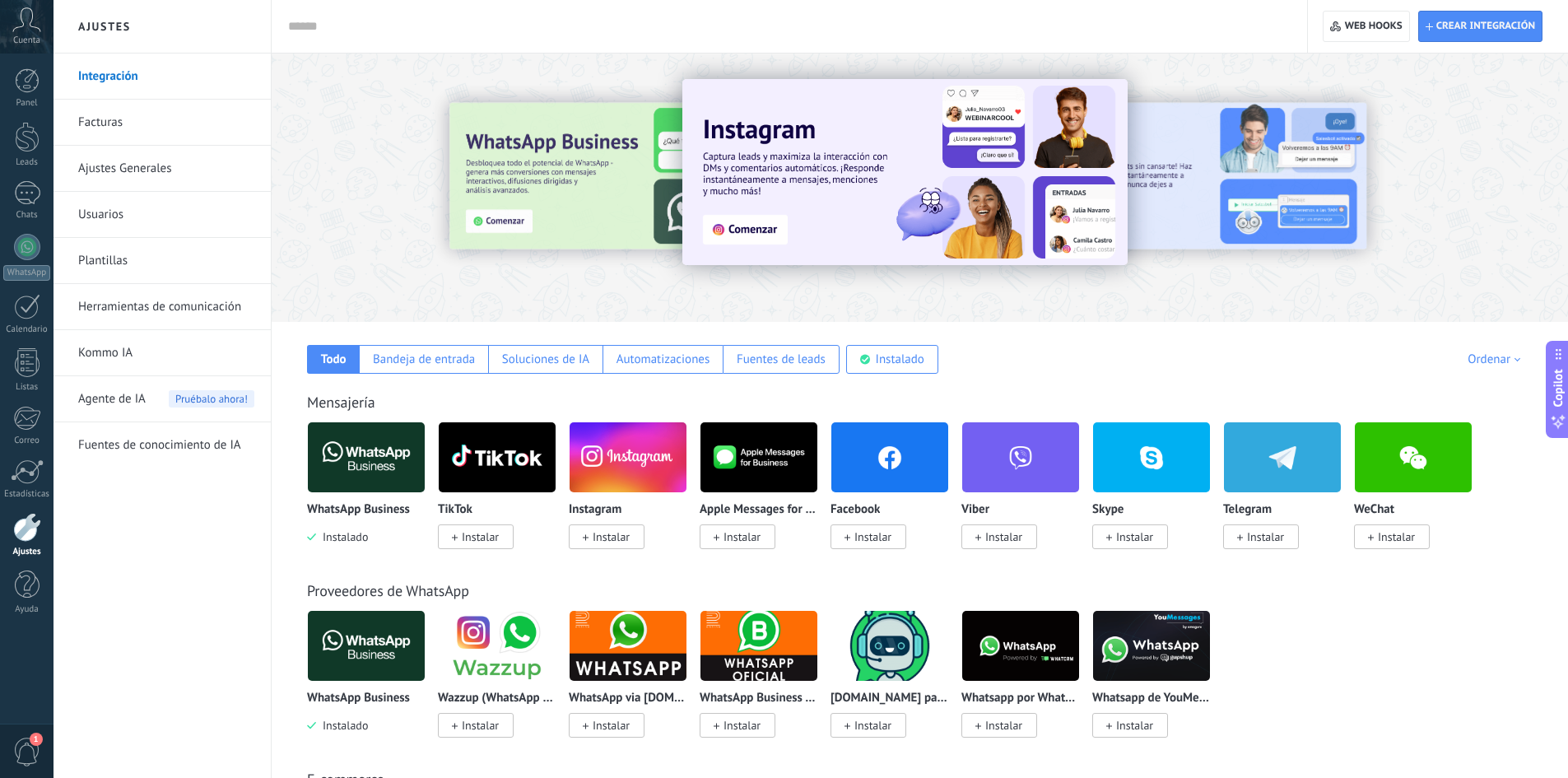
click at [494, 520] on span "Instalar" at bounding box center [481, 537] width 37 height 15
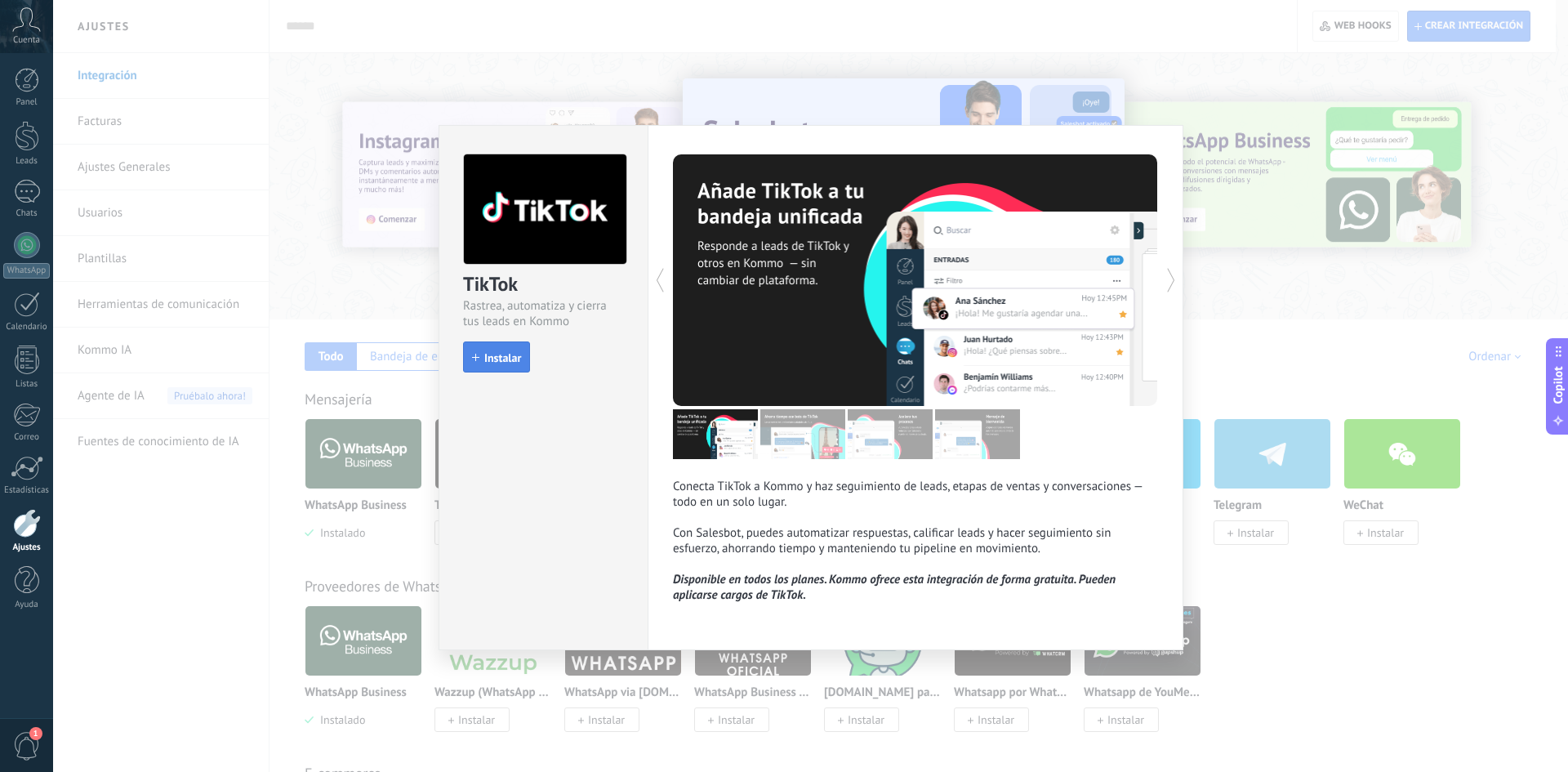
click at [507, 359] on span "Instalar" at bounding box center [503, 358] width 37 height 12
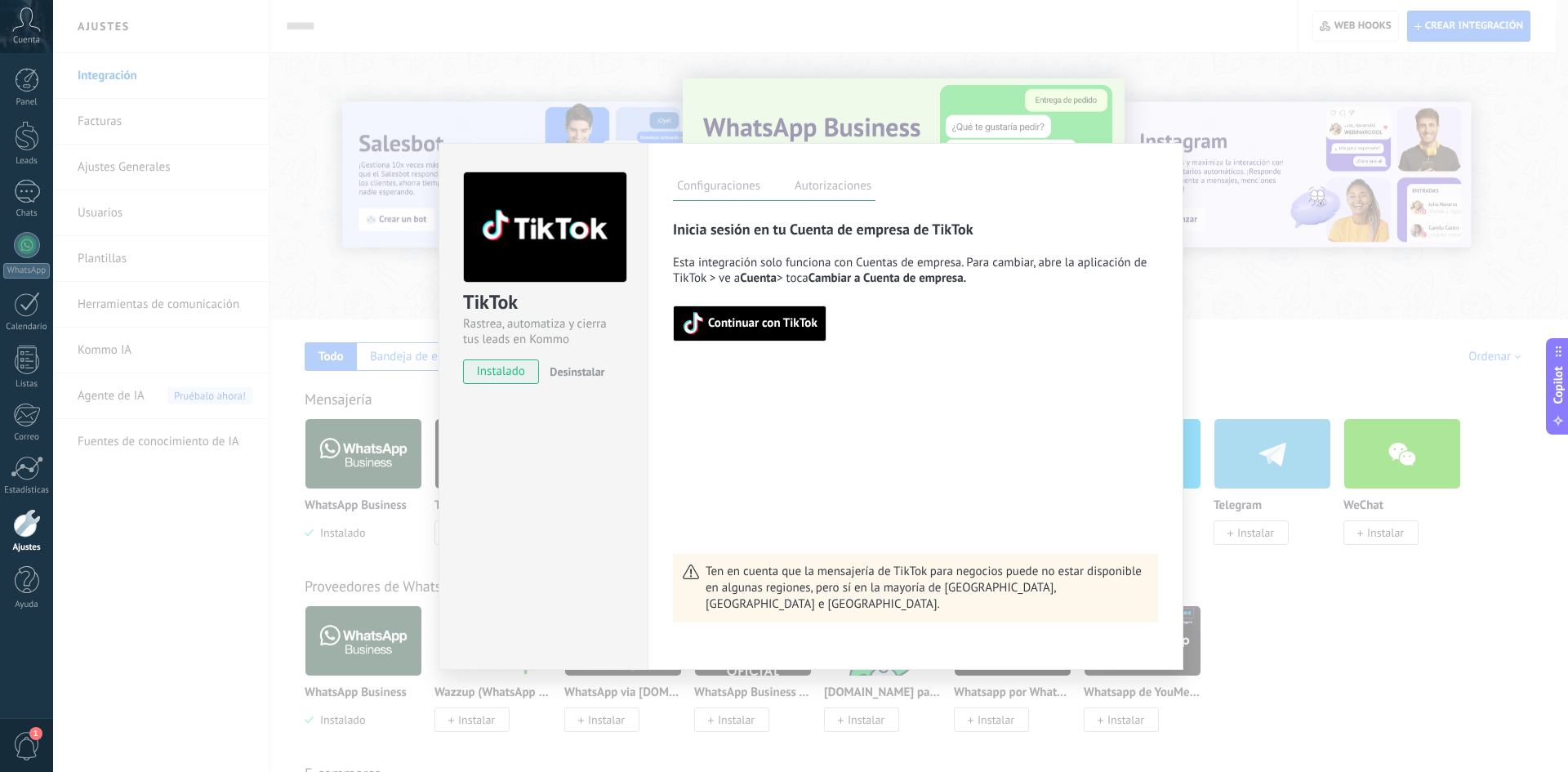
click at [1103, 219] on div "TikTok Rastrea, automatiza y cierra tus leads en Kommo instalado Desinstalar Co…" at bounding box center [810, 386] width 1515 height 772
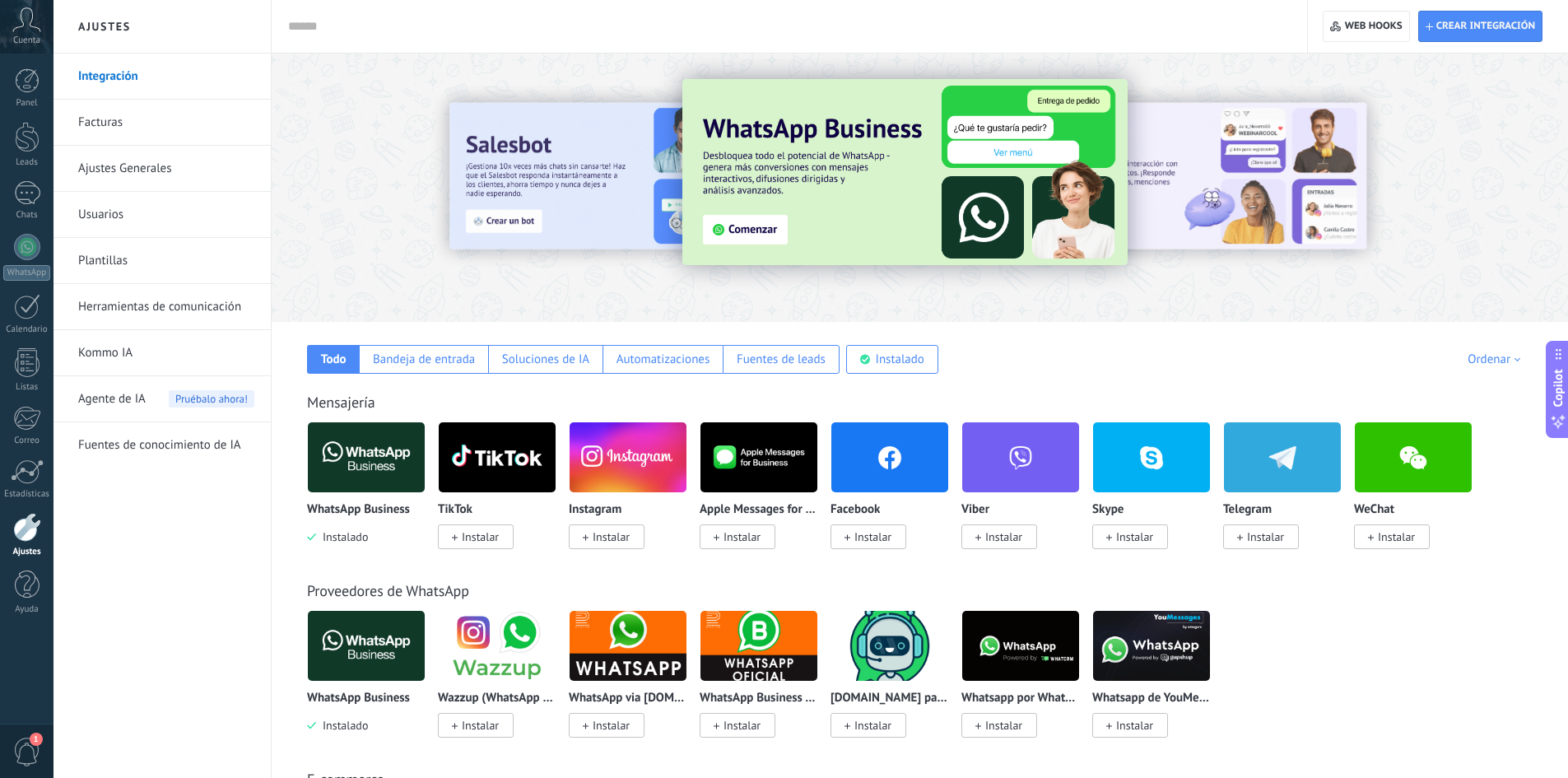
drag, startPoint x: 1299, startPoint y: 219, endPoint x: 481, endPoint y: 275, distance: 819.9
click at [481, 275] on div at bounding box center [919, 182] width 1297 height 236
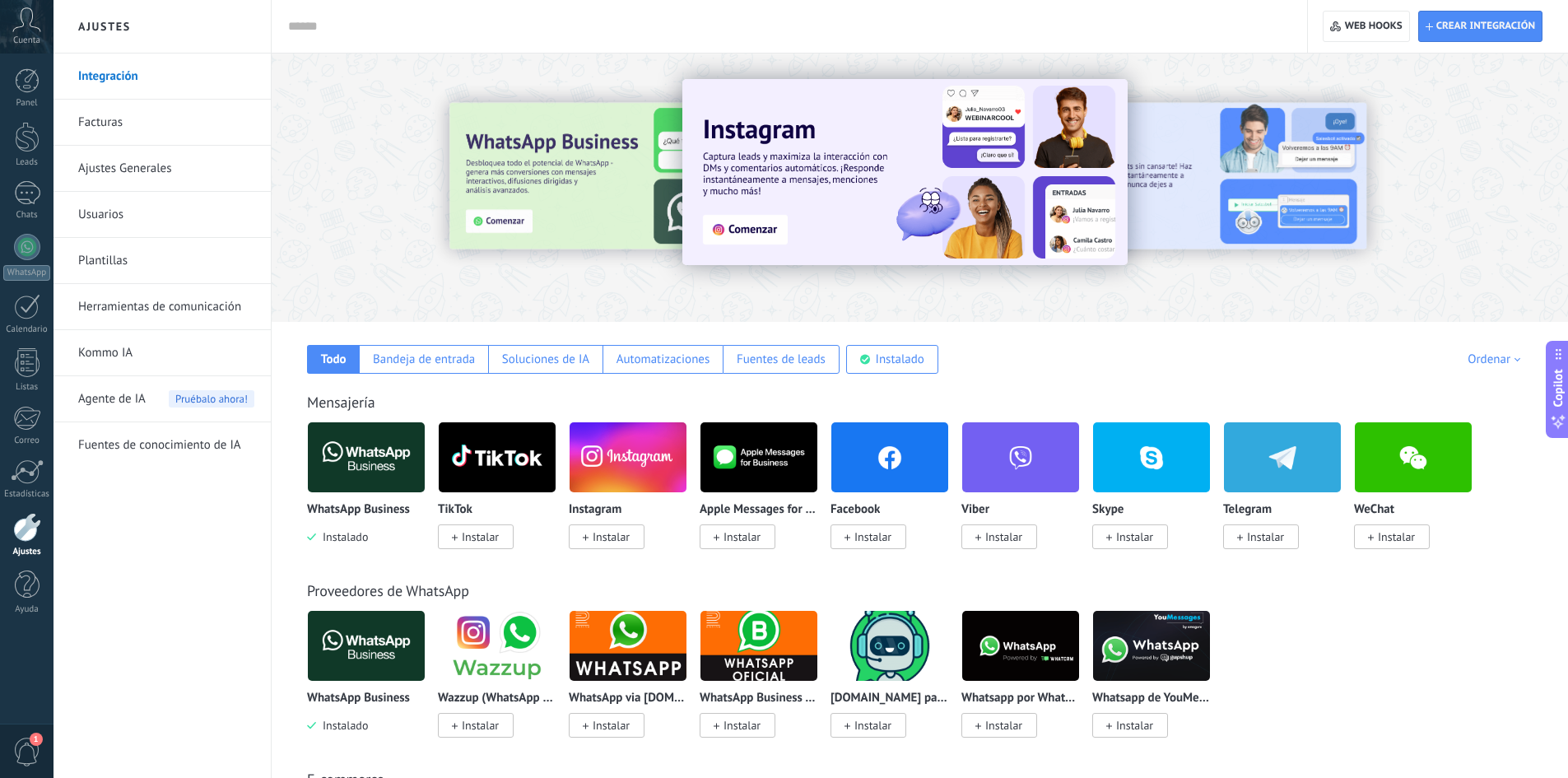
click at [776, 470] on img at bounding box center [759, 457] width 117 height 80
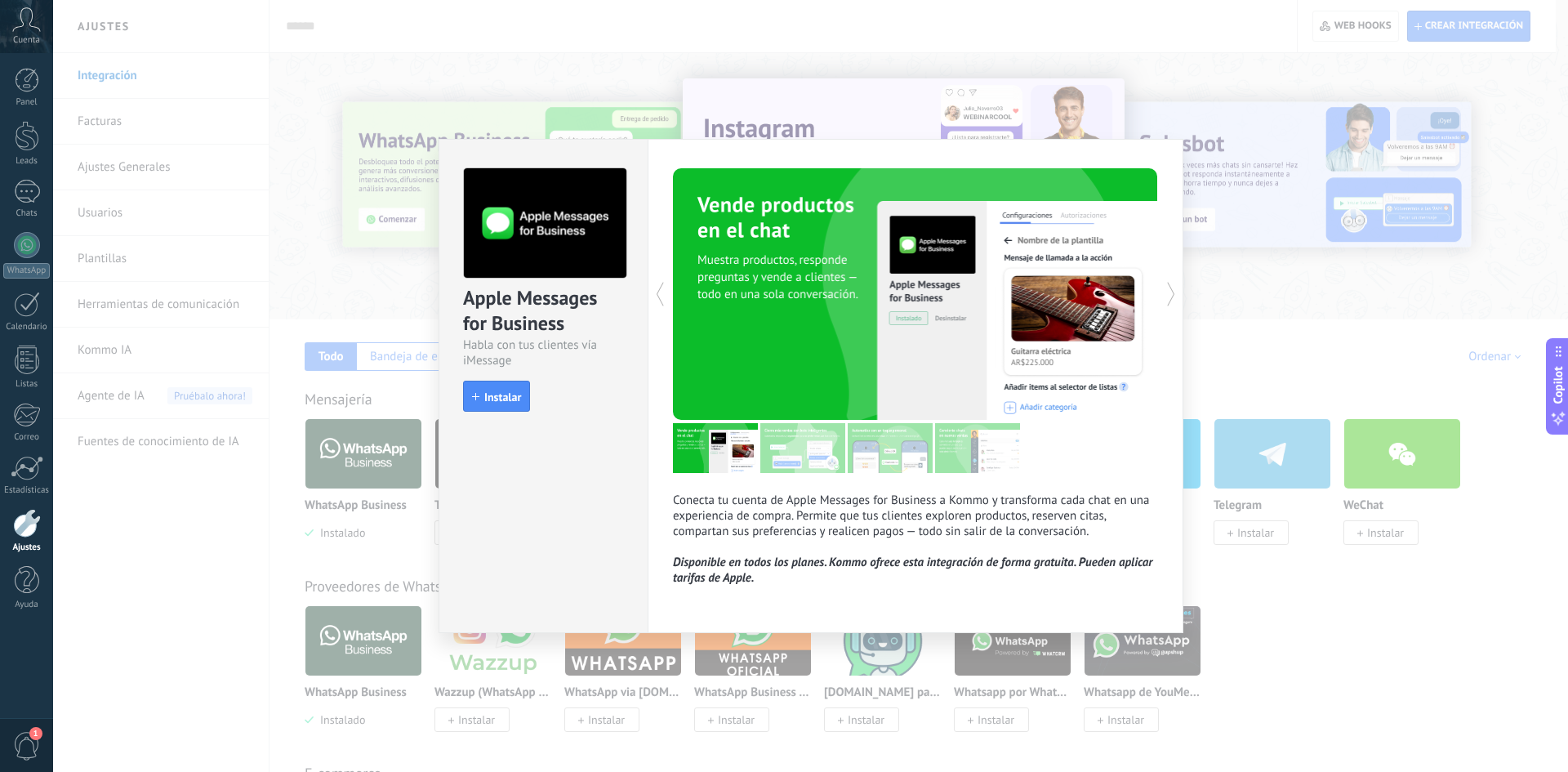
click at [1103, 297] on icon at bounding box center [1171, 293] width 17 height 33
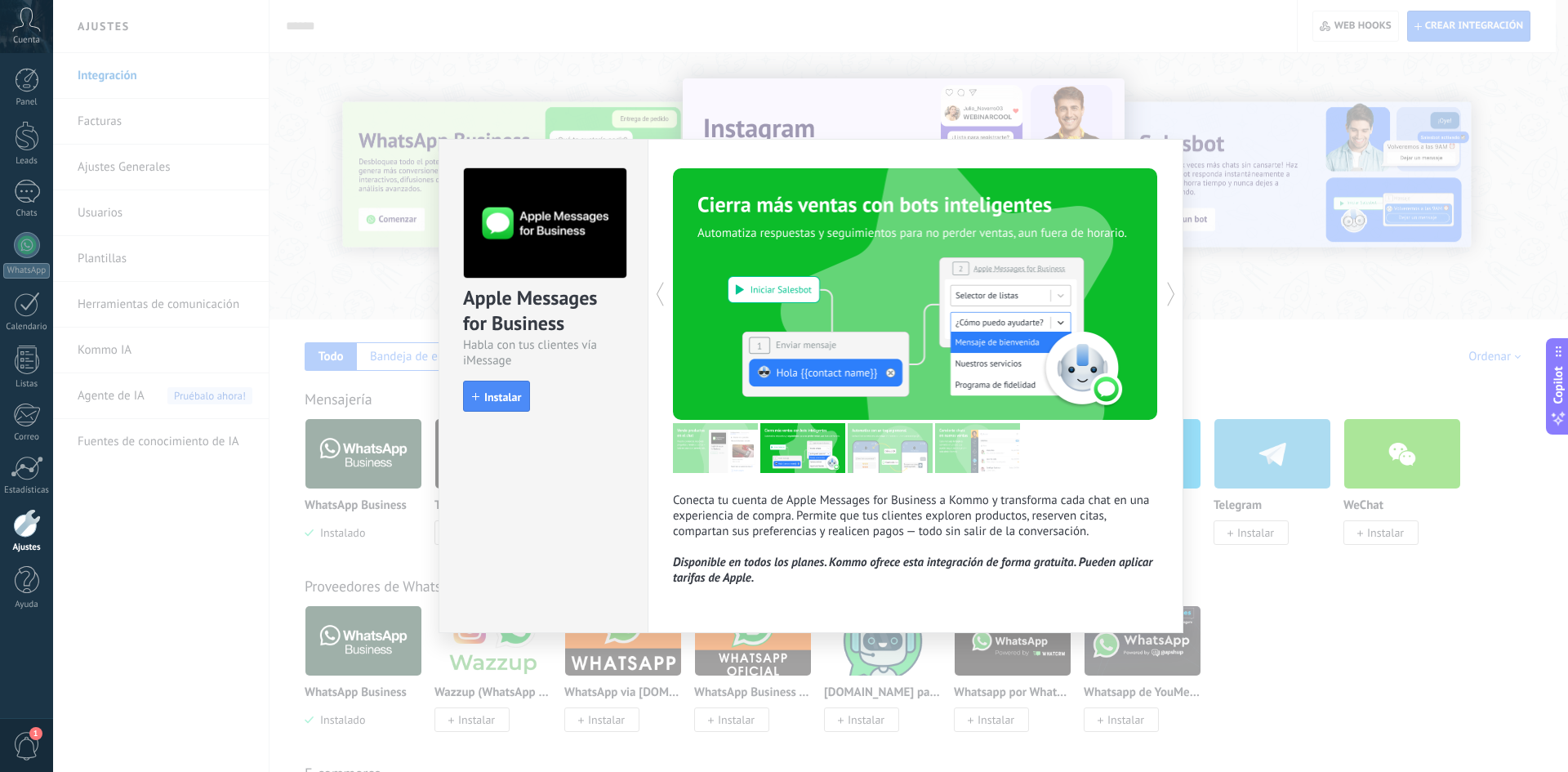
click at [1103, 297] on icon at bounding box center [1171, 293] width 17 height 33
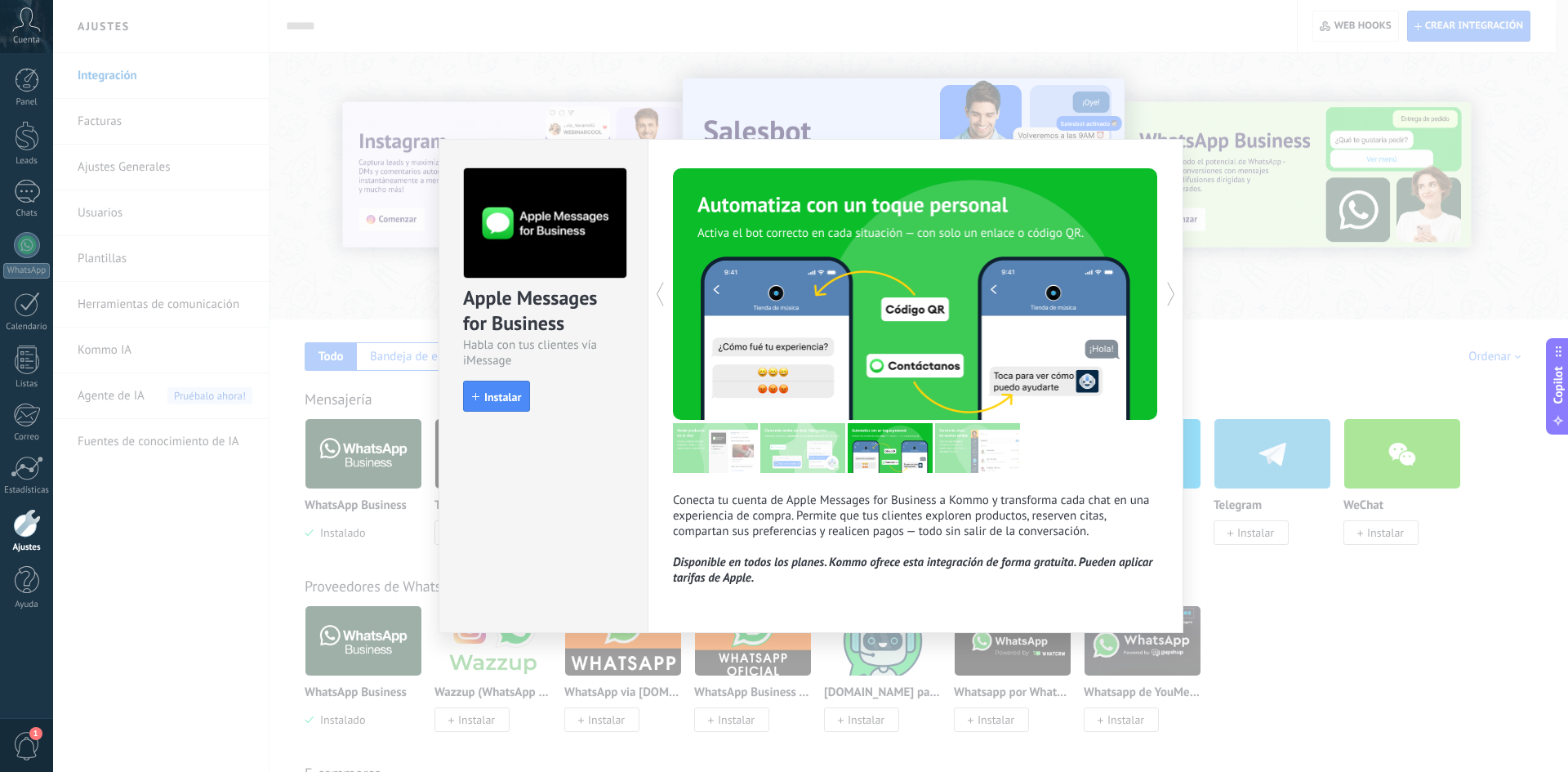
click at [1103, 297] on icon at bounding box center [1171, 293] width 17 height 33
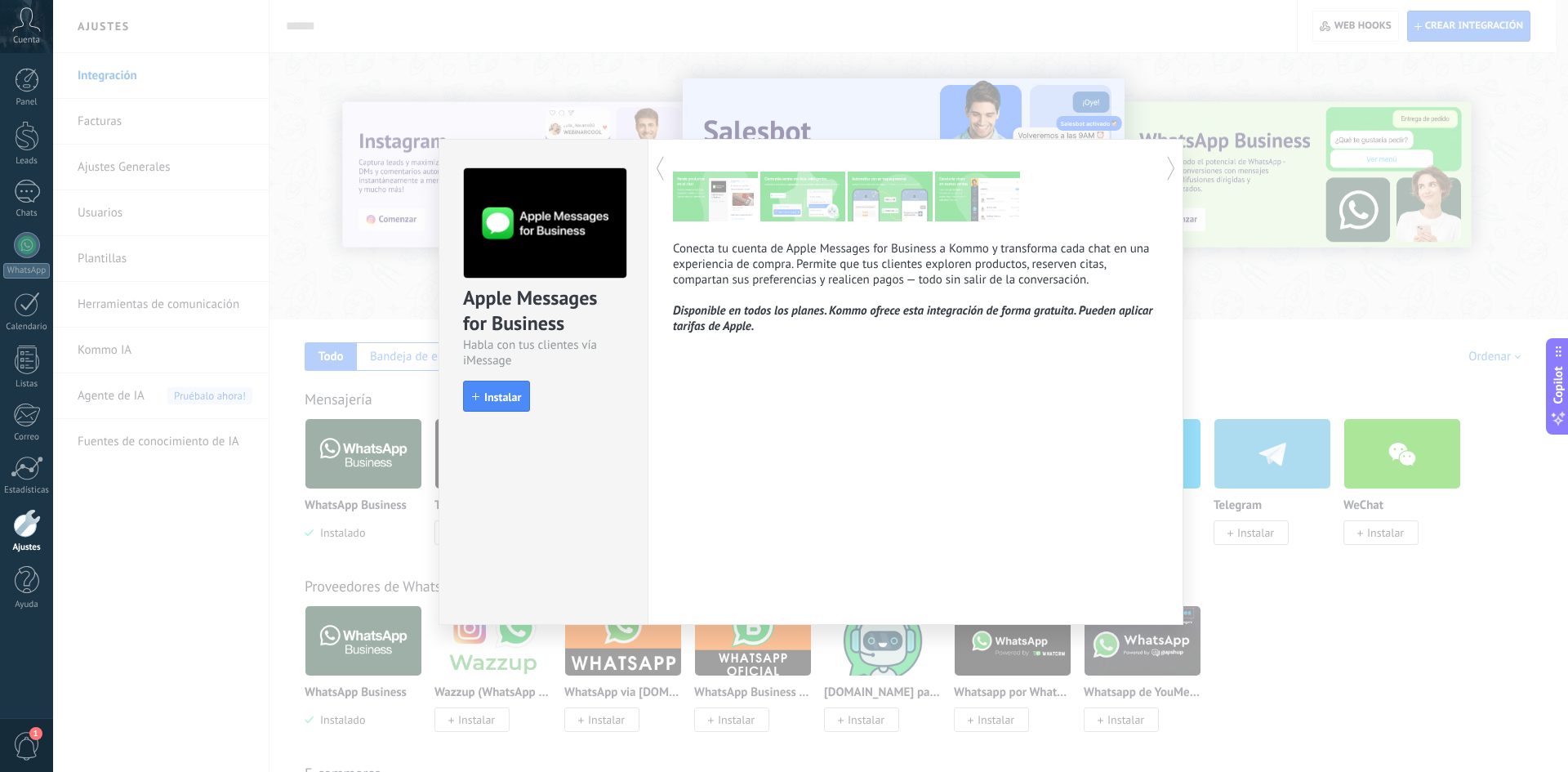
click at [1103, 175] on icon at bounding box center [1171, 168] width 17 height 33
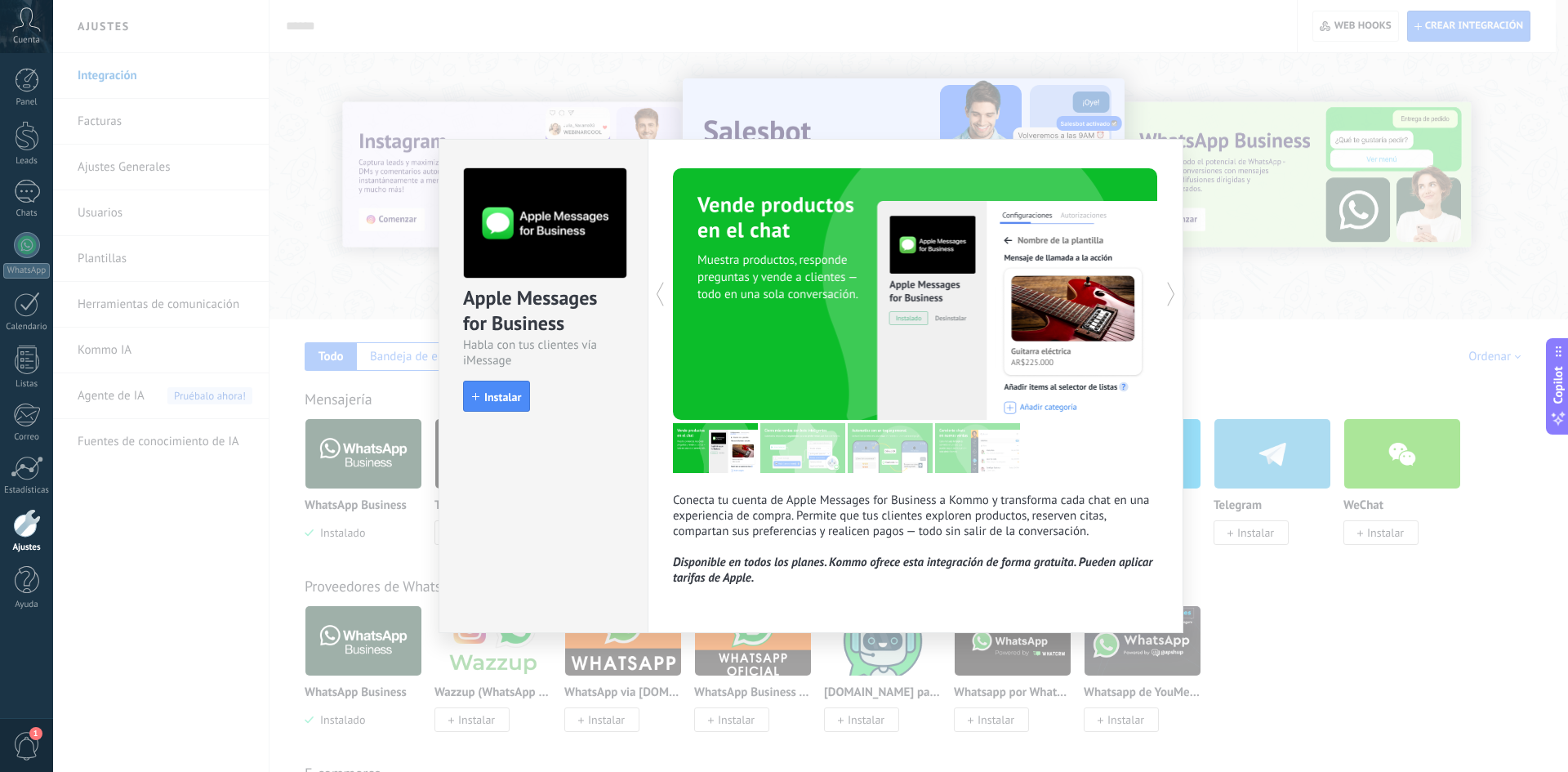
click at [1103, 295] on icon at bounding box center [1171, 293] width 17 height 33
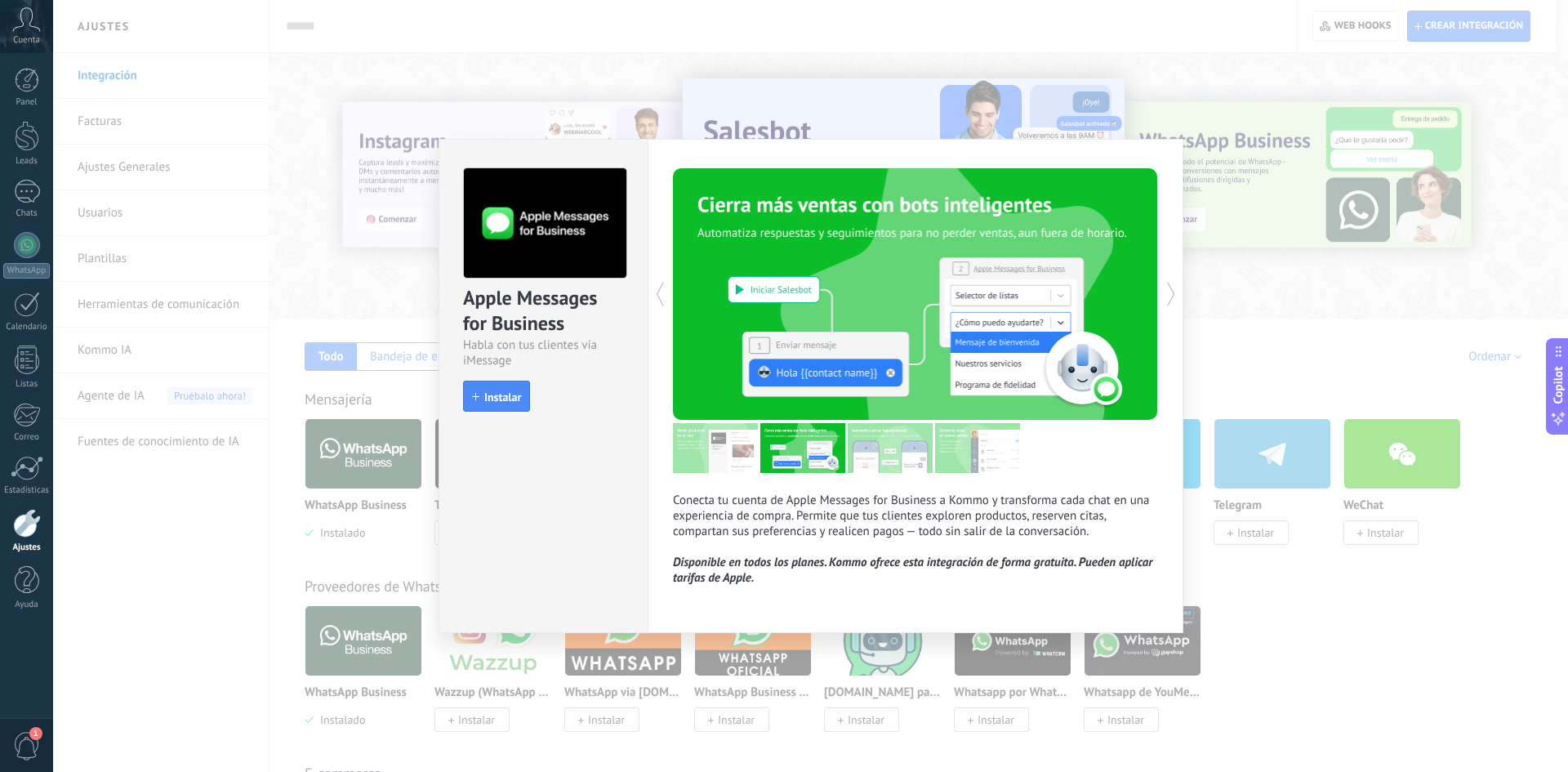
click at [1103, 295] on icon at bounding box center [1171, 293] width 17 height 33
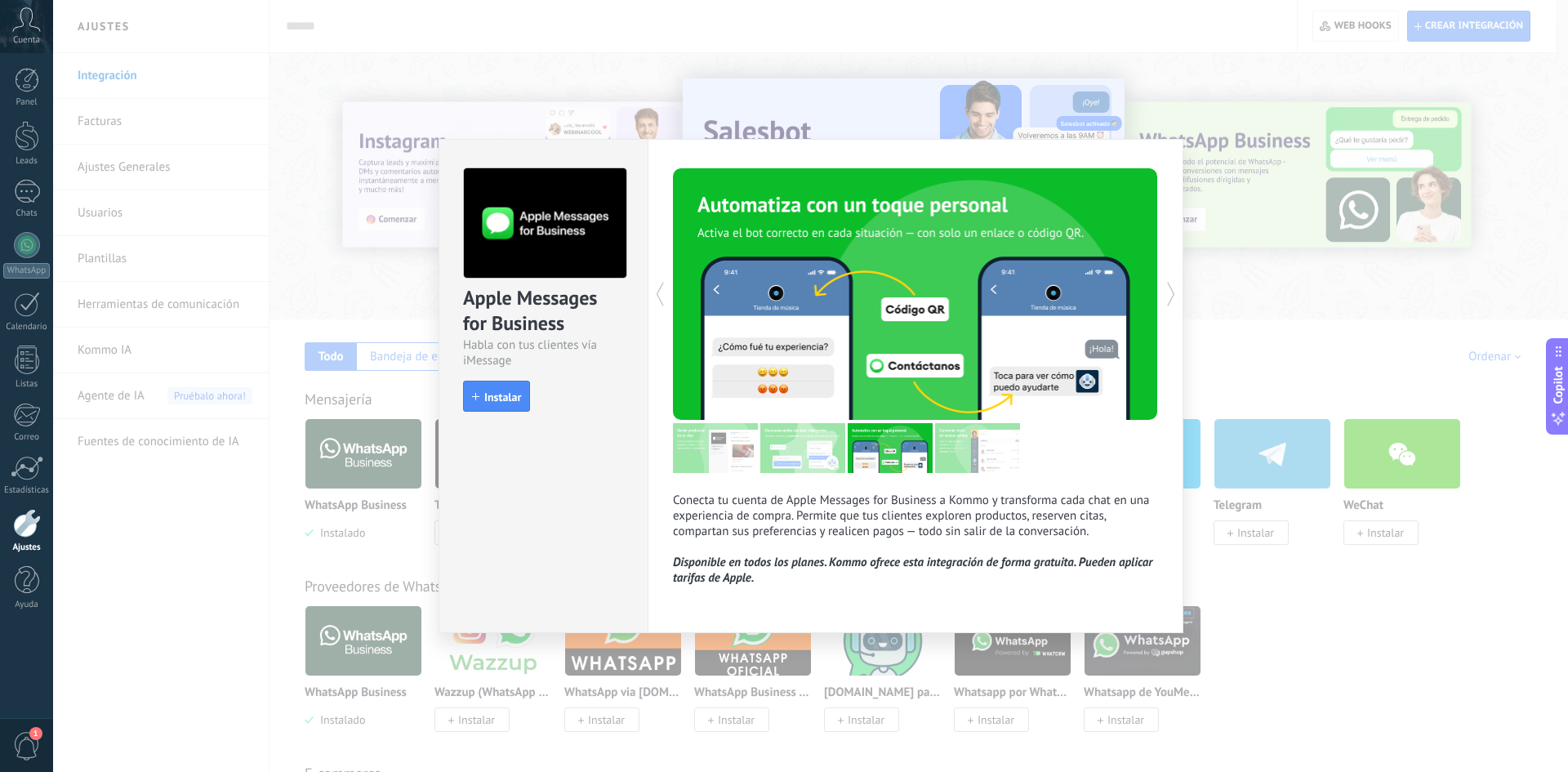
click at [1103, 295] on icon at bounding box center [1171, 293] width 17 height 33
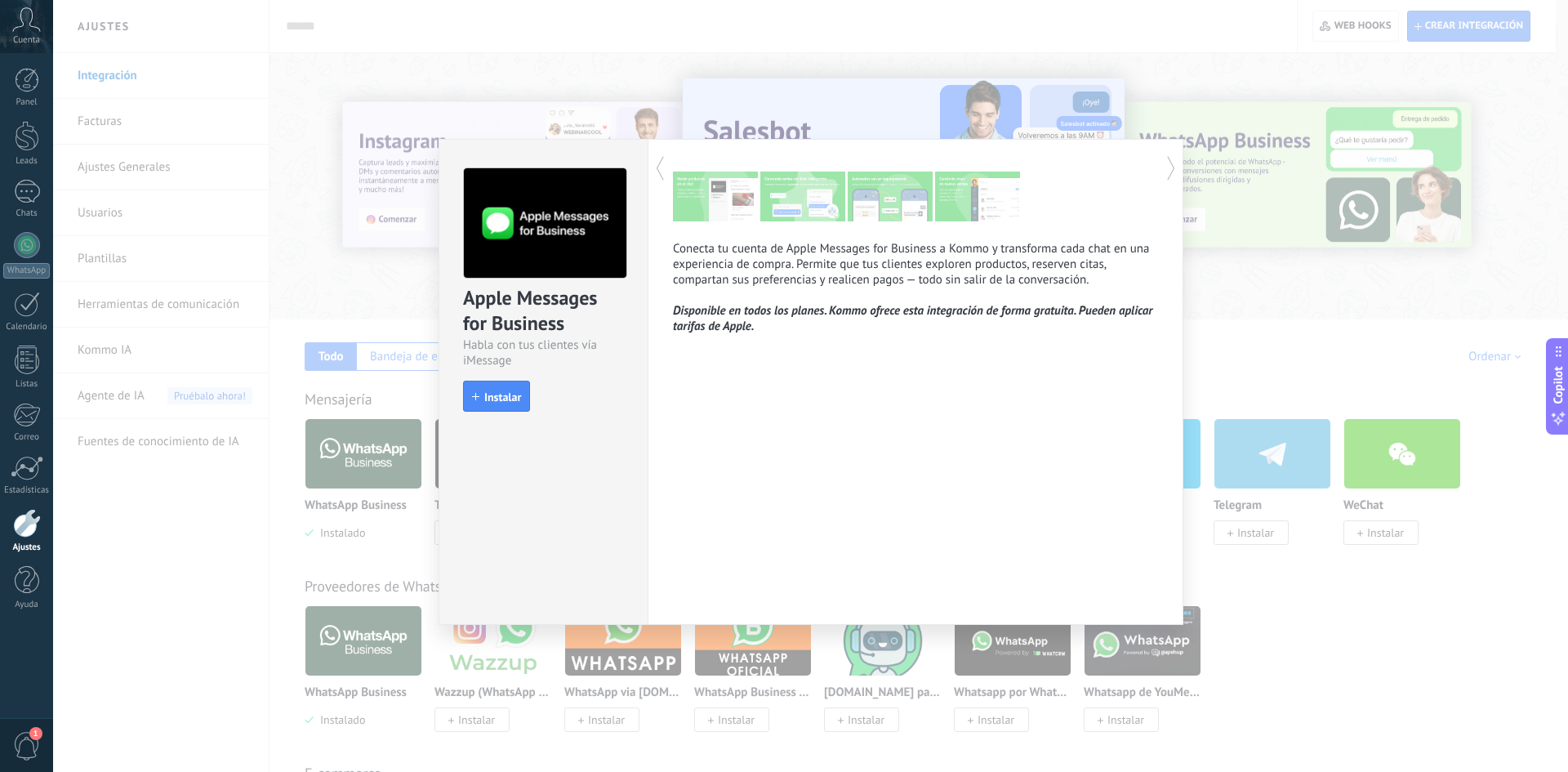
click at [667, 175] on icon at bounding box center [660, 168] width 17 height 33
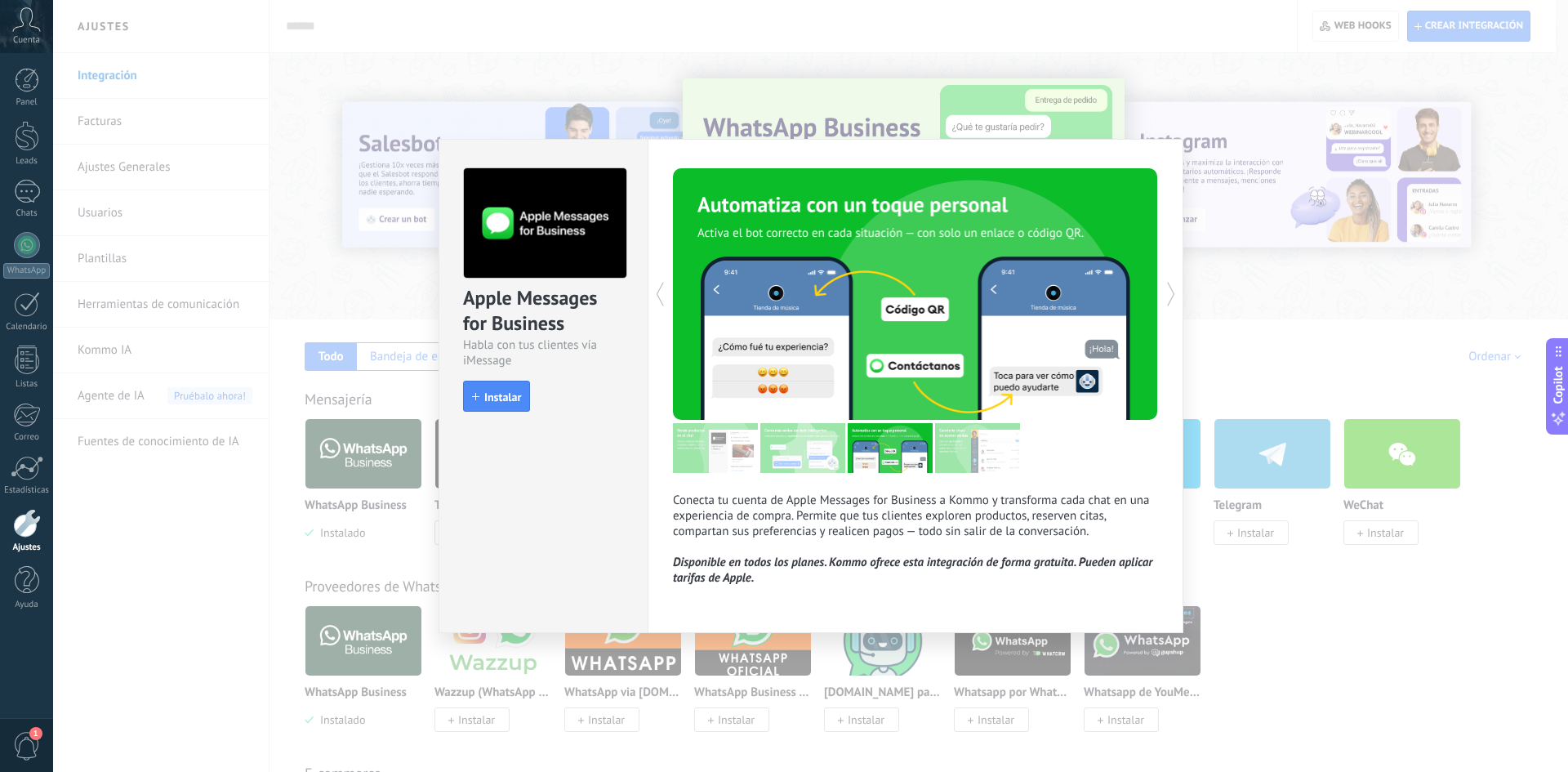
click at [664, 293] on icon at bounding box center [660, 293] width 17 height 33
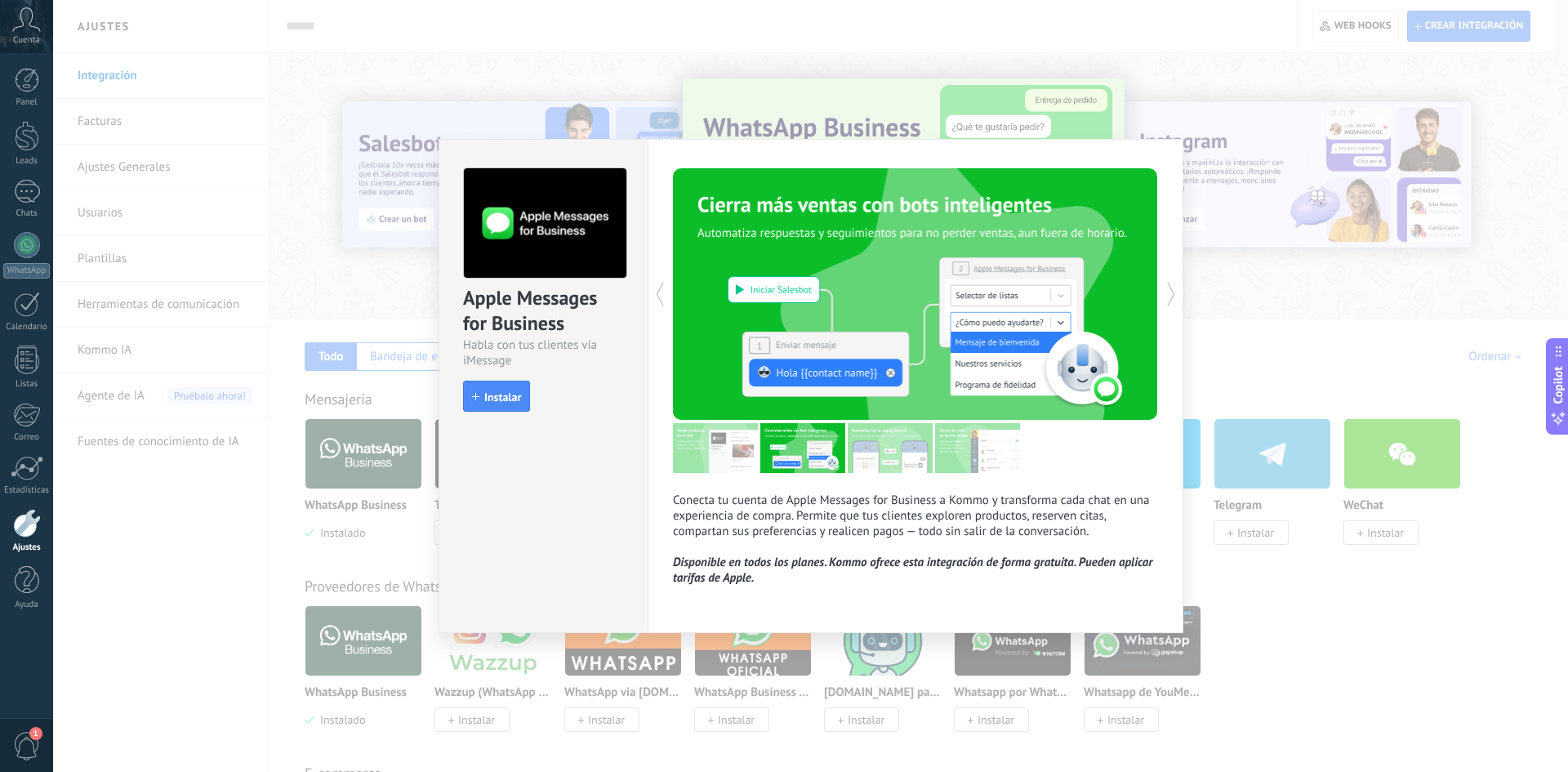
click at [664, 293] on icon at bounding box center [660, 293] width 17 height 33
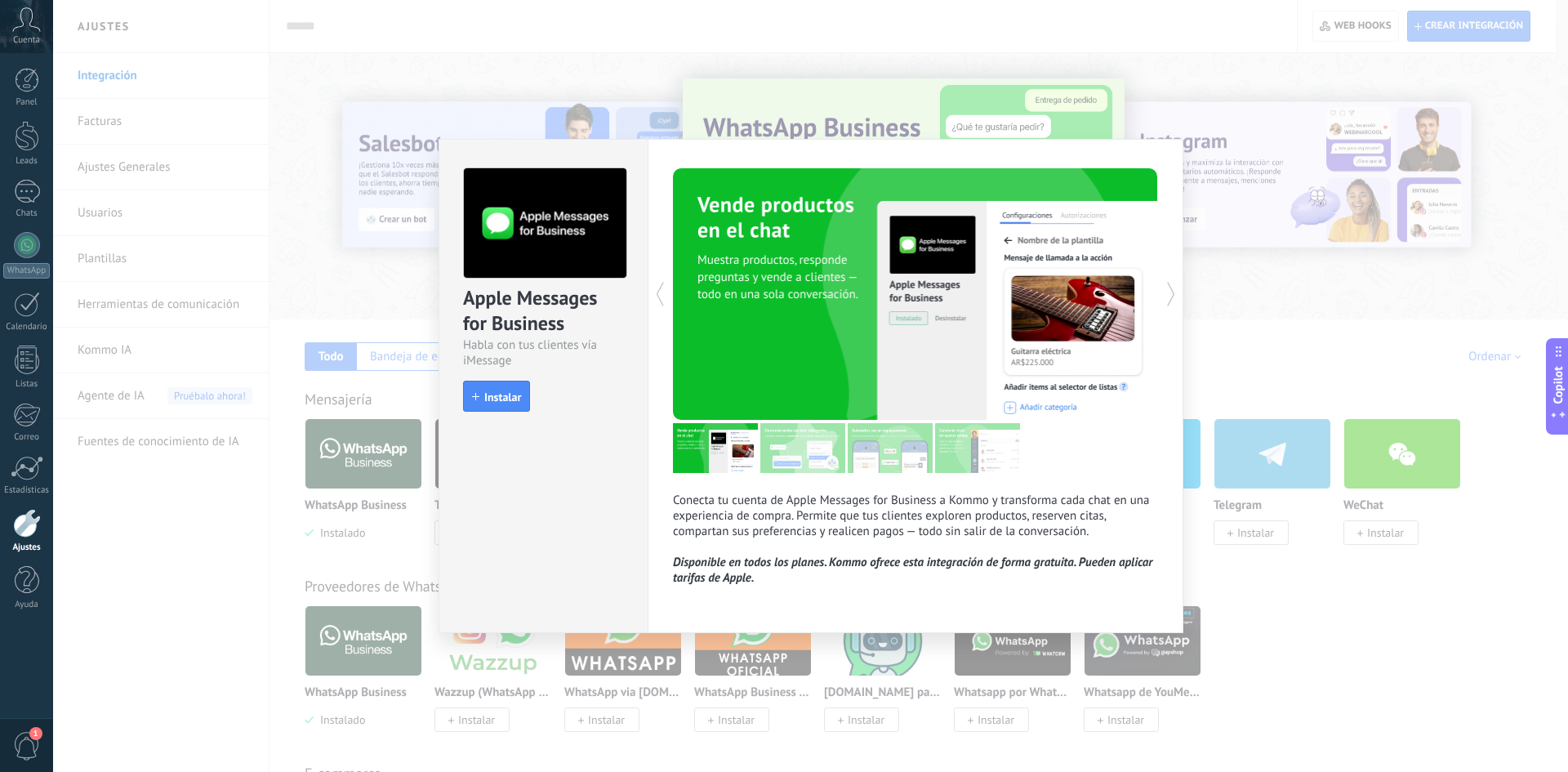
click at [1103, 312] on div "Apple Messages for Business Habla con tus clientes vía iMessage install Instala…" at bounding box center [810, 386] width 1515 height 772
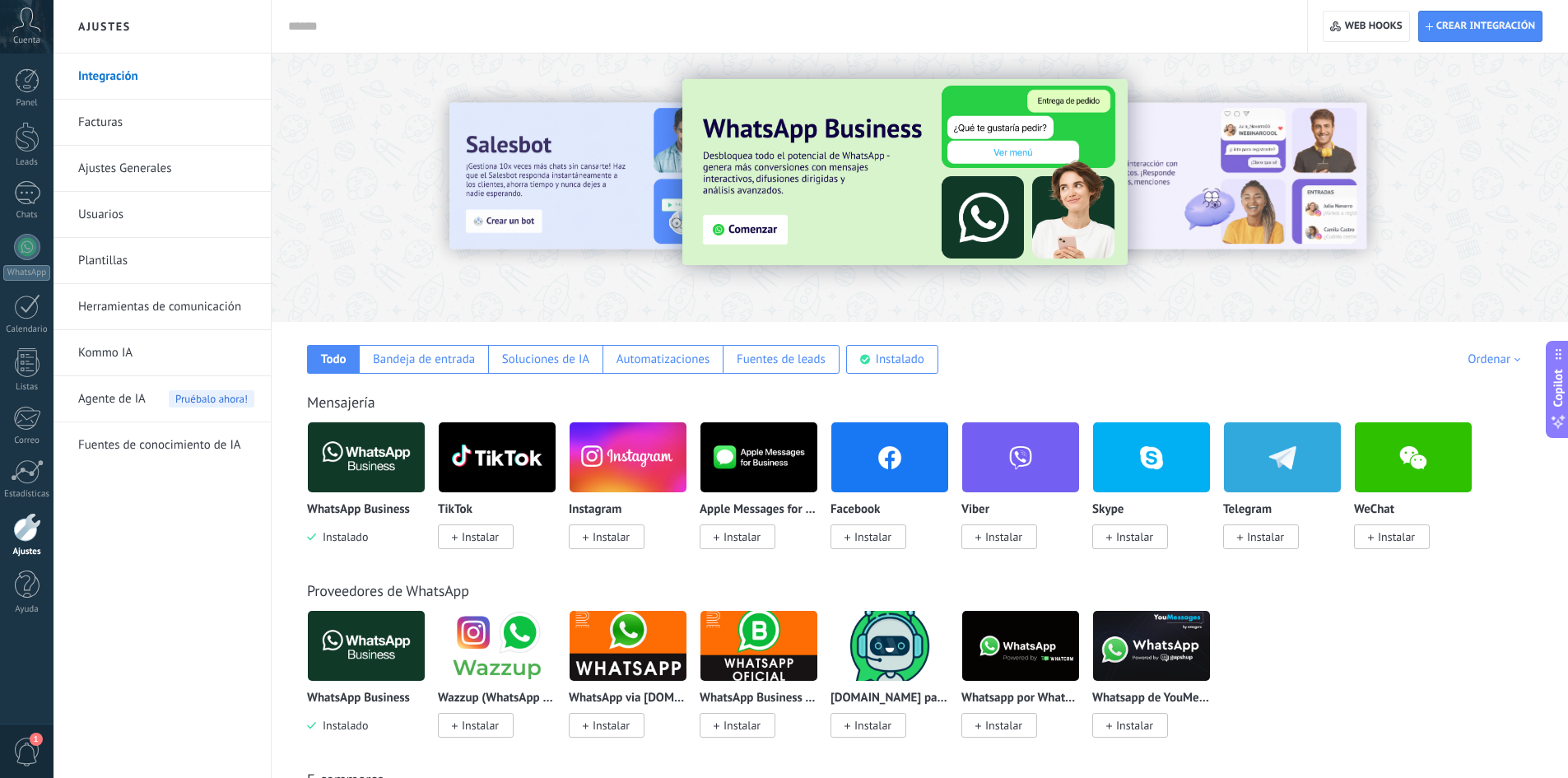
click at [1112, 470] on img at bounding box center [1413, 457] width 117 height 80
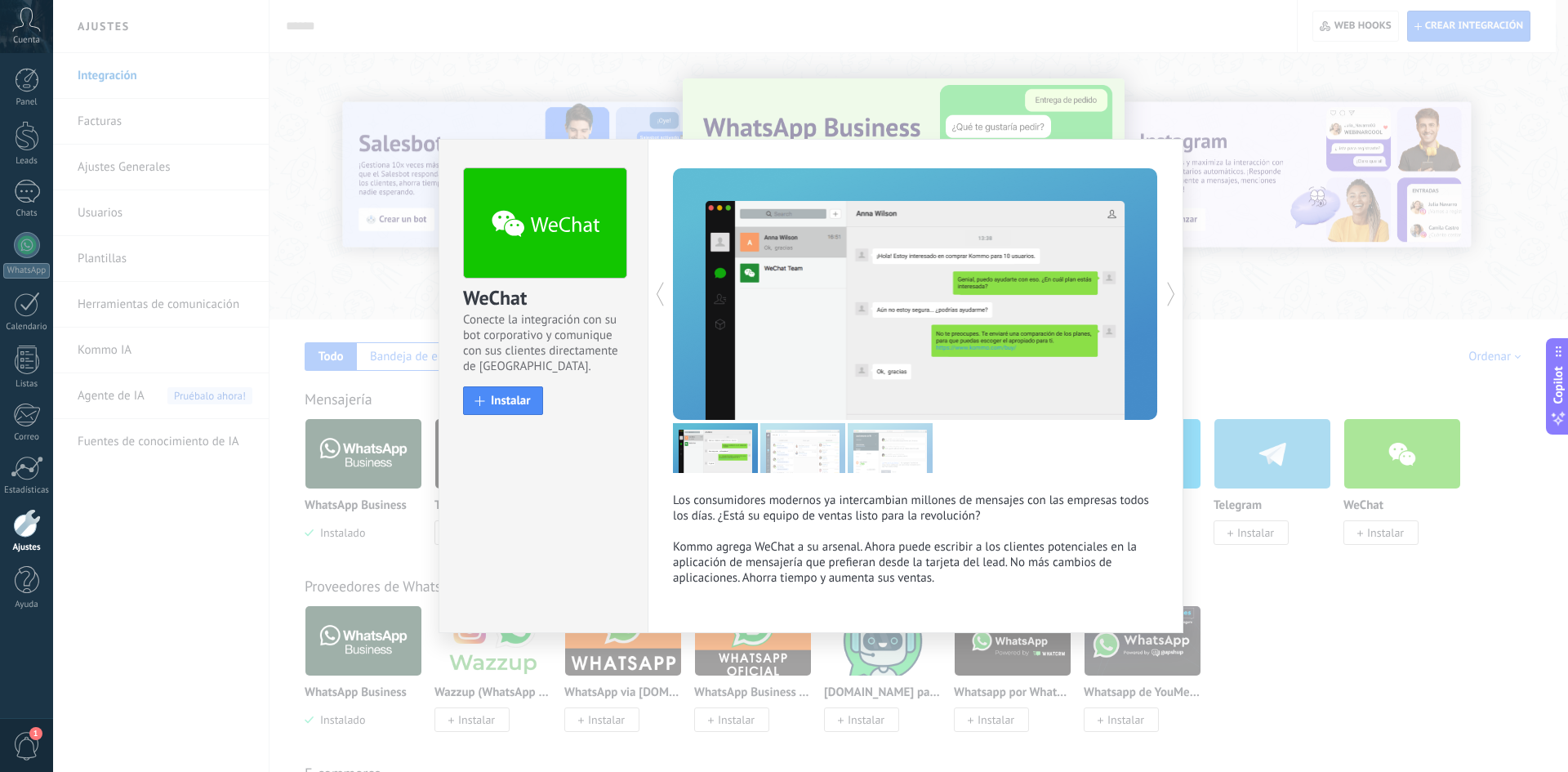
click at [1103, 292] on icon at bounding box center [1171, 293] width 17 height 33
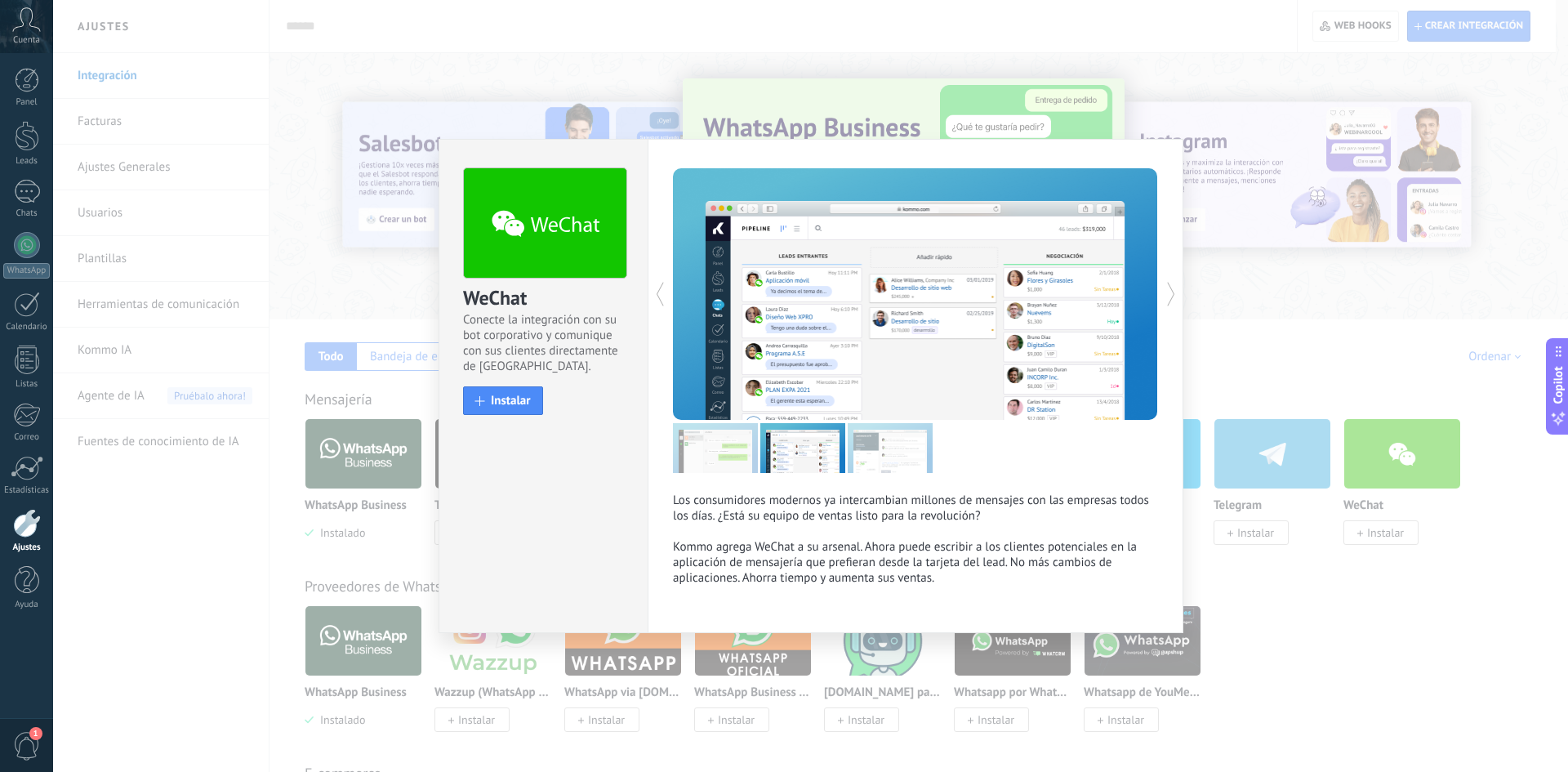
click at [1103, 292] on icon at bounding box center [1171, 293] width 17 height 33
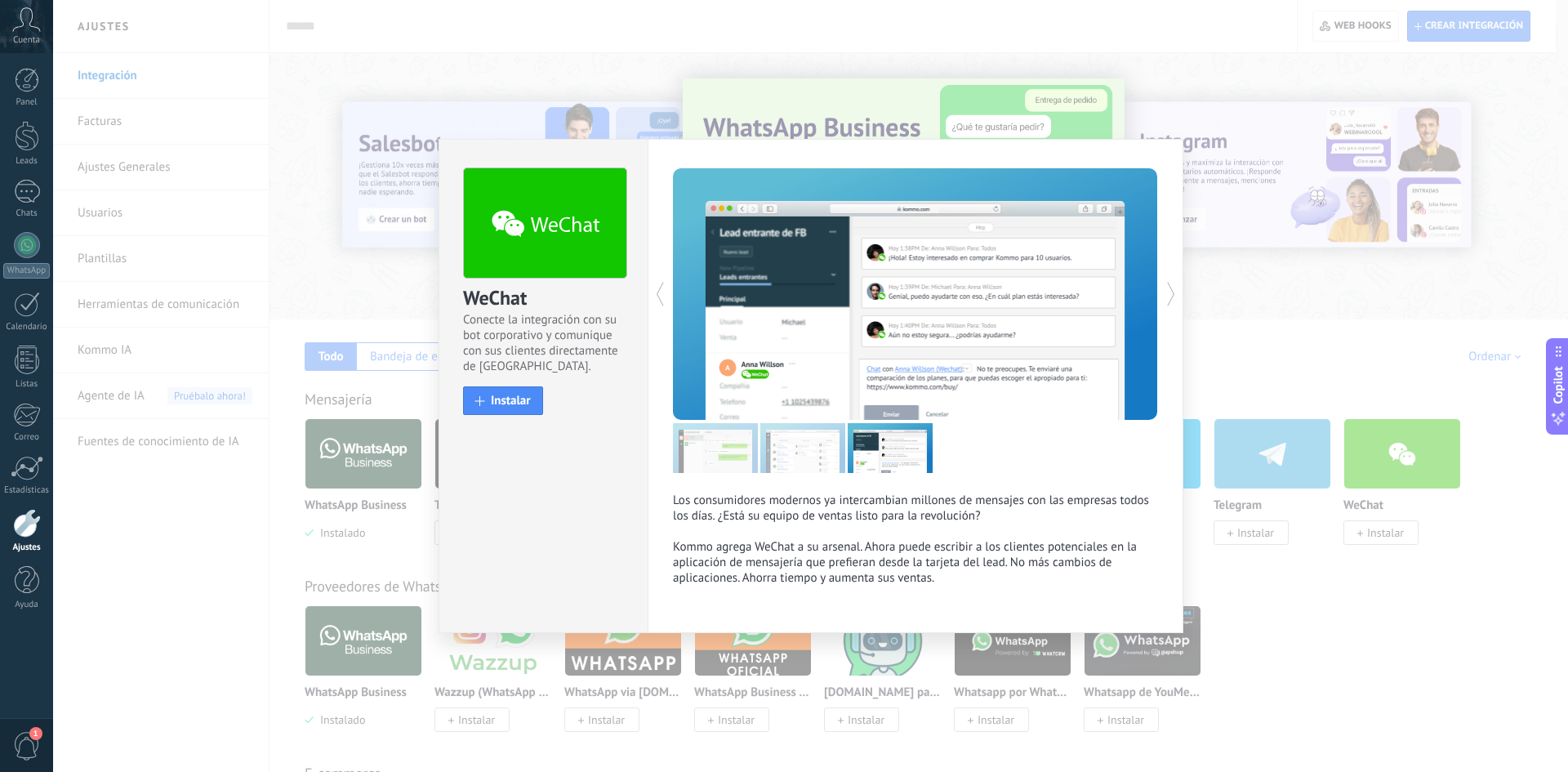
click at [1103, 292] on icon at bounding box center [1171, 293] width 17 height 33
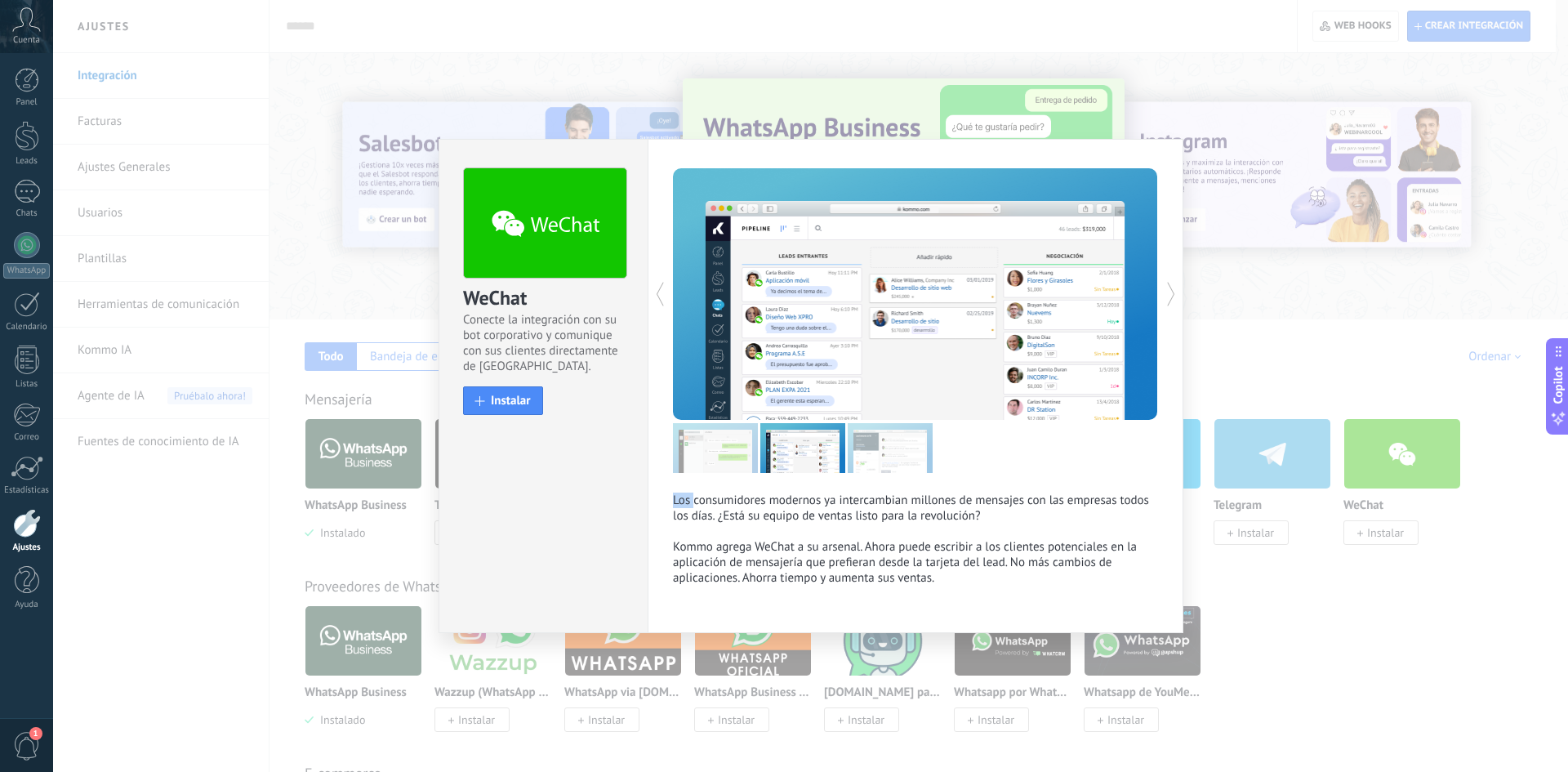
click at [1103, 292] on icon at bounding box center [1171, 293] width 17 height 33
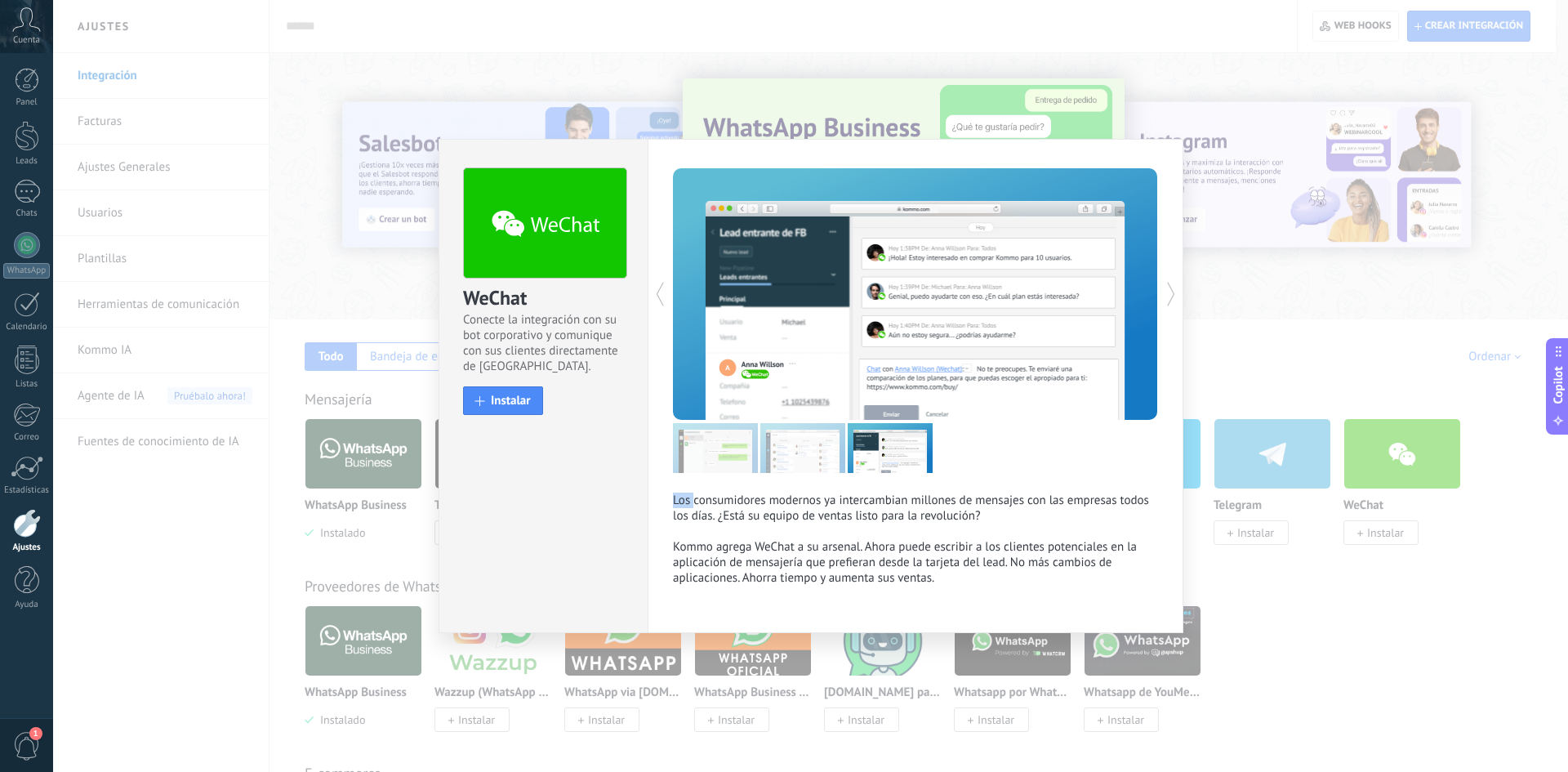
click at [1103, 292] on icon at bounding box center [1171, 293] width 17 height 33
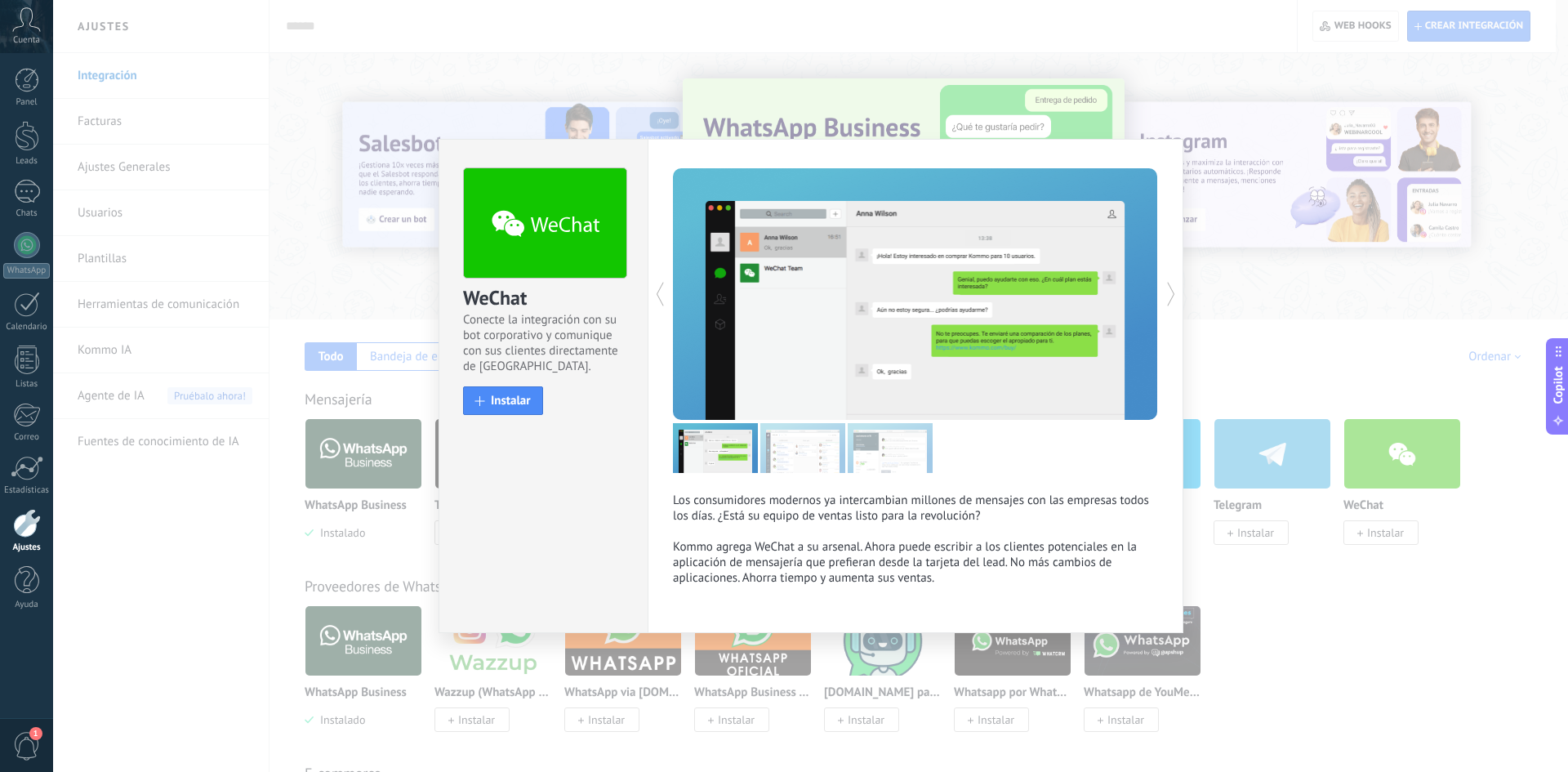
click at [1103, 292] on icon at bounding box center [1171, 293] width 17 height 33
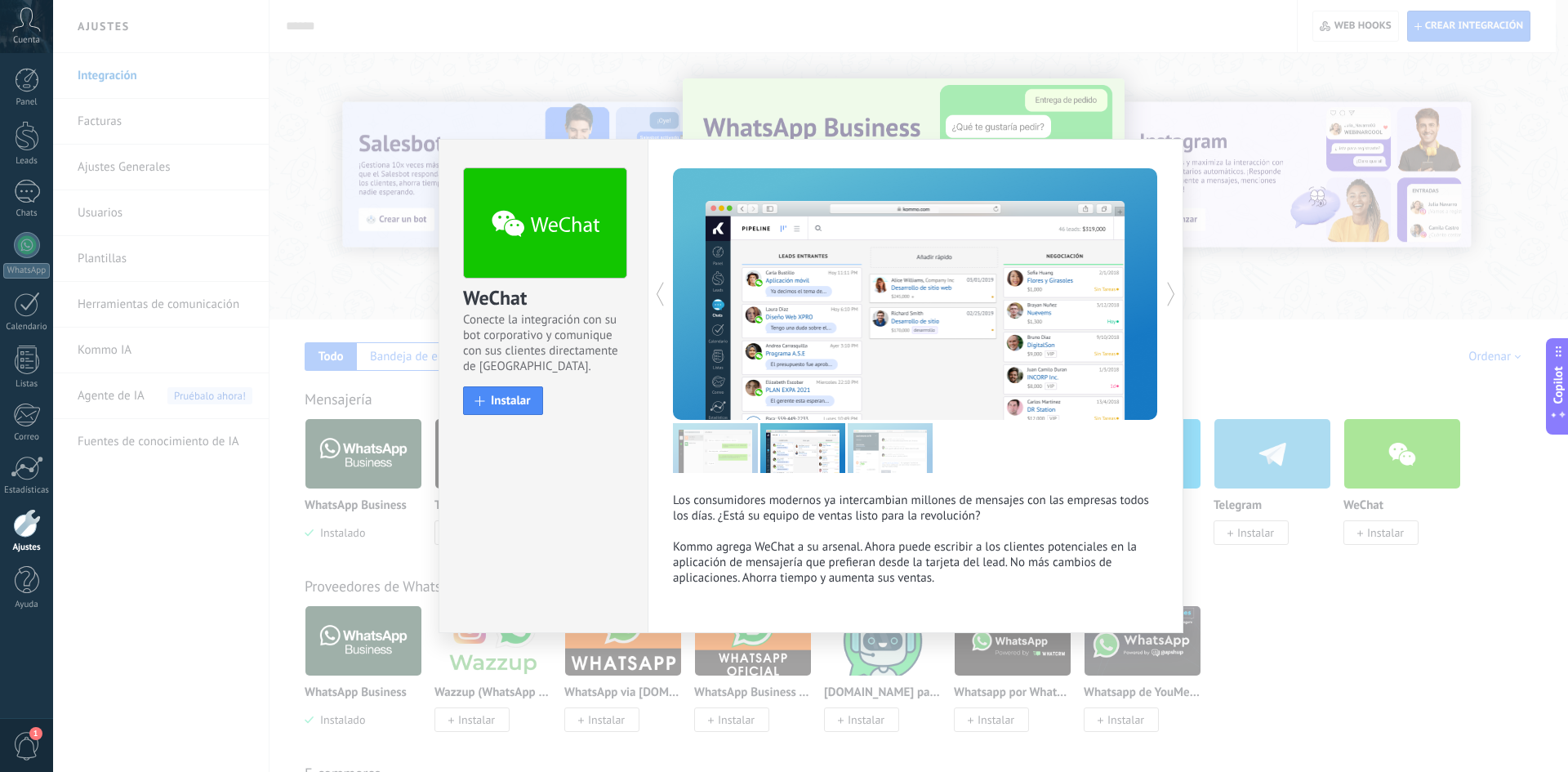
click at [1103, 292] on icon at bounding box center [1171, 293] width 17 height 33
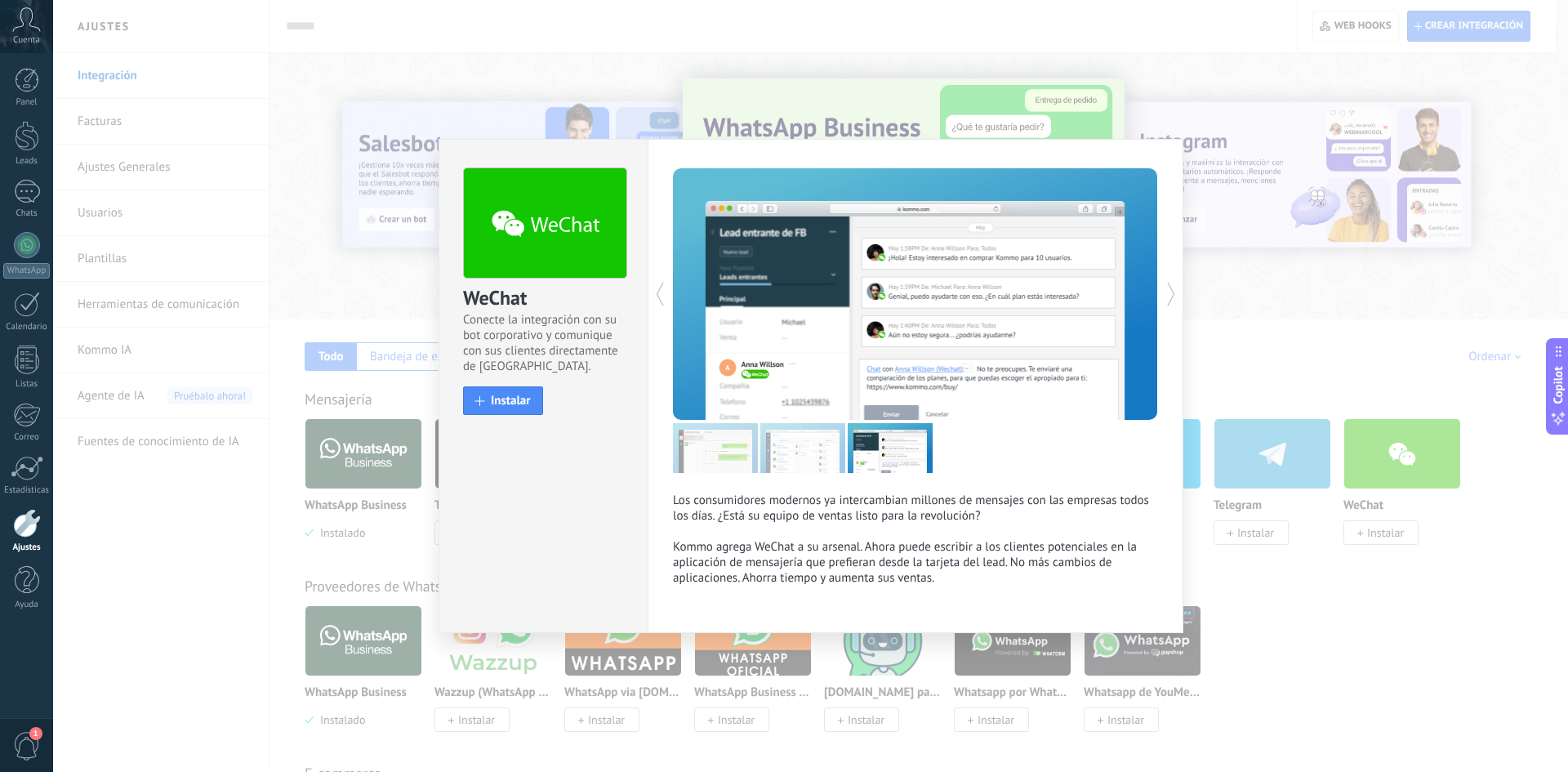
click at [1103, 292] on icon at bounding box center [1171, 293] width 17 height 33
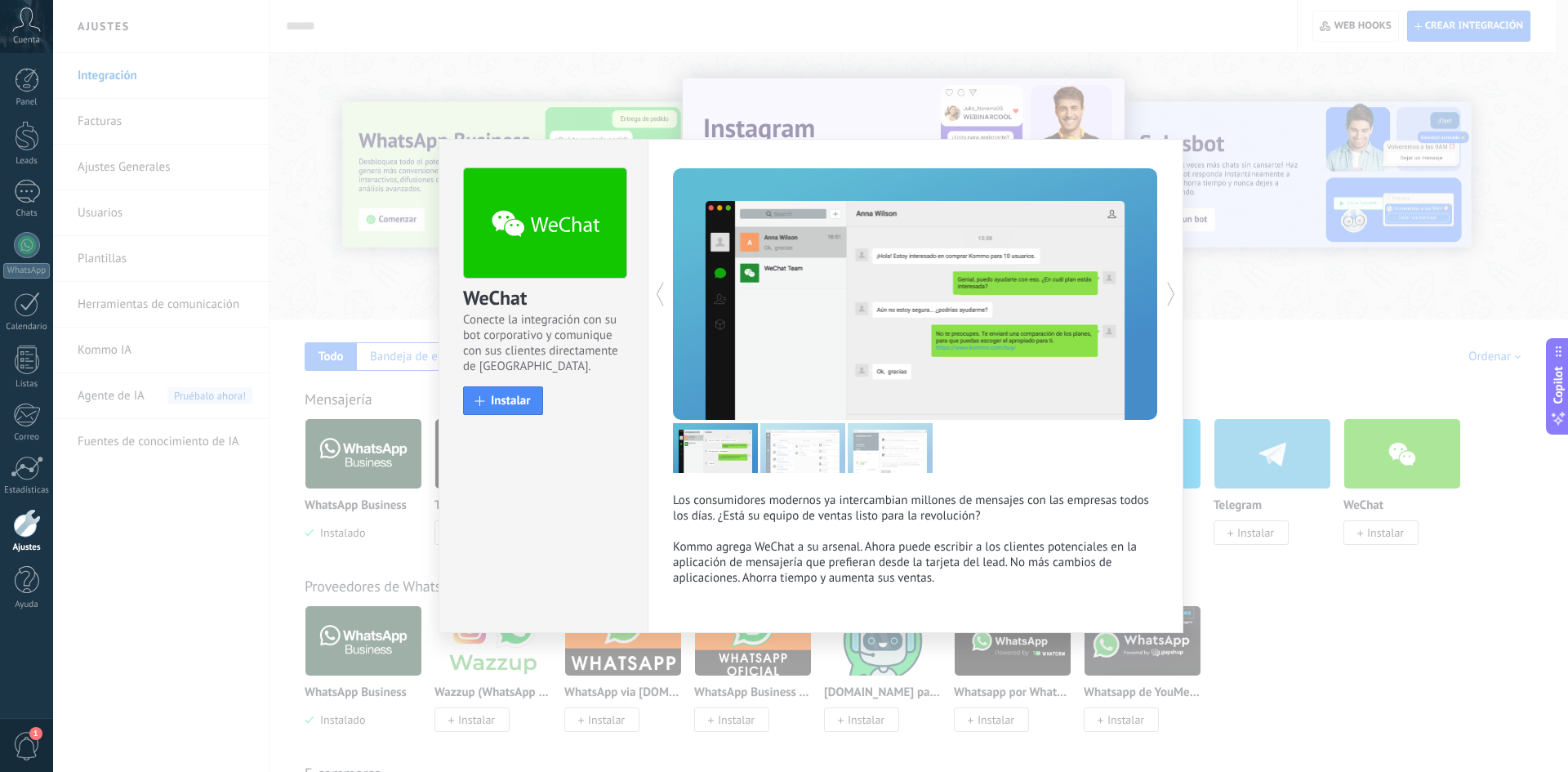
click at [1103, 292] on icon at bounding box center [1171, 293] width 17 height 33
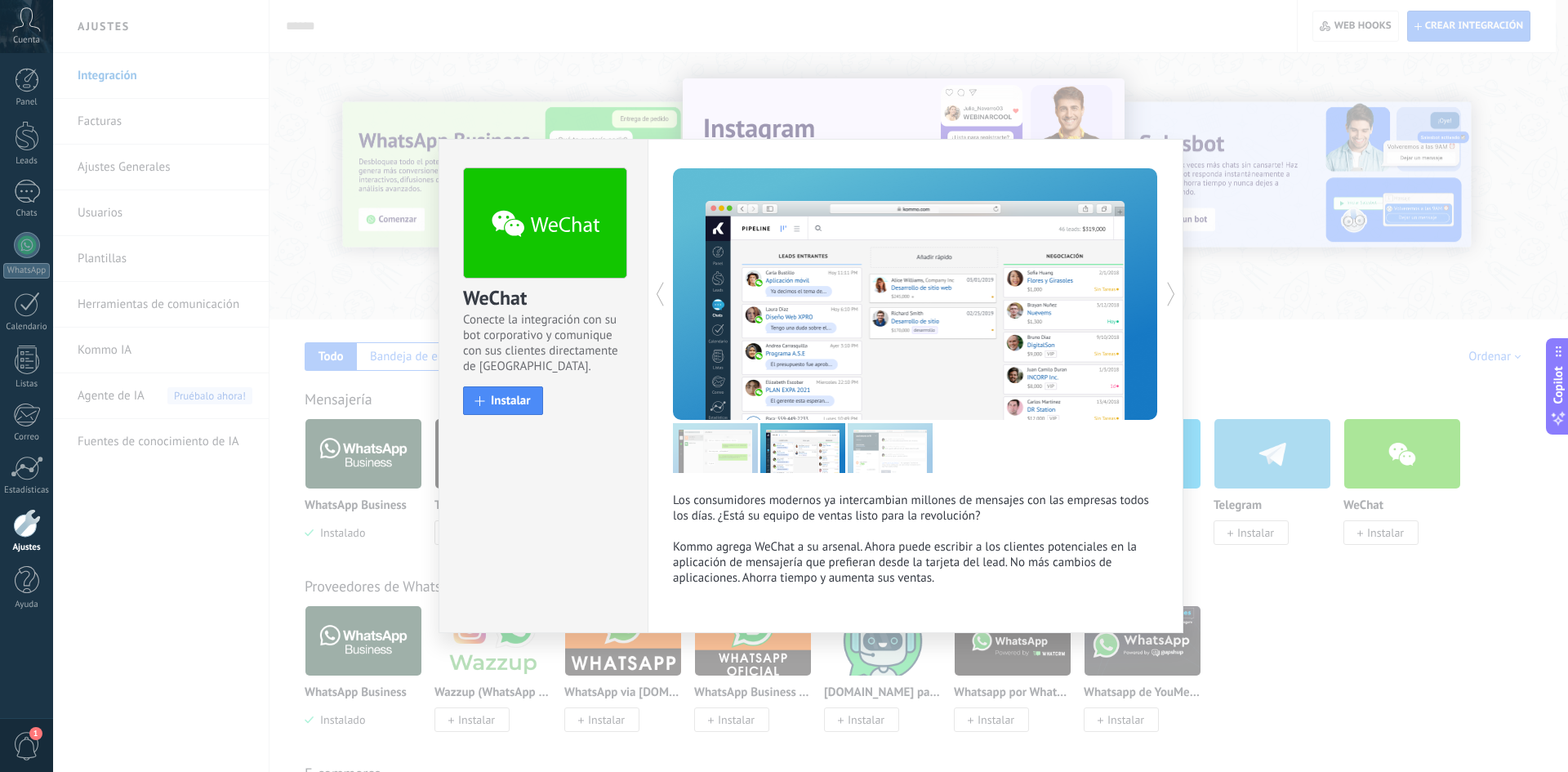
click at [1103, 292] on icon at bounding box center [1171, 293] width 17 height 33
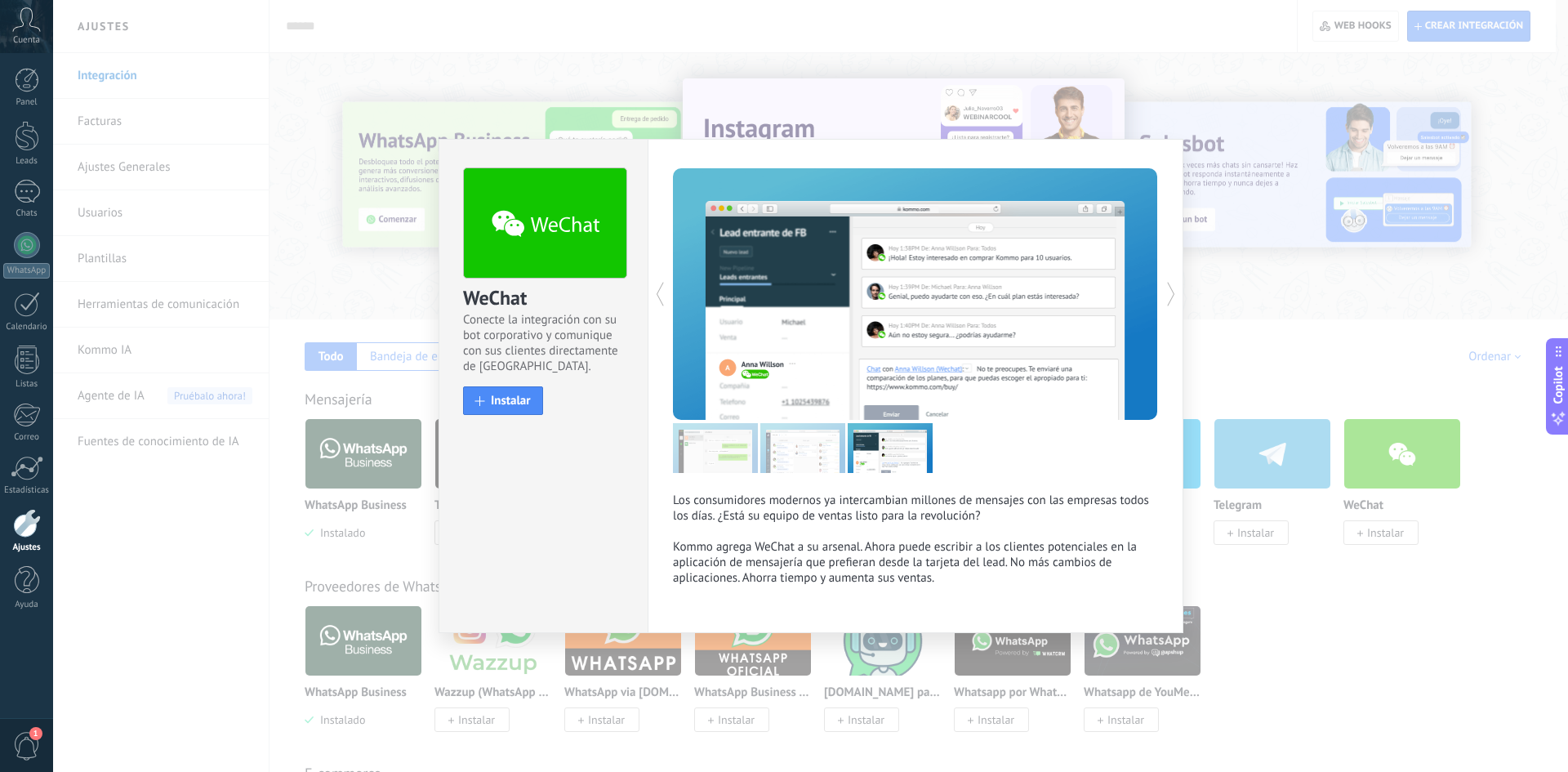
click at [1103, 296] on div "WeChat Conecte la integración con su bot corporativo y comunique con sus client…" at bounding box center [810, 386] width 1515 height 772
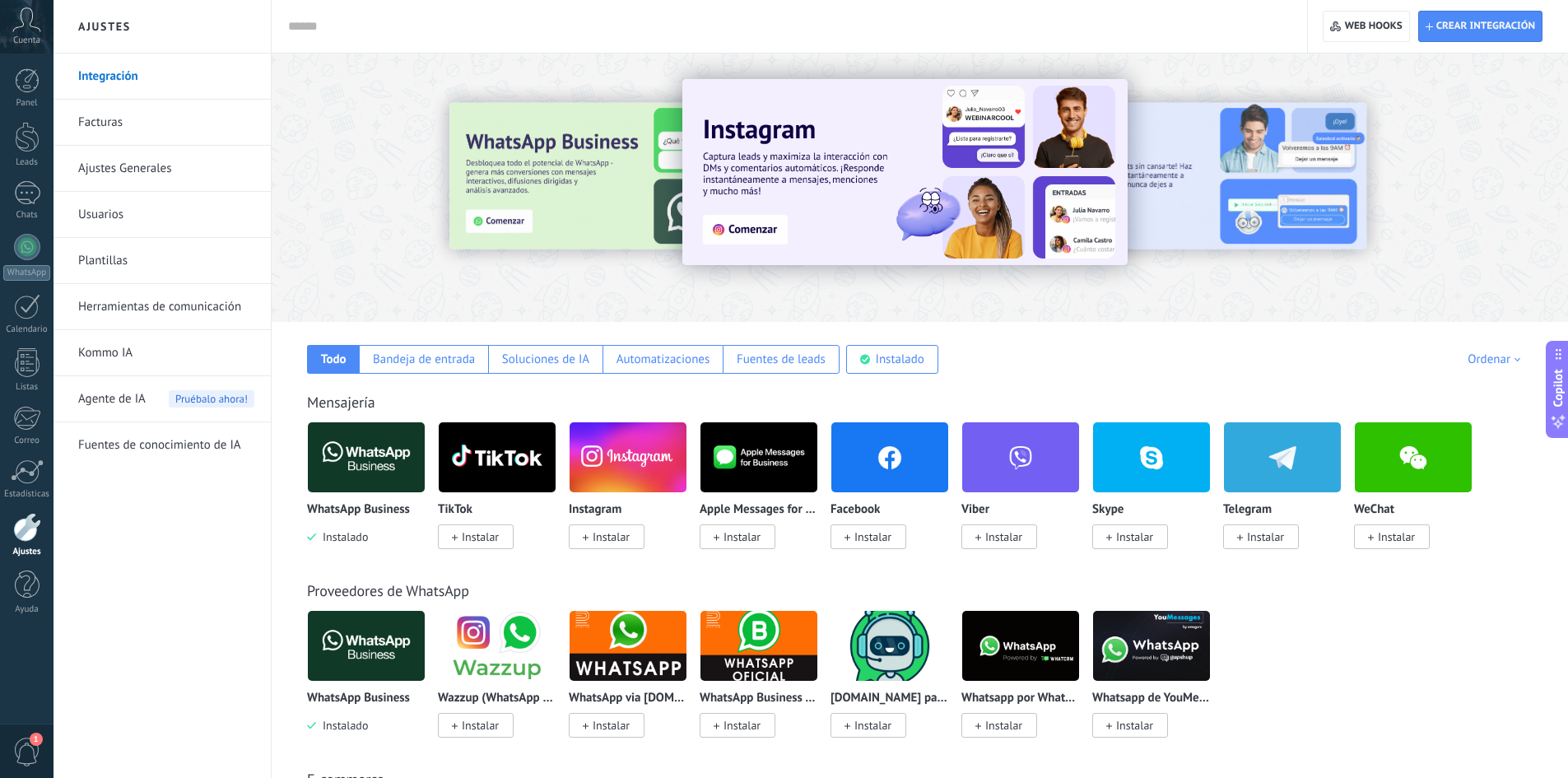
drag, startPoint x: 1494, startPoint y: 693, endPoint x: 1471, endPoint y: 260, distance: 433.6
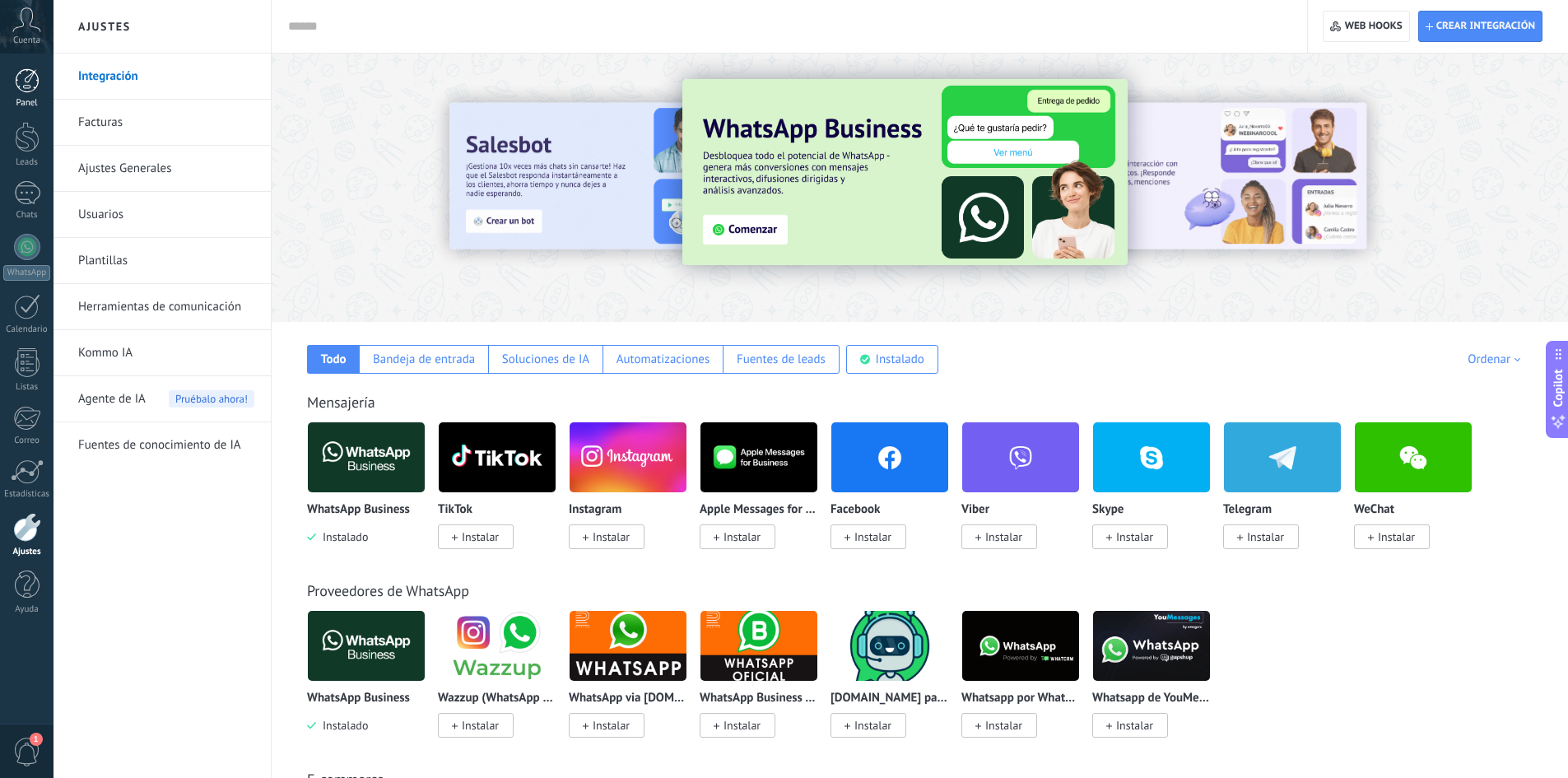
click at [29, 71] on div at bounding box center [27, 80] width 24 height 24
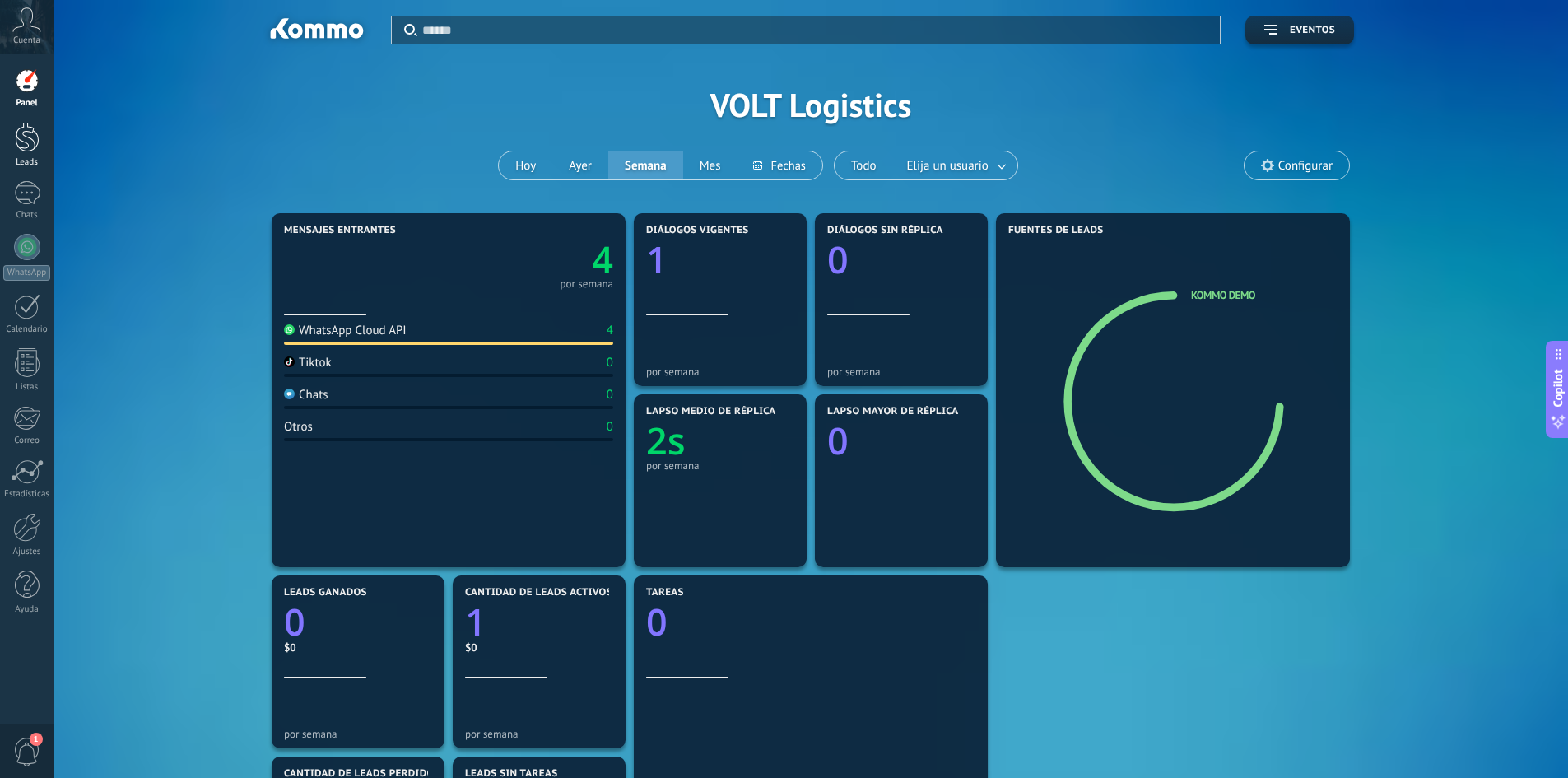
click at [44, 146] on link "Leads" at bounding box center [27, 145] width 54 height 46
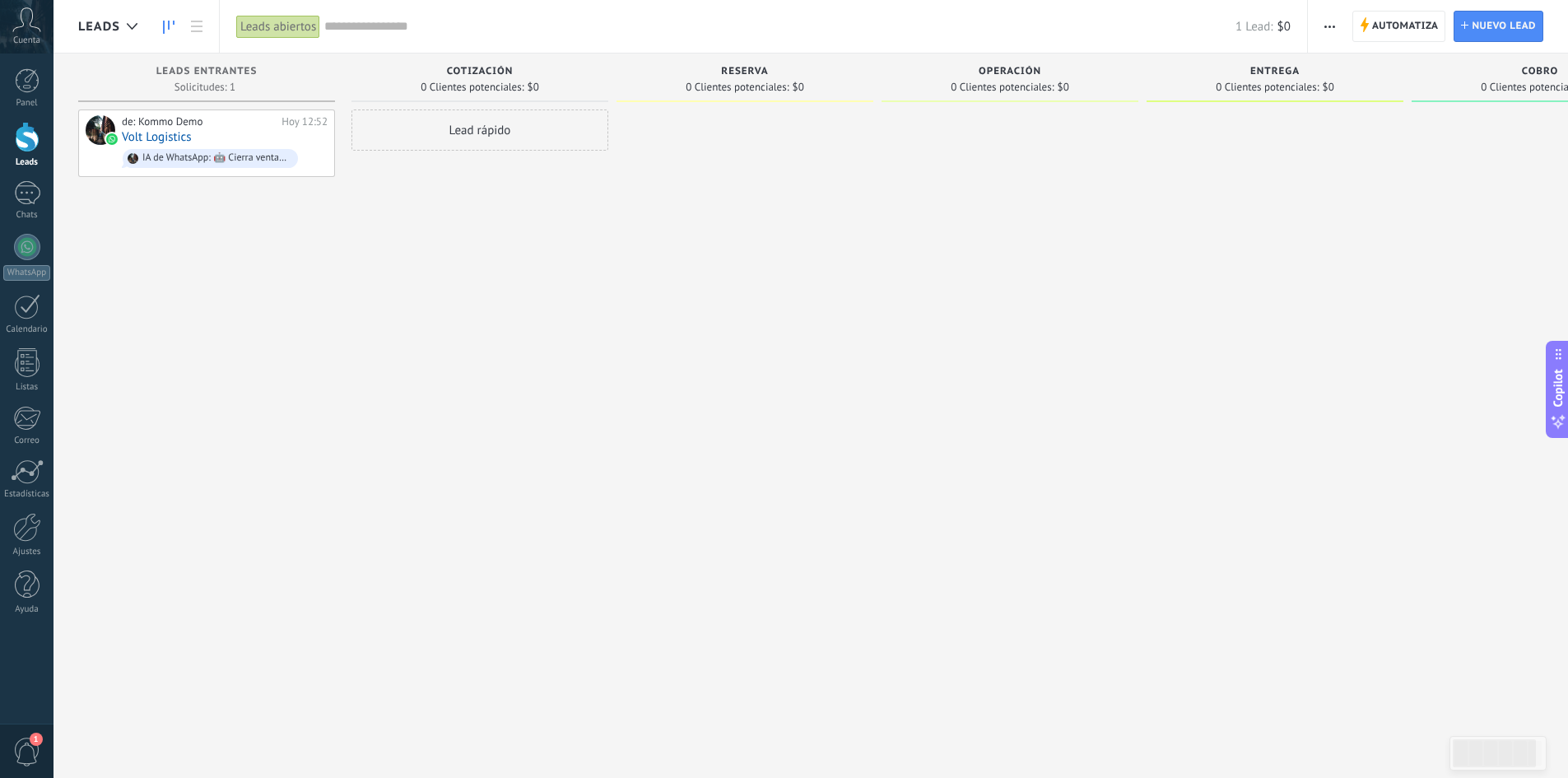
scroll to position [0, 125]
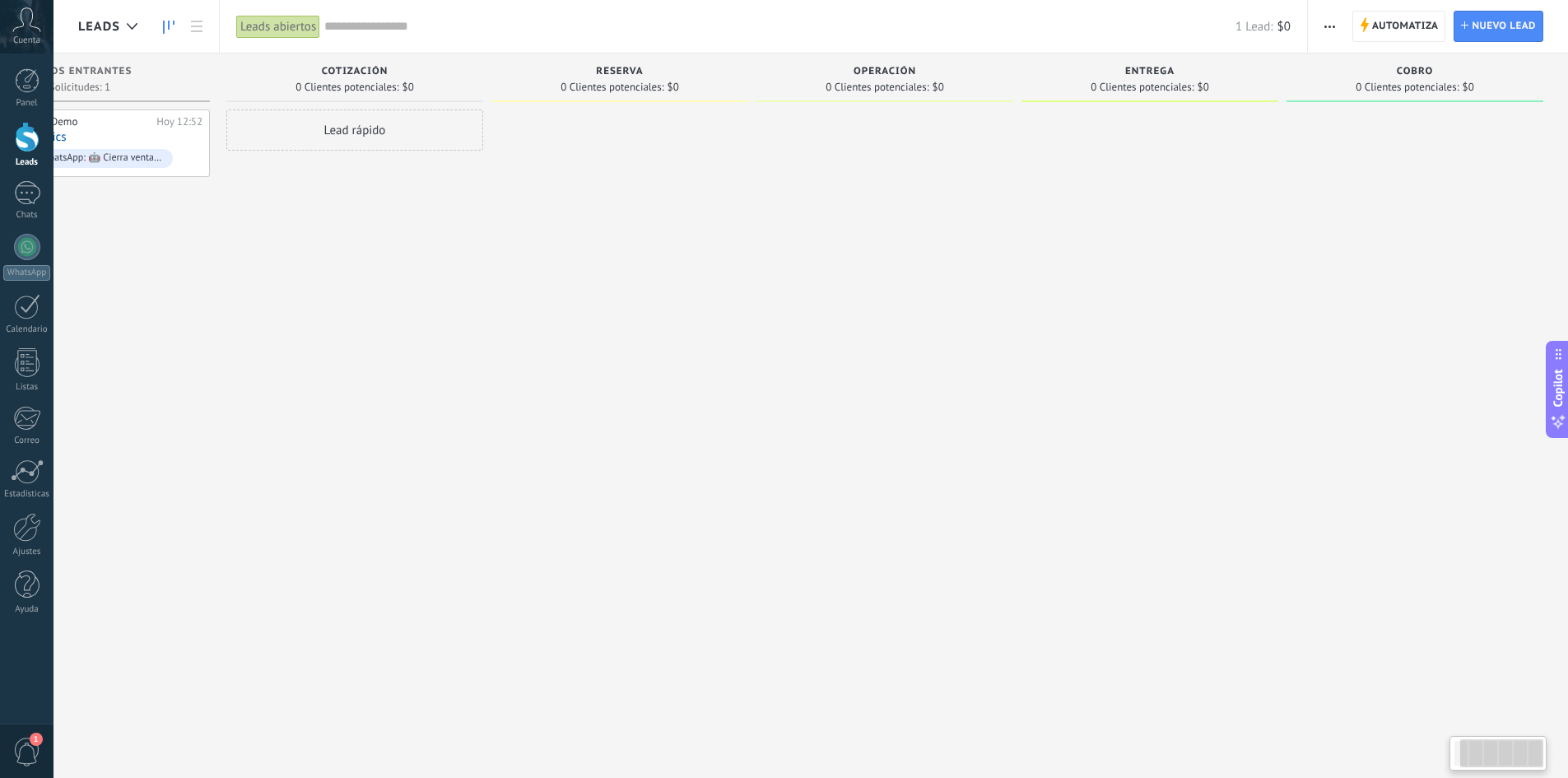
drag, startPoint x: 1157, startPoint y: 248, endPoint x: 234, endPoint y: 307, distance: 924.9
click at [253, 302] on div "Leads Entrantes Solicitudes: 1 0 0 0 1 0 0 0 1 de: Kommo Demo [DATE] 12:52 Volt…" at bounding box center [760, 363] width 1615 height 619
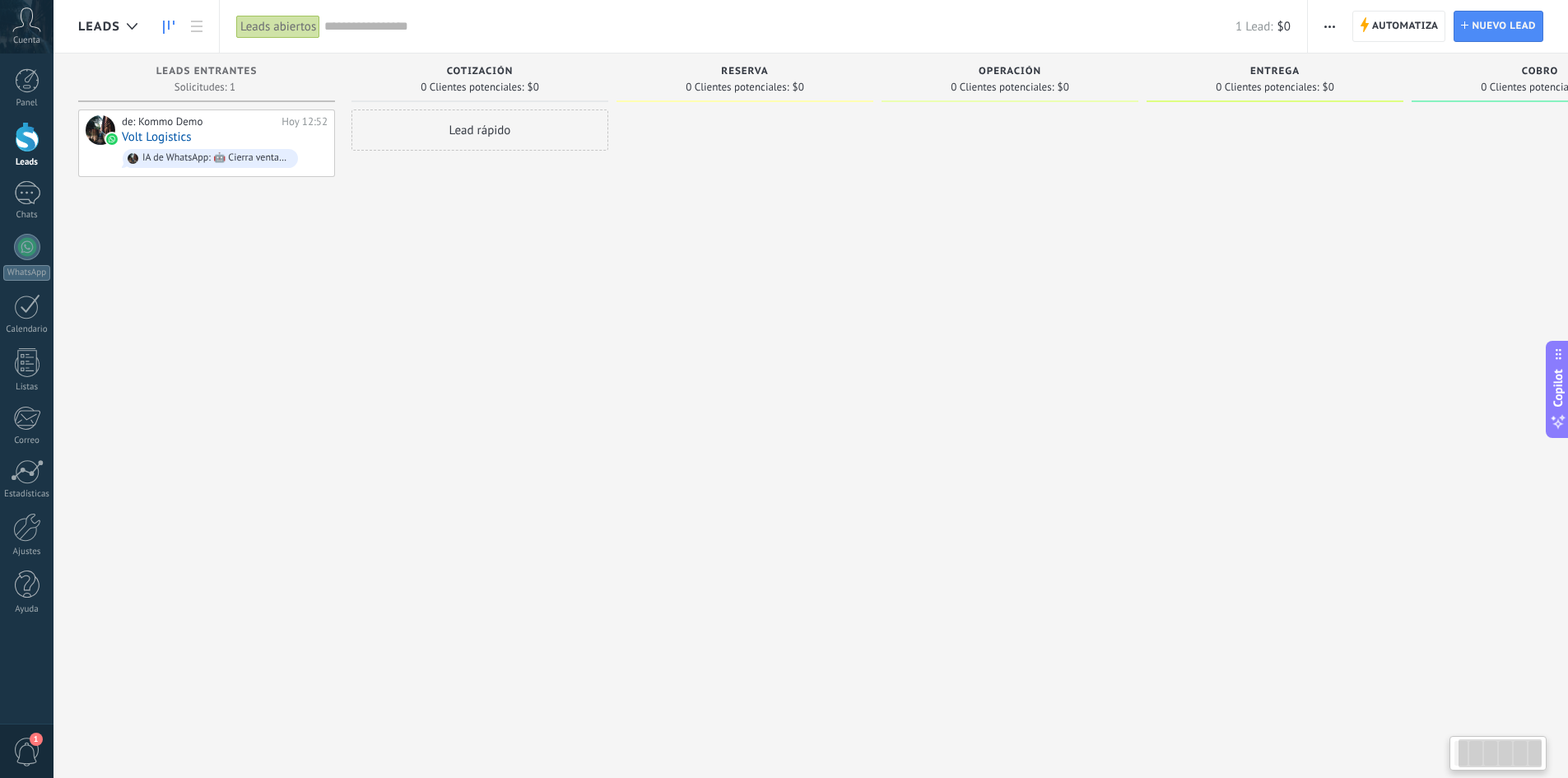
drag, startPoint x: 228, startPoint y: 349, endPoint x: 1230, endPoint y: 244, distance: 1007.5
click at [1052, 260] on div "Leads Entrantes Solicitudes: 1 0 0 0 1 0 0 0 1 de: Kommo Demo [DATE] 12:52 Volt…" at bounding box center [886, 363] width 1615 height 619
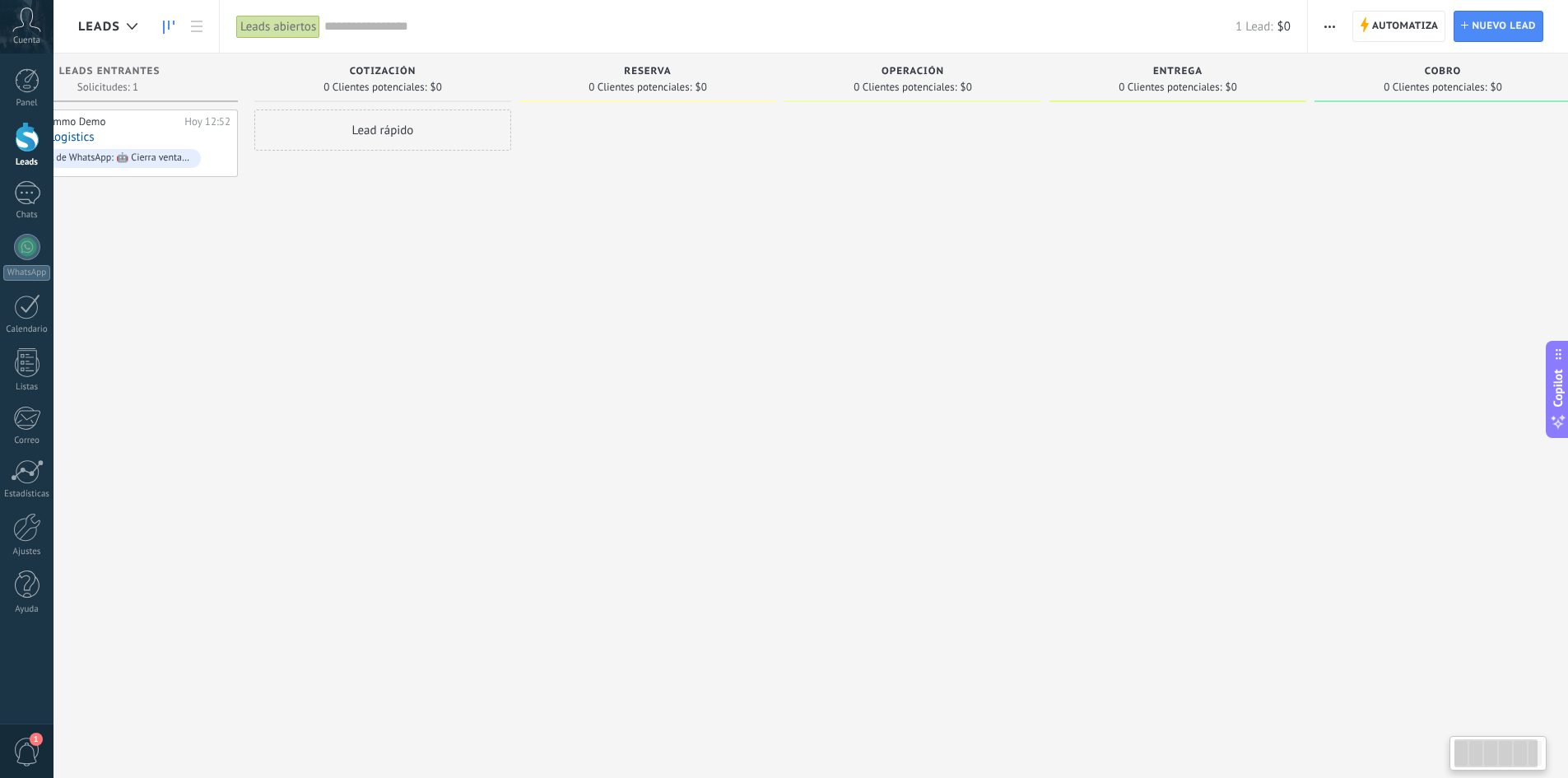
scroll to position [0, 125]
drag, startPoint x: 1291, startPoint y: 244, endPoint x: 1018, endPoint y: 245, distance: 273.0
click at [1050, 237] on div at bounding box center [1150, 391] width 257 height 563
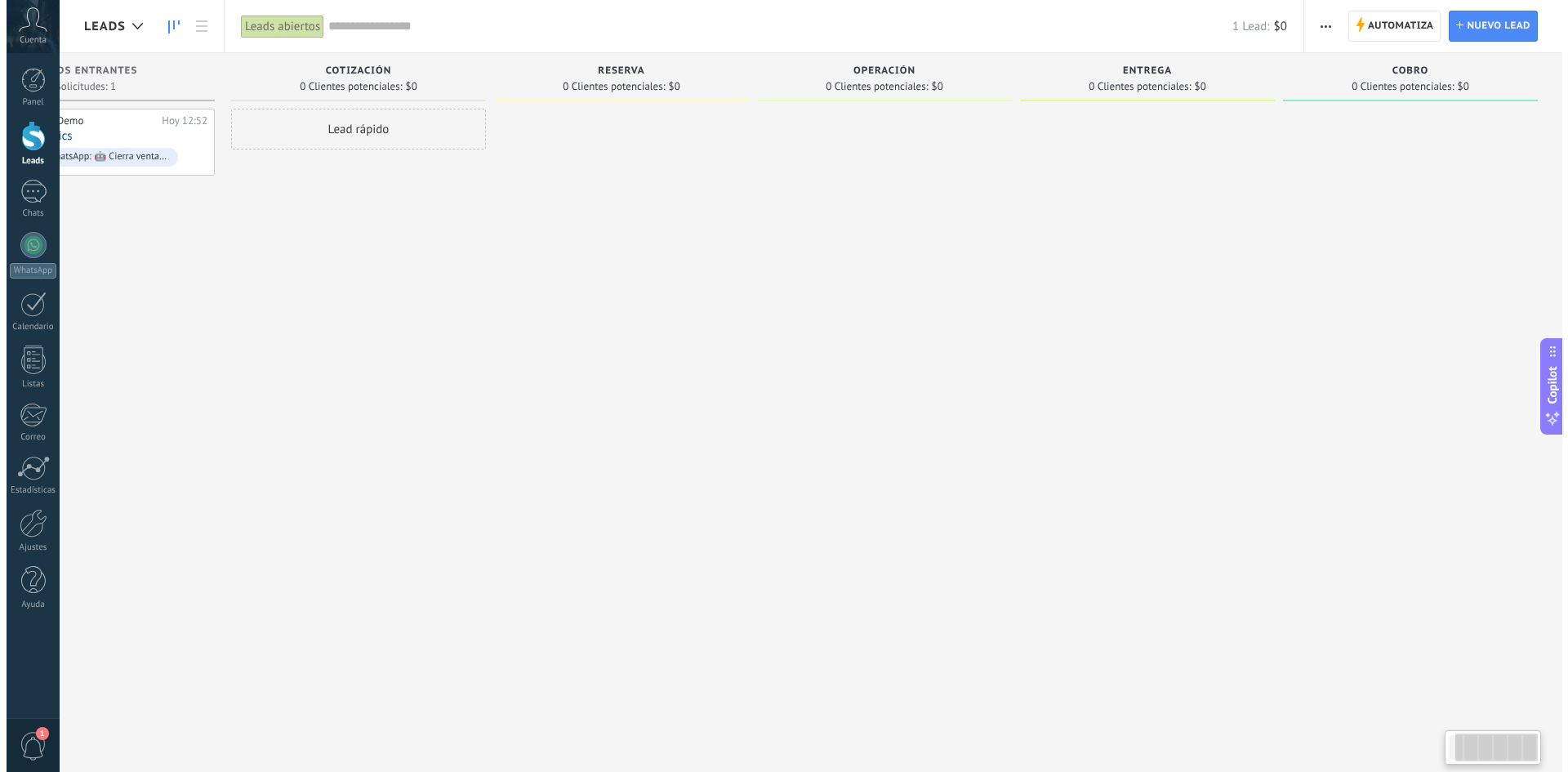
scroll to position [0, 0]
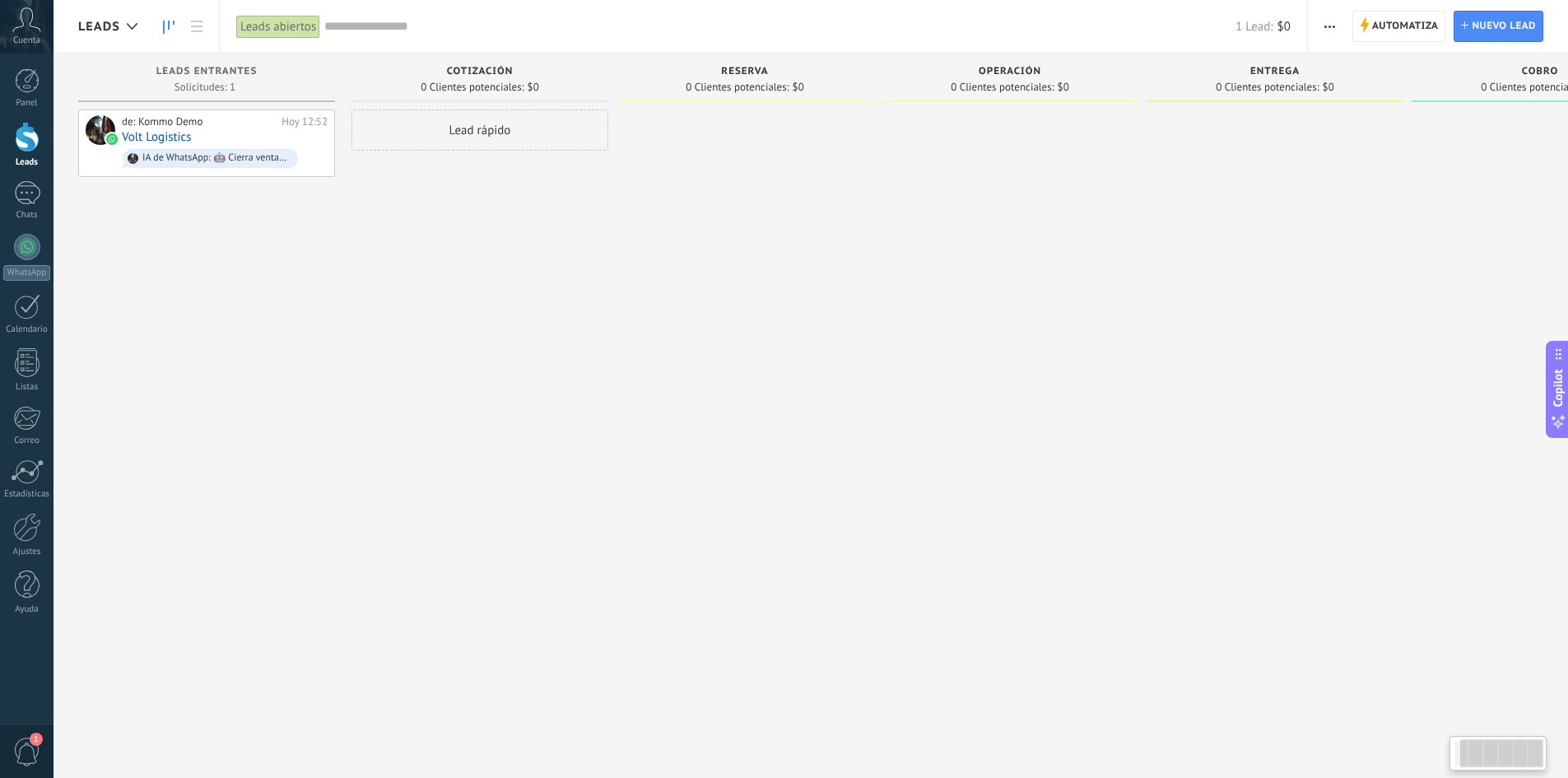
drag, startPoint x: 750, startPoint y: 255, endPoint x: 1347, endPoint y: 244, distance: 597.1
click at [1112, 251] on div "Leads Entrantes Solicitudes: 1 0 0 0 1 0 0 0 1 de: Kommo Demo [DATE] 12:52 Volt…" at bounding box center [886, 363] width 1615 height 619
click at [233, 125] on div "de: Kommo Demo" at bounding box center [198, 122] width 154 height 13
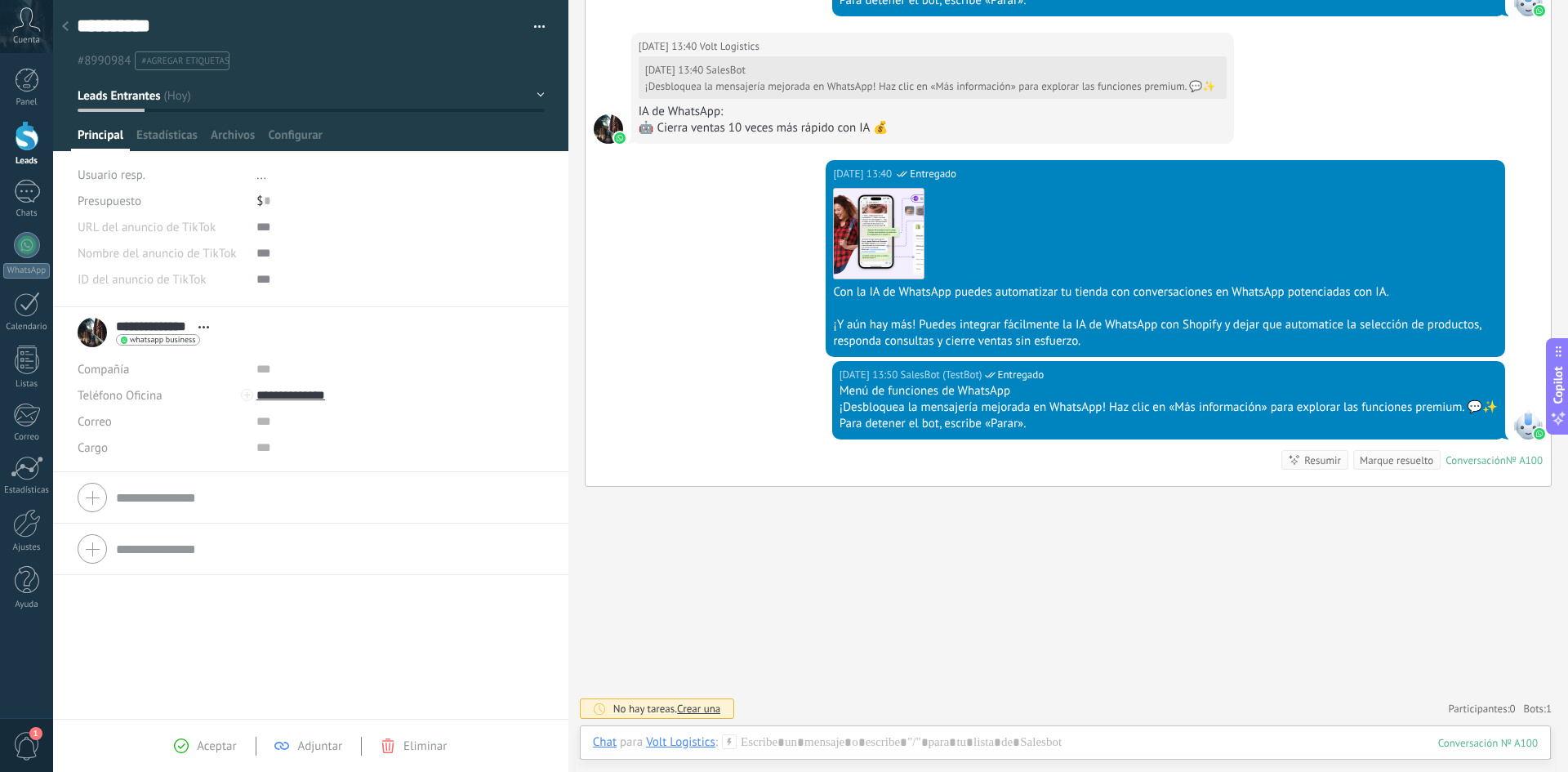
scroll to position [1412, 0]
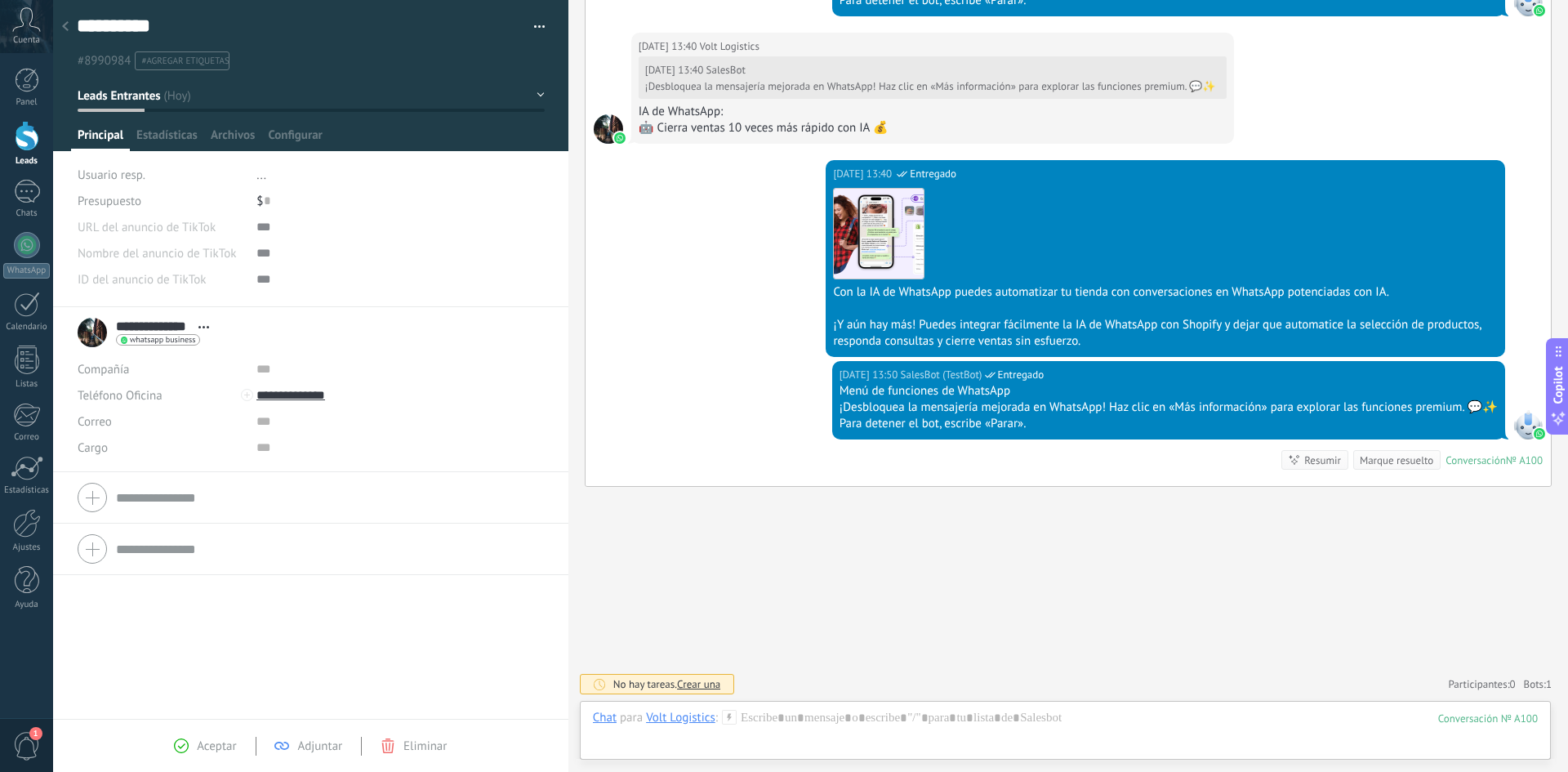
click at [203, 326] on icon at bounding box center [203, 327] width 11 height 3
click at [422, 344] on div "**********" at bounding box center [310, 332] width 466 height 41
click at [71, 31] on div at bounding box center [65, 28] width 23 height 32
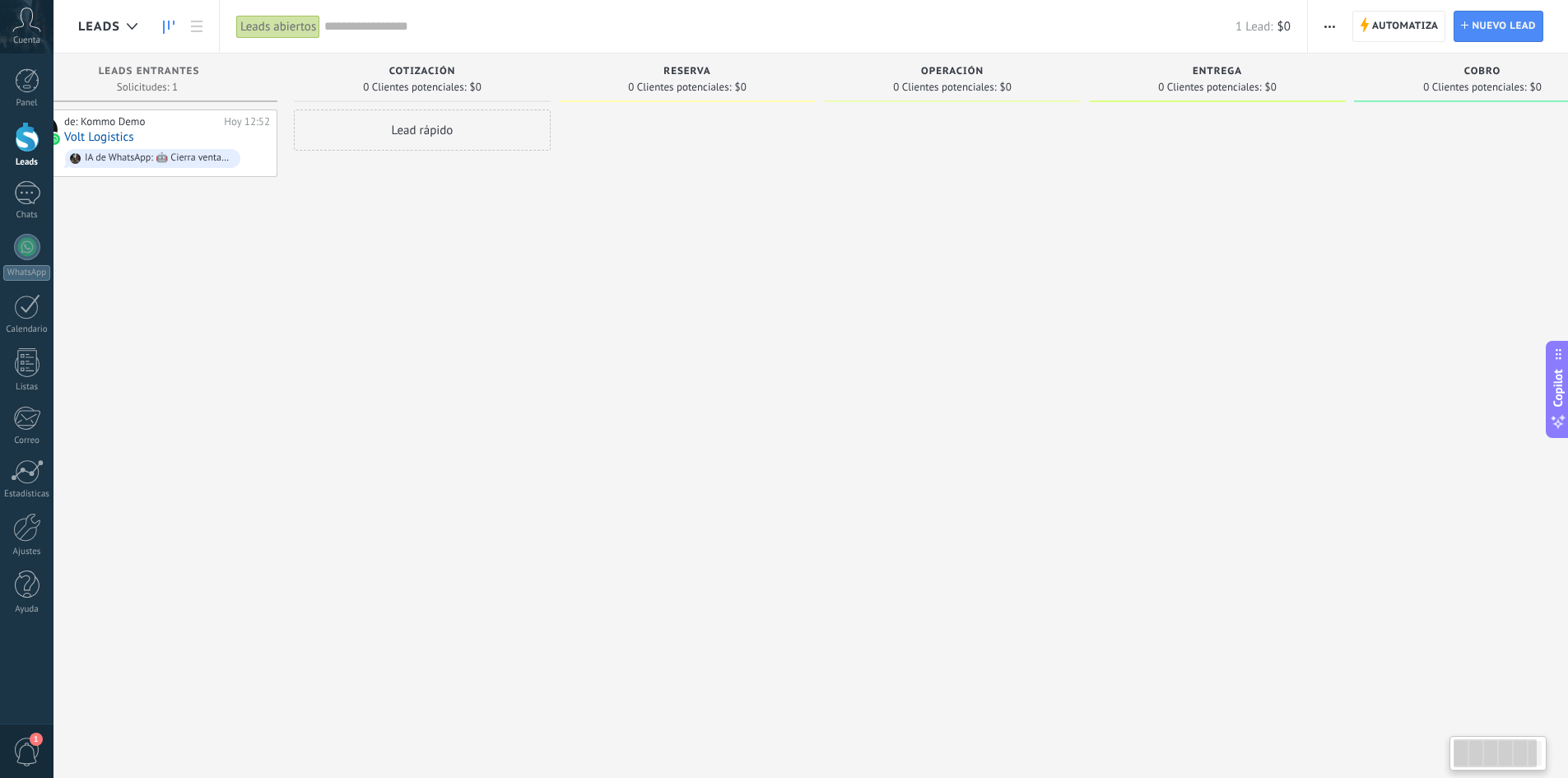
scroll to position [0, 125]
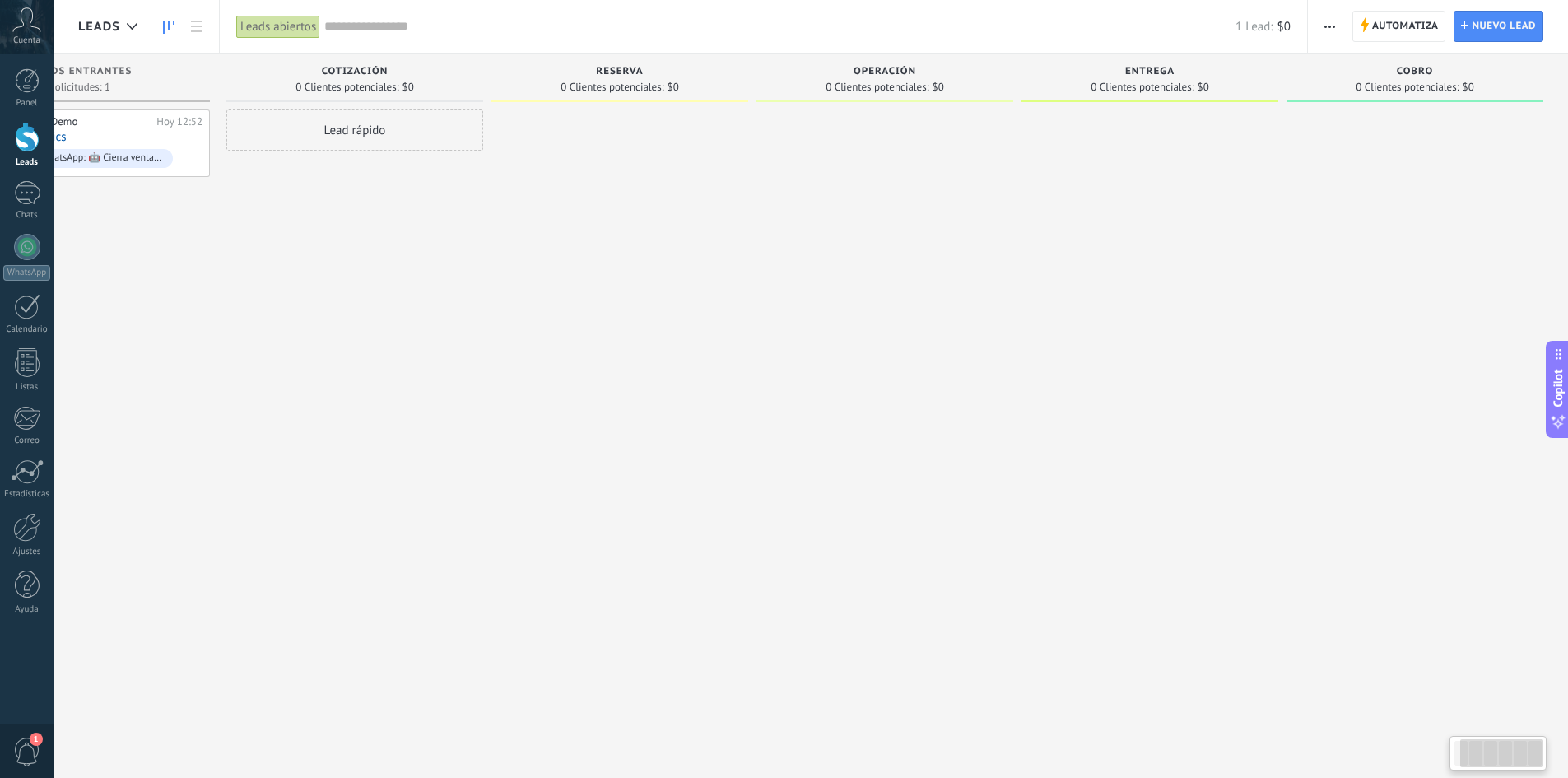
drag, startPoint x: 1031, startPoint y: 304, endPoint x: 450, endPoint y: 324, distance: 581.3
click at [502, 323] on div "Leads Entrantes Solicitudes: 1 0 0 0 1 0 0 0 1 de: Kommo Demo [DATE] 12:52 Volt…" at bounding box center [760, 363] width 1615 height 619
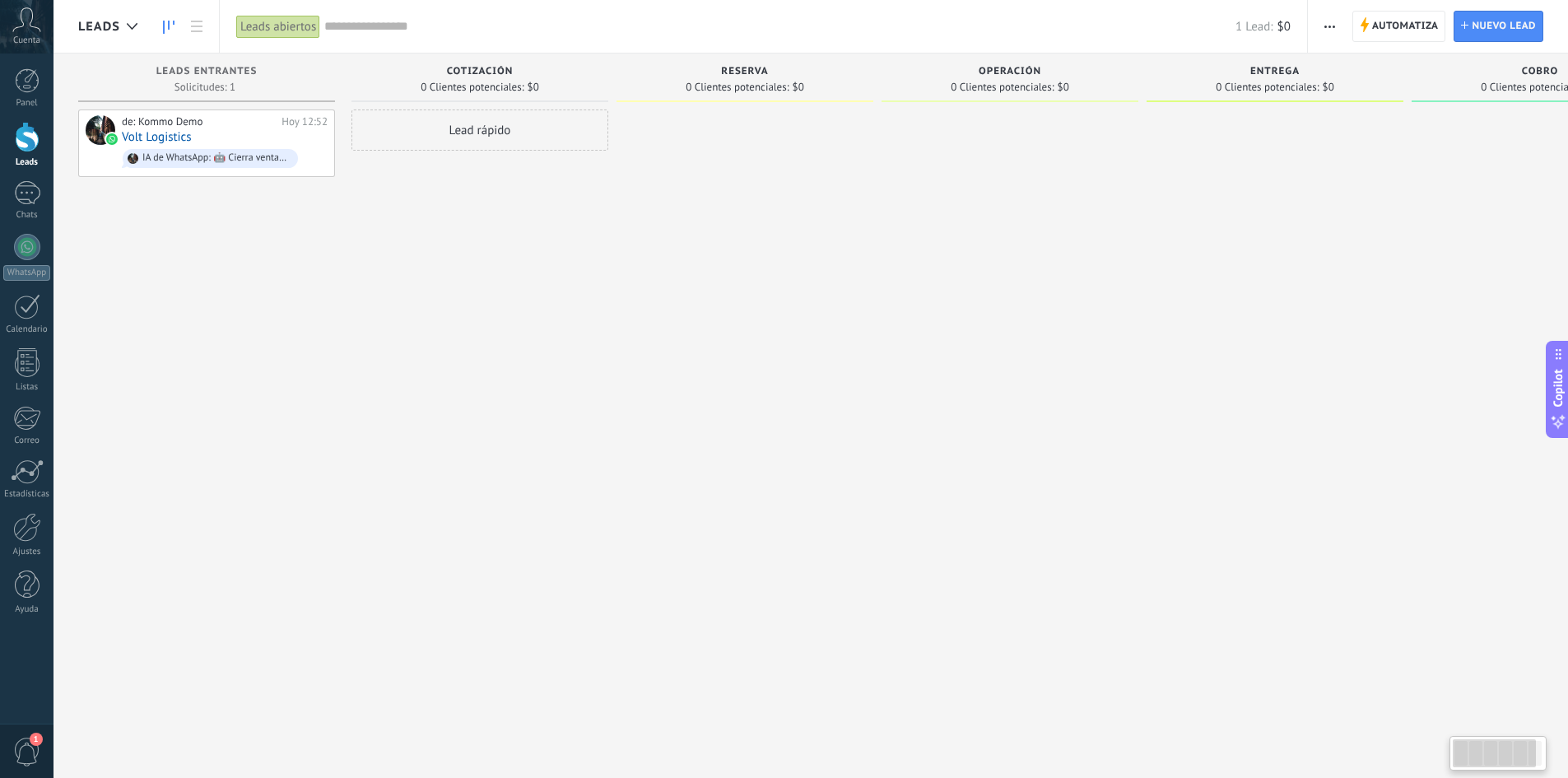
drag, startPoint x: 364, startPoint y: 308, endPoint x: 1540, endPoint y: 318, distance: 1176.0
click at [1112, 328] on div "Leads Entrantes Solicitudes: 1 0 0 0 1 0 0 0 1 de: Kommo Demo [DATE] 12:52 Volt…" at bounding box center [886, 363] width 1615 height 619
click at [227, 292] on div "de: Kommo Demo [DATE] 12:52 Volt Logistics IA de WhatsApp: 🤖 Cierra ventas 10 v…" at bounding box center [207, 391] width 257 height 563
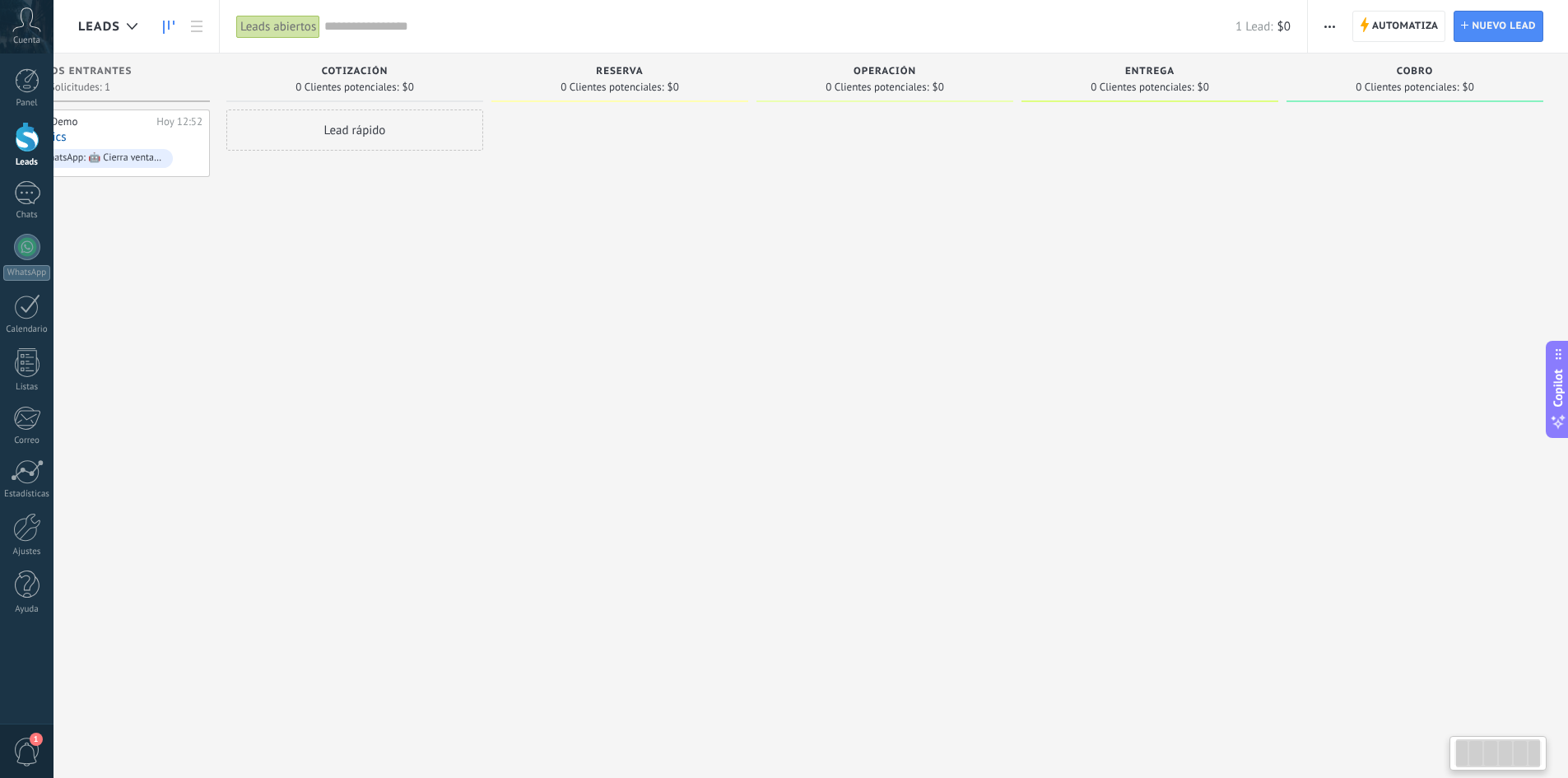
drag, startPoint x: 1155, startPoint y: 274, endPoint x: 271, endPoint y: 268, distance: 884.0
click at [383, 261] on div "Leads Entrantes Solicitudes: 1 0 0 0 1 0 0 0 1 de: Kommo Demo [DATE] 12:52 Volt…" at bounding box center [760, 363] width 1615 height 619
drag, startPoint x: 530, startPoint y: 271, endPoint x: 289, endPoint y: 284, distance: 241.4
click at [304, 284] on div "Leads Entrantes Solicitudes: 1 0 0 0 1 0 0 0 1 de: Kommo Demo [DATE] 12:52 Volt…" at bounding box center [760, 363] width 1615 height 619
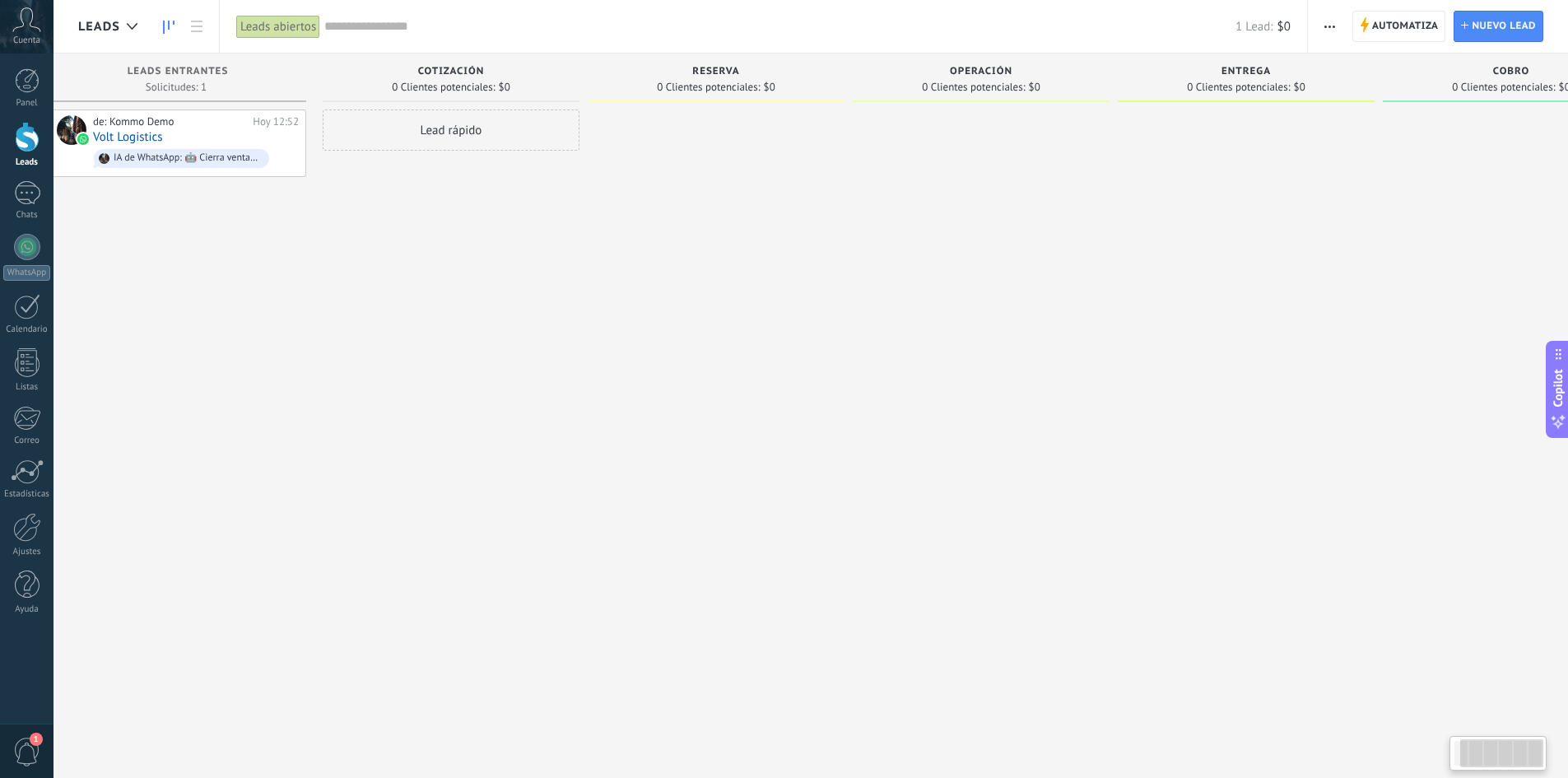
scroll to position [0, 0]
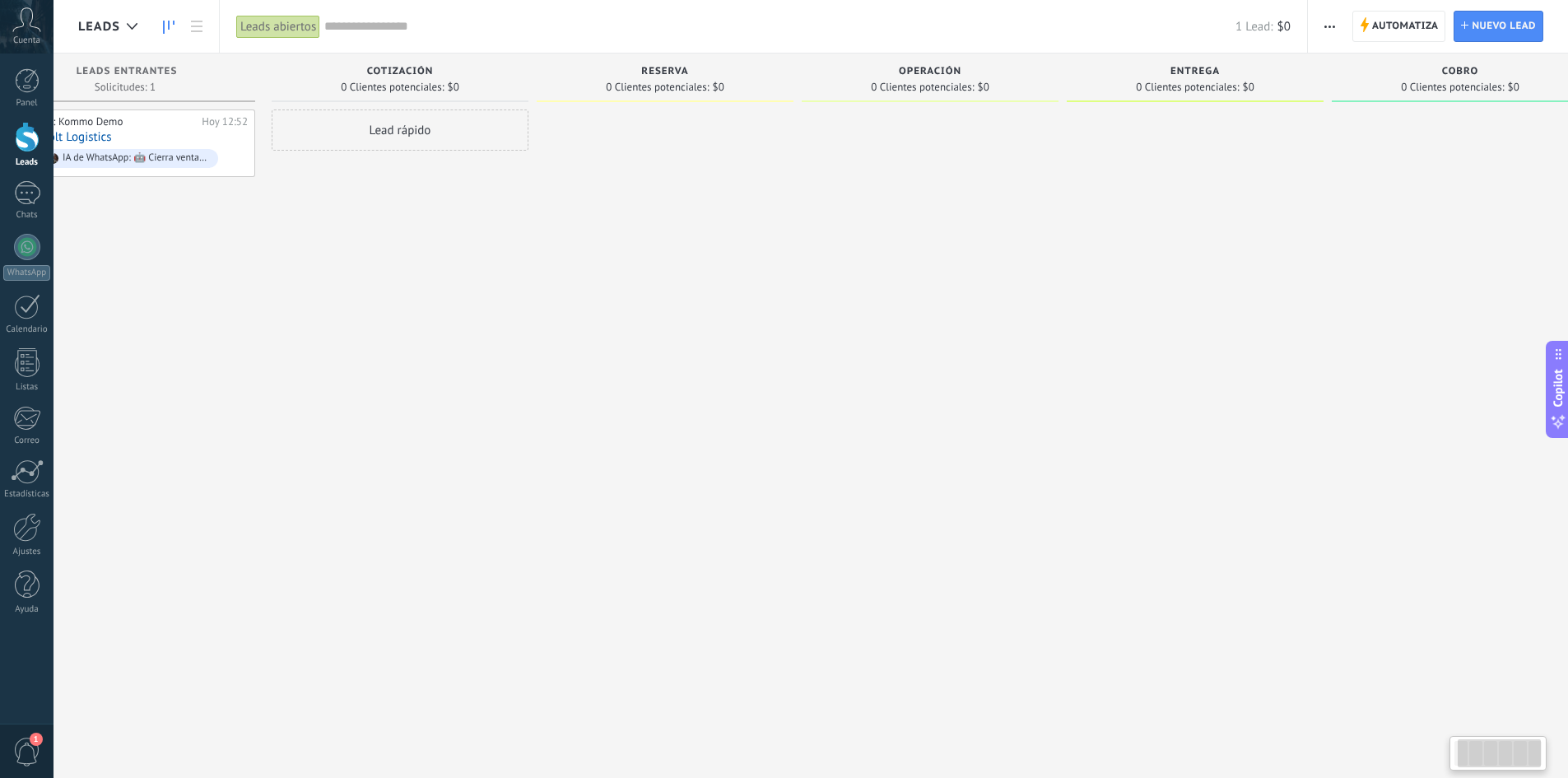
drag, startPoint x: 272, startPoint y: 282, endPoint x: 356, endPoint y: 292, distance: 84.6
click at [356, 292] on div "Lead rápido" at bounding box center [400, 391] width 257 height 563
drag, startPoint x: 431, startPoint y: 297, endPoint x: 662, endPoint y: 360, distance: 239.4
click at [662, 360] on div "Leads Entrantes Solicitudes: 1 0 0 0 1 0 0 0 1 de: Kommo Demo [DATE] 12:52 Volt…" at bounding box center [818, 363] width 1615 height 619
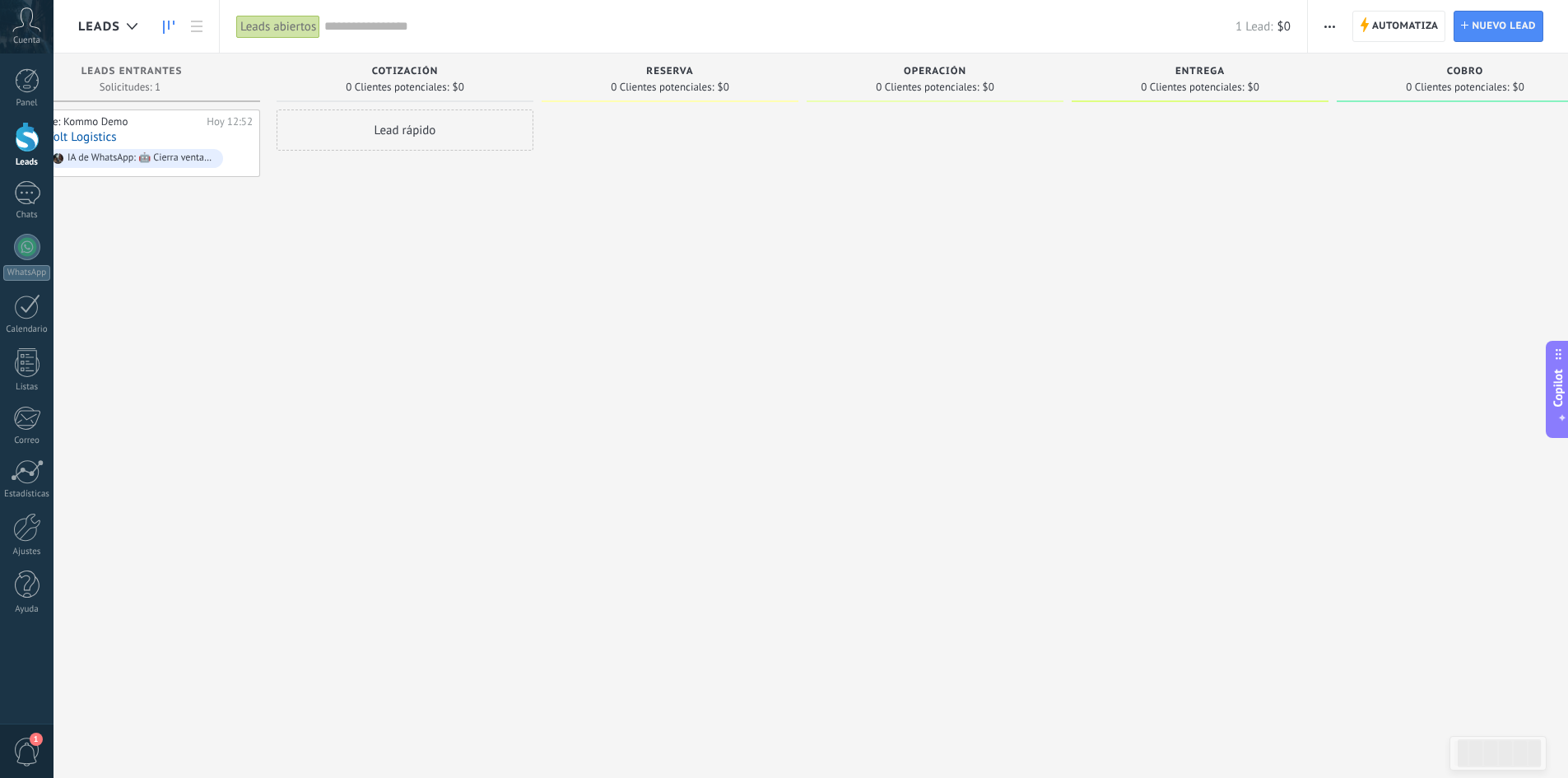
scroll to position [0, 73]
click at [655, 349] on div at bounding box center [672, 391] width 257 height 563
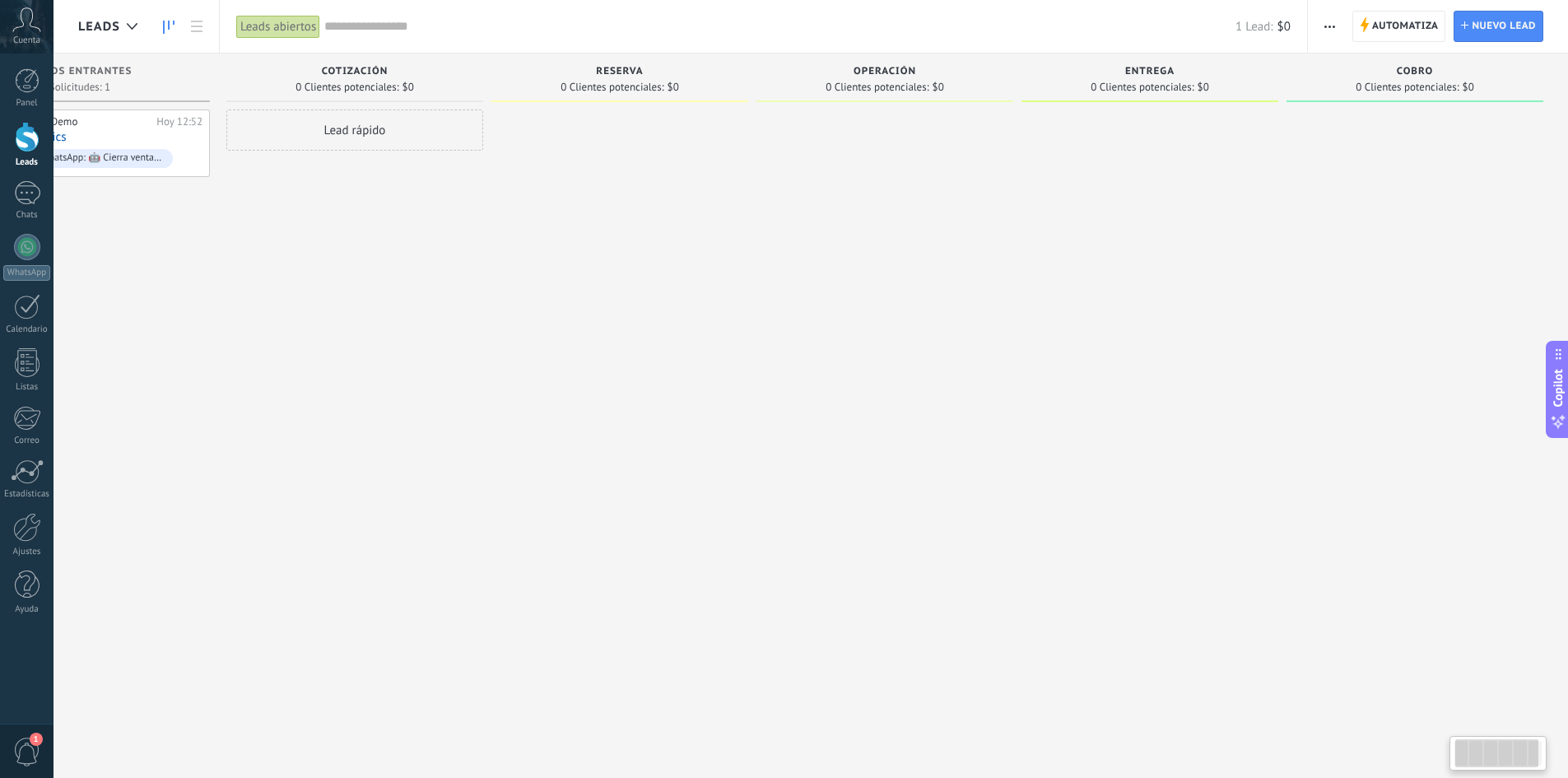
scroll to position [0, 0]
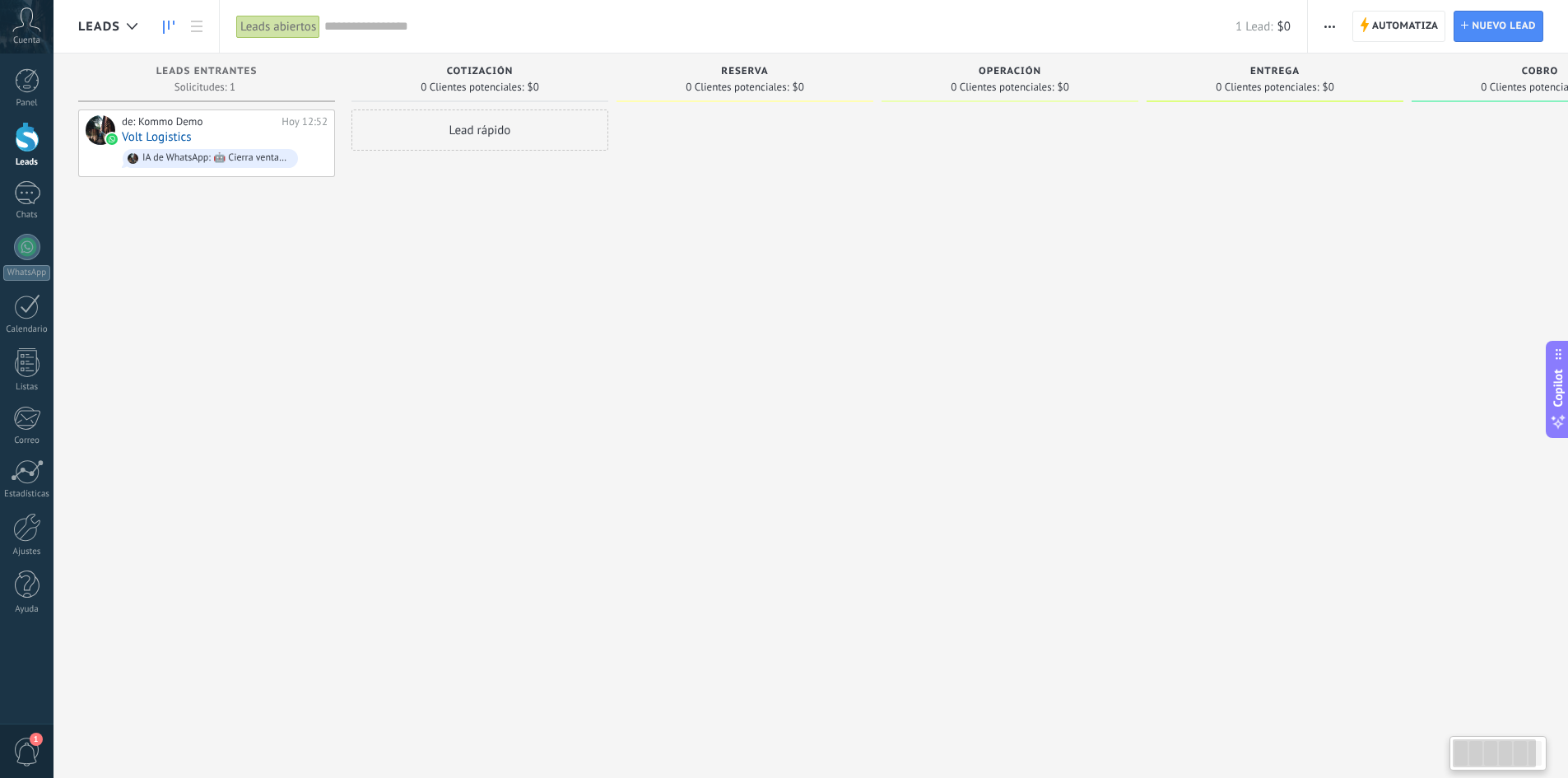
drag, startPoint x: 666, startPoint y: 328, endPoint x: 1322, endPoint y: 438, distance: 665.2
click at [1112, 438] on div "Leads Entrantes Solicitudes: 1 0 0 0 1 0 0 0 1 de: Kommo Demo [DATE] 12:52 Volt…" at bounding box center [886, 363] width 1615 height 619
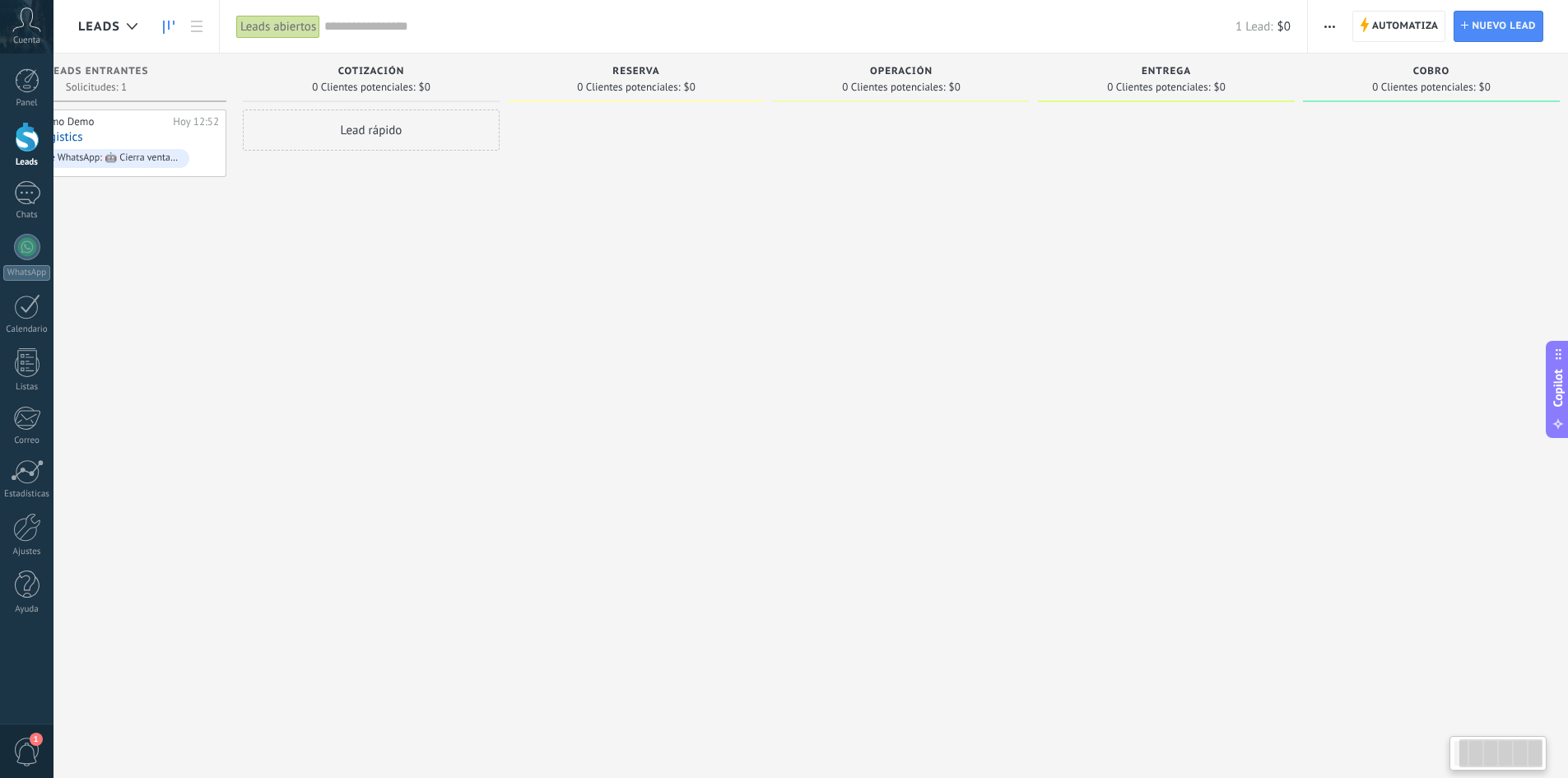
scroll to position [0, 125]
drag, startPoint x: 1322, startPoint y: 433, endPoint x: 746, endPoint y: 488, distance: 578.6
click at [781, 486] on div "Leads Entrantes Solicitudes: 1 0 0 0 1 0 0 0 1 de: Kommo Demo [DATE] 12:52 Volt…" at bounding box center [760, 363] width 1615 height 619
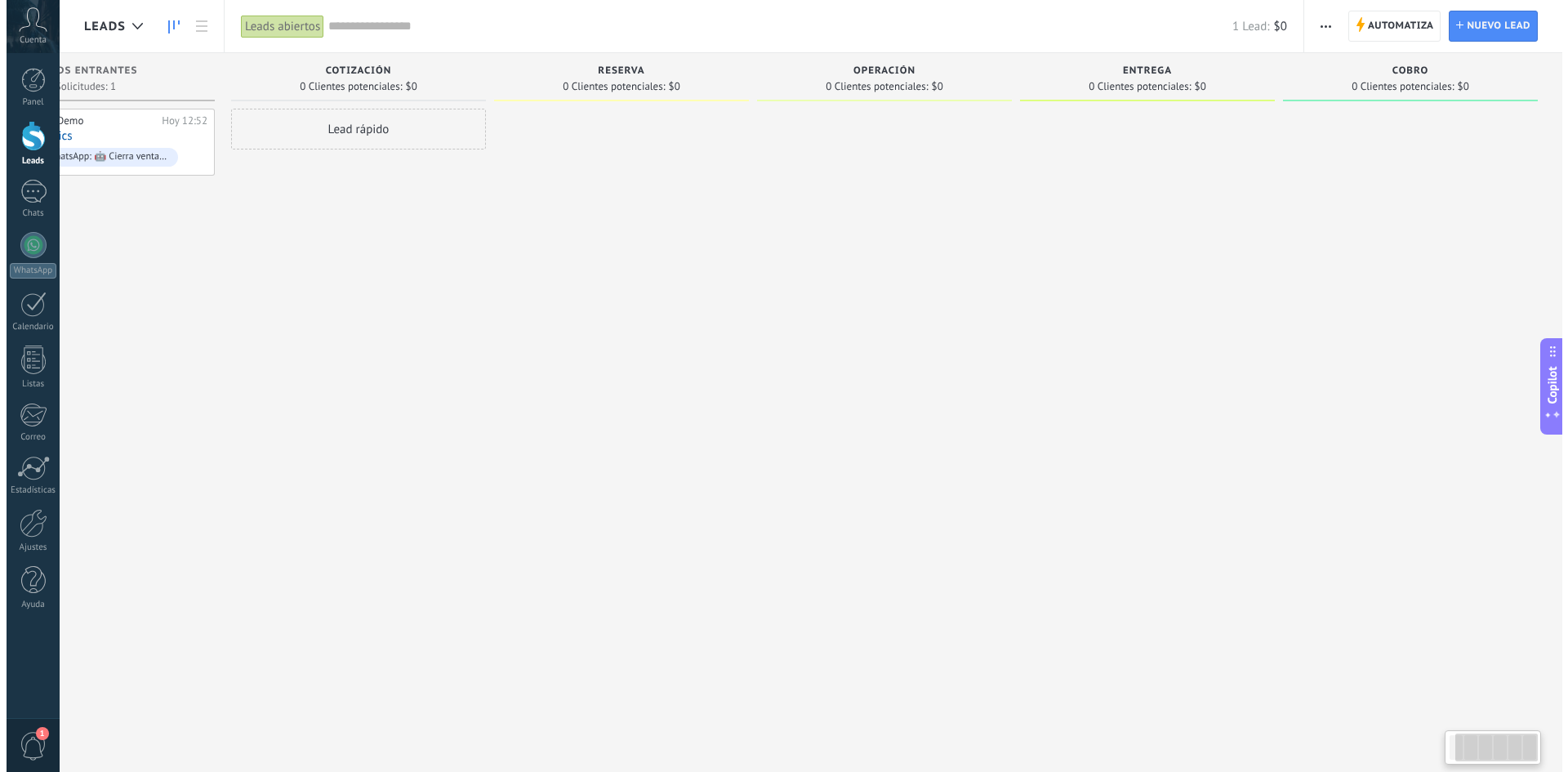
scroll to position [0, 0]
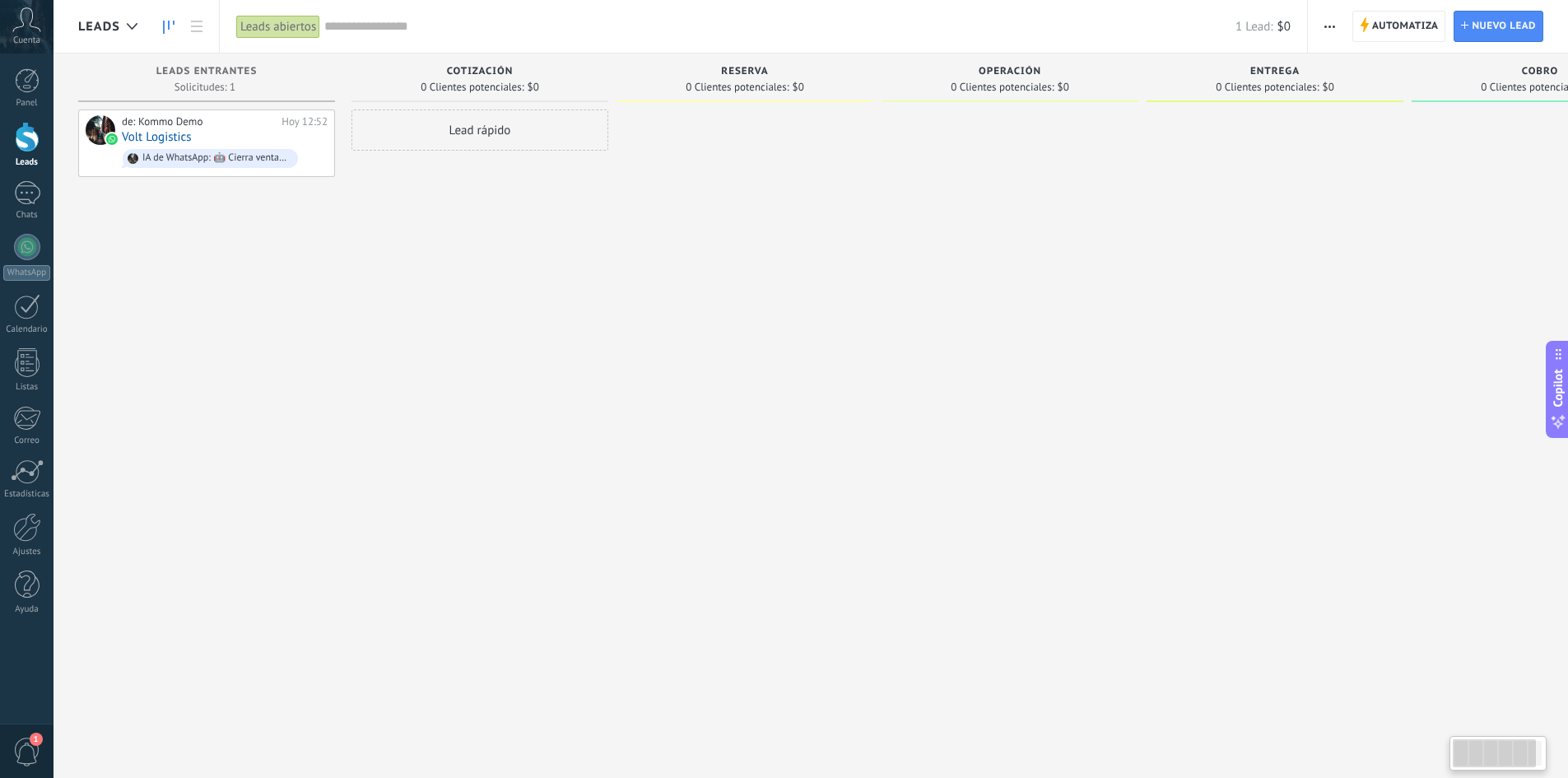
drag, startPoint x: 648, startPoint y: 469, endPoint x: 1164, endPoint y: 471, distance: 516.0
click at [1112, 474] on div "Leads Entrantes Solicitudes: 1 0 0 0 1 0 0 0 1 de: Kommo Demo [DATE] 12:52 Volt…" at bounding box center [886, 363] width 1615 height 619
drag, startPoint x: 24, startPoint y: 192, endPoint x: 30, endPoint y: 229, distance: 37.5
click at [24, 192] on div at bounding box center [27, 193] width 26 height 24
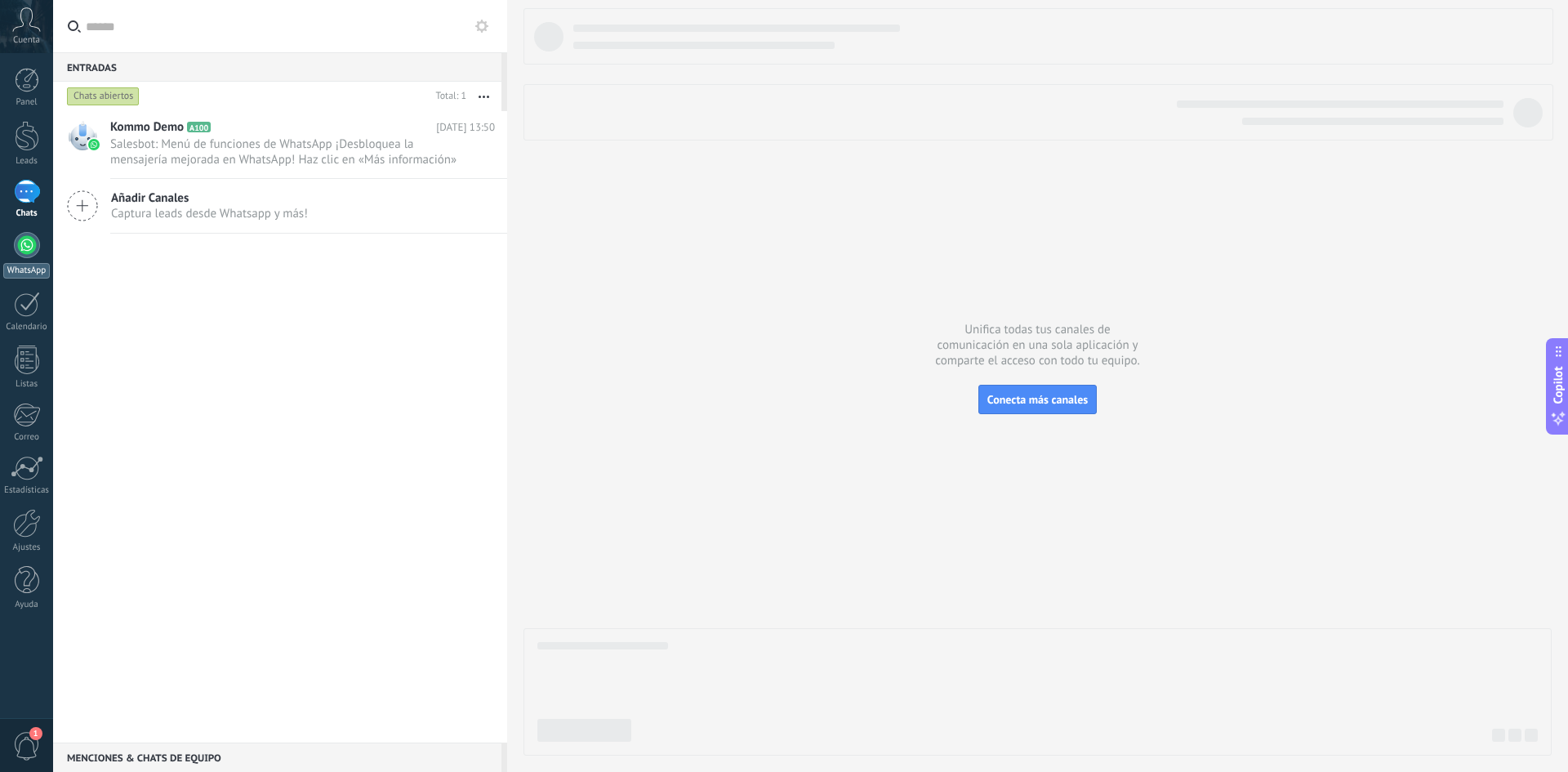
click at [32, 255] on div at bounding box center [27, 244] width 26 height 26
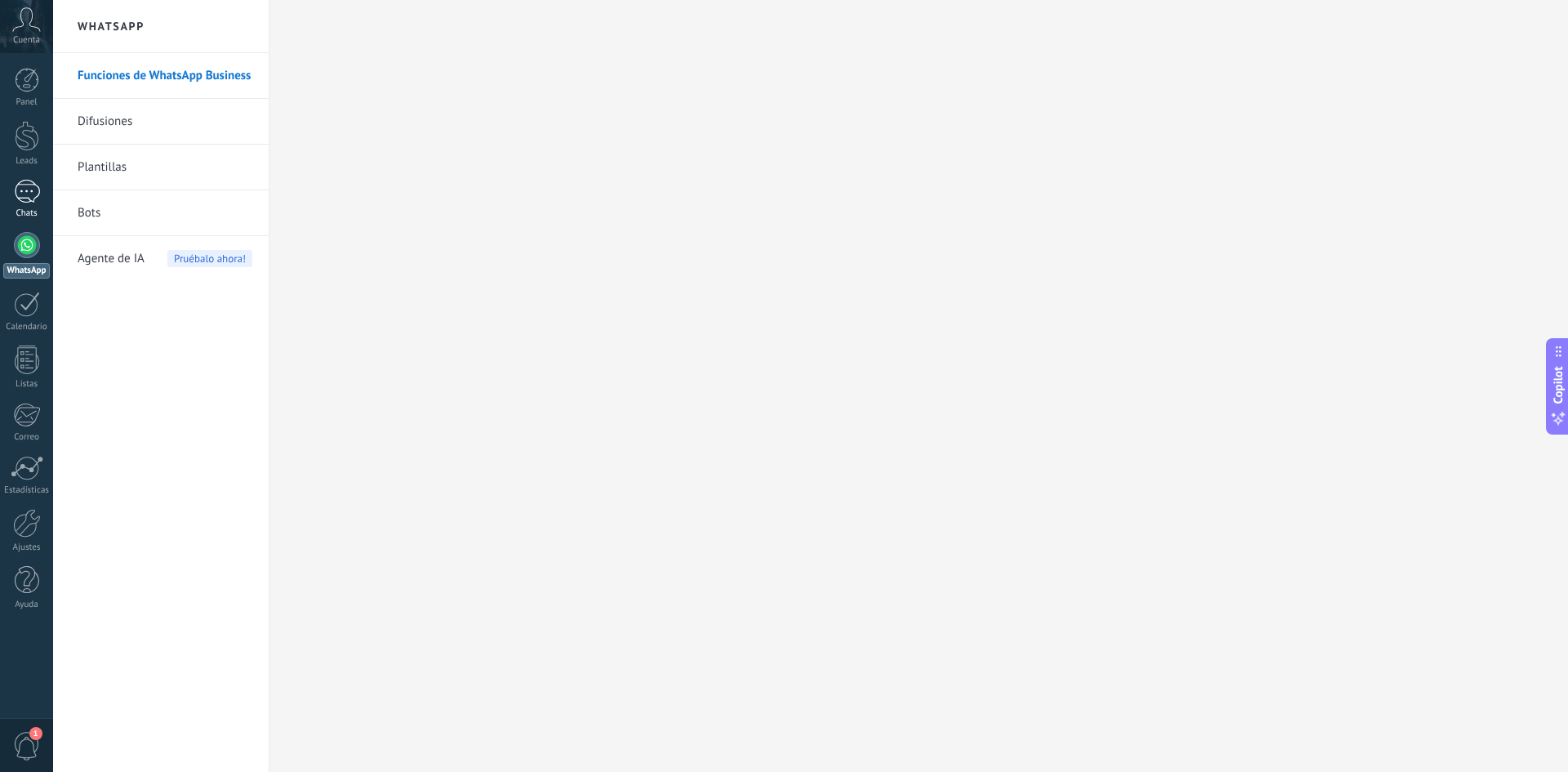
click at [19, 201] on div at bounding box center [27, 192] width 26 height 23
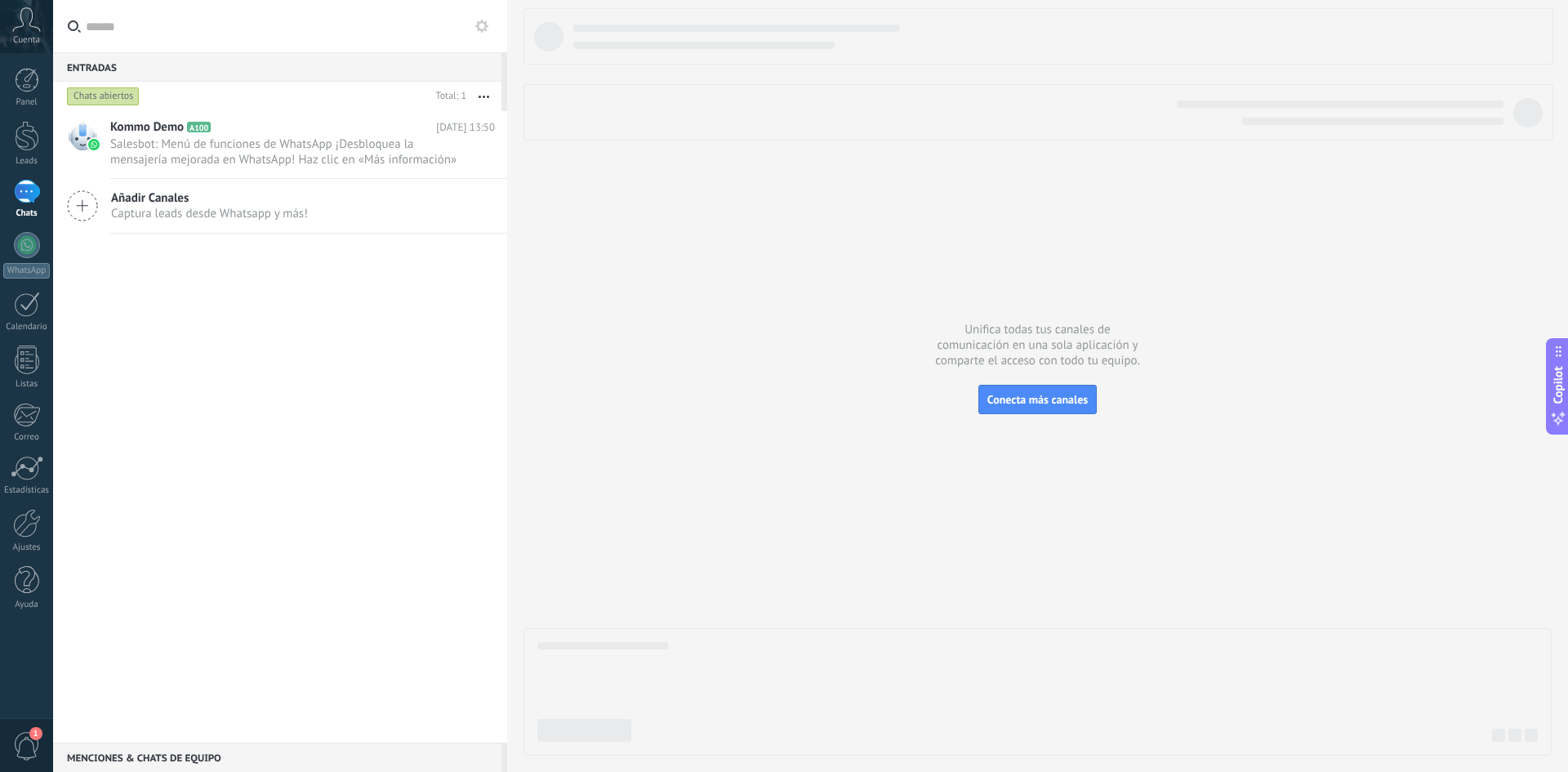
click at [257, 211] on span "Captura leads desde Whatsapp y más!" at bounding box center [209, 213] width 197 height 16
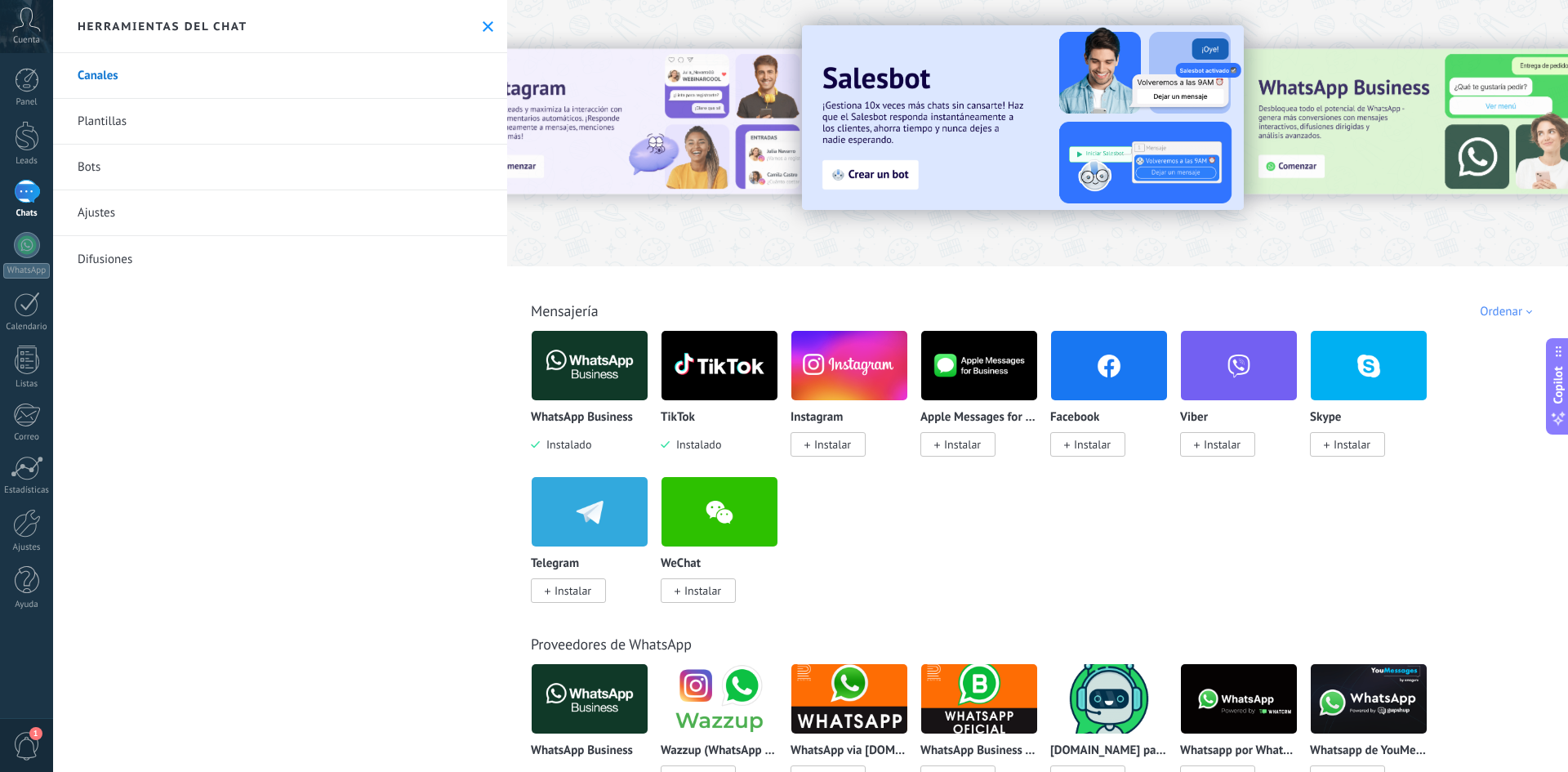
click at [815, 444] on span "Instalar" at bounding box center [833, 444] width 37 height 15
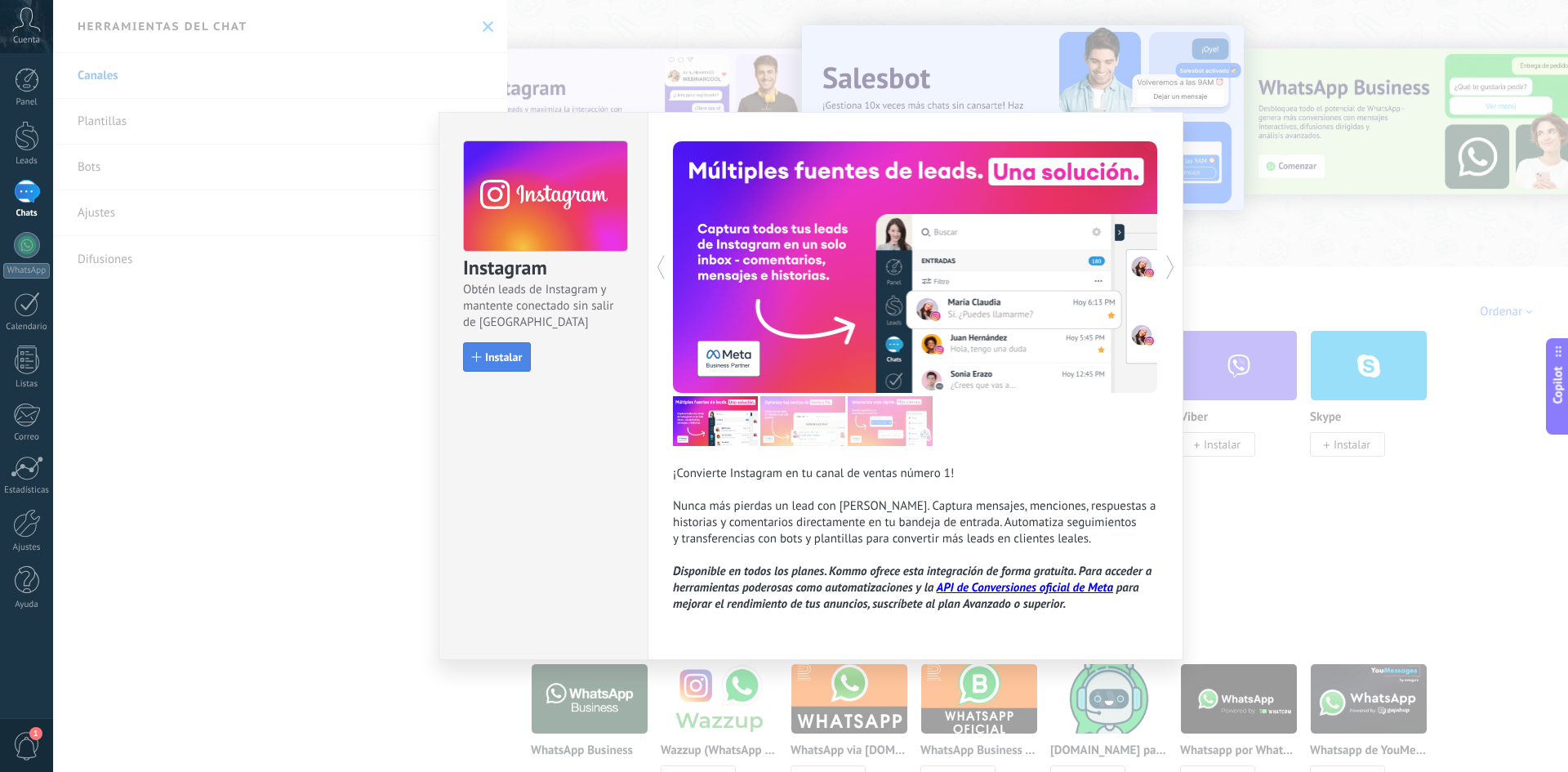
click at [494, 348] on button "Instalar" at bounding box center [497, 357] width 68 height 29
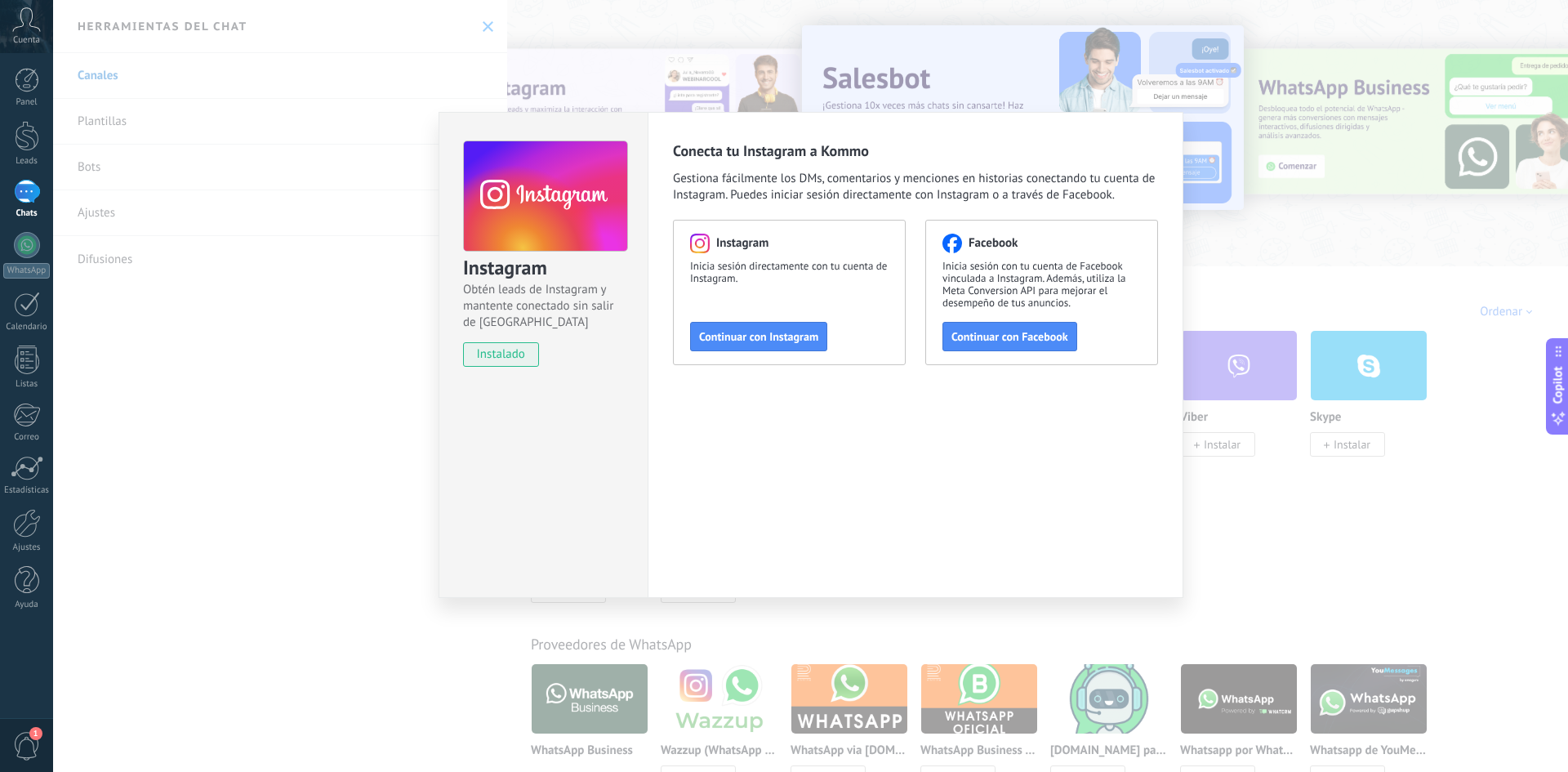
click at [1103, 474] on div "Instagram Obtén leads de Instagram y mantente conectado sin salir de Kommo inst…" at bounding box center [810, 386] width 1515 height 772
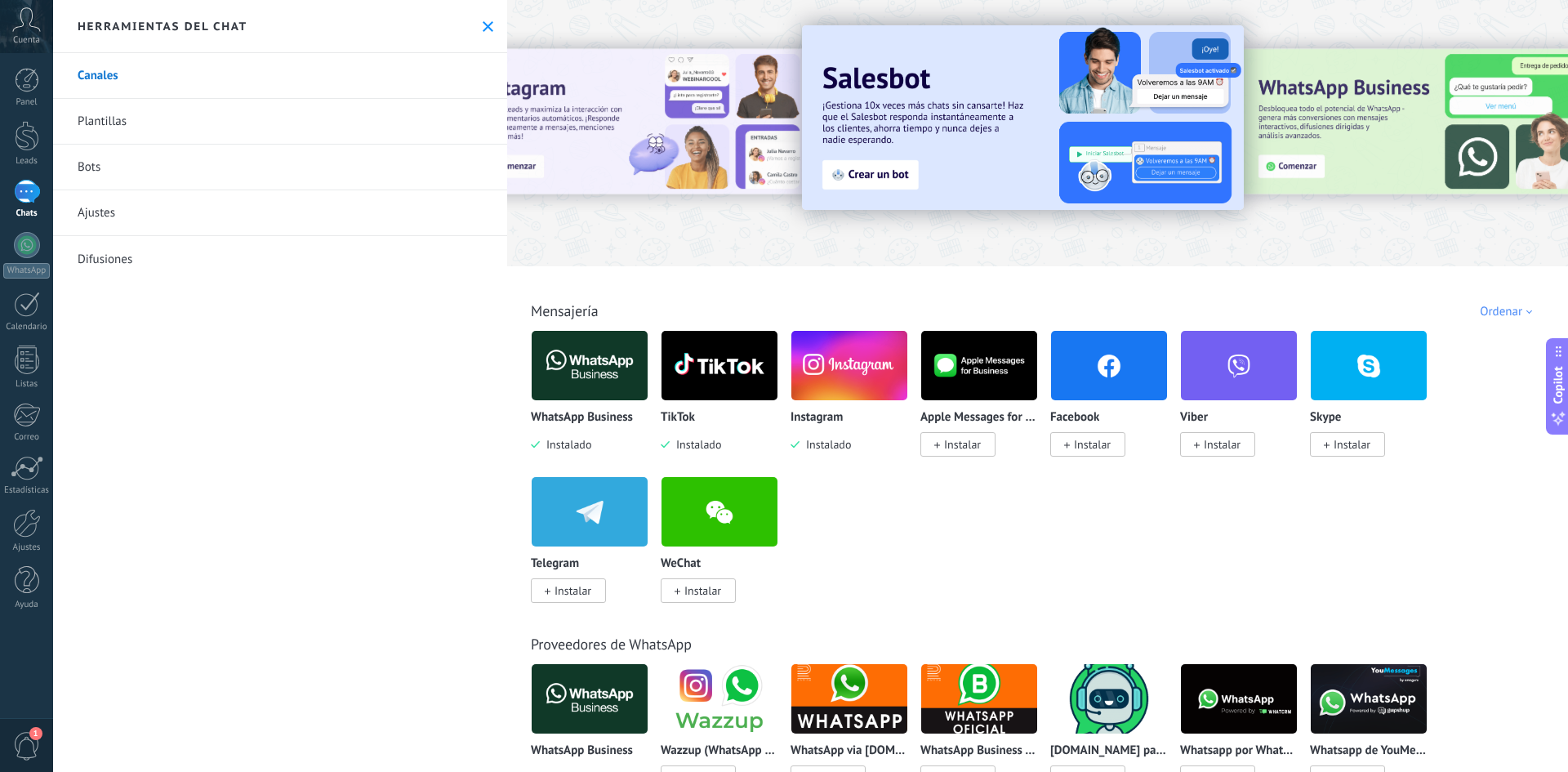
click at [1098, 444] on span "Instalar" at bounding box center [1092, 444] width 37 height 15
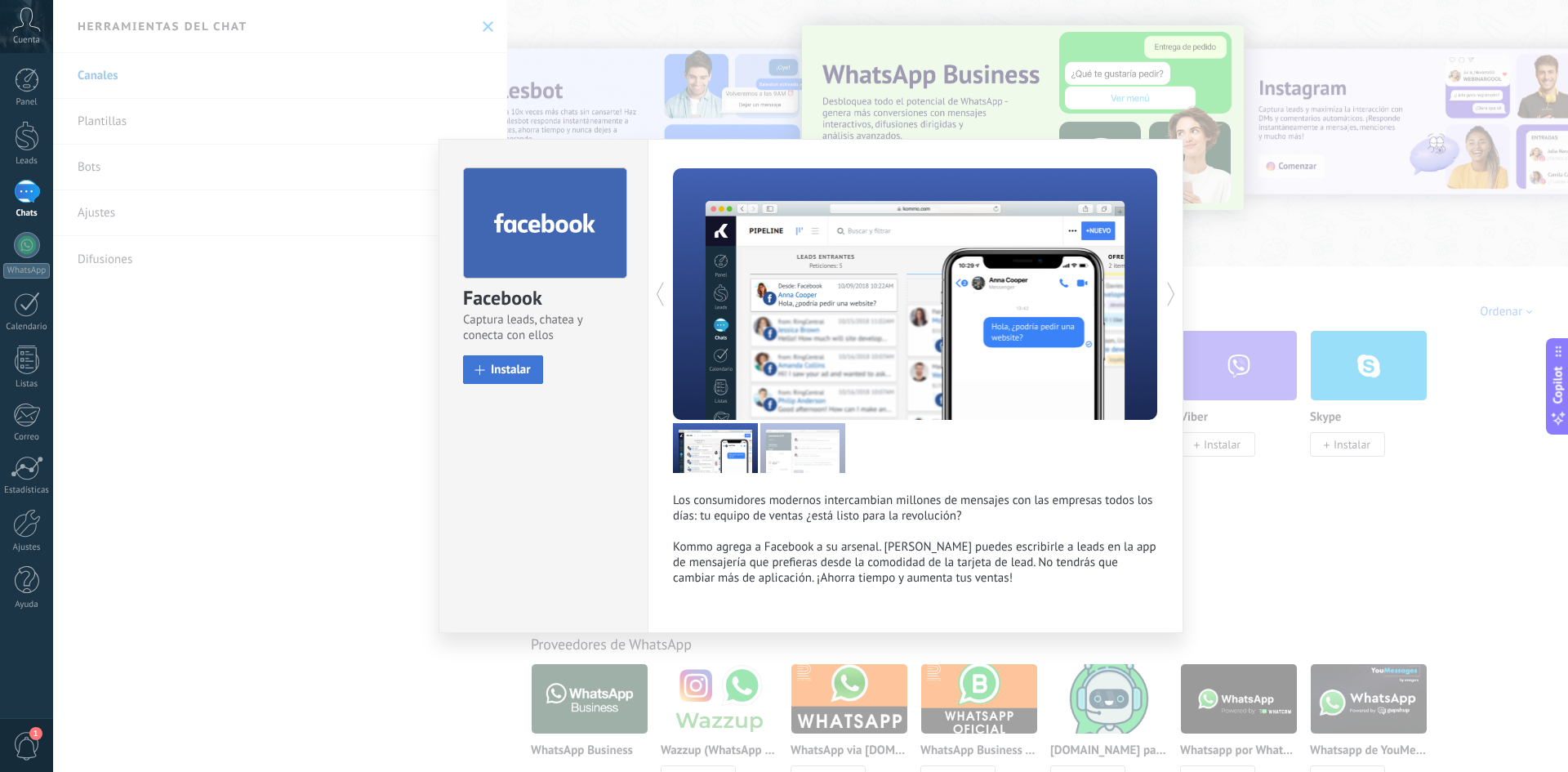
click at [505, 379] on button "Instalar" at bounding box center [503, 369] width 80 height 28
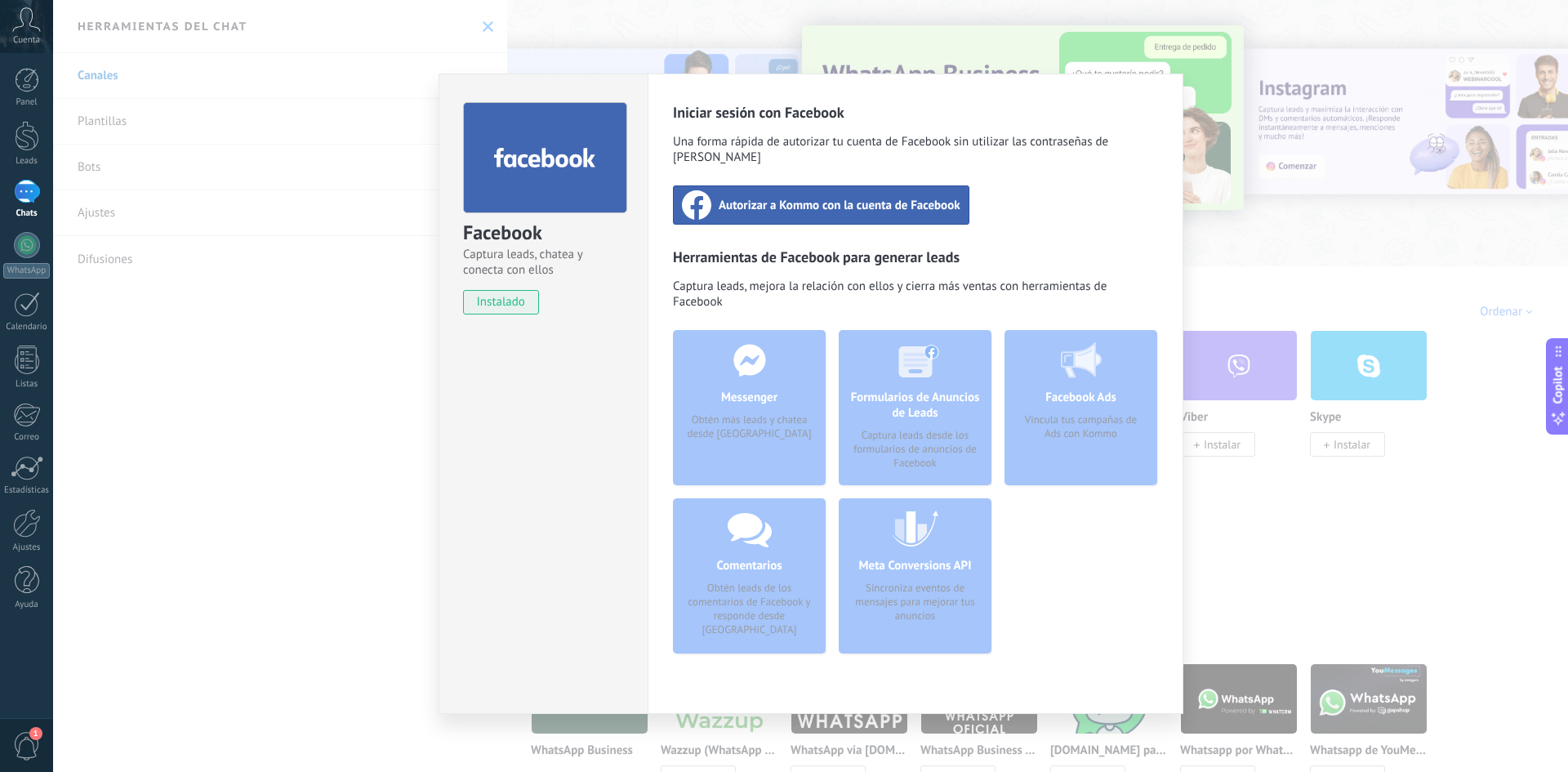
click at [1103, 497] on div "Facebook Captura leads, chatea y conecta con ellos instalado Desinstalar Inicia…" at bounding box center [810, 386] width 1515 height 772
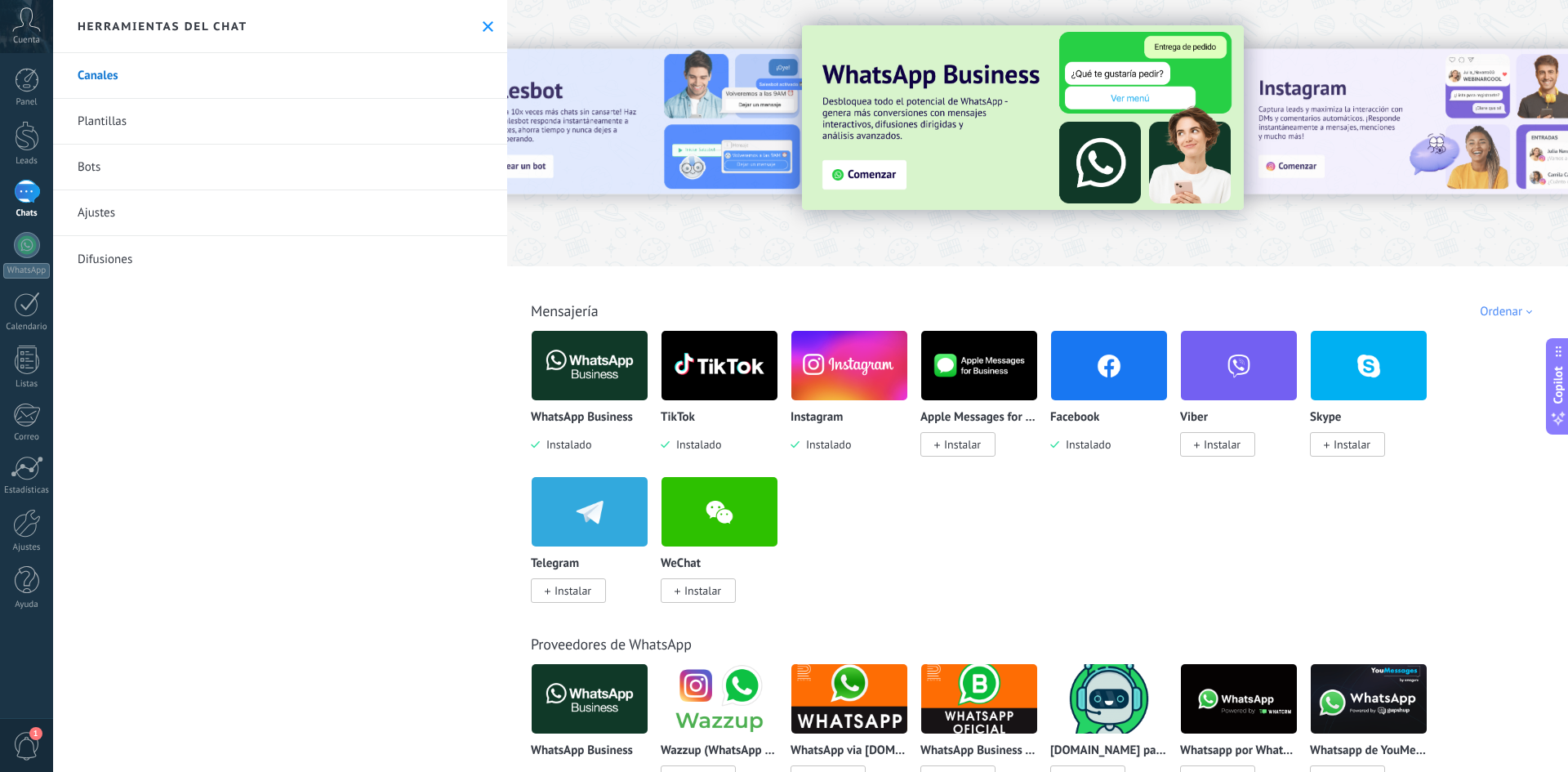
click at [583, 516] on span "Instalar" at bounding box center [573, 591] width 37 height 15
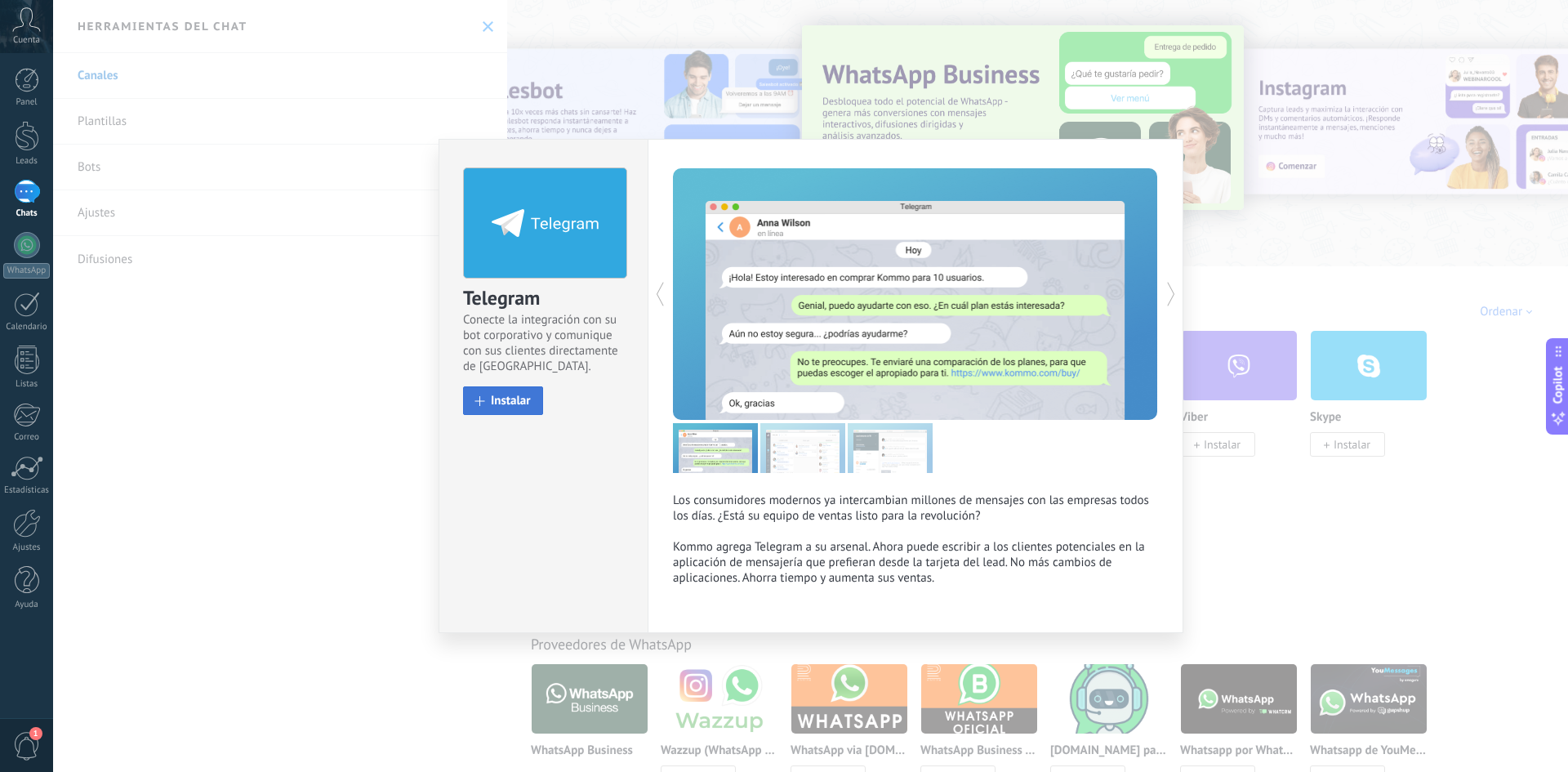
click at [525, 396] on span "Instalar" at bounding box center [511, 400] width 40 height 13
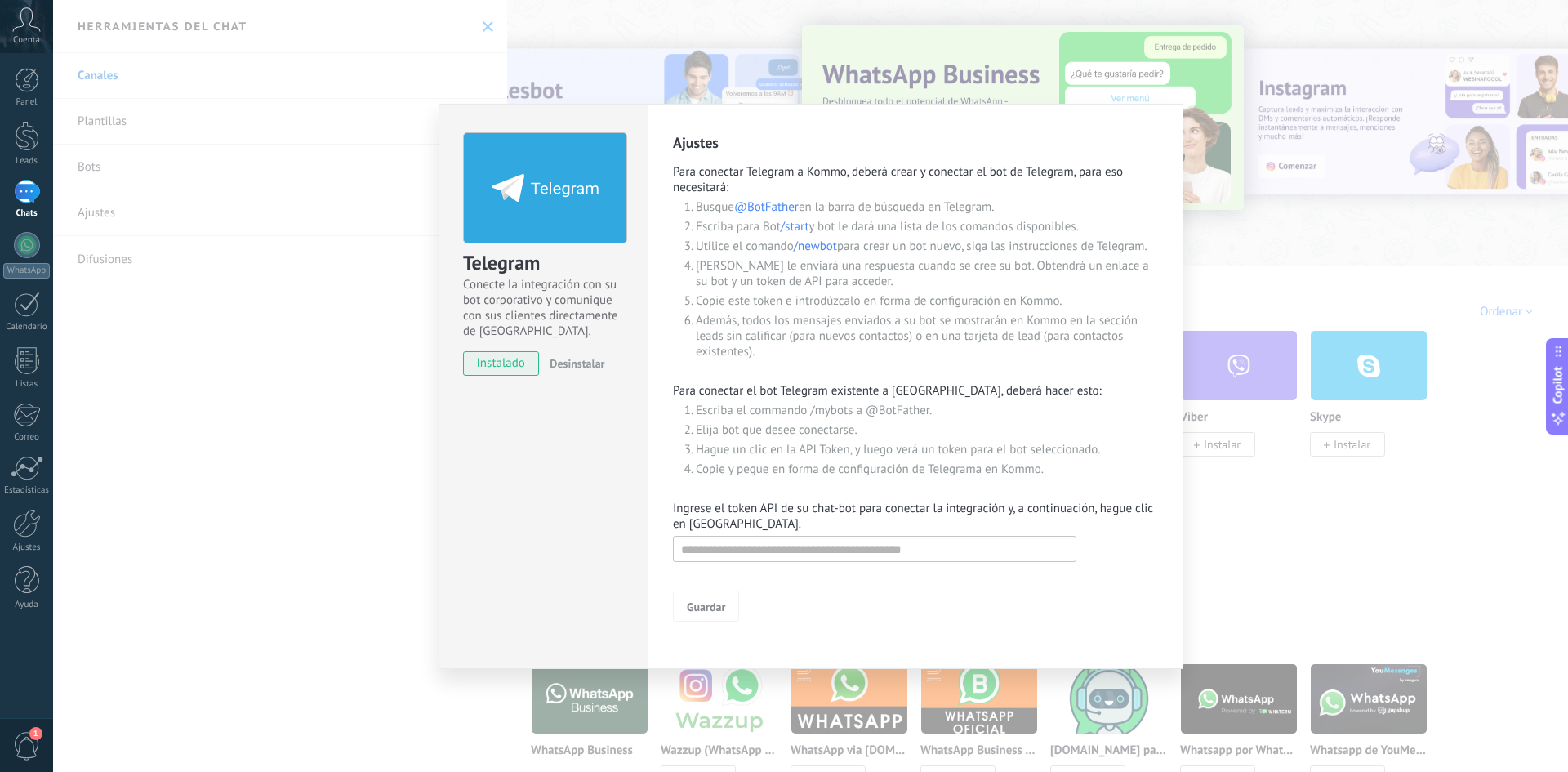
click at [1103, 416] on div "Telegram Conecte la integración con su bot corporativo y comunique con sus clie…" at bounding box center [810, 386] width 1515 height 772
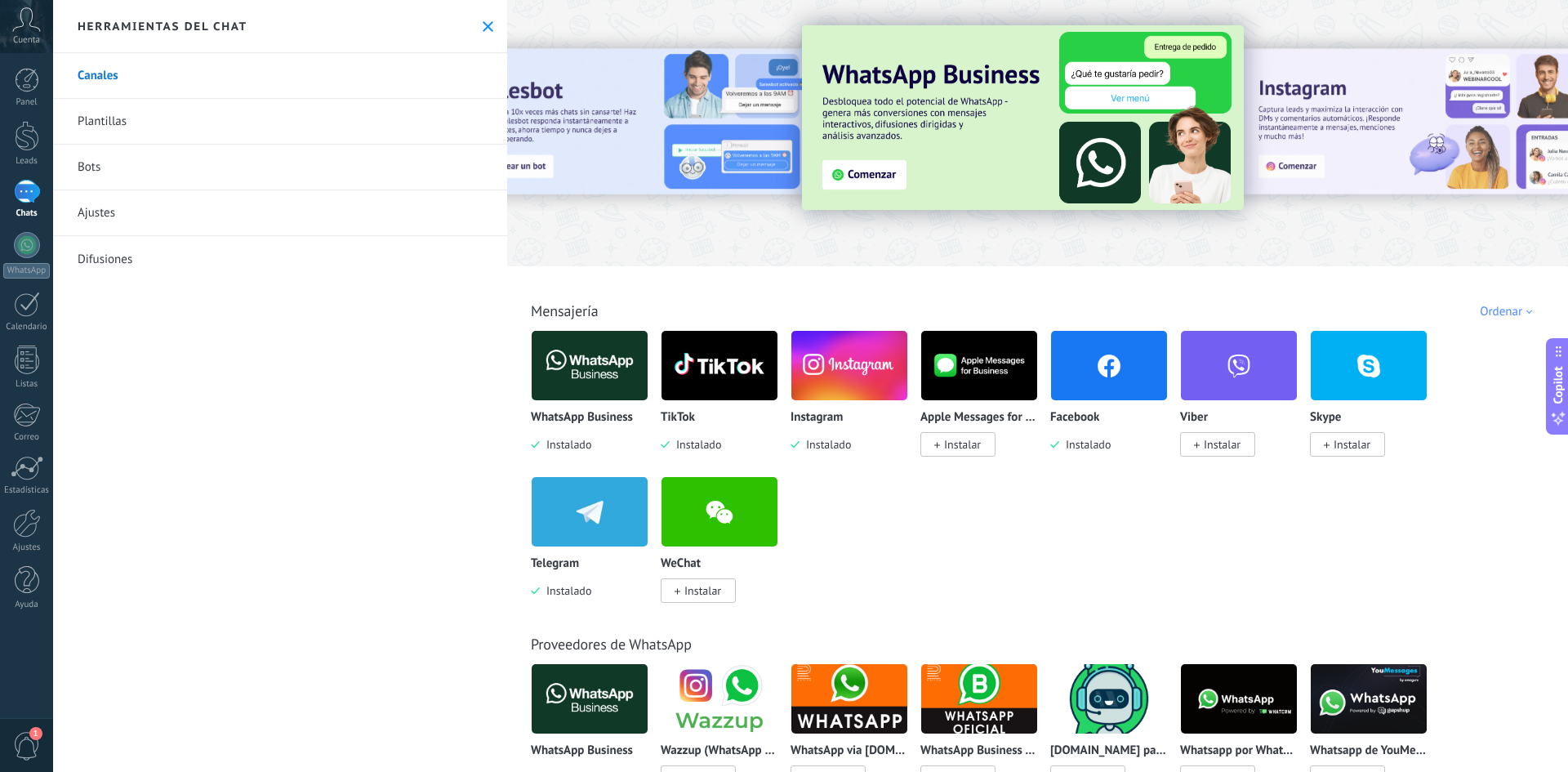
click at [707, 516] on span "Instalar" at bounding box center [703, 591] width 37 height 15
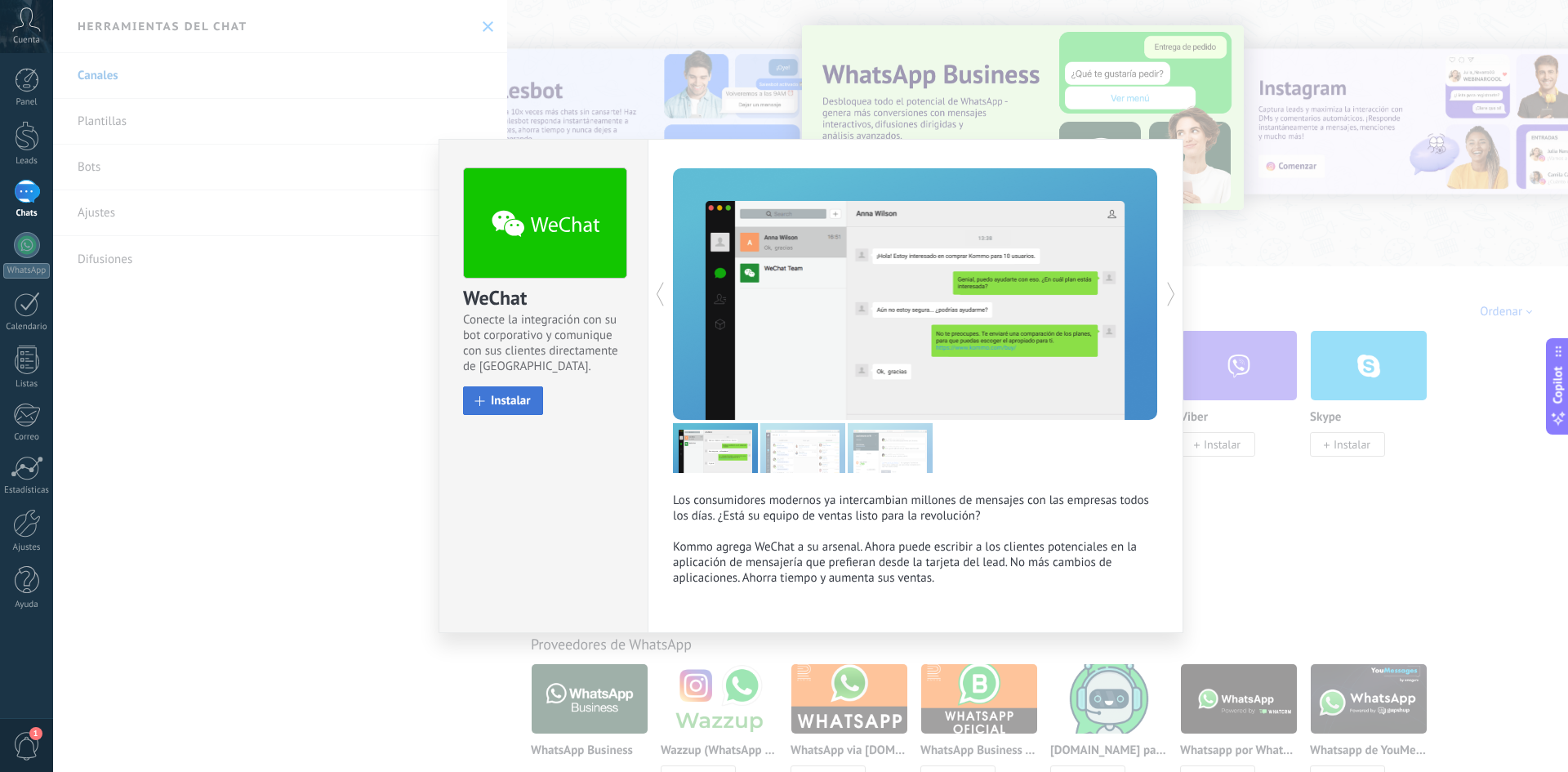
click at [489, 409] on button "Instalar" at bounding box center [503, 400] width 80 height 28
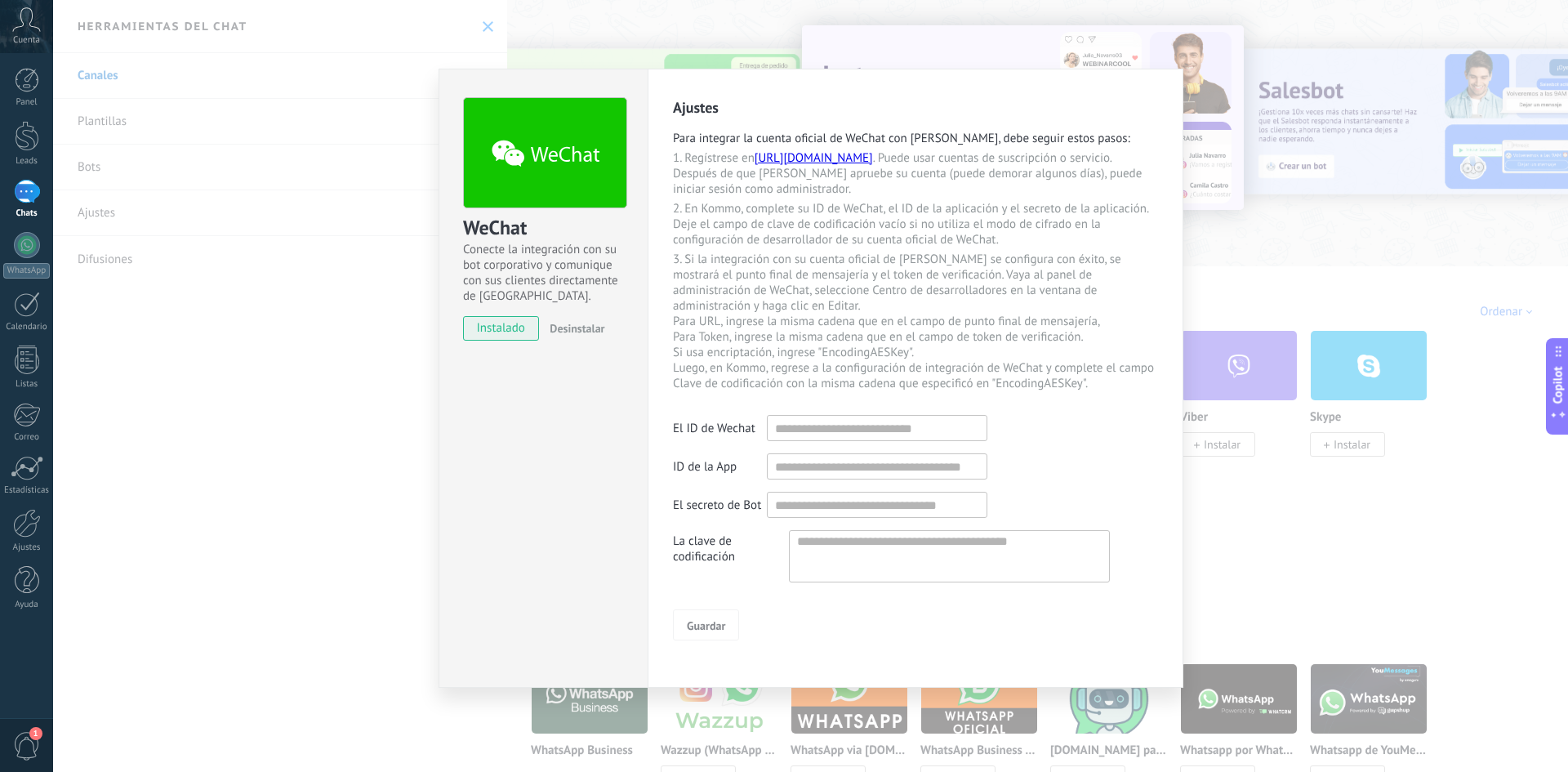
click at [1103, 516] on div "WeChat Conecte la integración con su bot corporativo y comunique con sus client…" at bounding box center [810, 386] width 1515 height 772
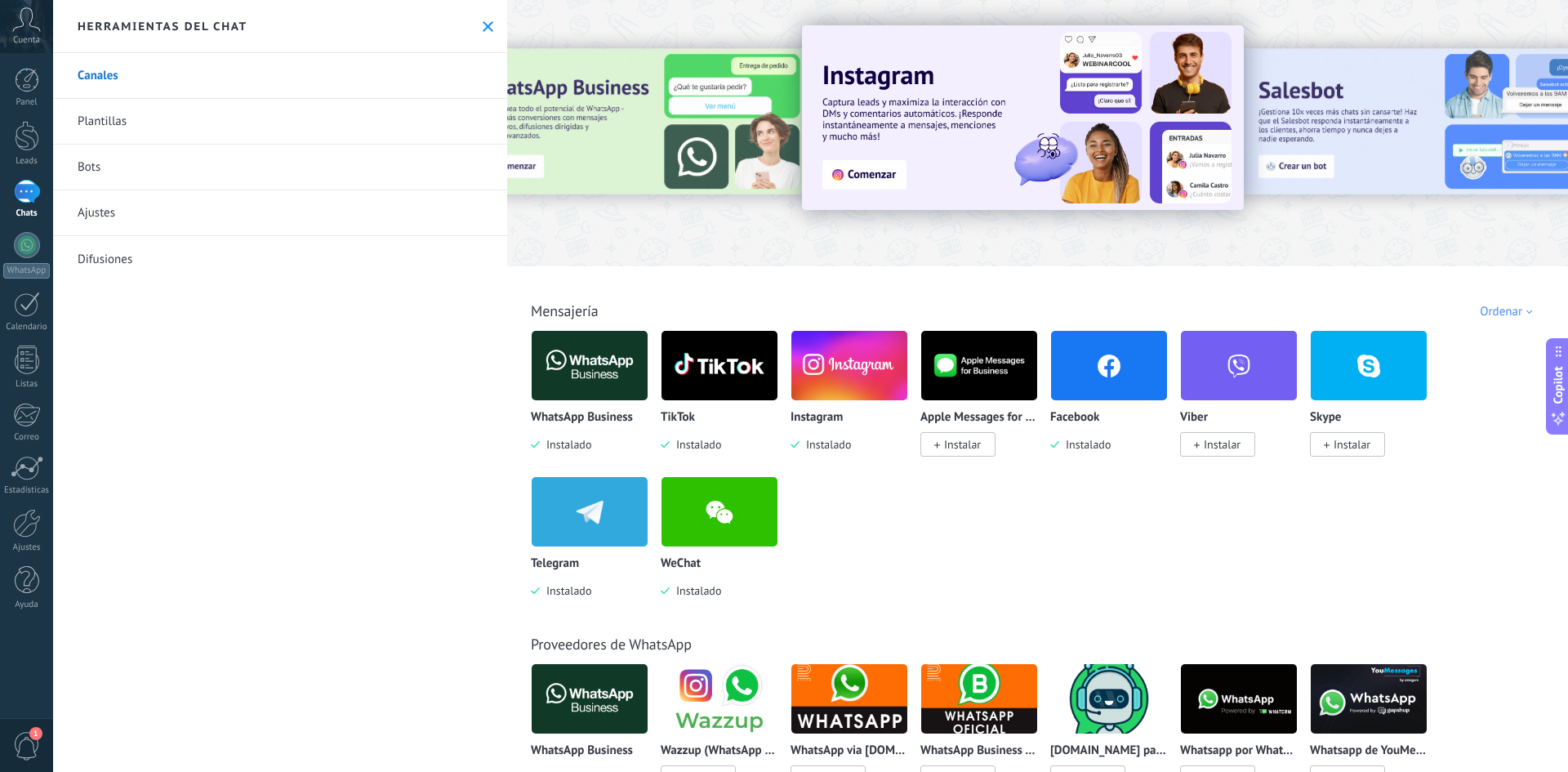
click at [712, 516] on img at bounding box center [719, 511] width 116 height 79
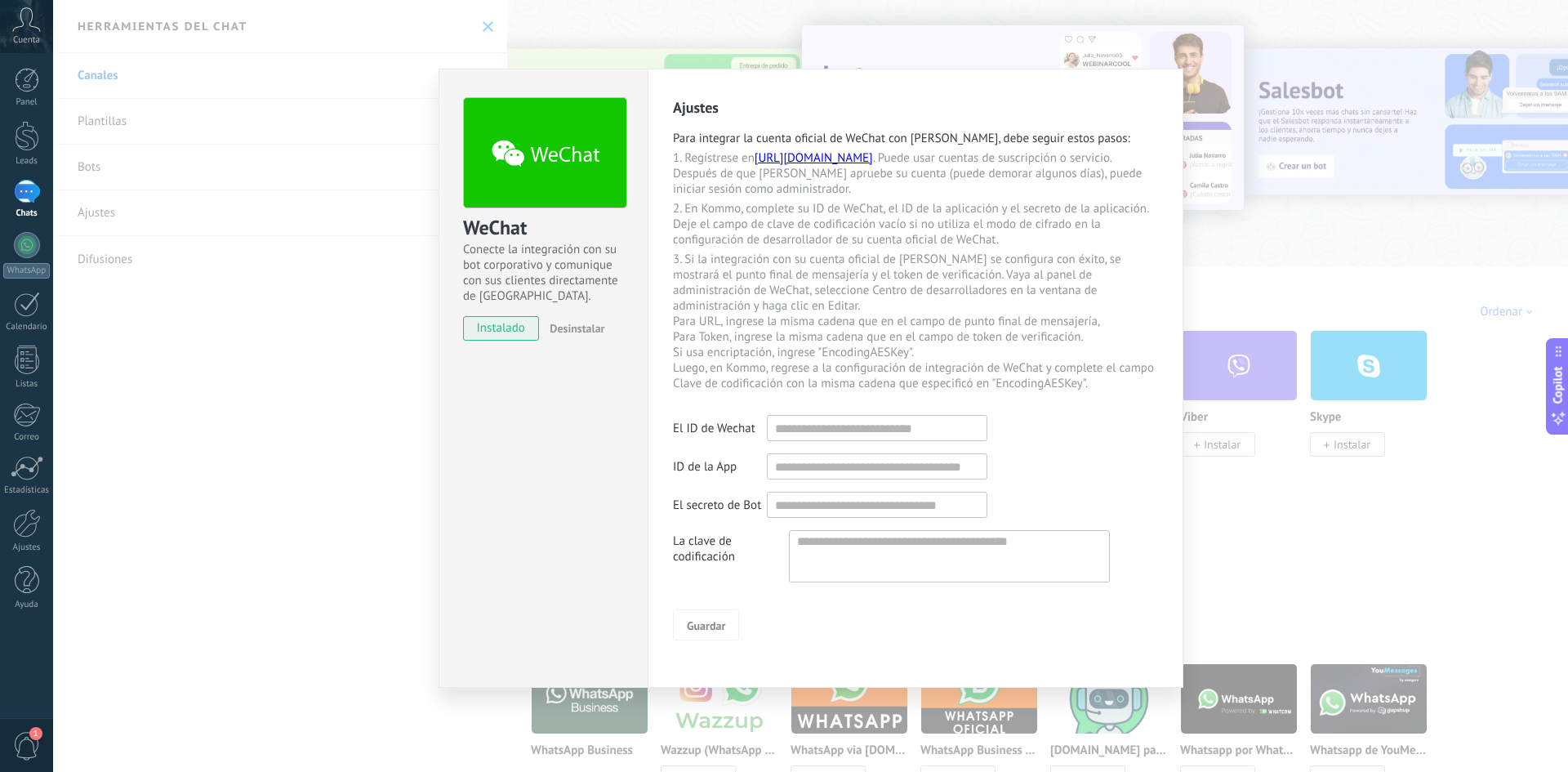
click at [1103, 516] on div "WeChat Conecte la integración con su bot corporativo y comunique con sus client…" at bounding box center [810, 386] width 1515 height 772
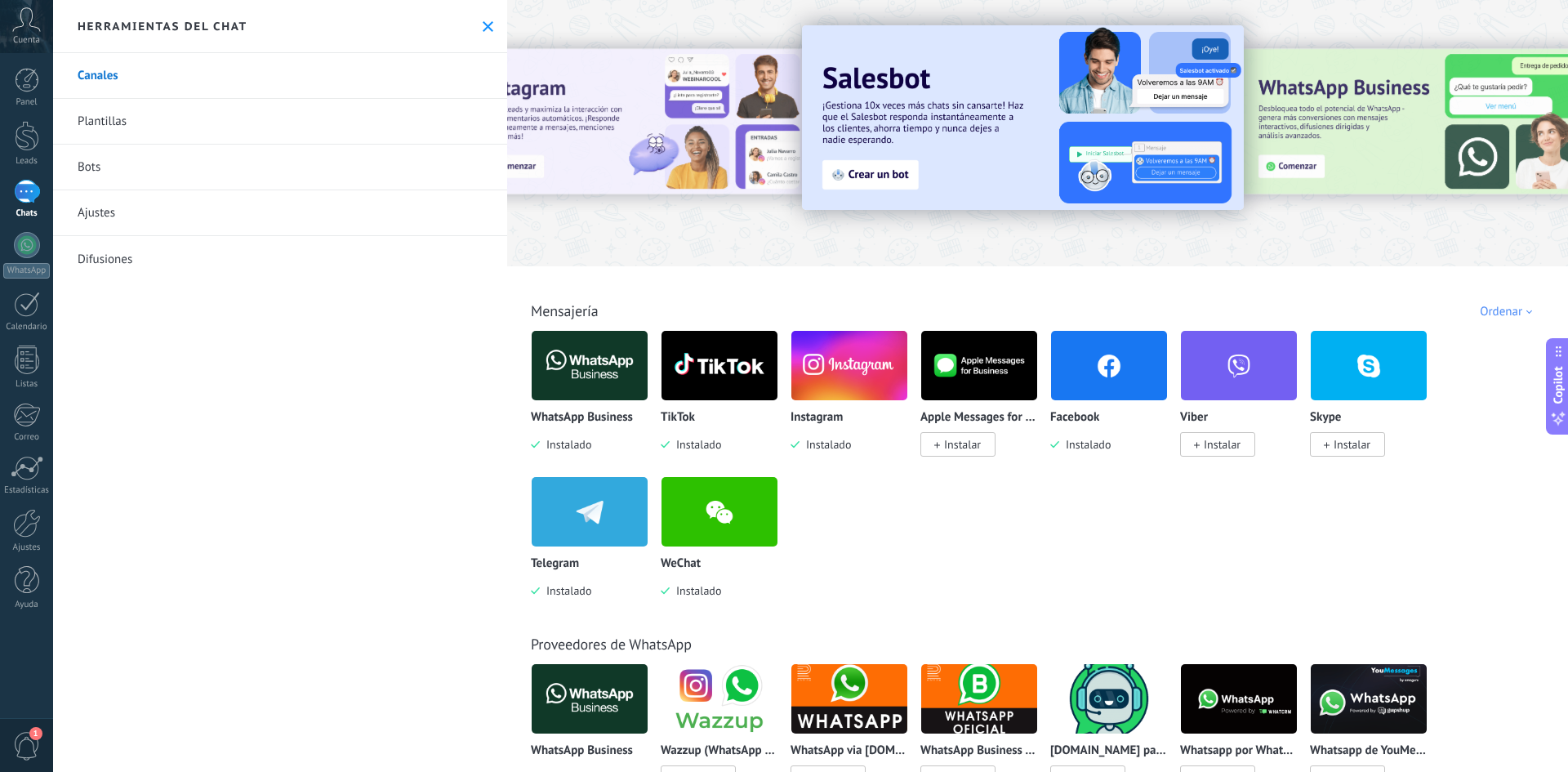
click at [596, 344] on img at bounding box center [589, 365] width 116 height 79
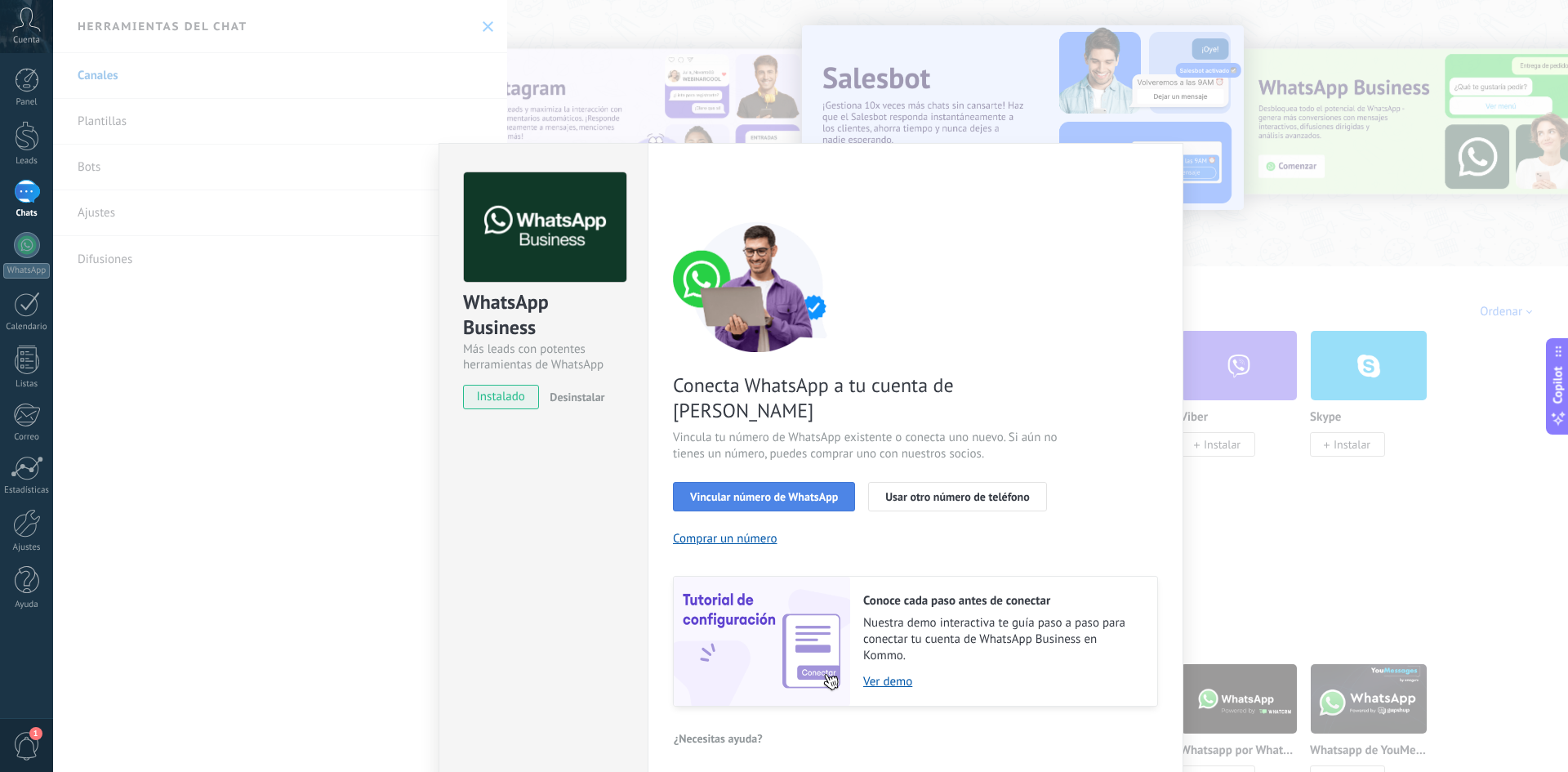
click at [821, 482] on button "Vincular número de WhatsApp" at bounding box center [764, 496] width 182 height 29
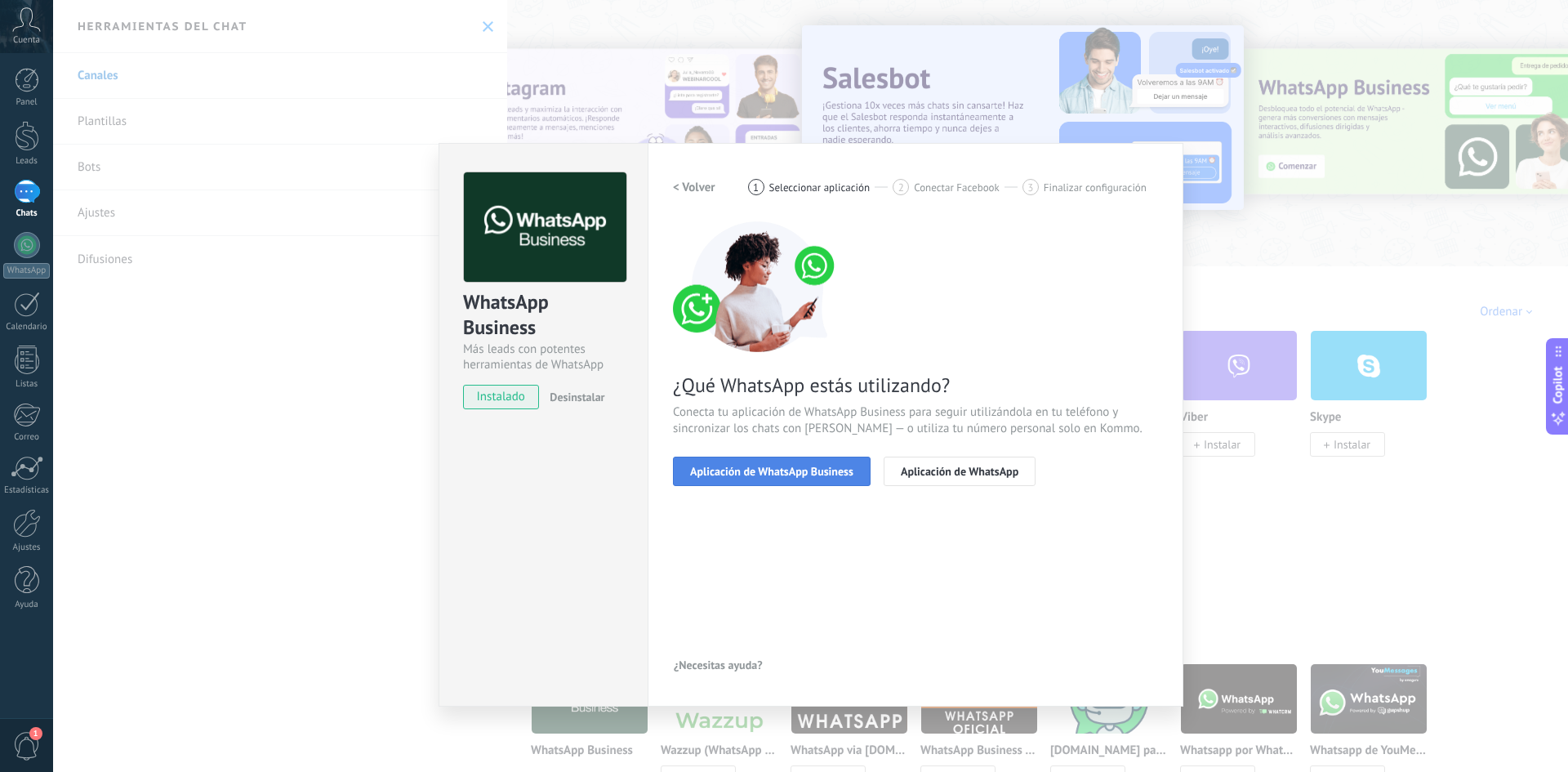
click at [834, 477] on span "Aplicación de WhatsApp Business" at bounding box center [772, 471] width 163 height 12
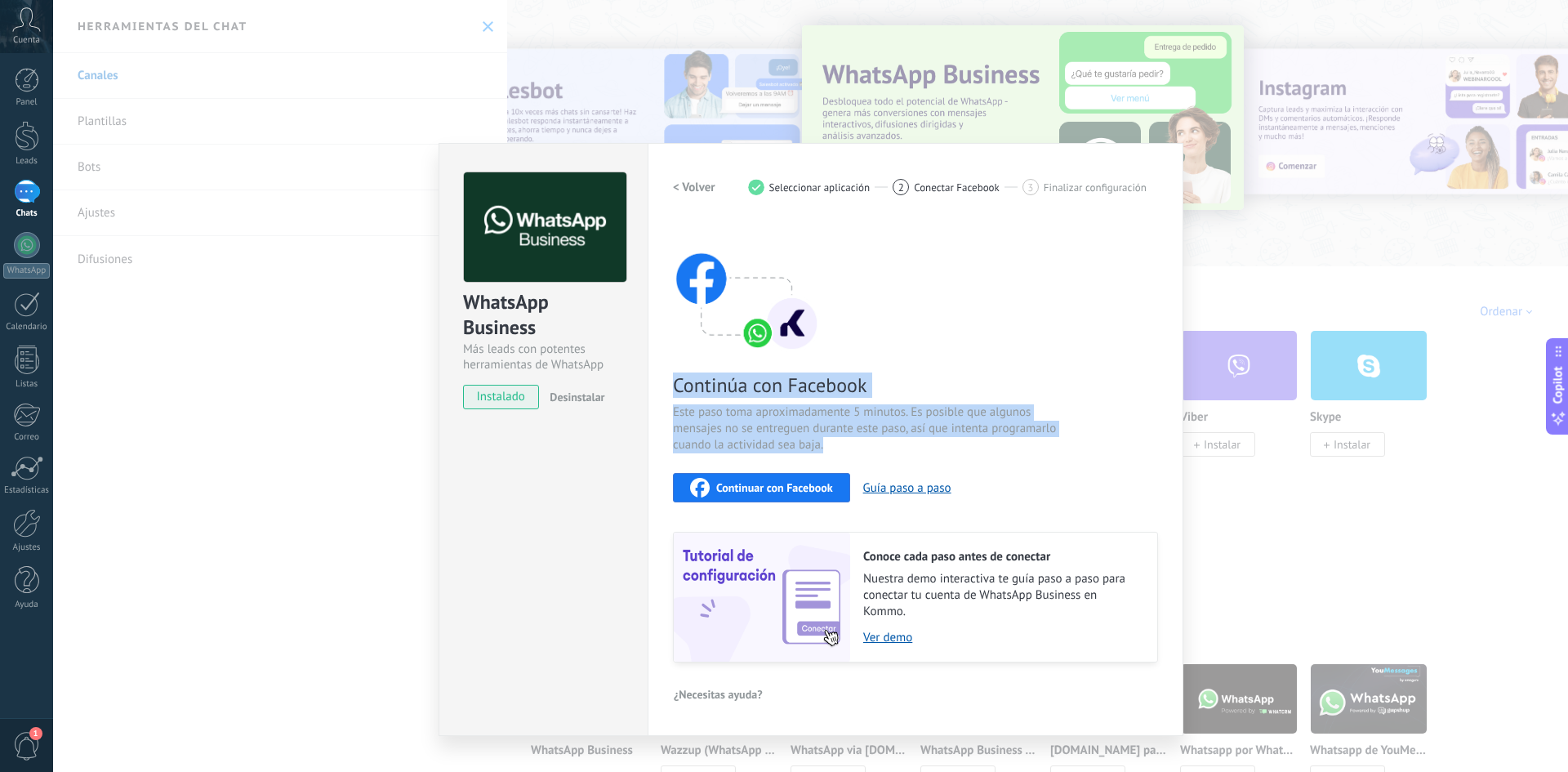
drag, startPoint x: 846, startPoint y: 457, endPoint x: 666, endPoint y: 392, distance: 191.4
click at [667, 394] on div "Configuraciones Autorizaciones Esta pestaña registra a los usuarios que han con…" at bounding box center [915, 439] width 536 height 593
click at [679, 395] on span "Continúa con Facebook" at bounding box center [867, 385] width 388 height 25
drag, startPoint x: 674, startPoint y: 384, endPoint x: 877, endPoint y: 453, distance: 214.4
click at [877, 453] on div "Continúa con Facebook Este paso toma aproximadamente 5 minutos. Es posible que …" at bounding box center [915, 442] width 485 height 441
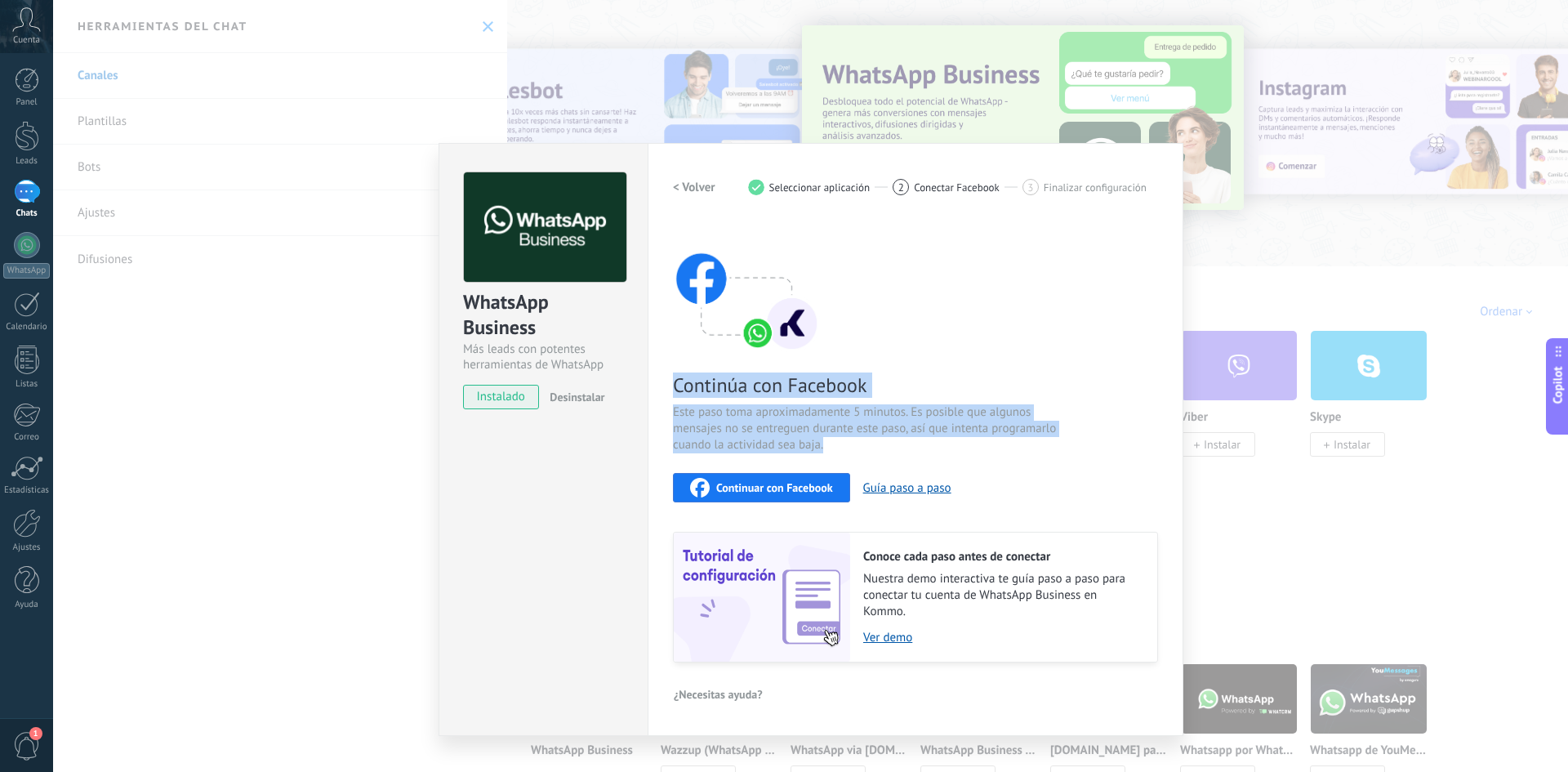
click at [875, 449] on span "Este paso toma aproximadamente 5 minutos. Es posible que algunos mensajes no se…" at bounding box center [867, 429] width 388 height 49
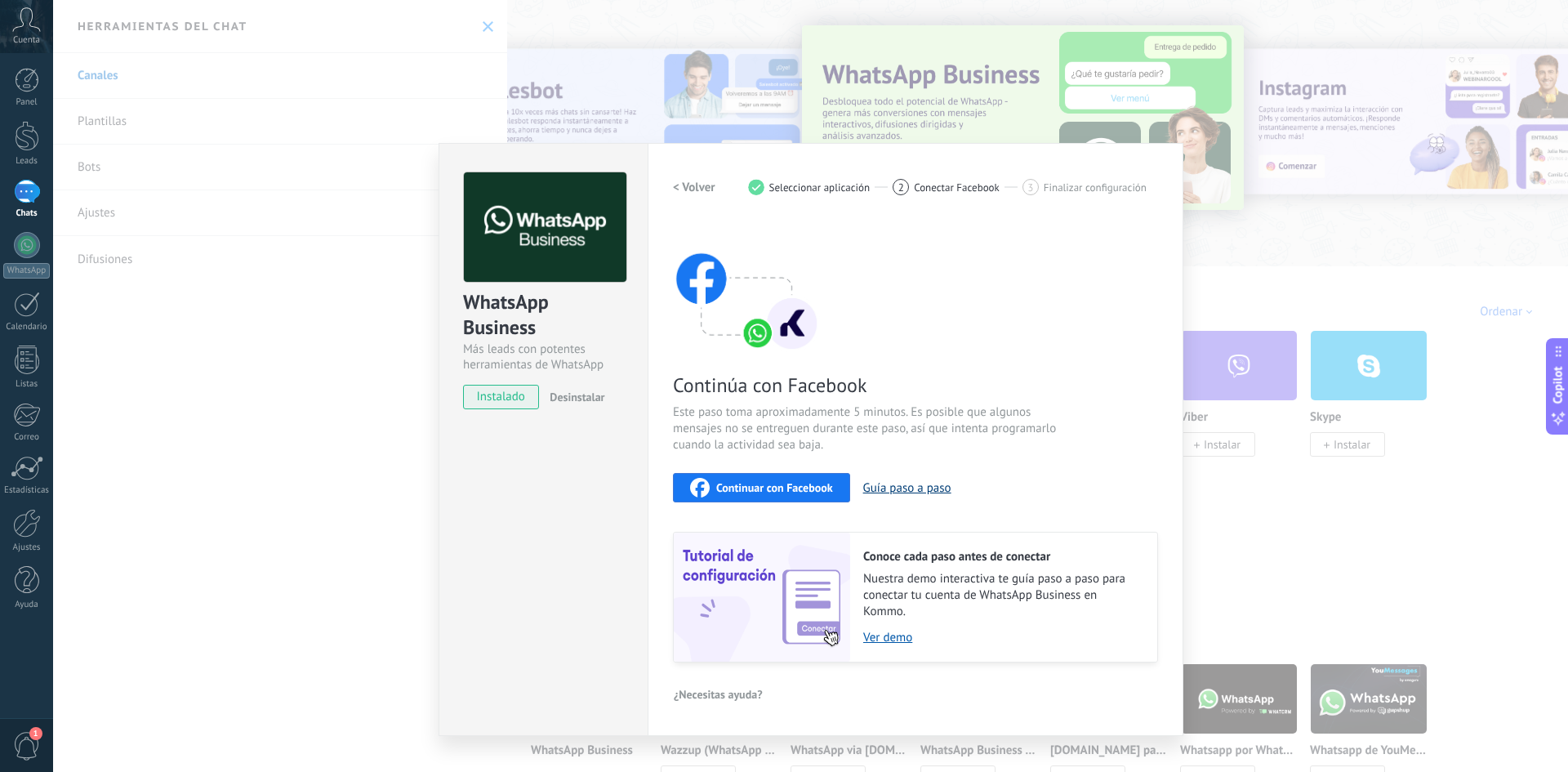
click at [911, 492] on button "Guía paso a paso" at bounding box center [908, 488] width 88 height 16
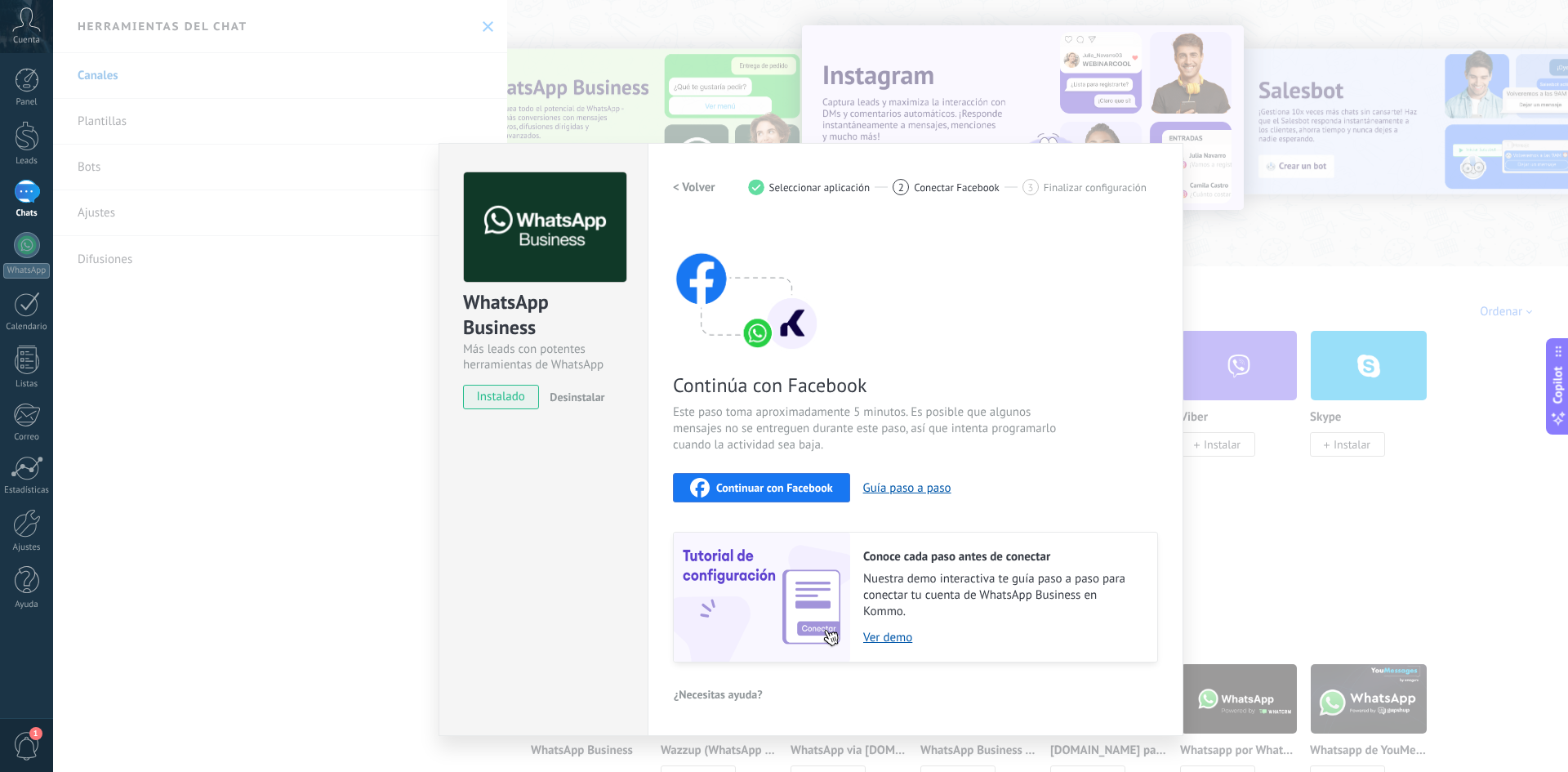
click at [809, 489] on span "Continuar con Facebook" at bounding box center [774, 488] width 117 height 12
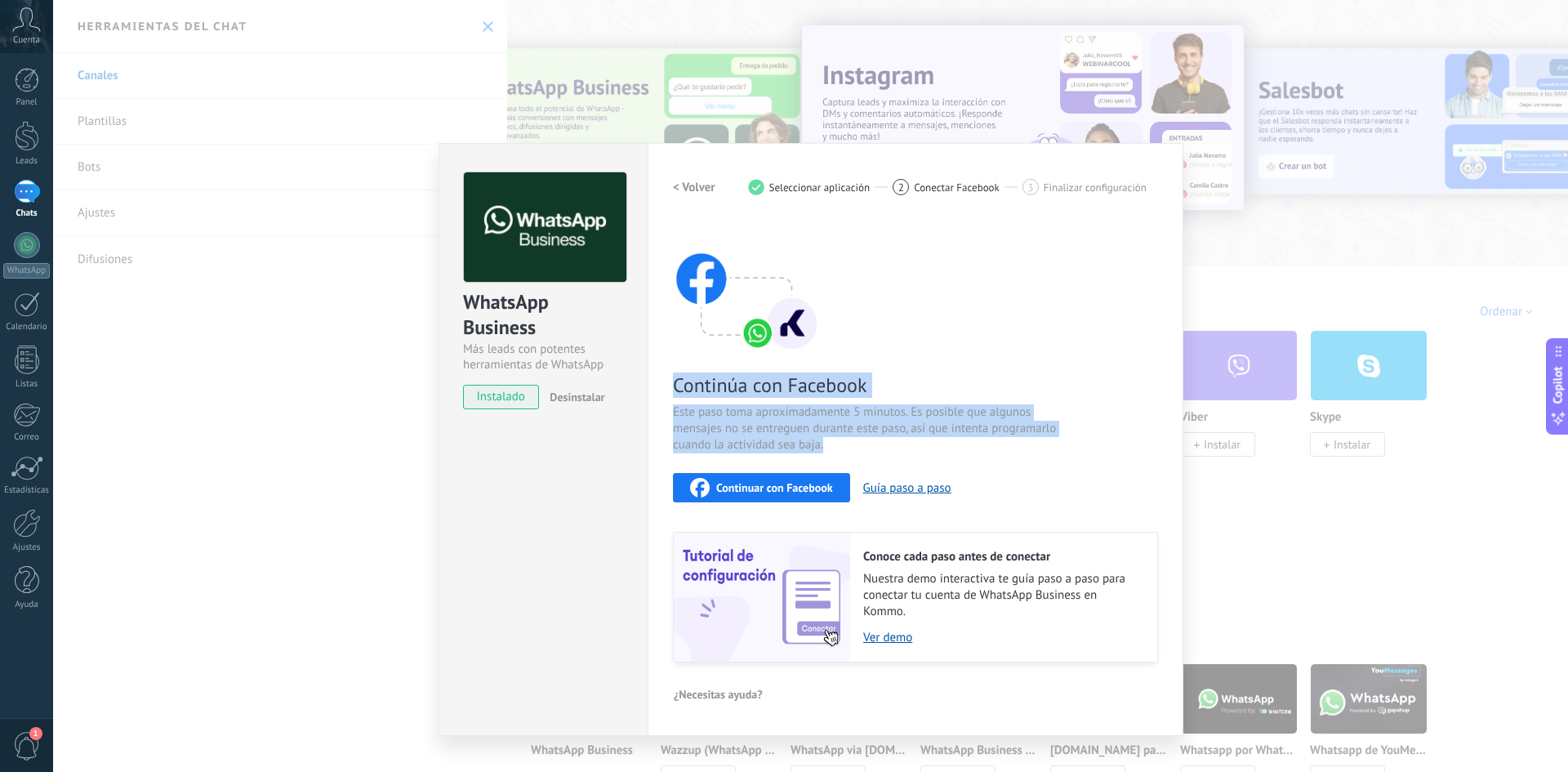
drag, startPoint x: 839, startPoint y: 439, endPoint x: 664, endPoint y: 387, distance: 182.6
click at [664, 387] on div "Configuraciones Autorizaciones Esta pestaña registra a los usuarios que han con…" at bounding box center [915, 439] width 536 height 593
click at [685, 392] on span "Continúa con Facebook" at bounding box center [867, 385] width 388 height 25
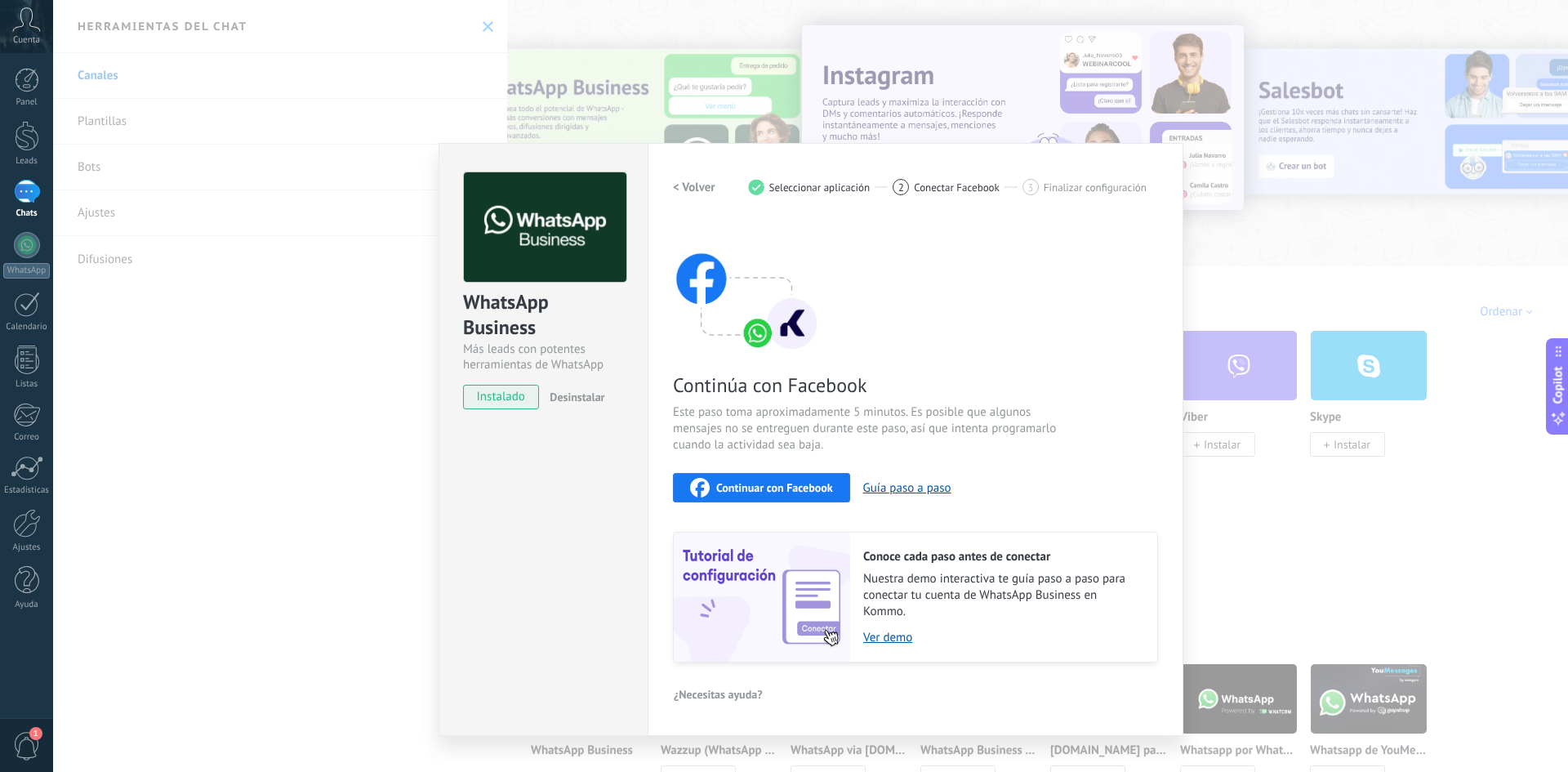
click at [940, 181] on div "< Volver 1 Seleccionar aplicación 2 Conectar Facebook 3 Finalizar configuración" at bounding box center [915, 187] width 485 height 29
click at [940, 182] on span "Conectar Facebook" at bounding box center [956, 187] width 86 height 13
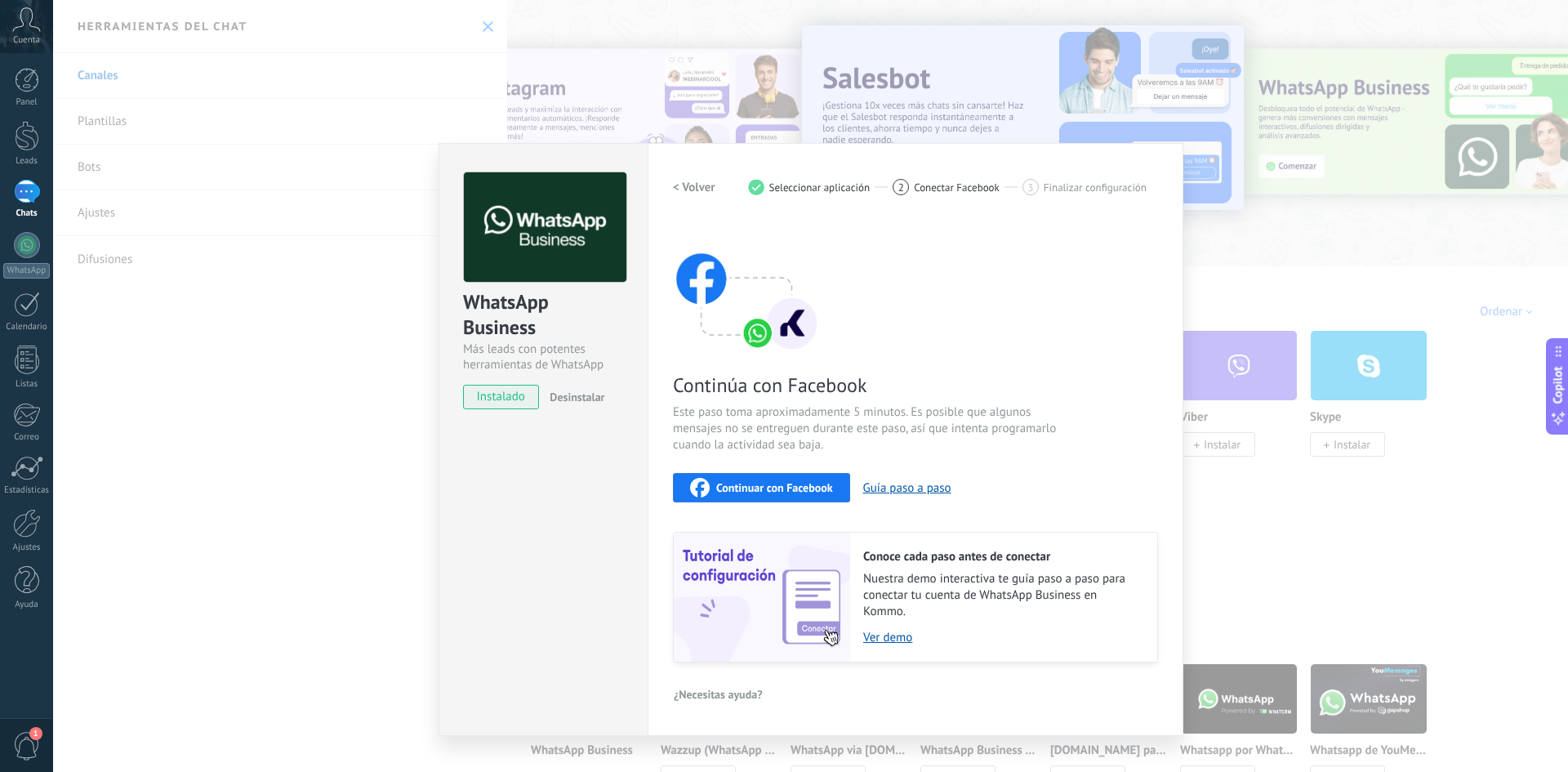
click at [1047, 190] on span "Finalizar configuración" at bounding box center [1095, 187] width 103 height 13
click at [955, 181] on span "Conectar Facebook" at bounding box center [956, 187] width 86 height 13
click at [955, 238] on div "Continúa con Facebook Este paso toma aproximadamente 5 minutos. Es posible que …" at bounding box center [915, 442] width 485 height 441
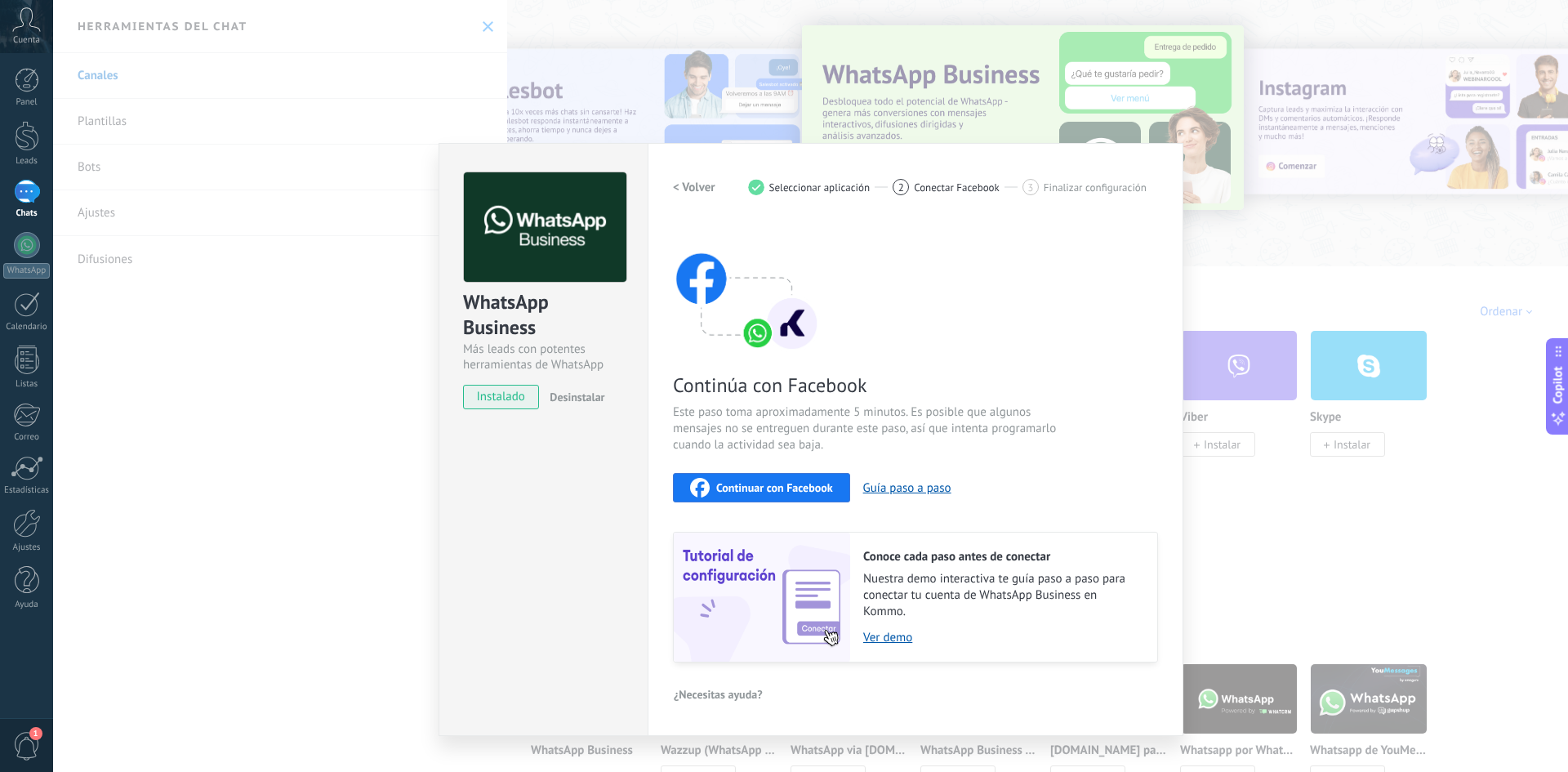
click at [762, 339] on img at bounding box center [746, 287] width 147 height 131
click at [669, 184] on div "Configuraciones Autorizaciones Esta pestaña registra a los usuarios que han con…" at bounding box center [915, 439] width 536 height 593
click at [682, 188] on h2 "< Volver" at bounding box center [694, 188] width 43 height 16
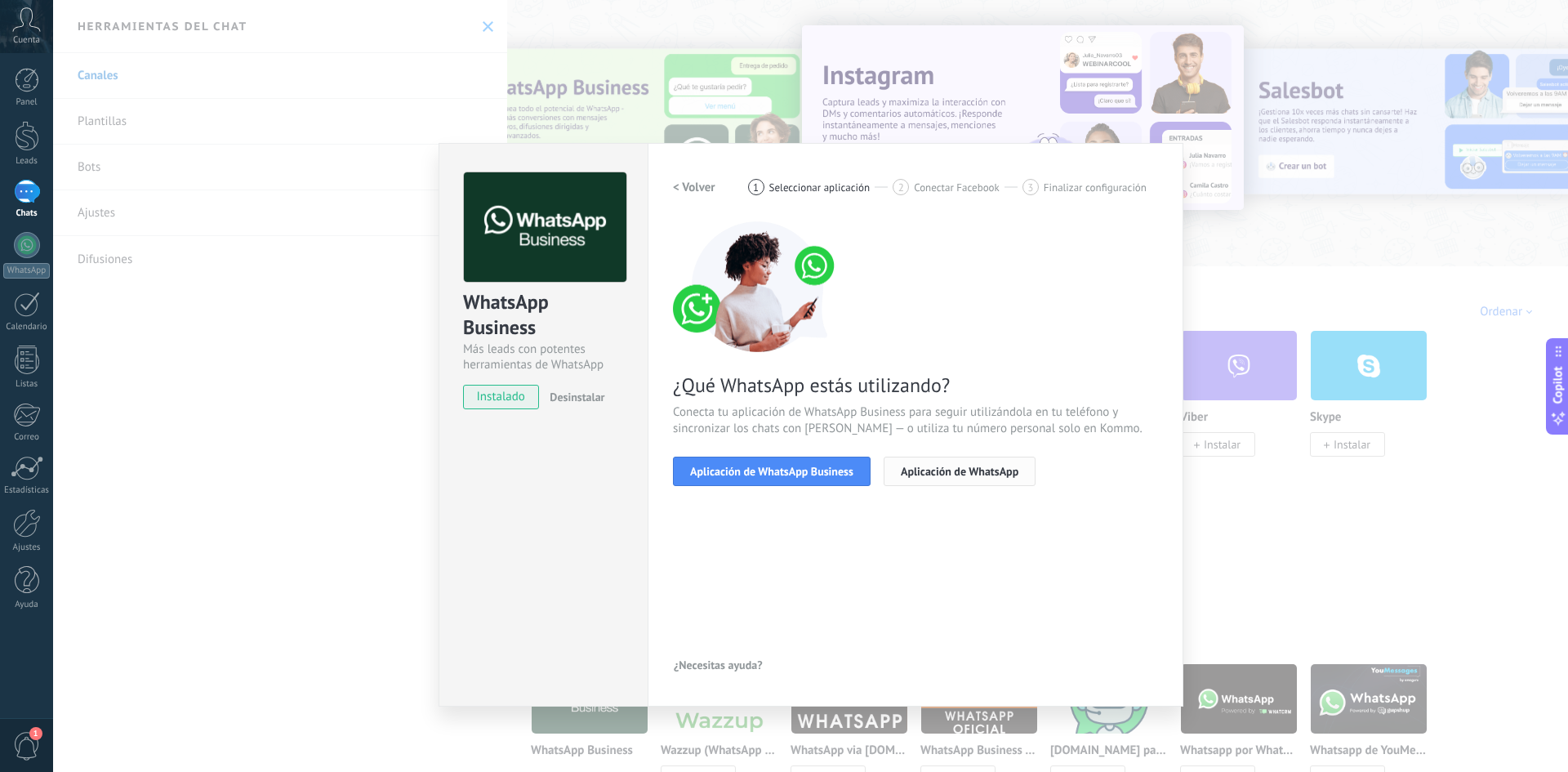
click at [979, 469] on span "Aplicación de WhatsApp" at bounding box center [959, 471] width 118 height 12
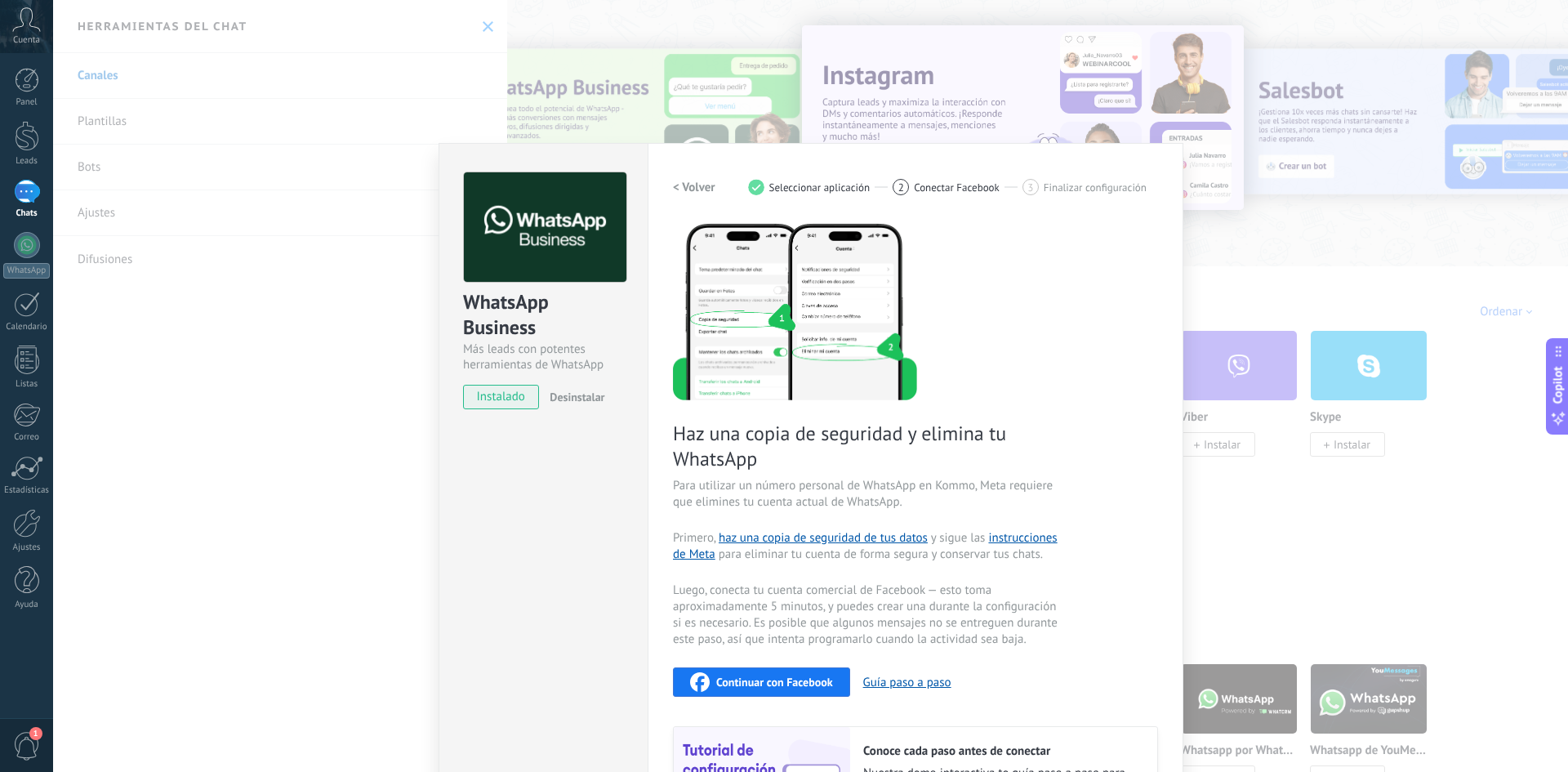
click at [684, 188] on h2 "< Volver" at bounding box center [694, 188] width 43 height 16
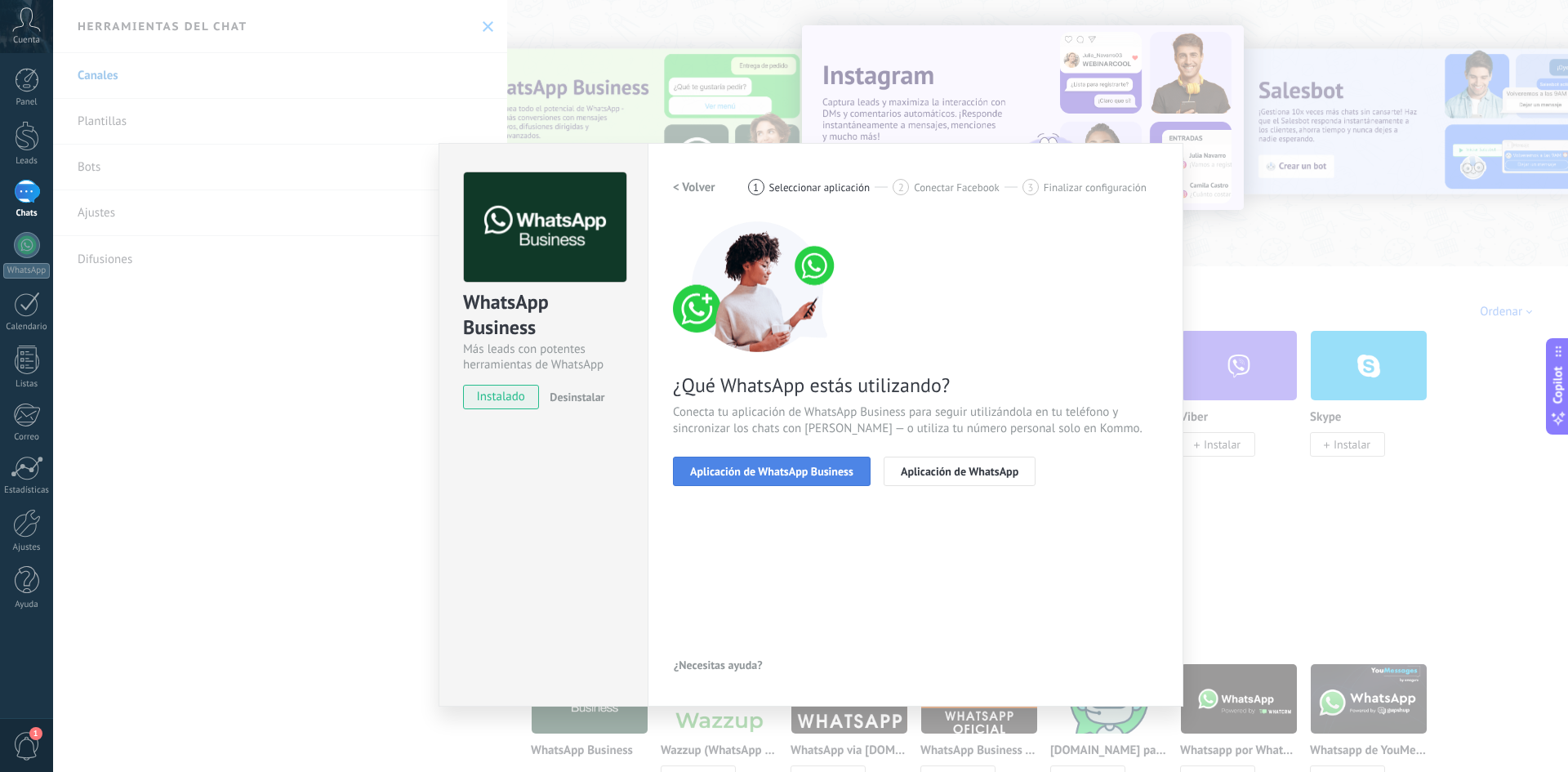
click at [804, 468] on span "Aplicación de WhatsApp Business" at bounding box center [772, 471] width 163 height 12
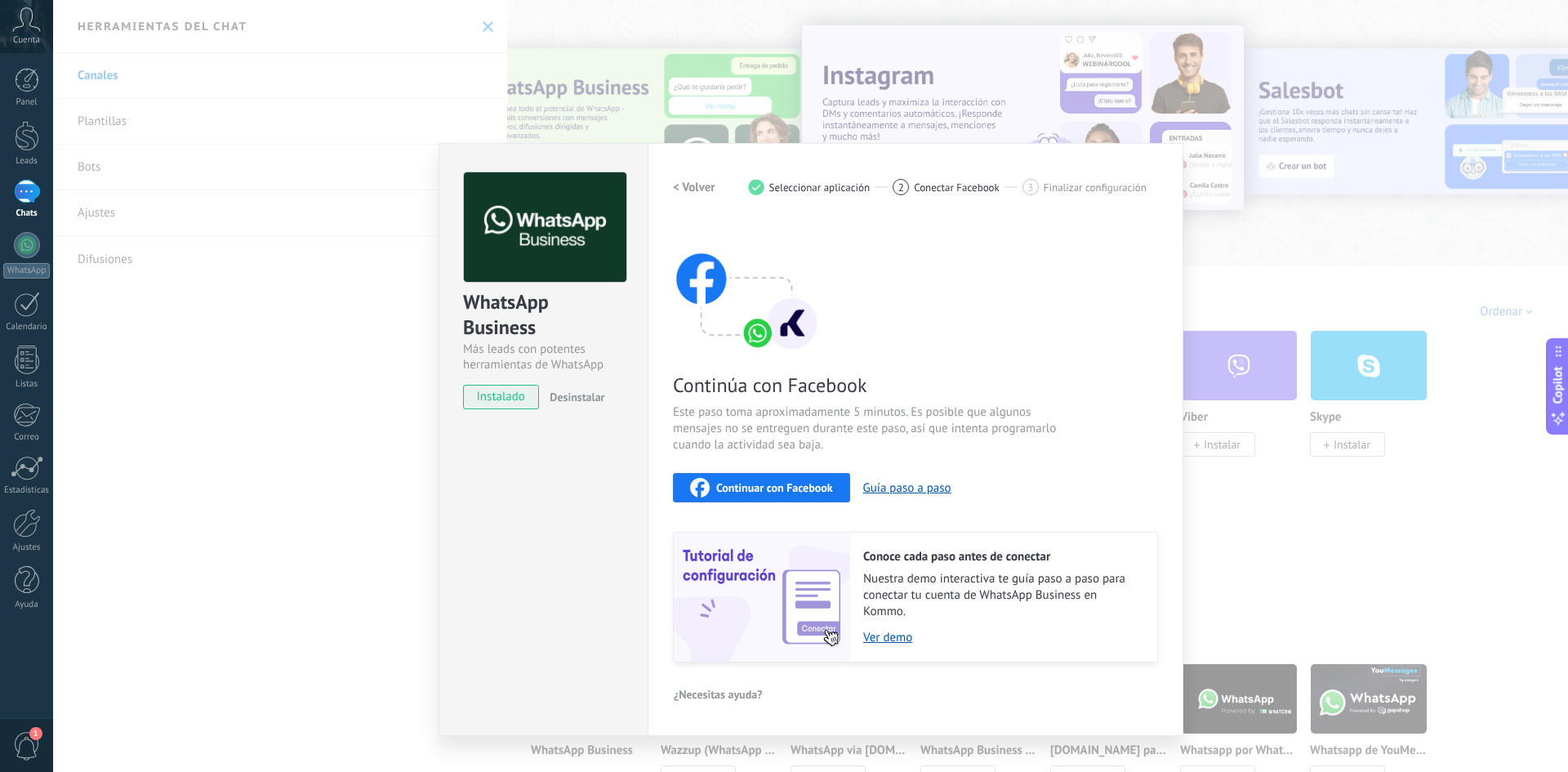
click at [811, 487] on span "Continuar con Facebook" at bounding box center [774, 488] width 117 height 12
